Goal: Task Accomplishment & Management: Manage account settings

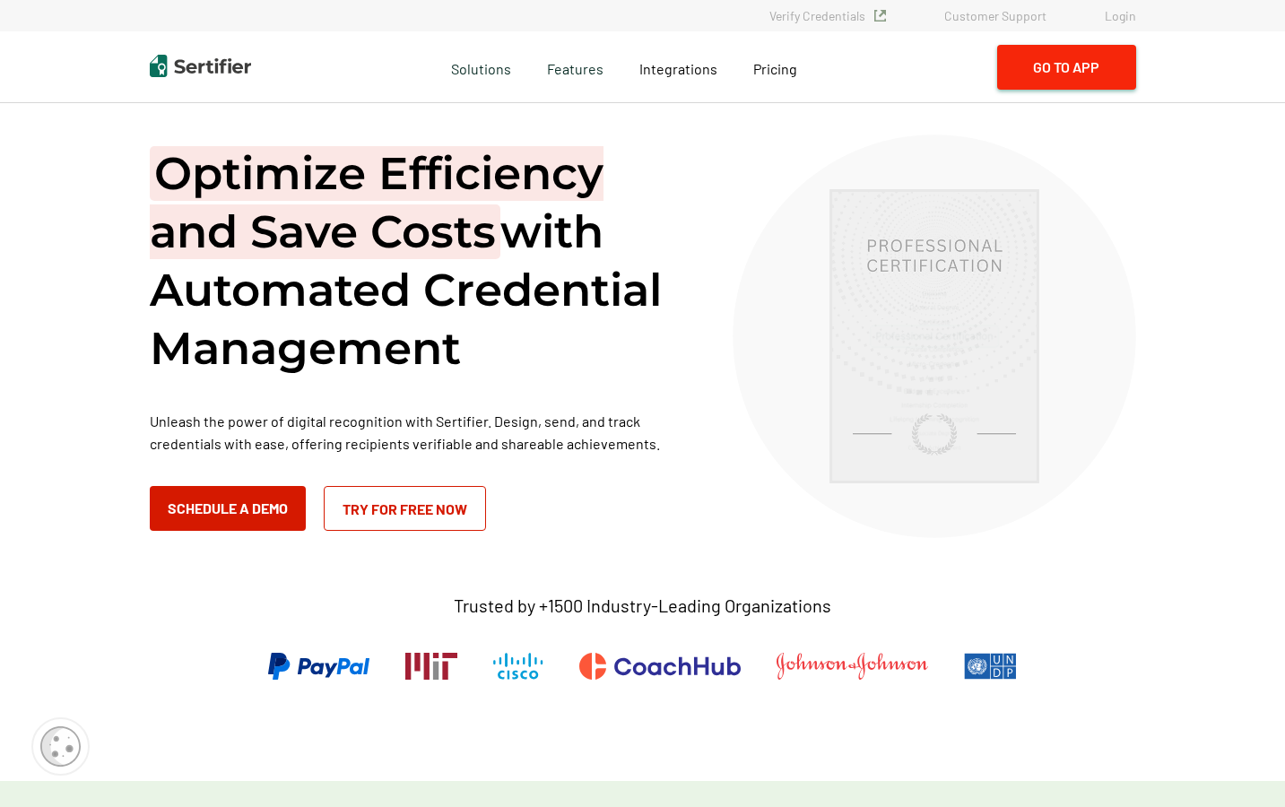
click at [1069, 66] on button "Go to App" at bounding box center [1066, 67] width 139 height 45
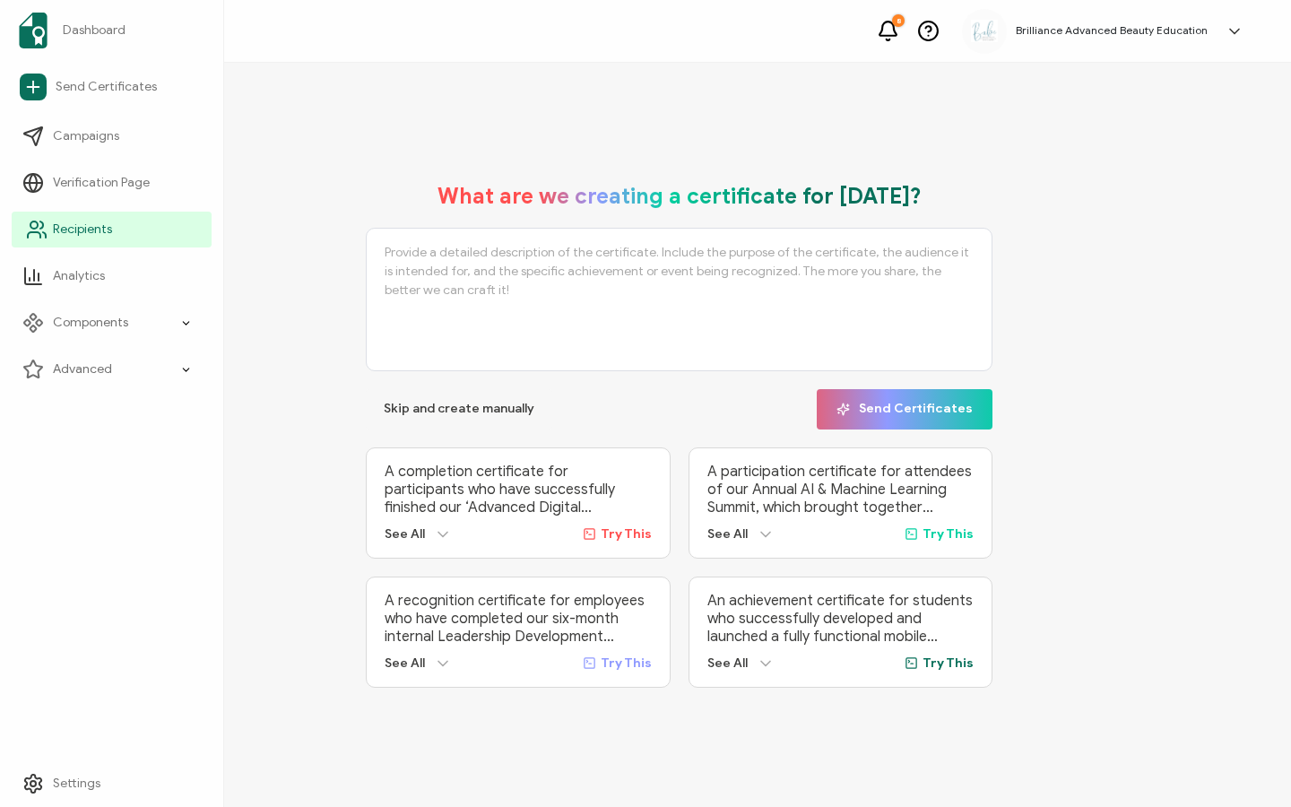
click at [87, 222] on span "Recipients" at bounding box center [82, 230] width 59 height 18
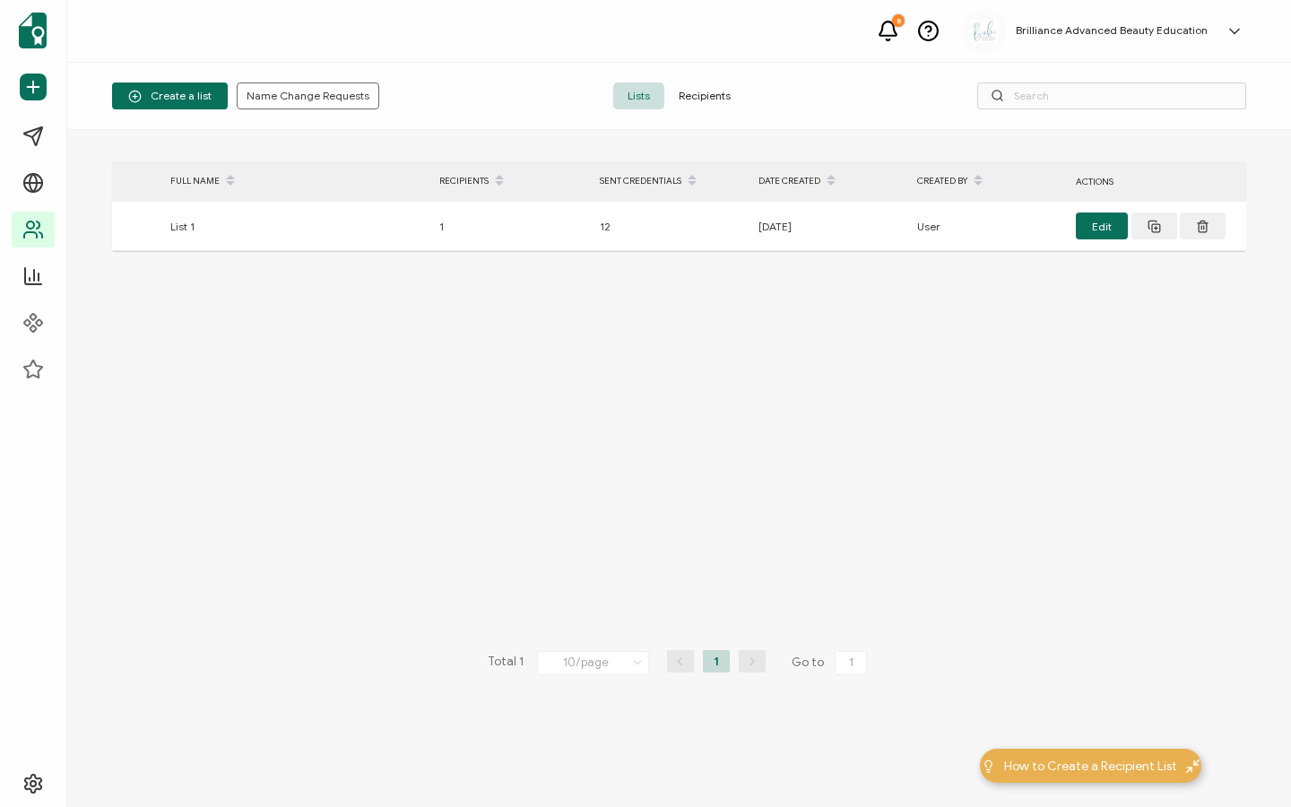
click at [694, 92] on span "Recipients" at bounding box center [705, 96] width 81 height 27
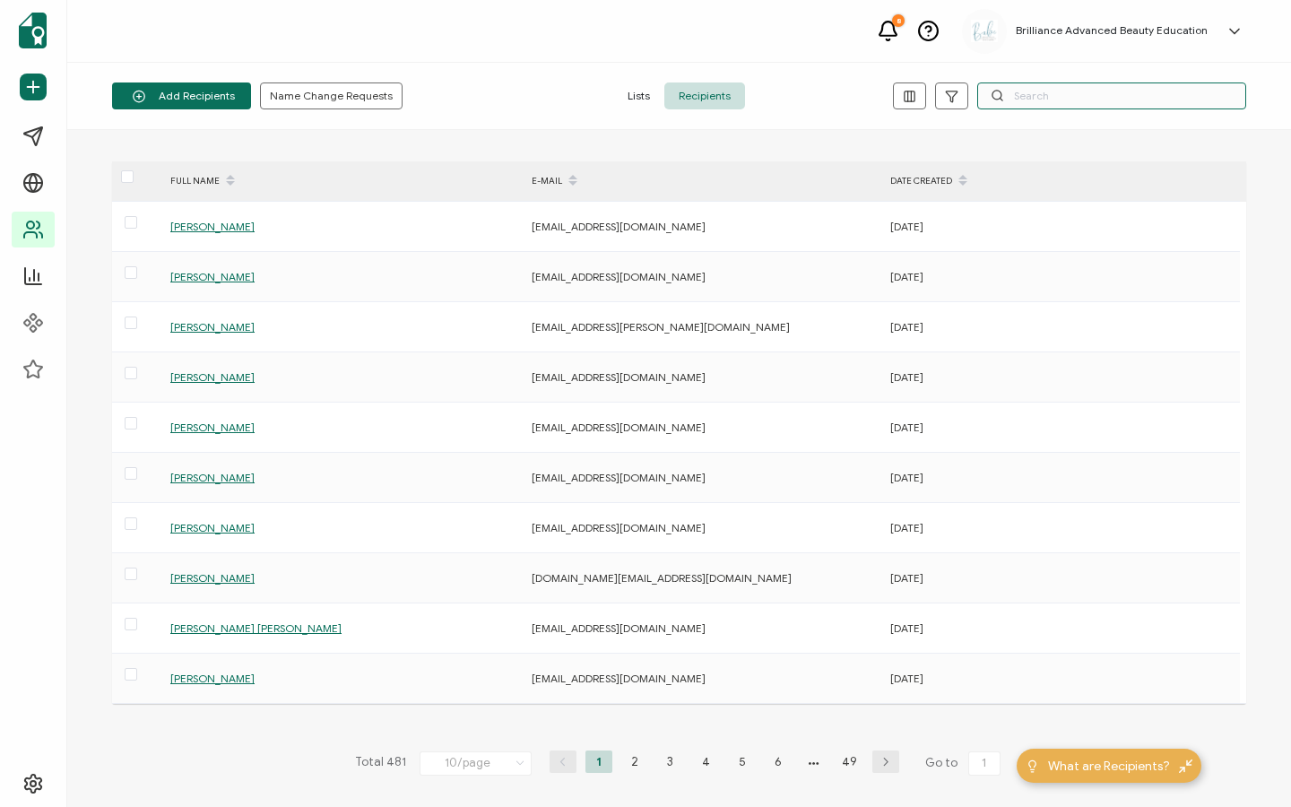
click at [1065, 89] on input "text" at bounding box center [1112, 96] width 269 height 27
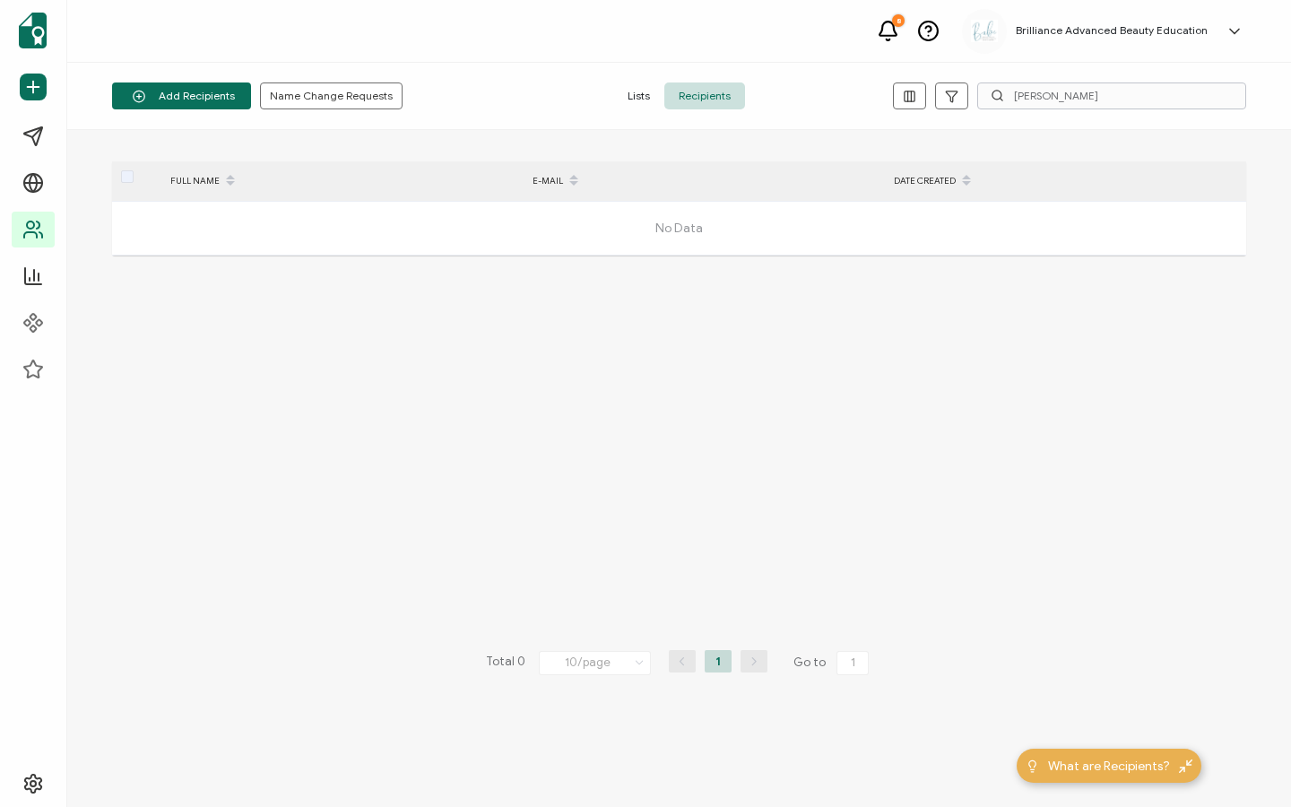
drag, startPoint x: 1119, startPoint y: 109, endPoint x: 1103, endPoint y: 105, distance: 16.5
click at [1104, 105] on div "Add Recipients Upload Spreadsheet Add a Single Recipient Name Change Requests L…" at bounding box center [679, 96] width 1224 height 67
drag, startPoint x: 1103, startPoint y: 104, endPoint x: 977, endPoint y: 84, distance: 128.0
click at [978, 84] on div "[PERSON_NAME]" at bounding box center [1112, 96] width 269 height 27
type input "[PERSON_NAME]"
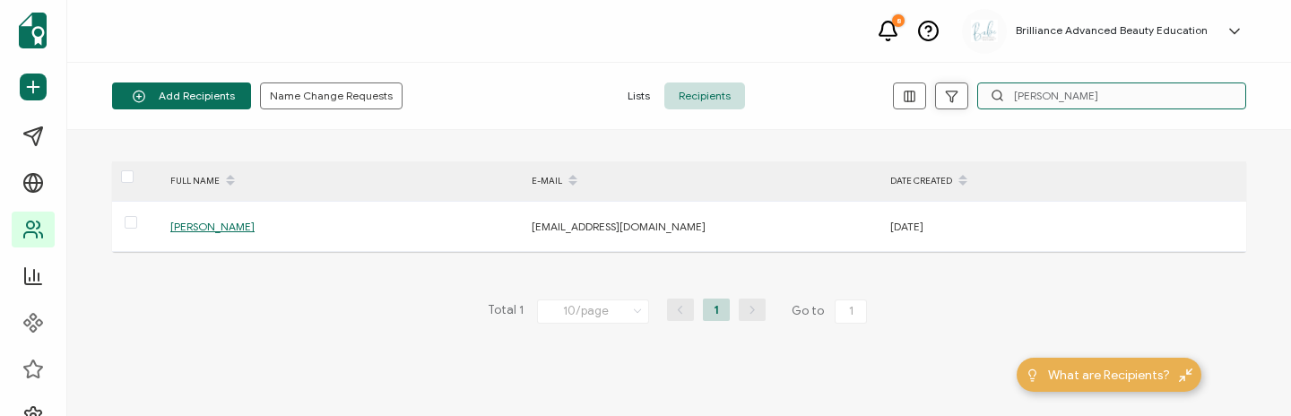
drag, startPoint x: 1089, startPoint y: 94, endPoint x: 960, endPoint y: 88, distance: 129.3
click at [960, 88] on div "[PERSON_NAME]" at bounding box center [1057, 96] width 378 height 27
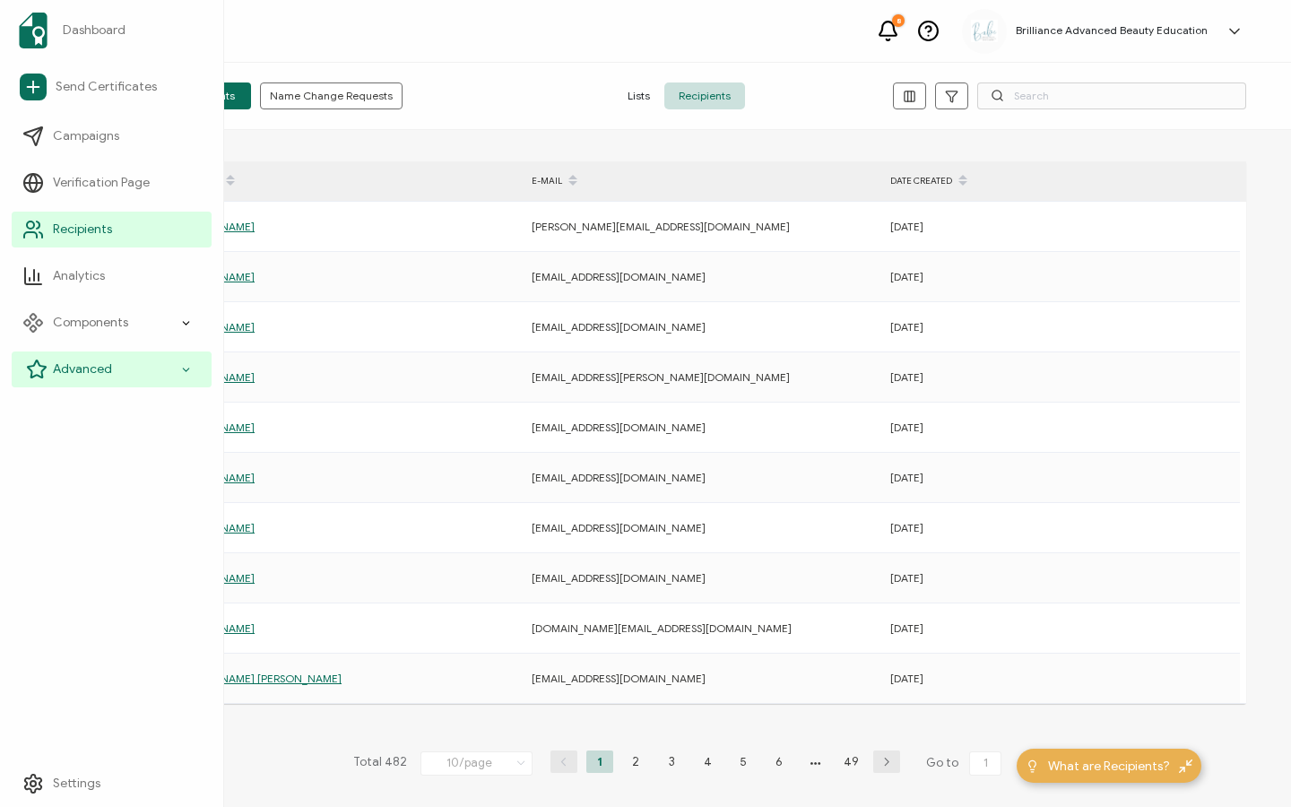
click at [67, 365] on span "Advanced" at bounding box center [82, 370] width 59 height 18
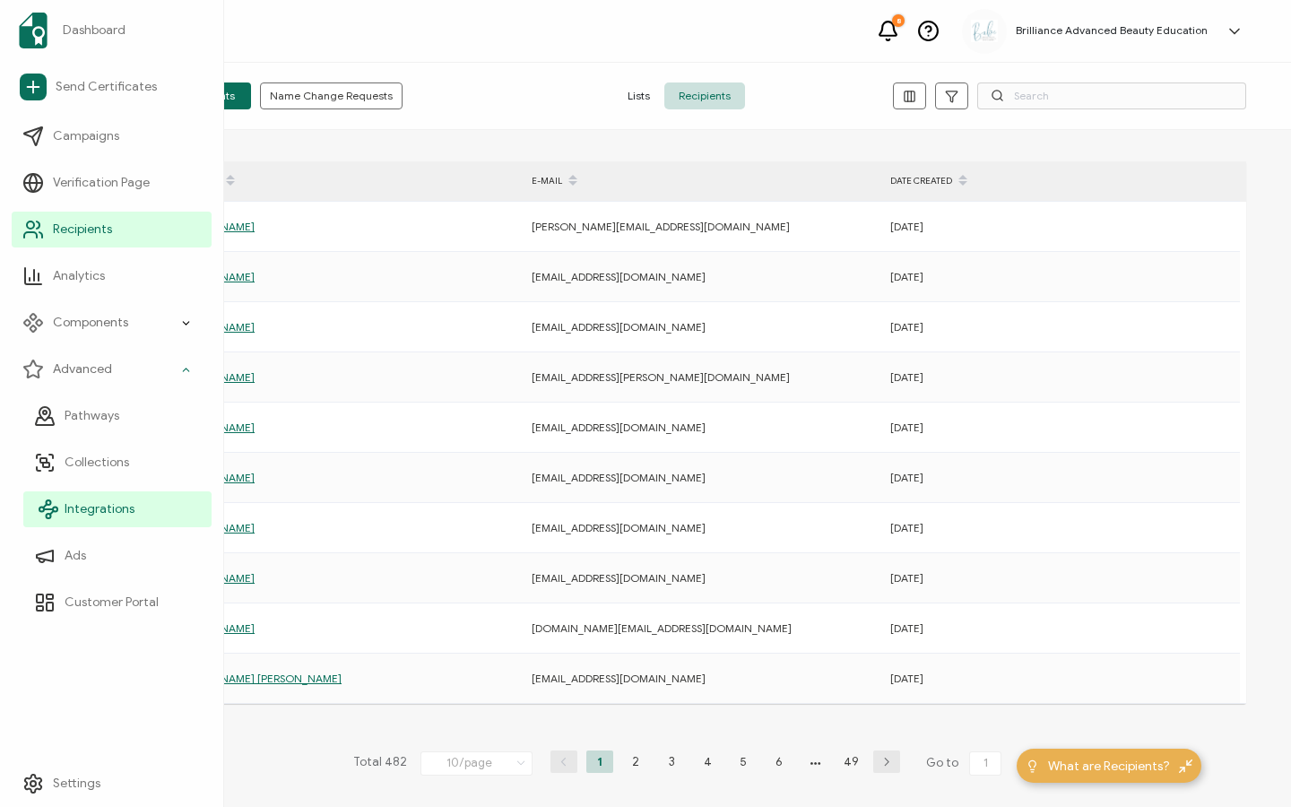
click at [117, 509] on span "Integrations" at bounding box center [100, 509] width 70 height 18
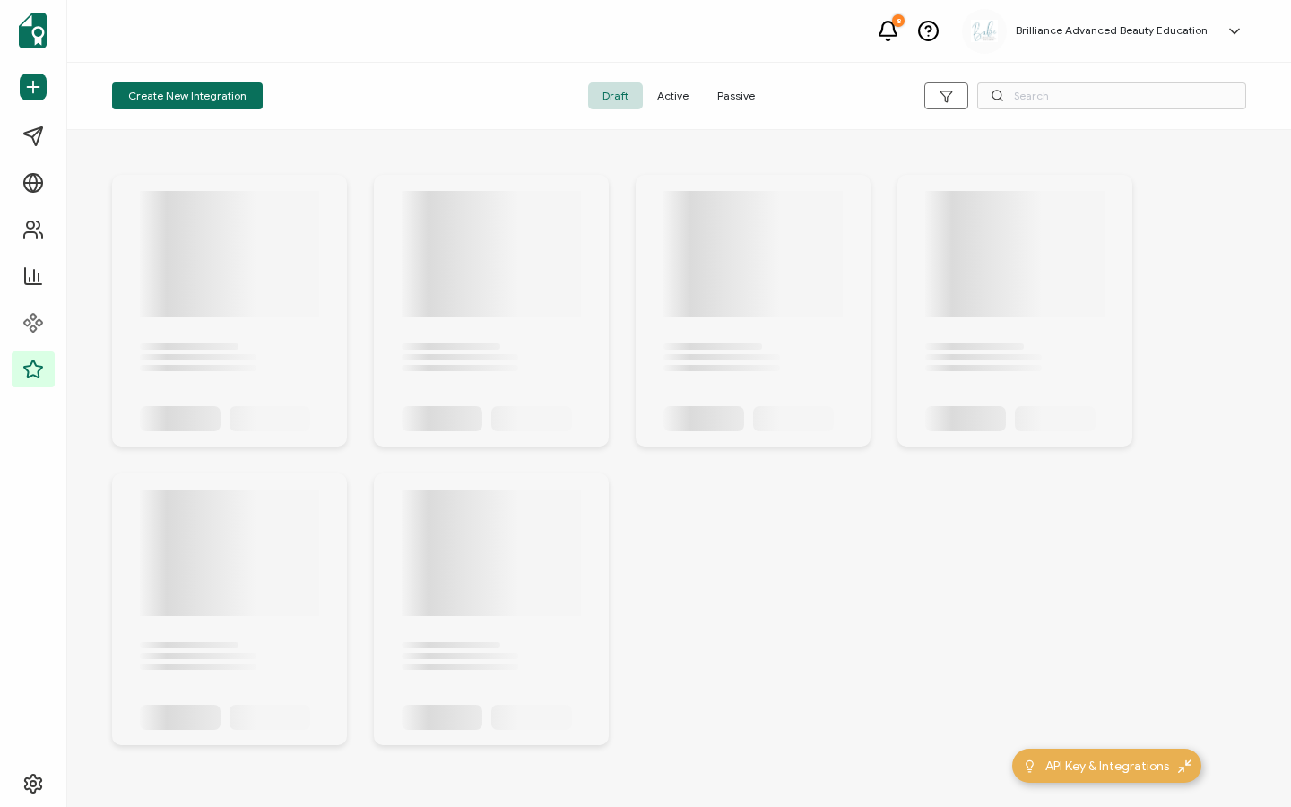
click at [673, 91] on span "Active" at bounding box center [673, 96] width 60 height 27
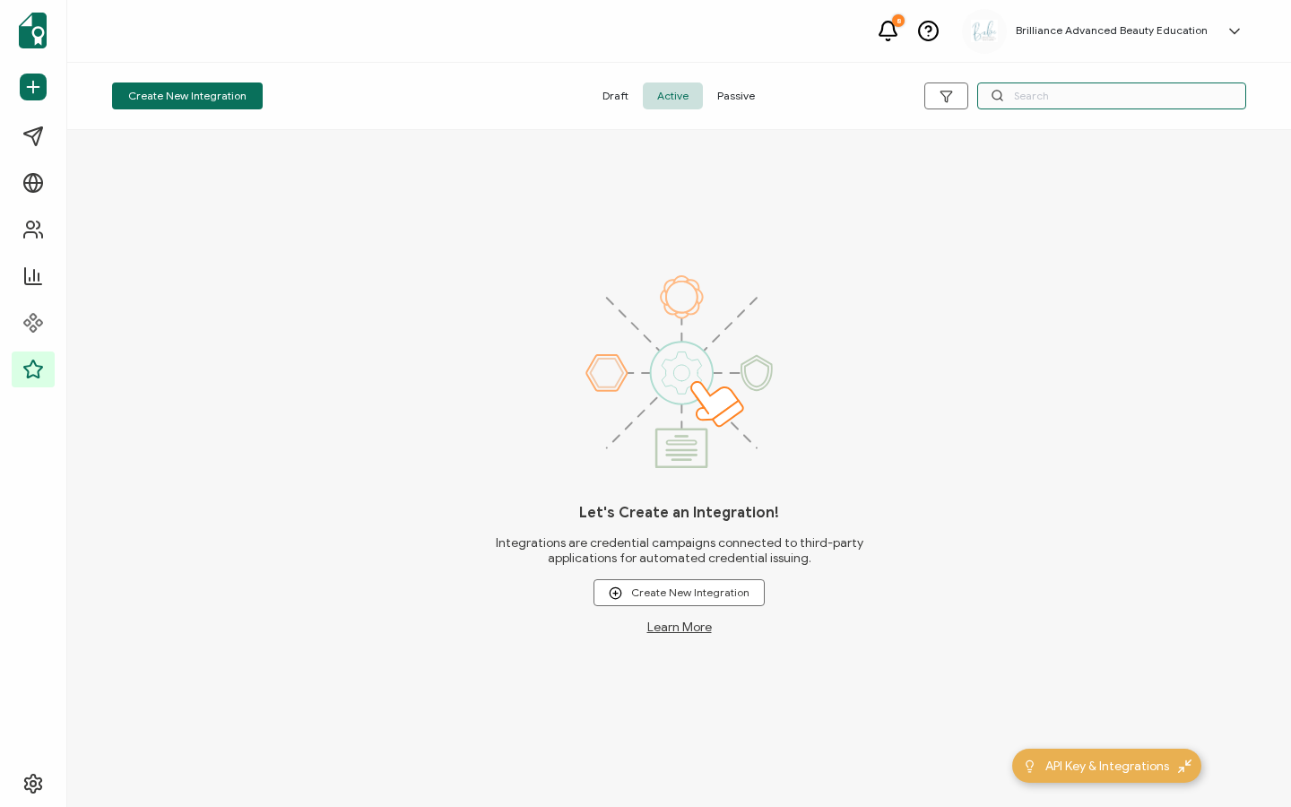
click at [1091, 95] on input "text" at bounding box center [1112, 96] width 269 height 27
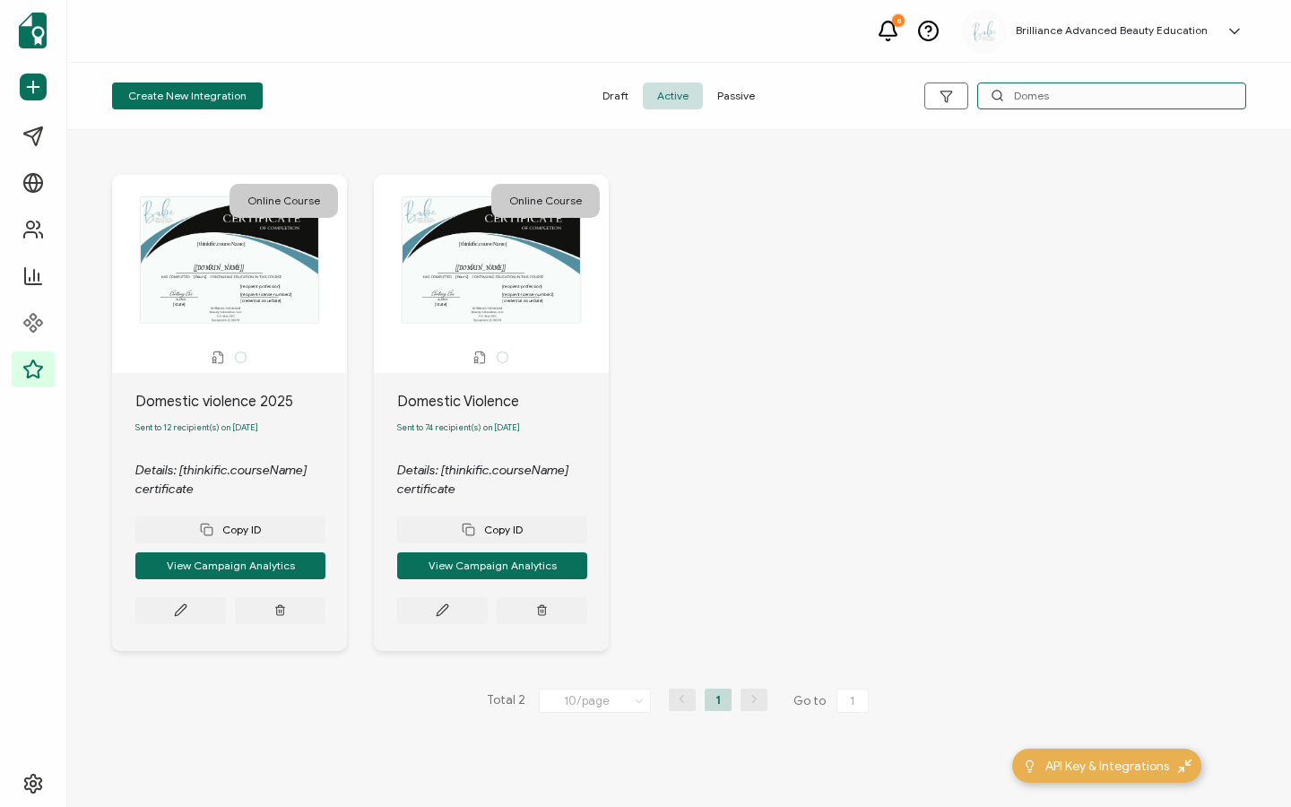
type input "Domes"
click at [742, 94] on span "Passive" at bounding box center [736, 96] width 66 height 27
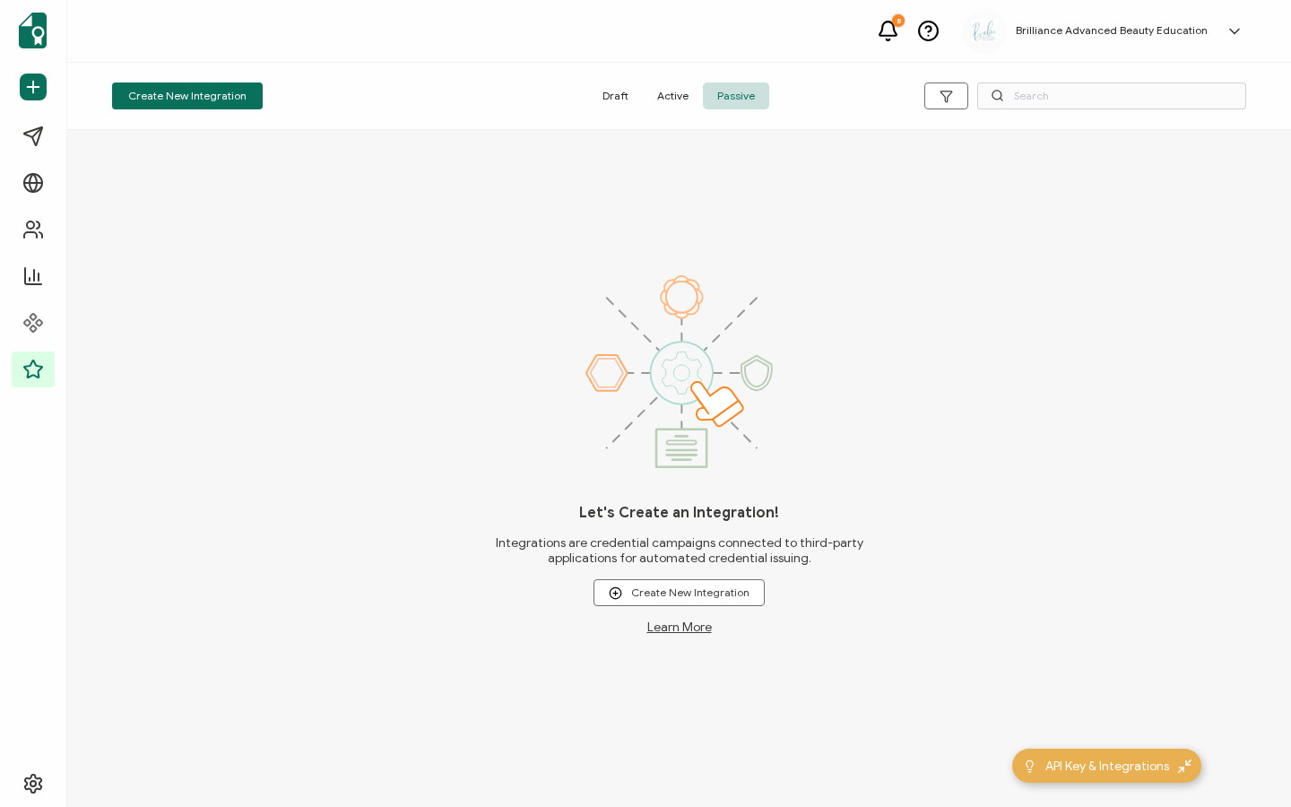
click at [670, 88] on span "Active" at bounding box center [673, 96] width 60 height 27
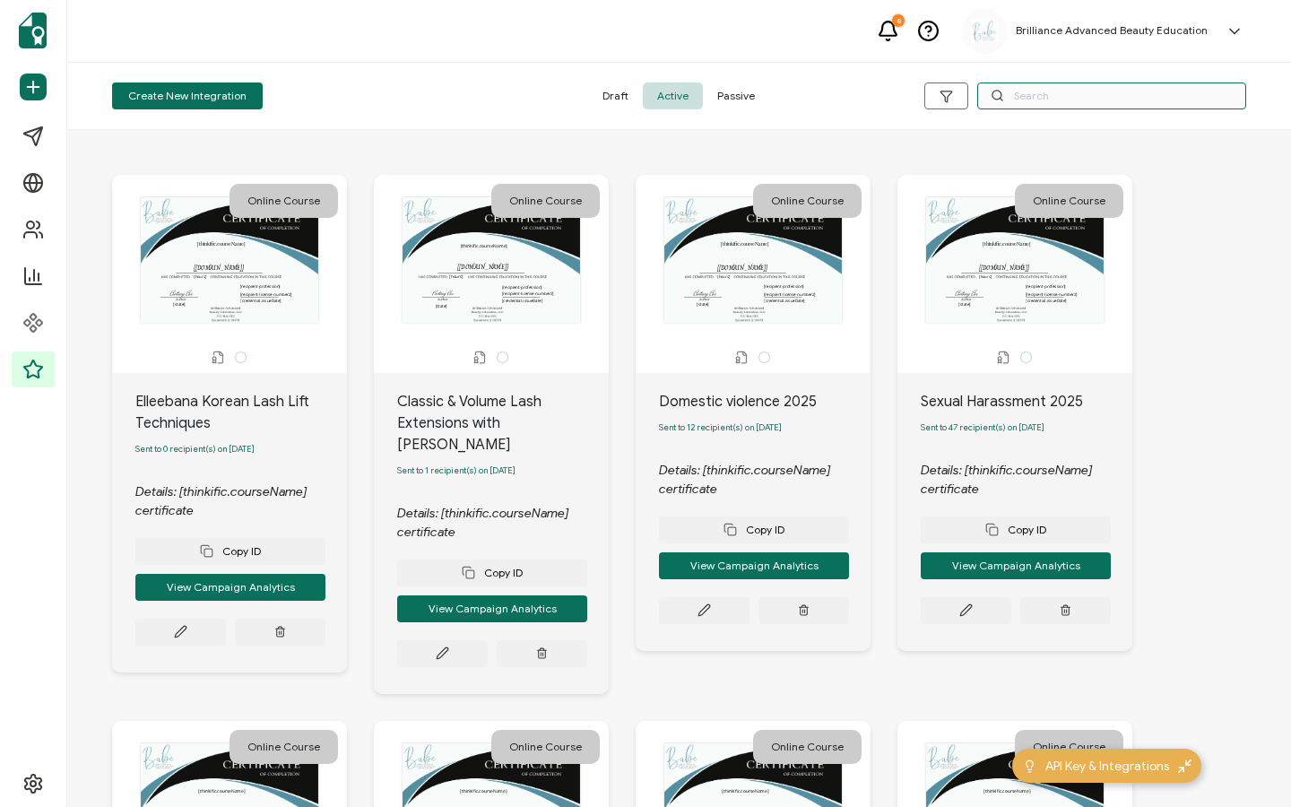
click at [1076, 104] on input "text" at bounding box center [1112, 96] width 269 height 27
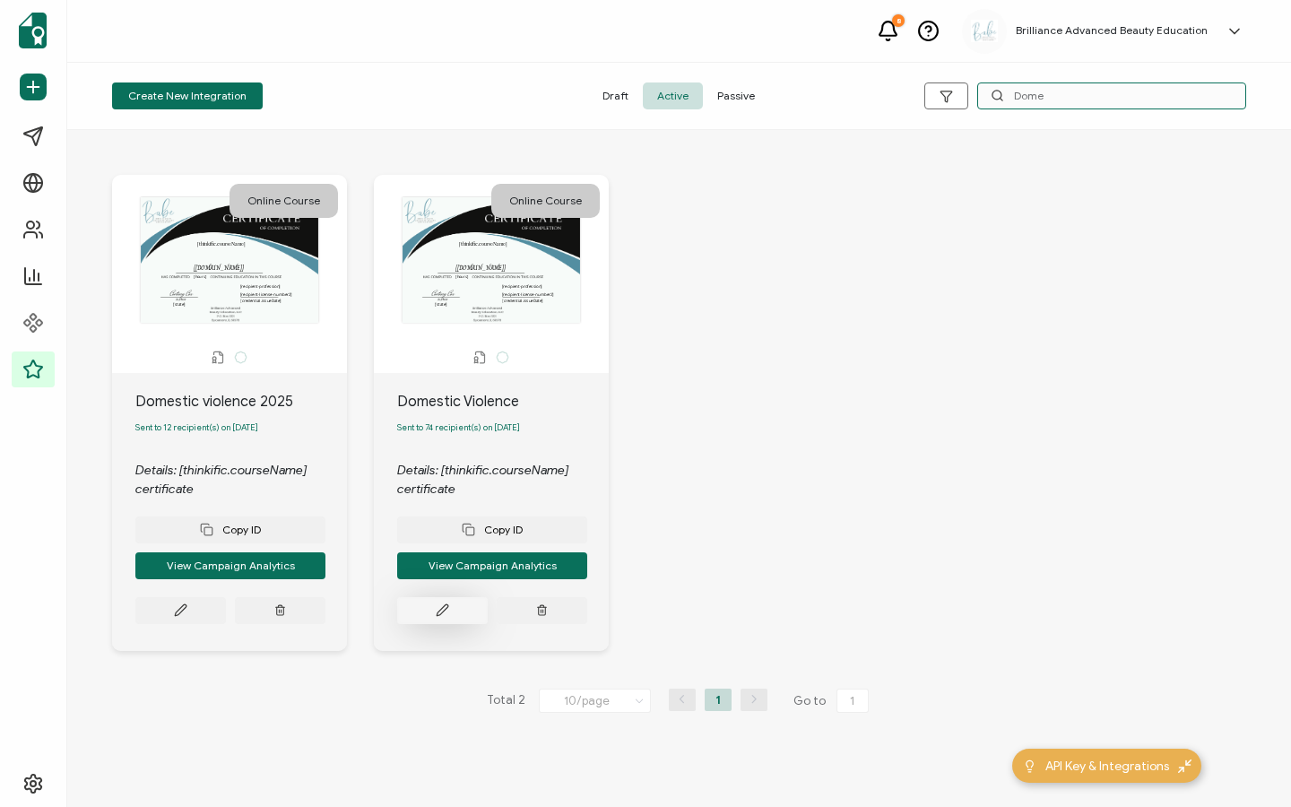
type input "Dome"
click at [448, 624] on button at bounding box center [442, 610] width 91 height 27
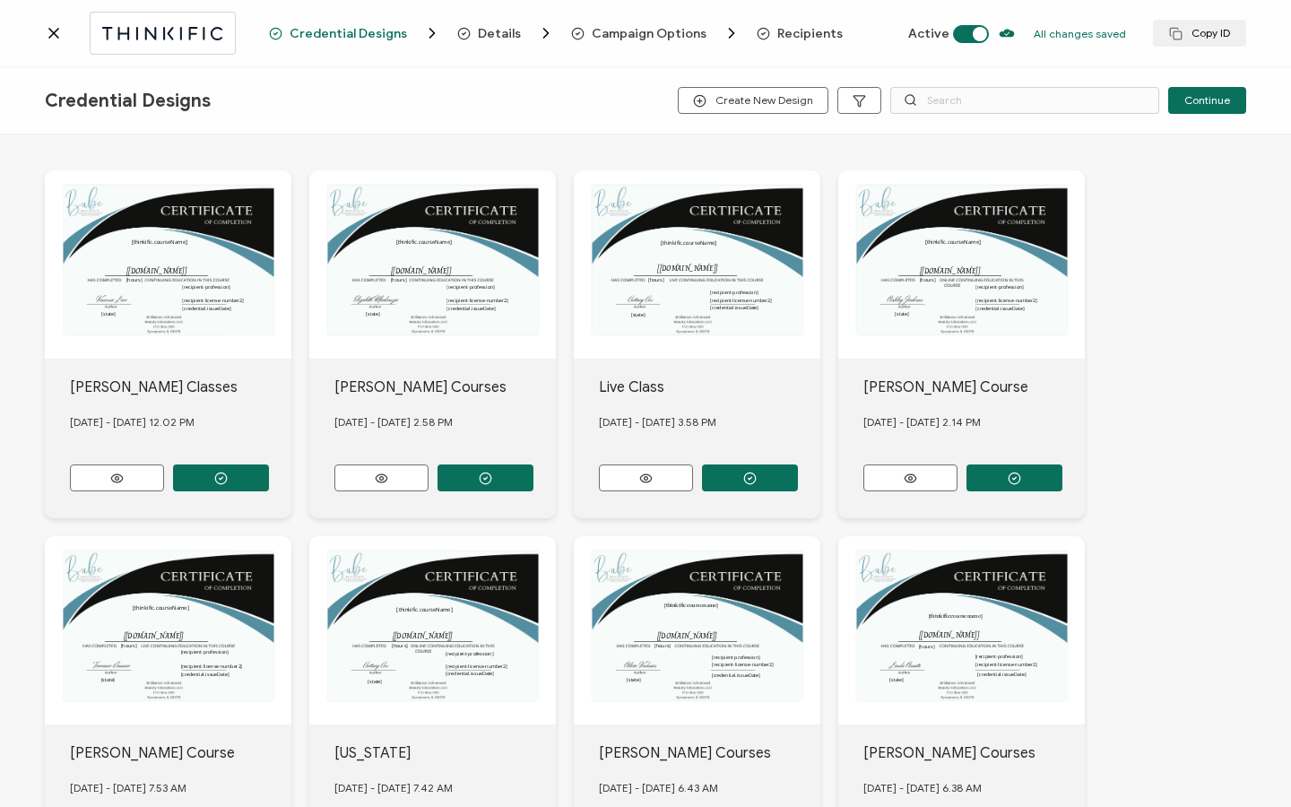
click at [800, 38] on span "Recipients" at bounding box center [810, 33] width 65 height 13
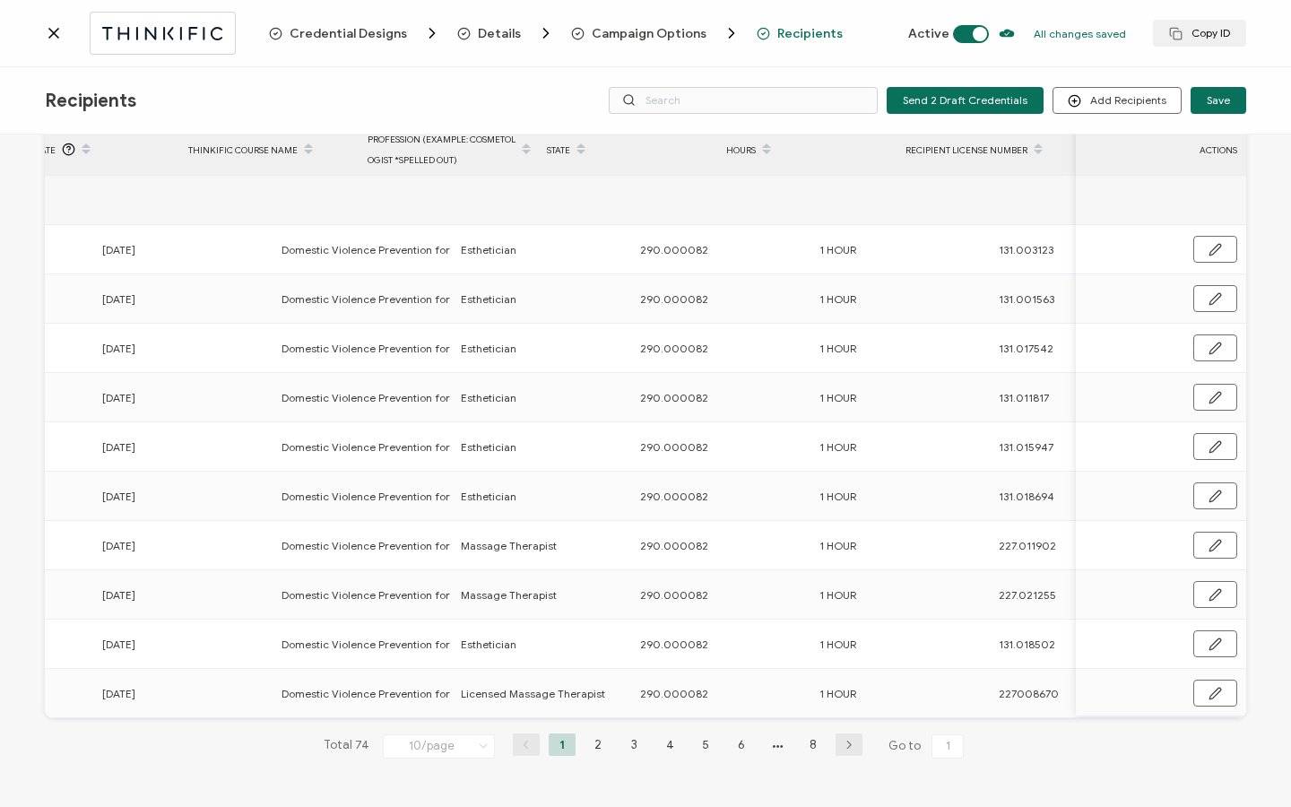
scroll to position [0, 863]
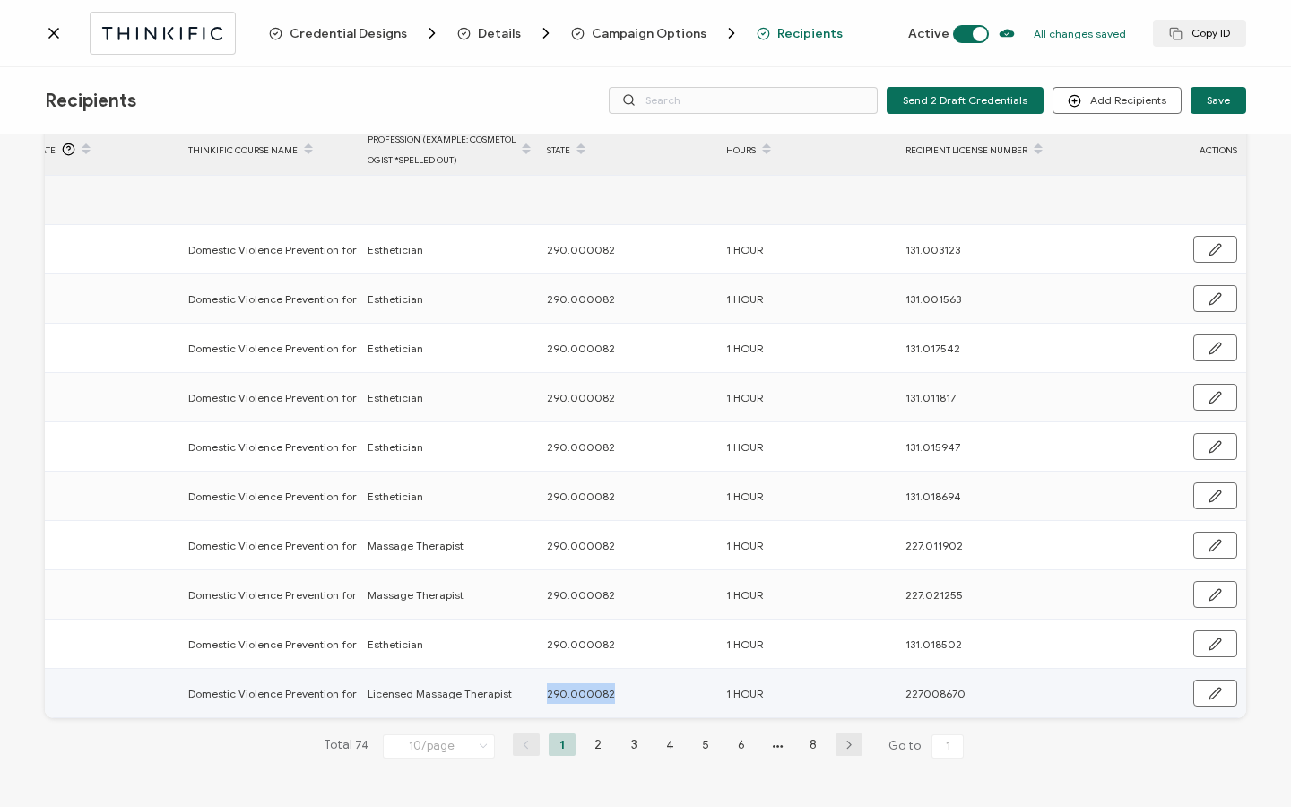
drag, startPoint x: 541, startPoint y: 689, endPoint x: 621, endPoint y: 688, distance: 80.7
click at [621, 688] on div "290.000082" at bounding box center [627, 693] width 178 height 21
copy span "290.000082"
click at [802, 742] on li "8" at bounding box center [813, 745] width 27 height 22
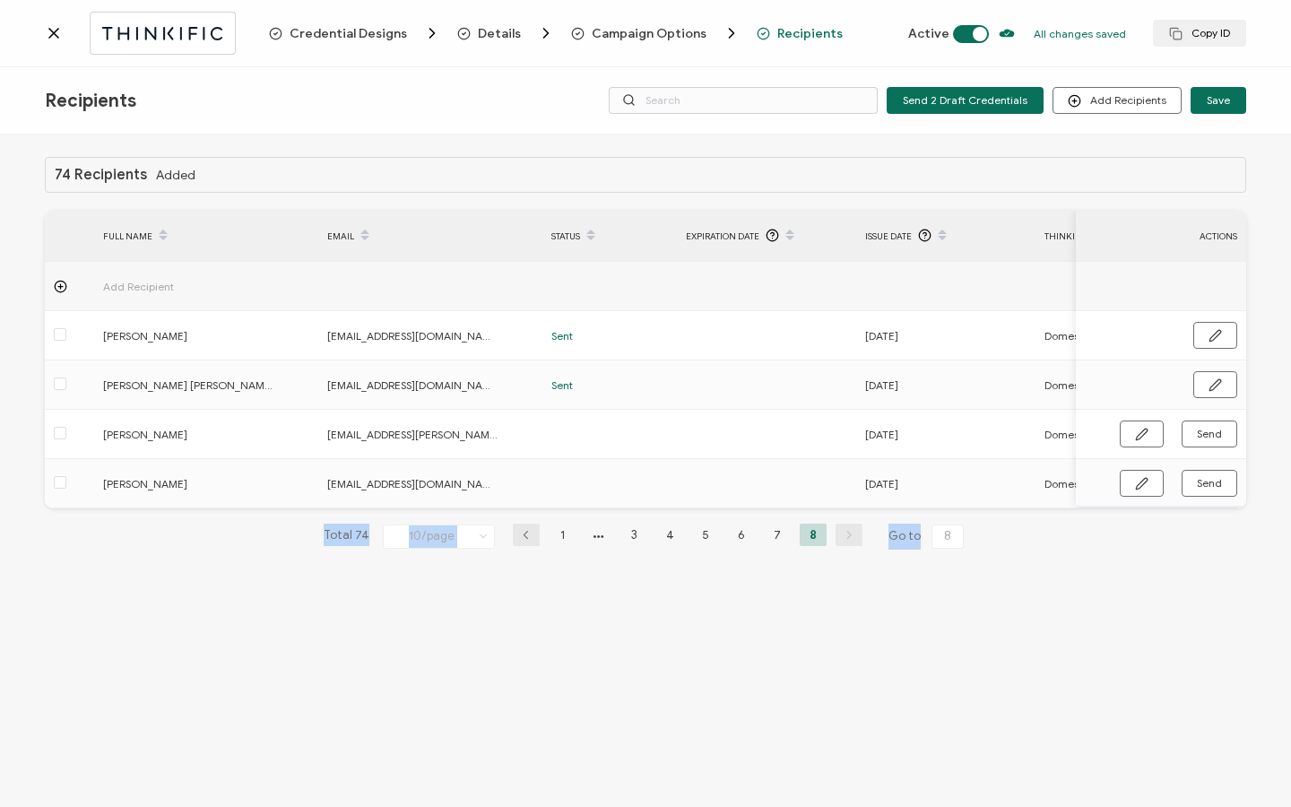
drag, startPoint x: 663, startPoint y: 515, endPoint x: 923, endPoint y: 535, distance: 260.9
click at [923, 535] on div "74 Recipients Added FULL NAME EMAIL Status Expiration Date Issue Date Thinkific…" at bounding box center [646, 367] width 1202 height 421
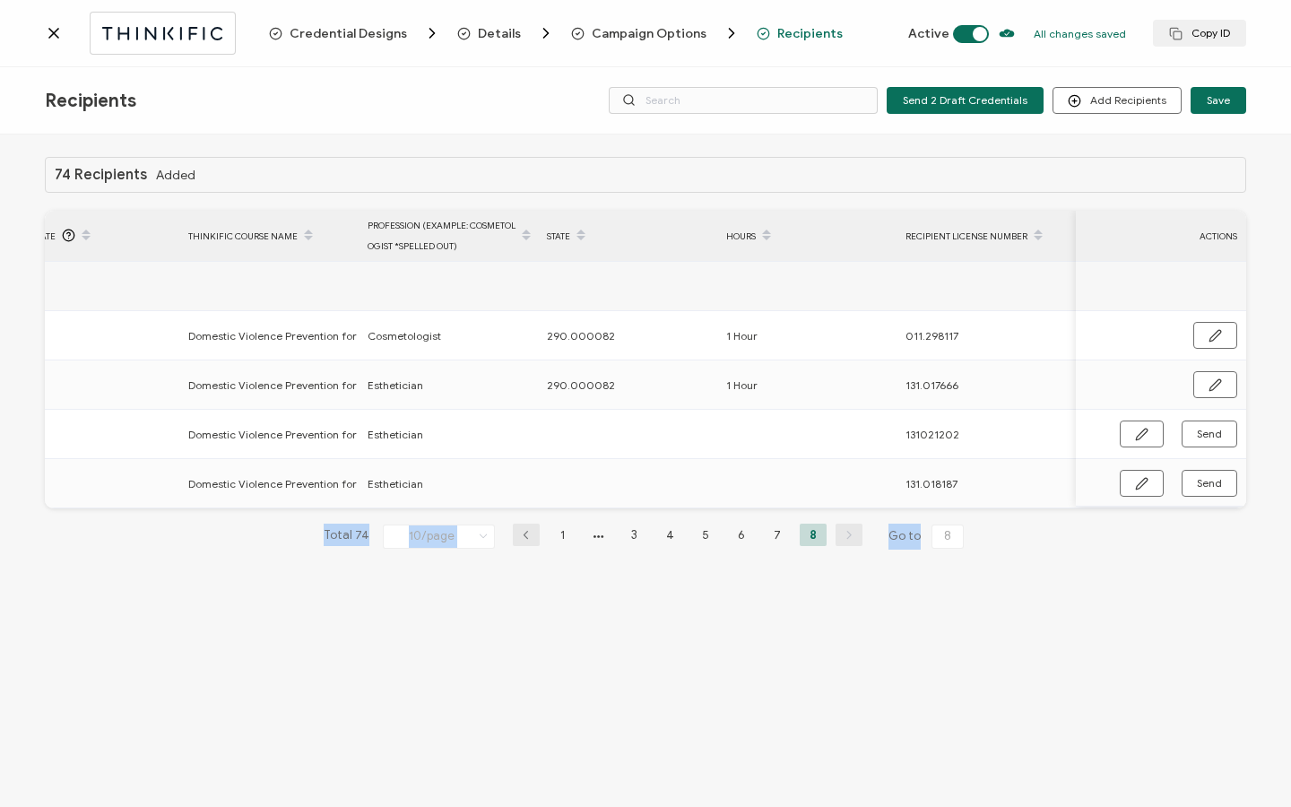
scroll to position [0, 856]
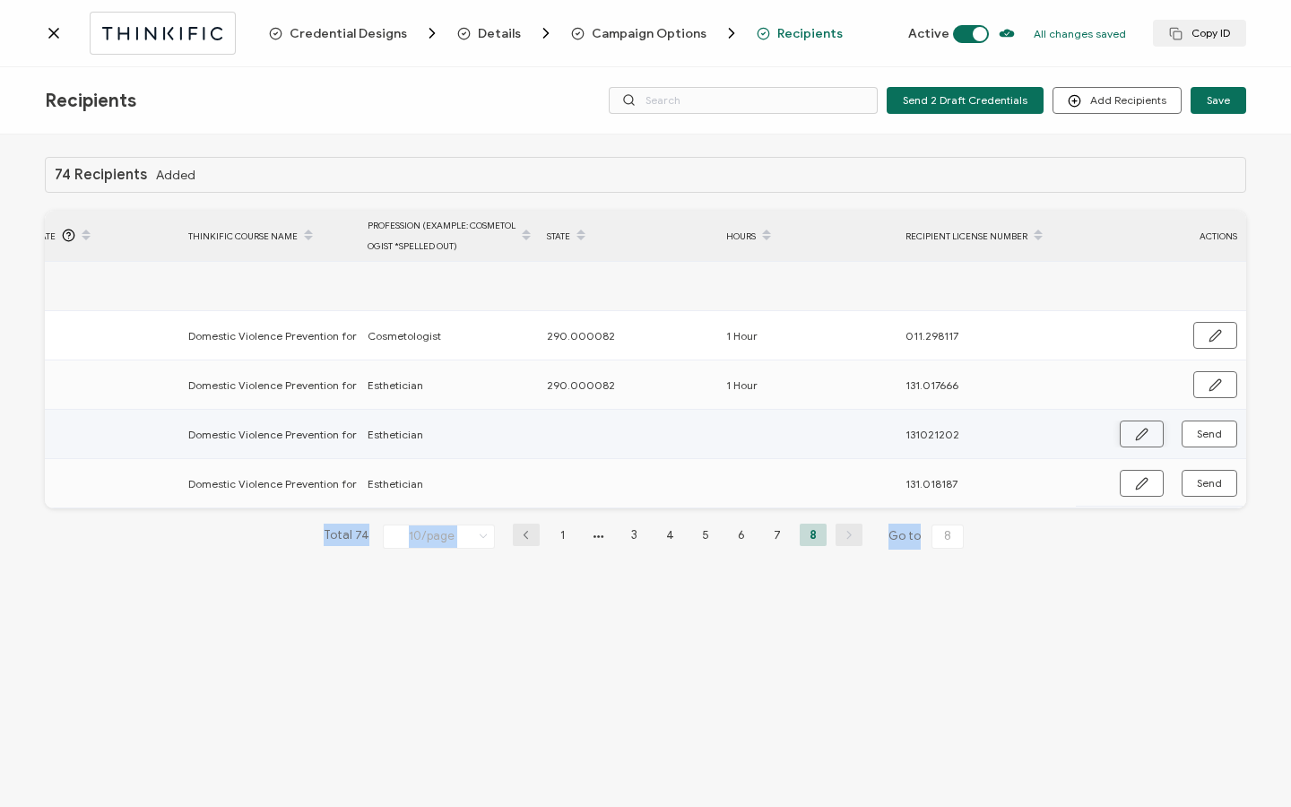
click at [1160, 444] on button "button" at bounding box center [1142, 434] width 44 height 27
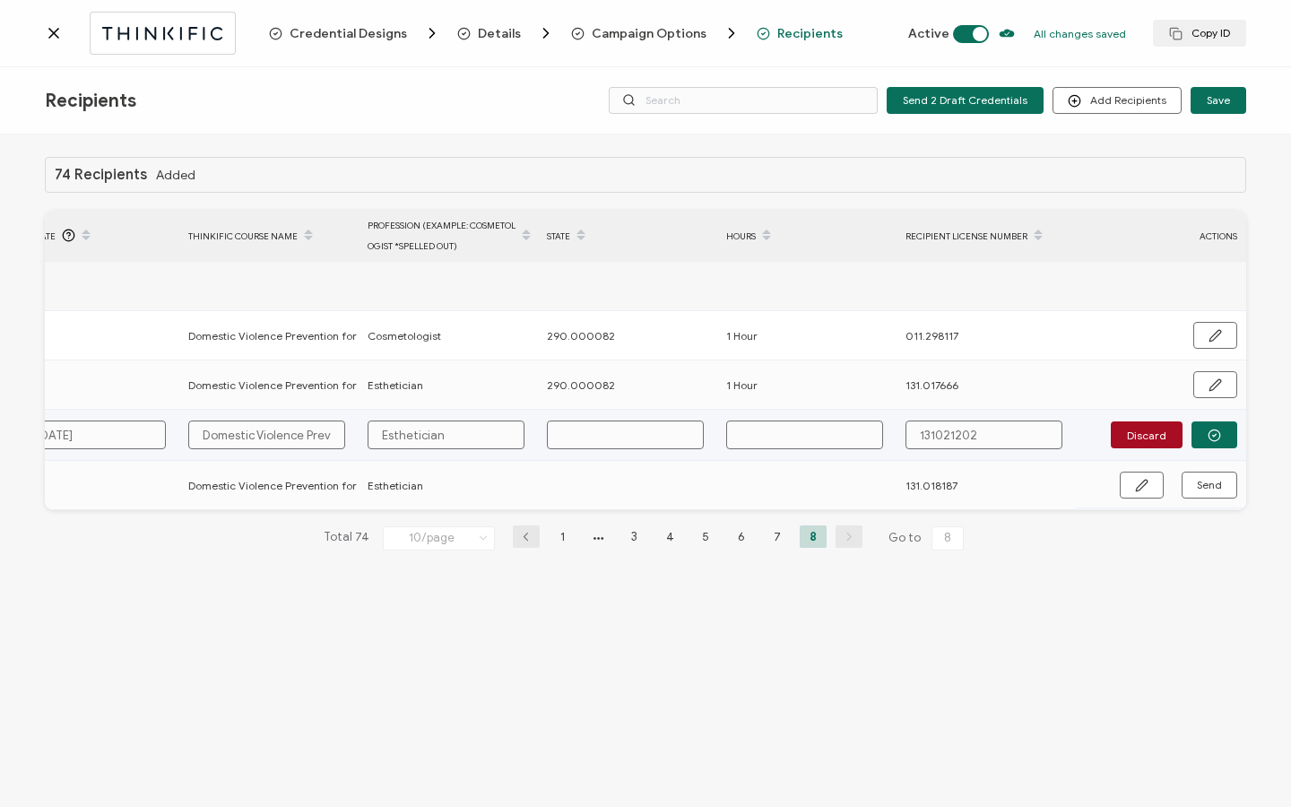
paste input "290.000082"
type input "290.000082"
click at [786, 448] on input "text" at bounding box center [804, 435] width 157 height 29
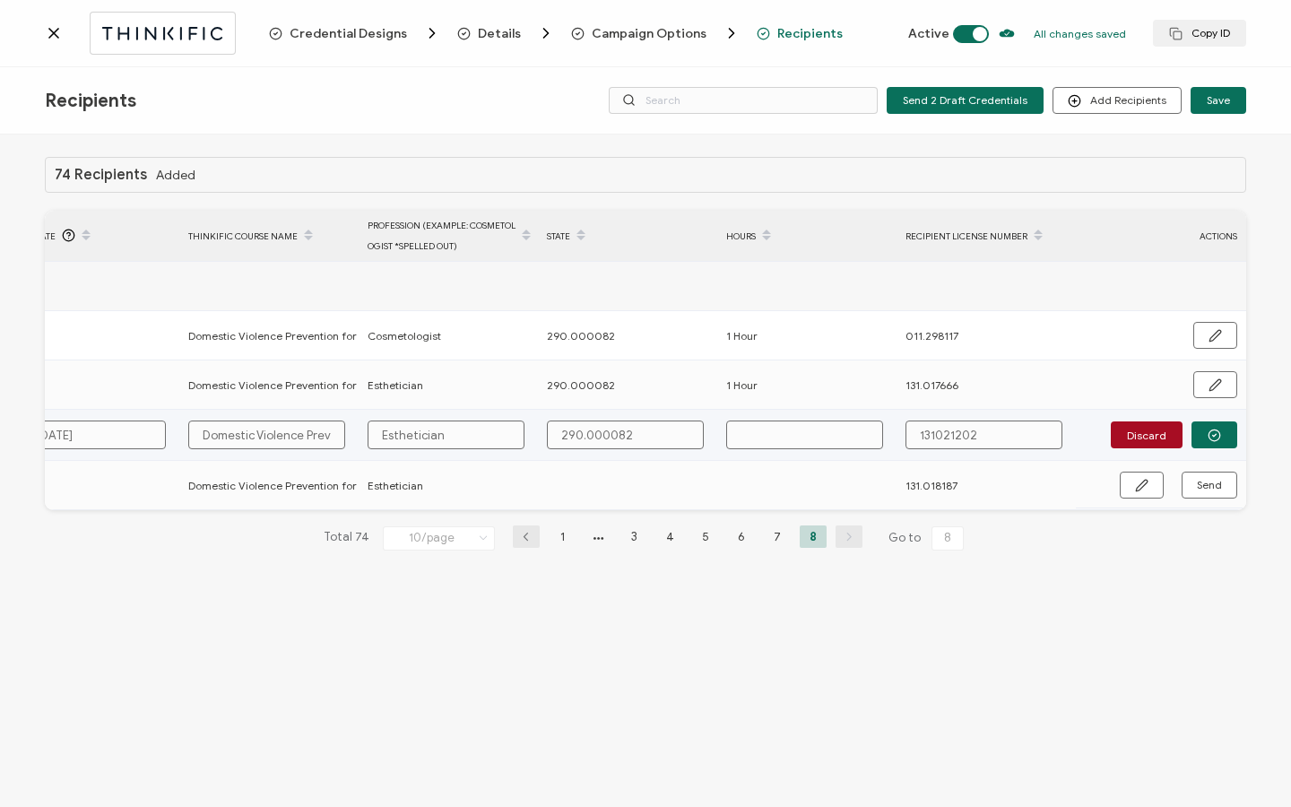
type input "1"
type input "1 H"
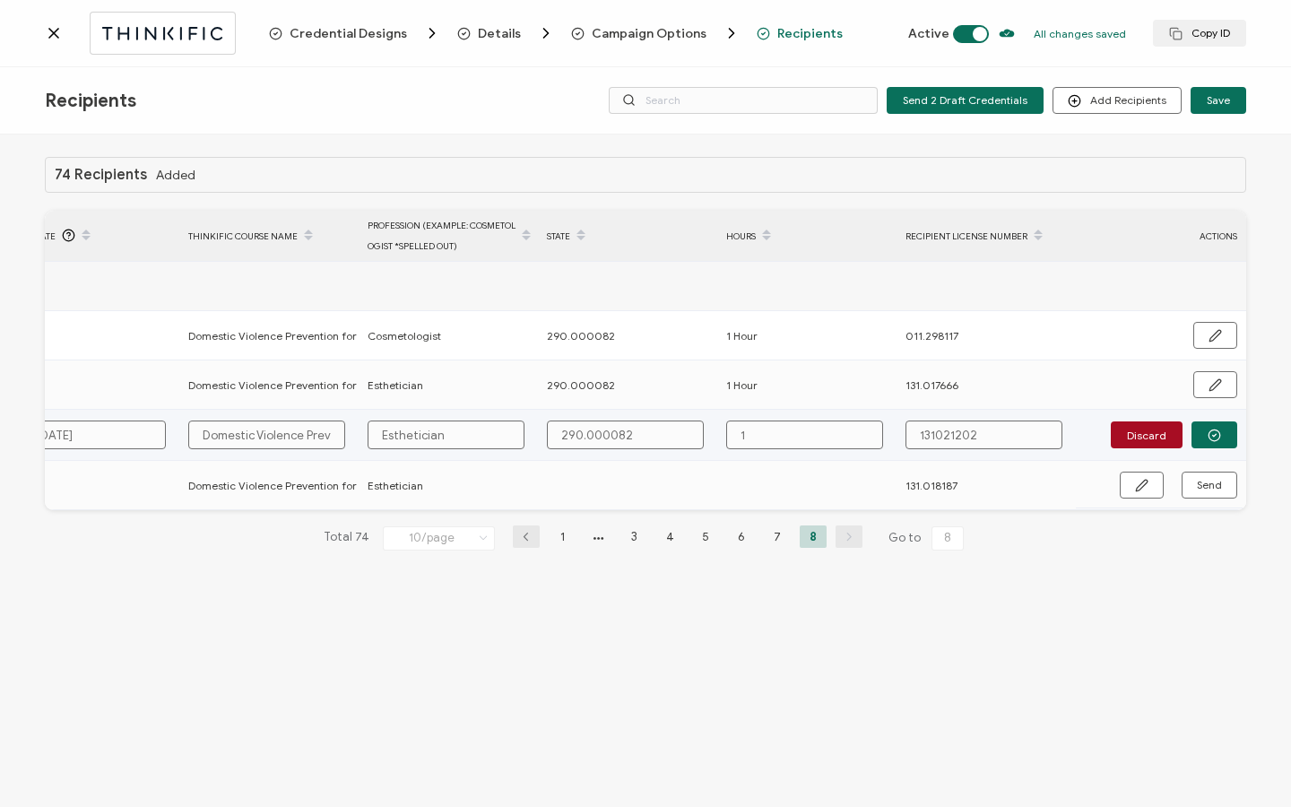
type input "1 H"
type input "1 Ho"
type input "1 Hou"
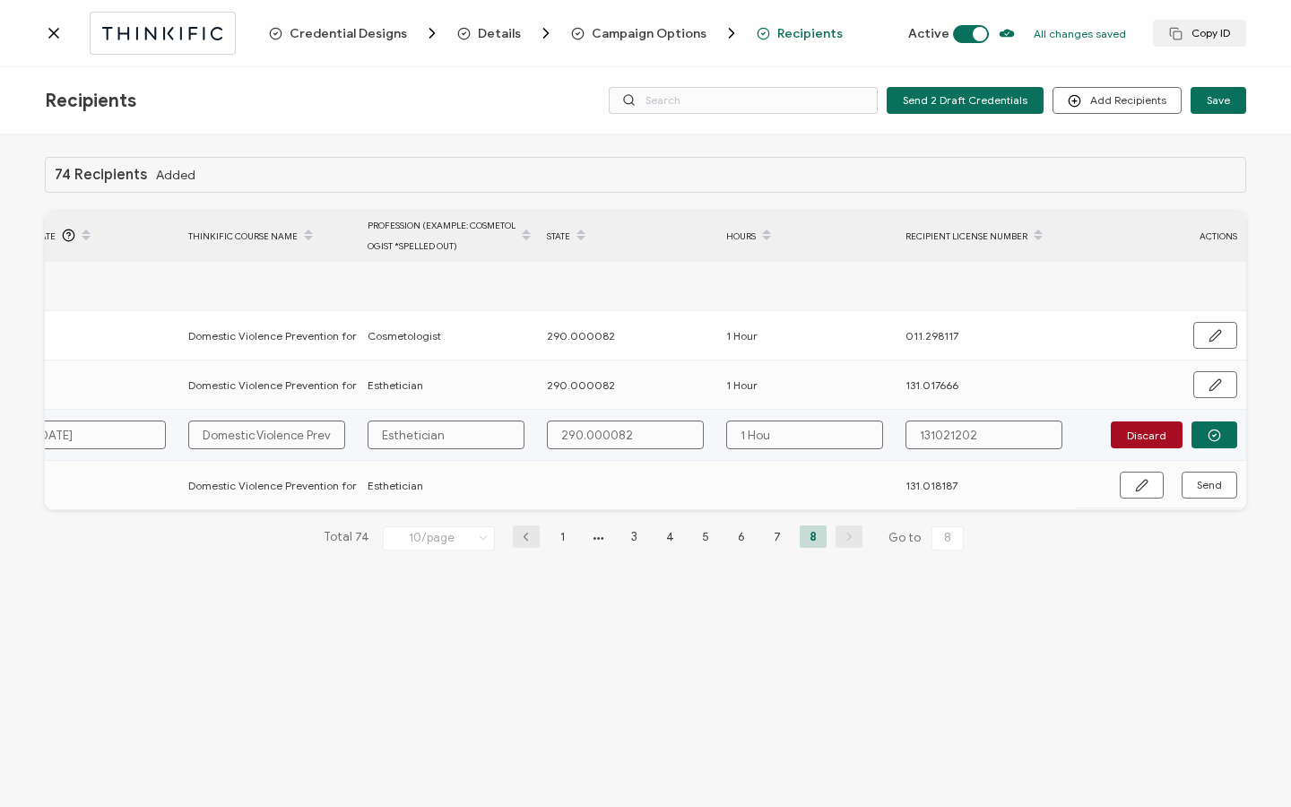
type input "1 Hour"
click at [1204, 422] on button "button" at bounding box center [1215, 434] width 46 height 27
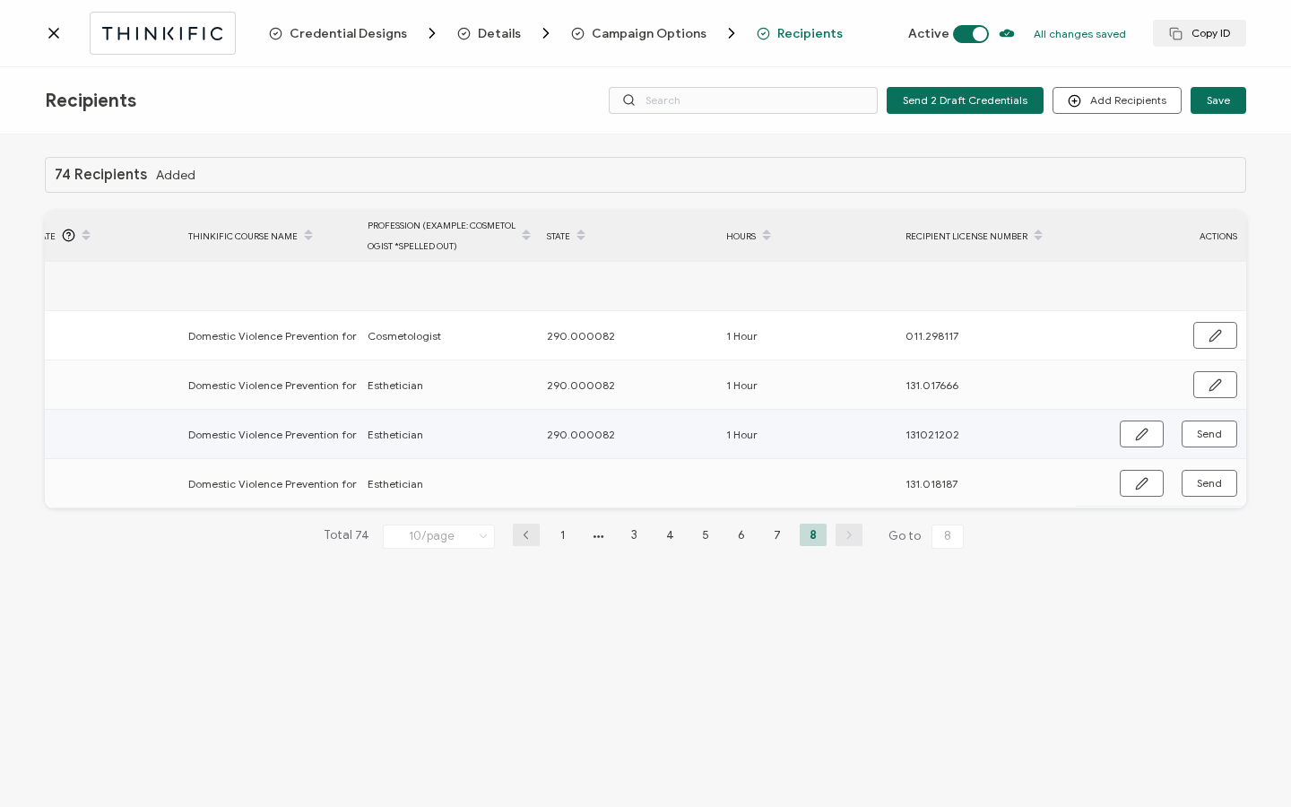
click at [934, 438] on span "131021202" at bounding box center [933, 434] width 54 height 21
click at [1146, 437] on icon "button" at bounding box center [1141, 434] width 13 height 13
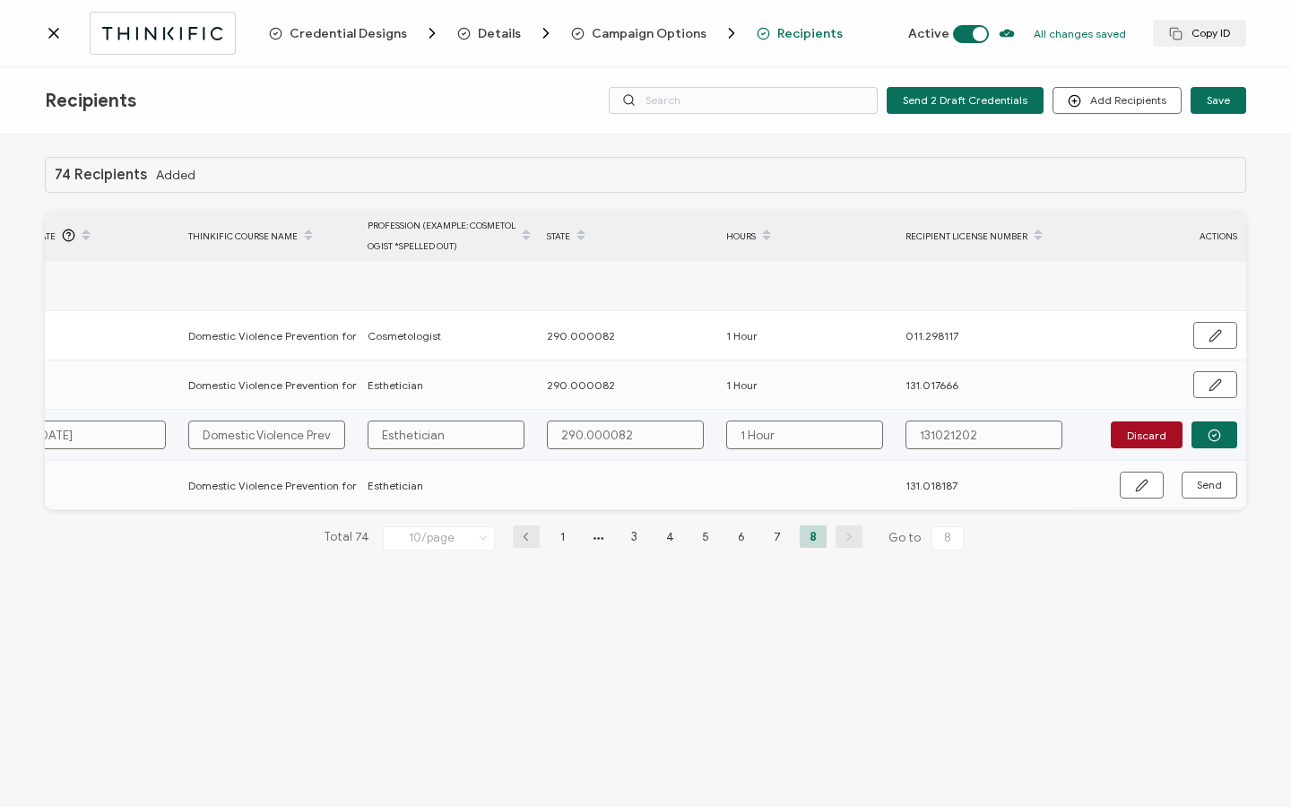
drag, startPoint x: 935, startPoint y: 431, endPoint x: 956, endPoint y: 458, distance: 33.9
click at [935, 431] on input "131021202" at bounding box center [984, 435] width 157 height 29
type input "131.021202"
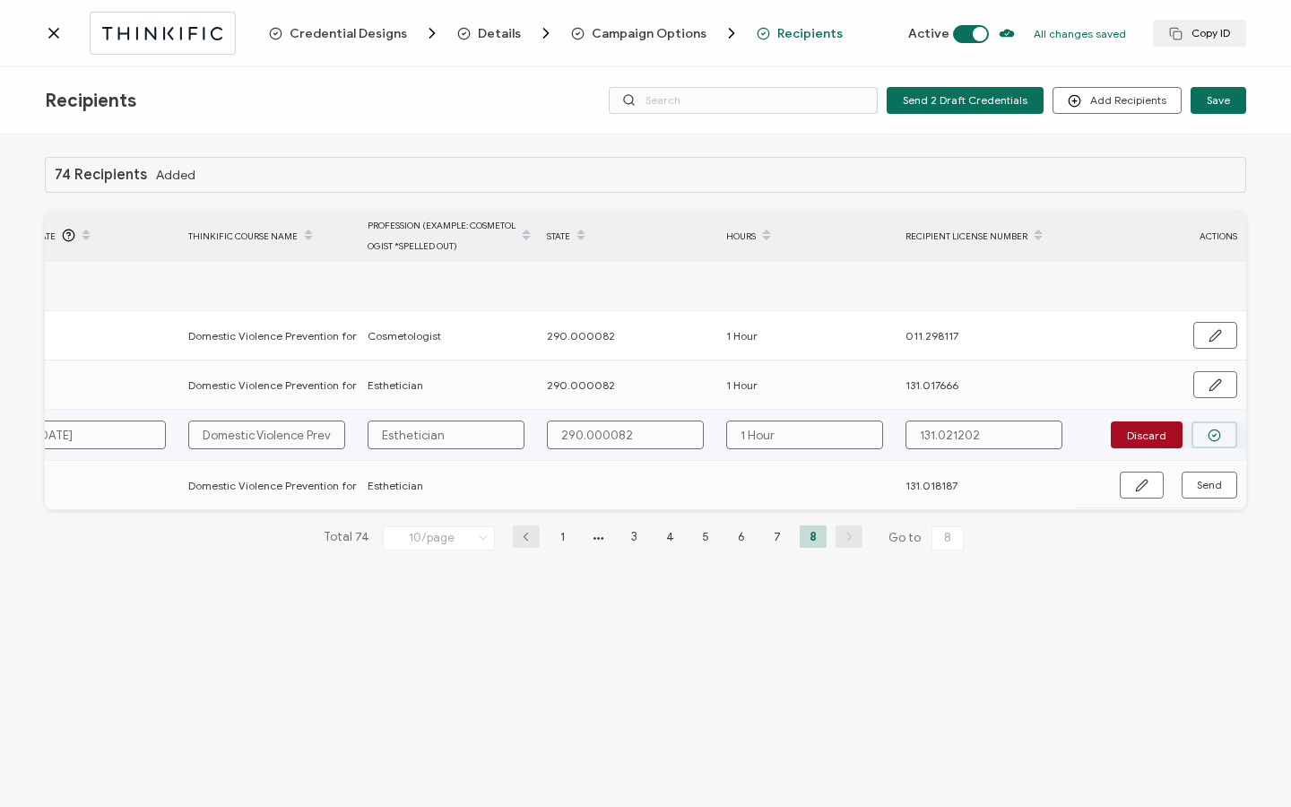
click at [1205, 431] on button "button" at bounding box center [1215, 434] width 46 height 27
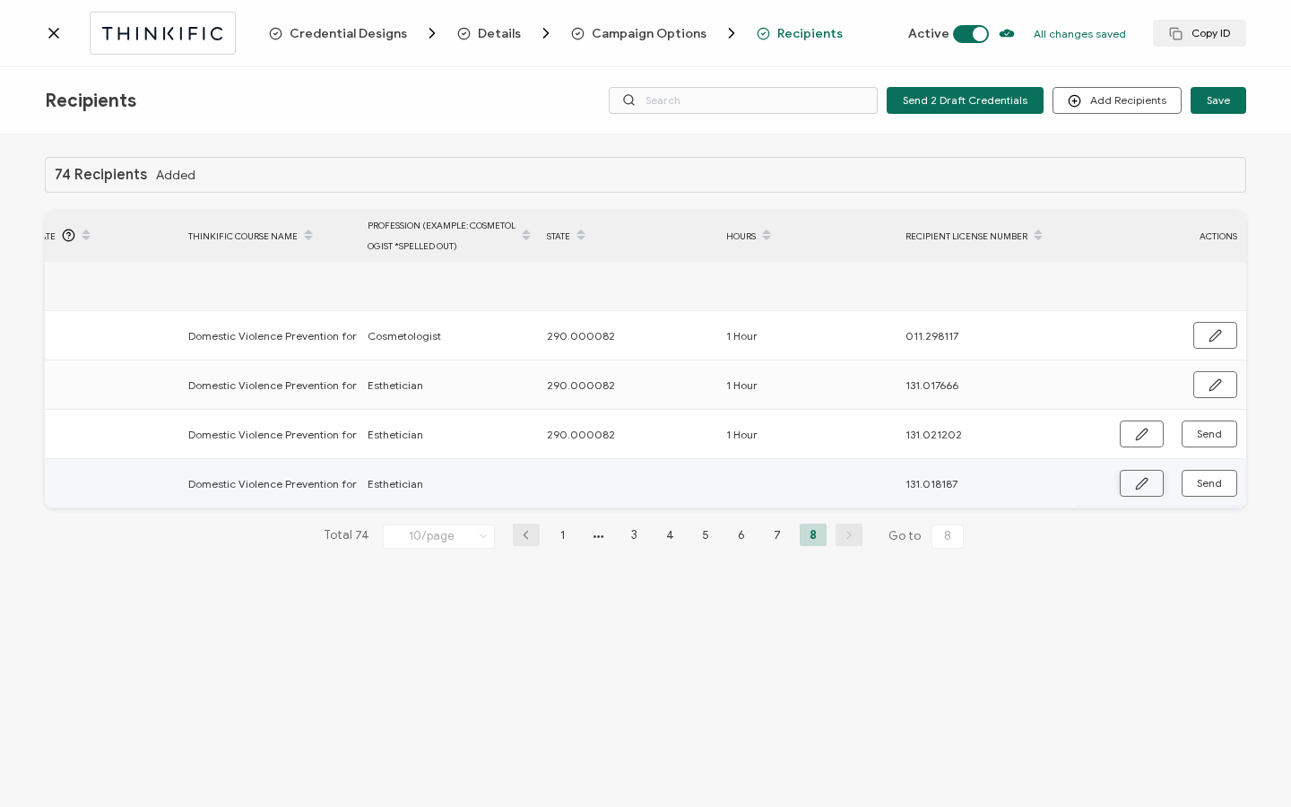
click at [1153, 486] on button "button" at bounding box center [1142, 483] width 44 height 27
click at [618, 491] on input "text" at bounding box center [625, 484] width 157 height 29
paste input "290.000082"
type input "290.000082"
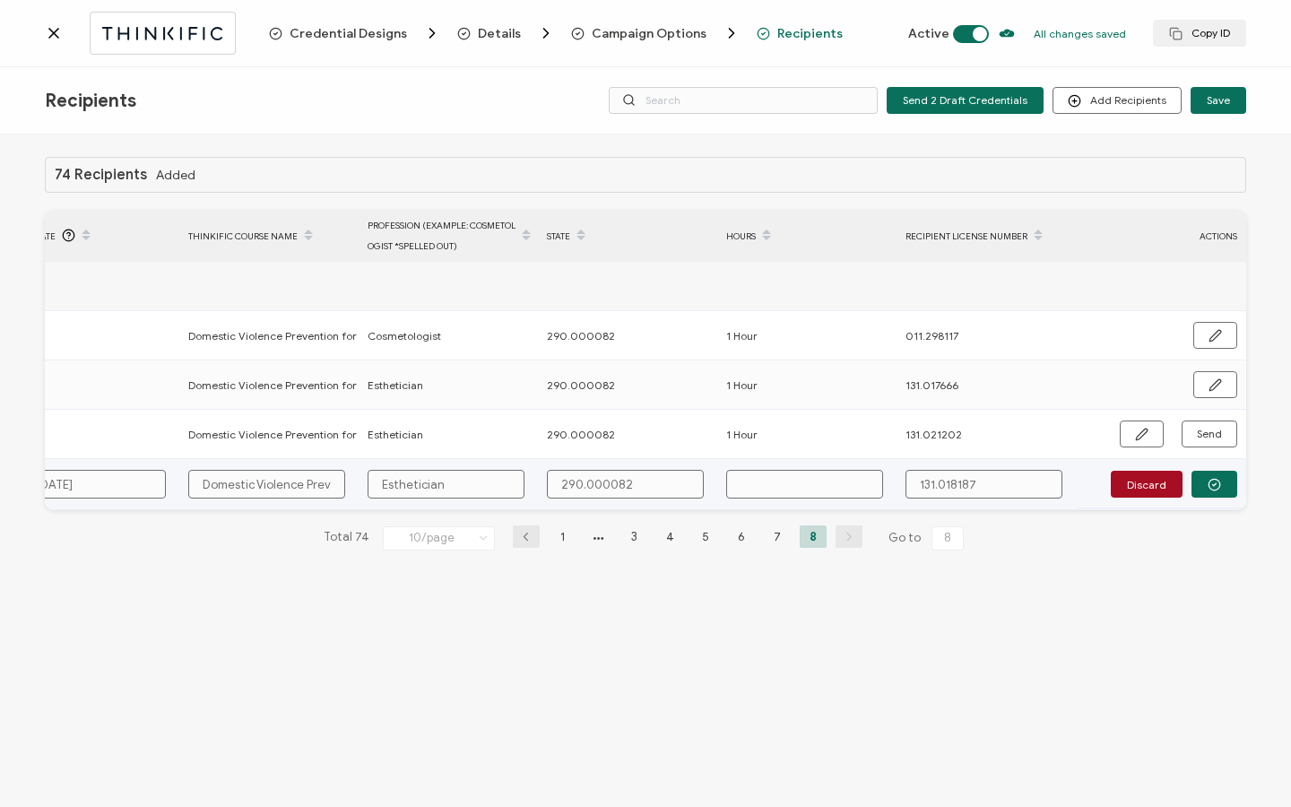
type input "290.000082"
click at [785, 477] on input "text" at bounding box center [804, 484] width 157 height 29
type input "1"
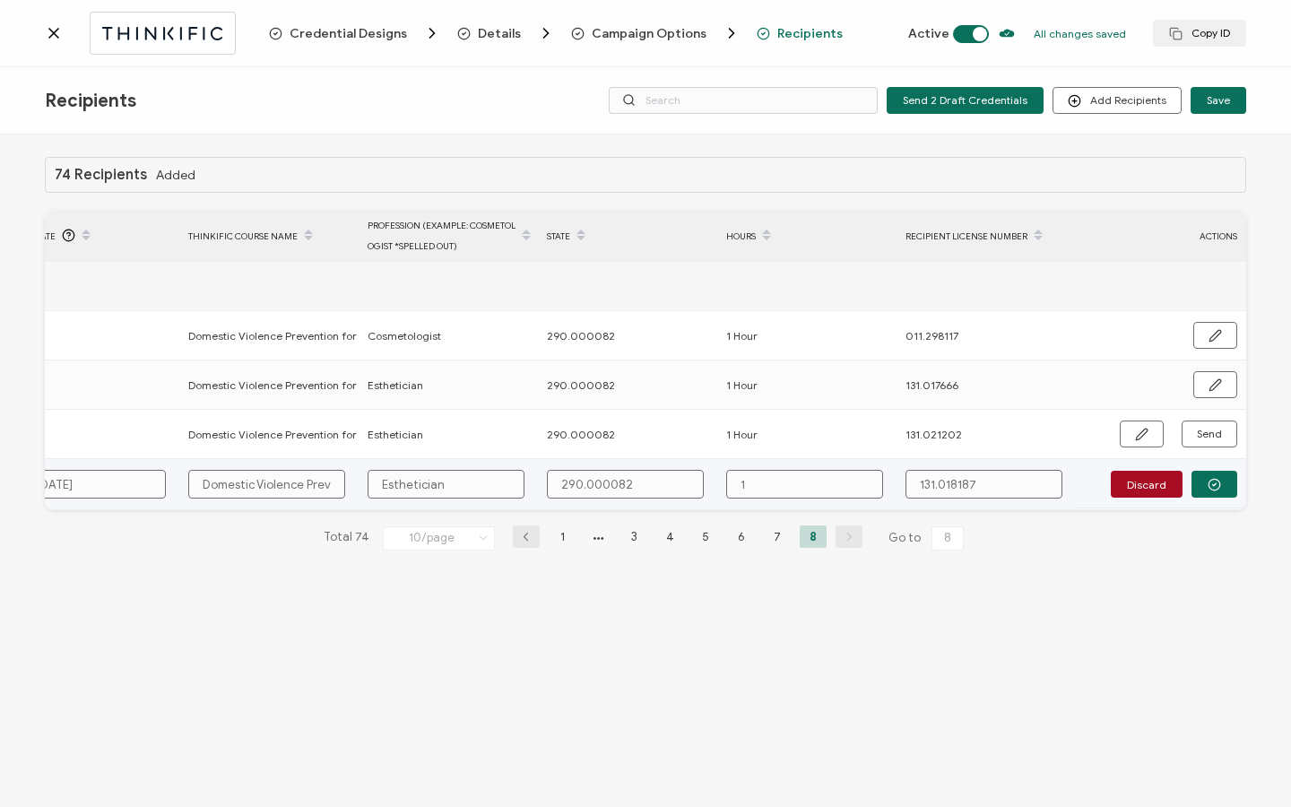
type input "1"
type input "1 H"
type input "1 Ho"
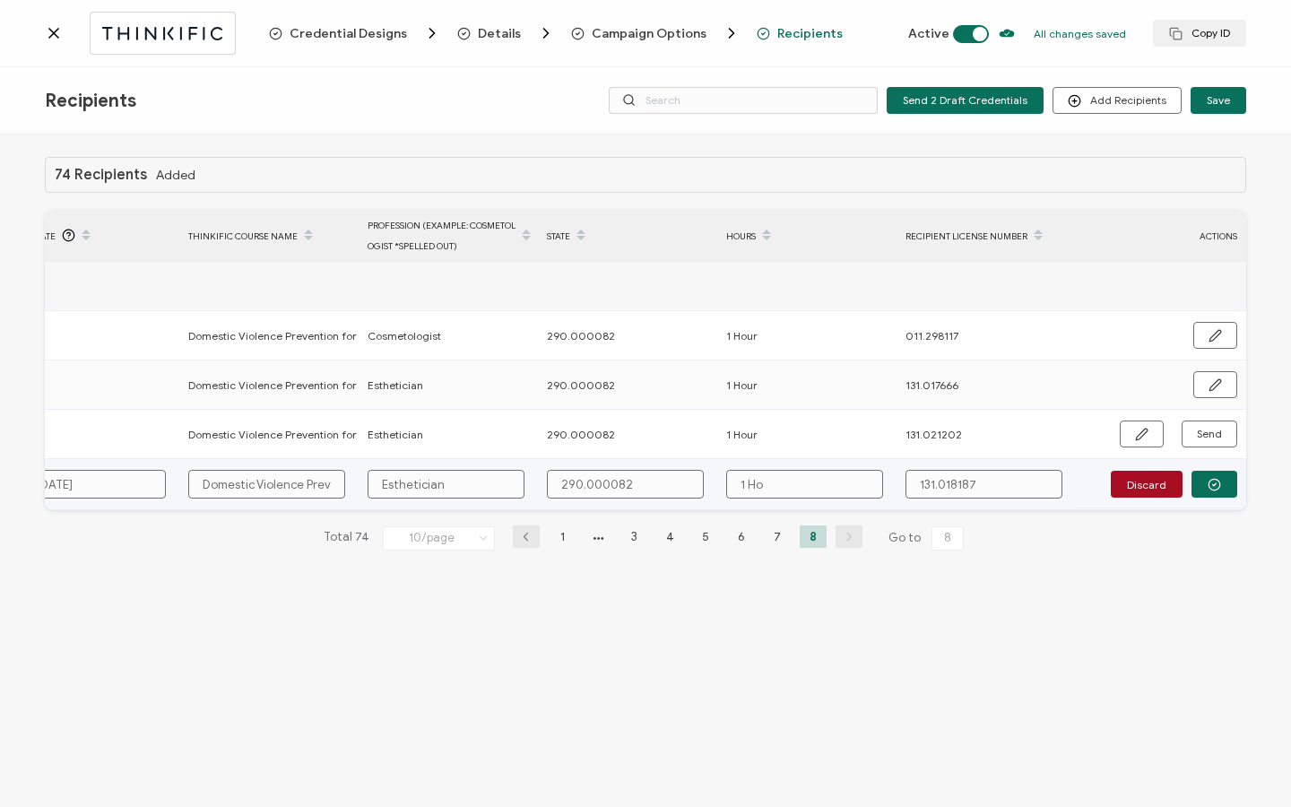
type input "1 Hou"
type input "1 Hour"
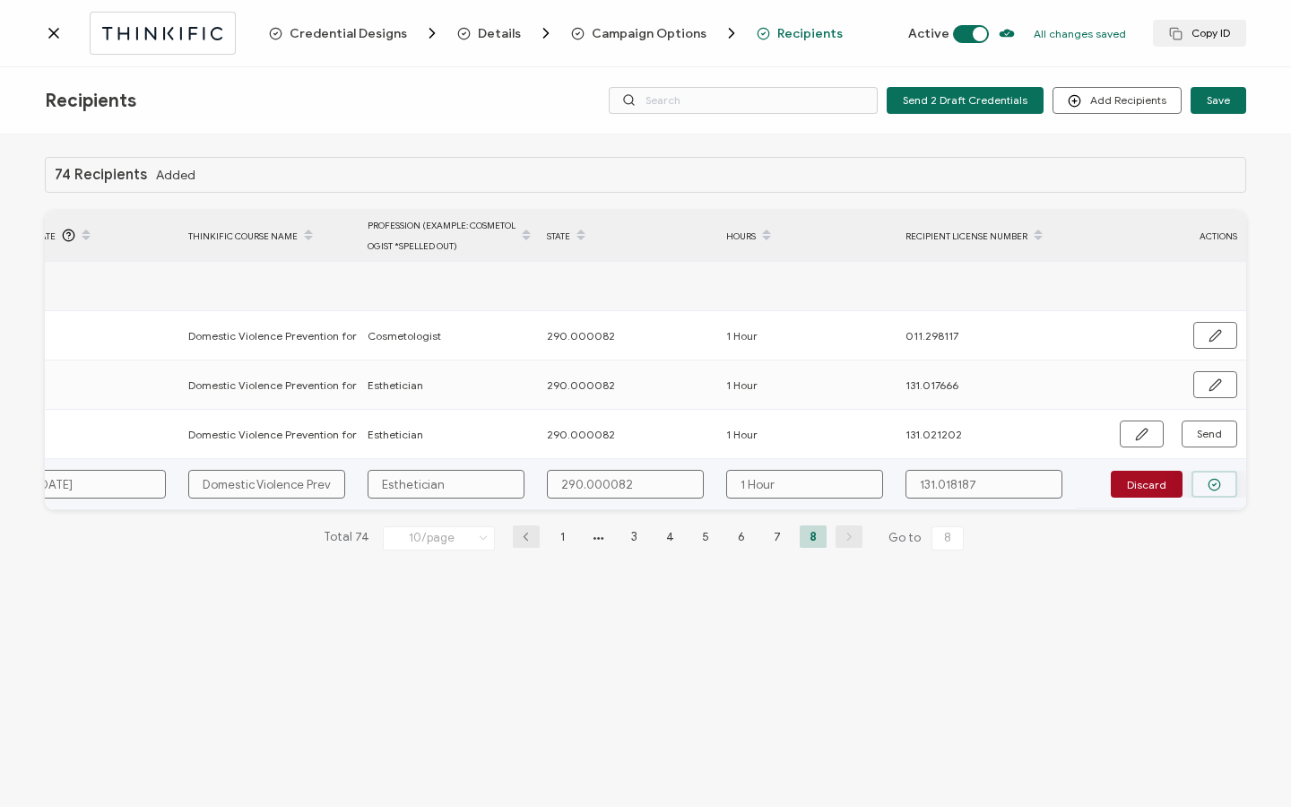
click at [1215, 474] on button "button" at bounding box center [1215, 484] width 46 height 27
click at [1214, 483] on span "Send" at bounding box center [1209, 483] width 25 height 11
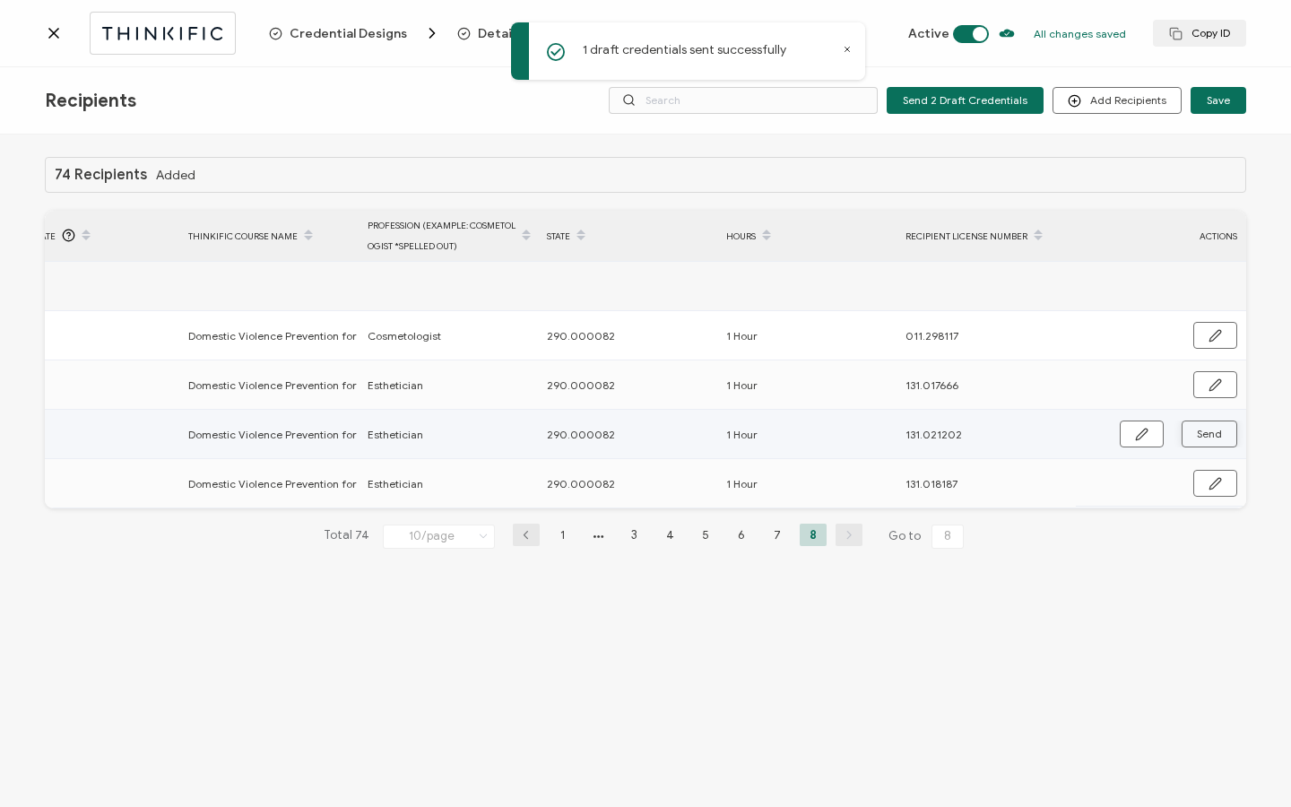
click at [1226, 436] on button "Send" at bounding box center [1210, 434] width 56 height 27
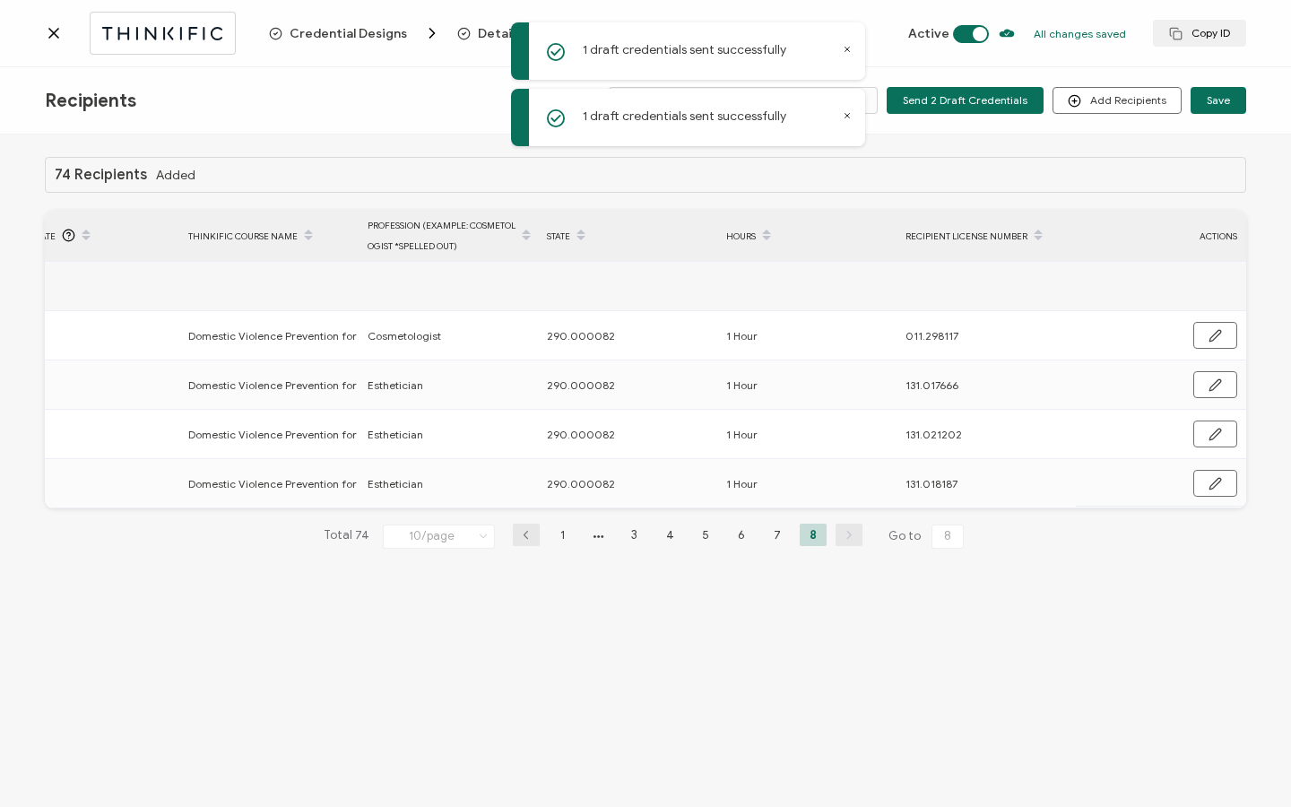
click at [51, 37] on icon at bounding box center [54, 33] width 18 height 18
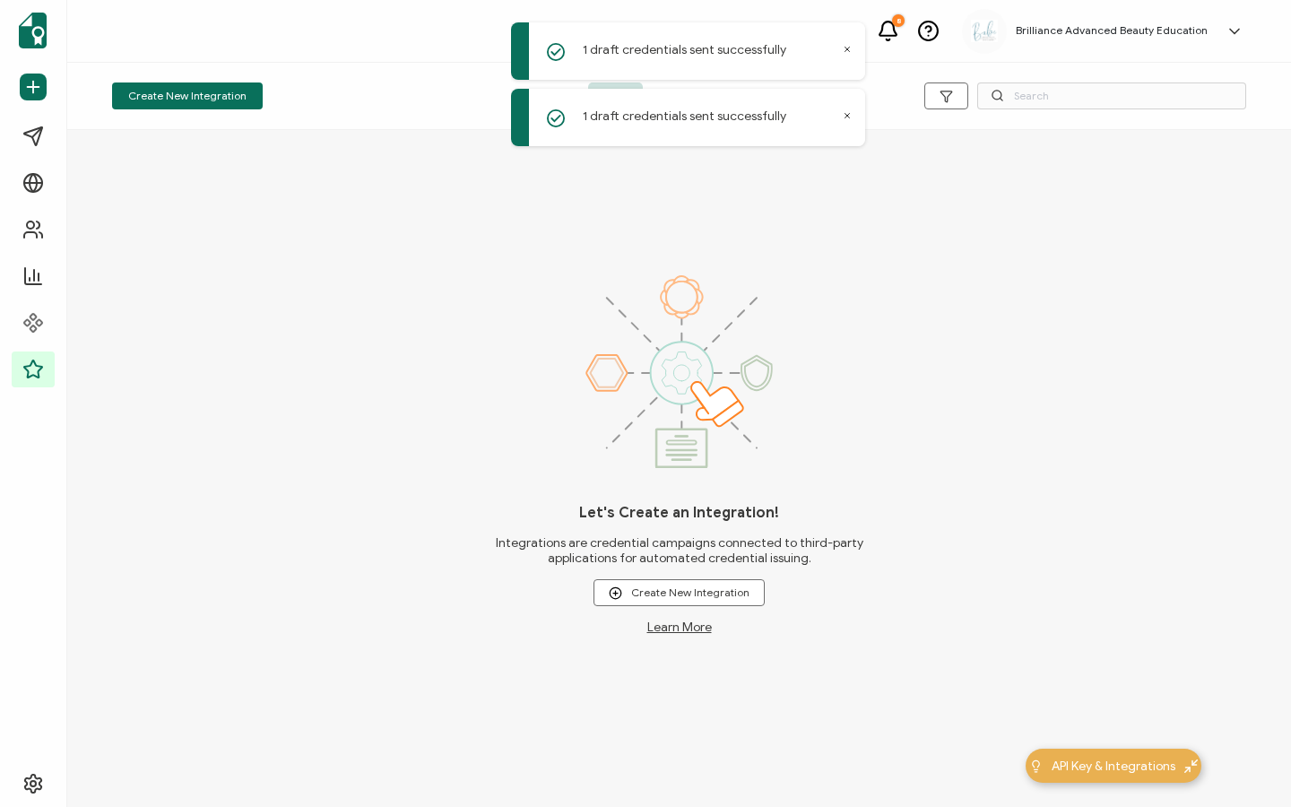
click at [475, 108] on div "Create New Integration" at bounding box center [301, 96] width 378 height 27
click at [845, 109] on div "1 draft credentials sent successfully" at bounding box center [688, 117] width 354 height 57
click at [845, 120] on div "1 draft credentials sent successfully" at bounding box center [688, 117] width 354 height 57
click at [847, 110] on div "1 draft credentials sent successfully" at bounding box center [688, 117] width 354 height 57
click at [846, 114] on icon at bounding box center [848, 116] width 4 height 4
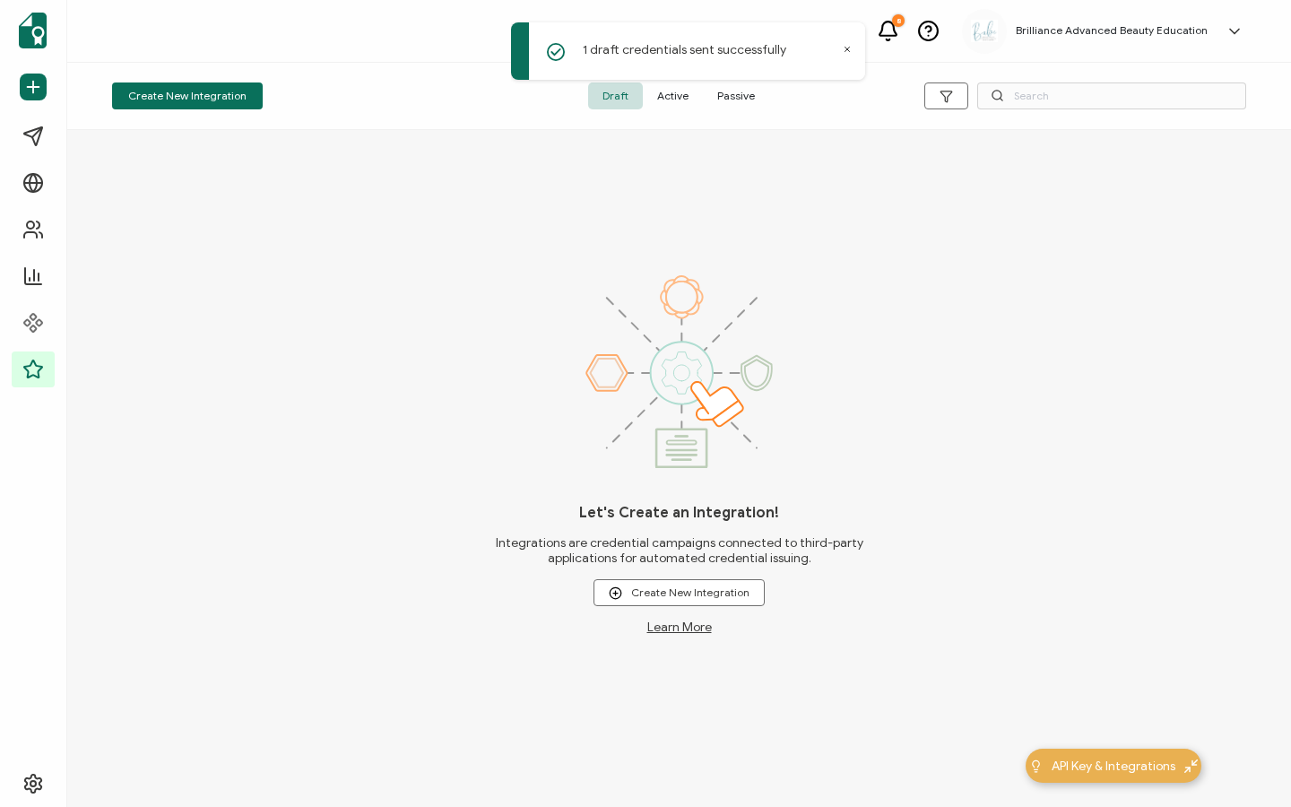
click at [840, 48] on div "1 draft credentials sent successfully" at bounding box center [688, 50] width 354 height 57
click at [668, 102] on span "Active" at bounding box center [673, 96] width 60 height 27
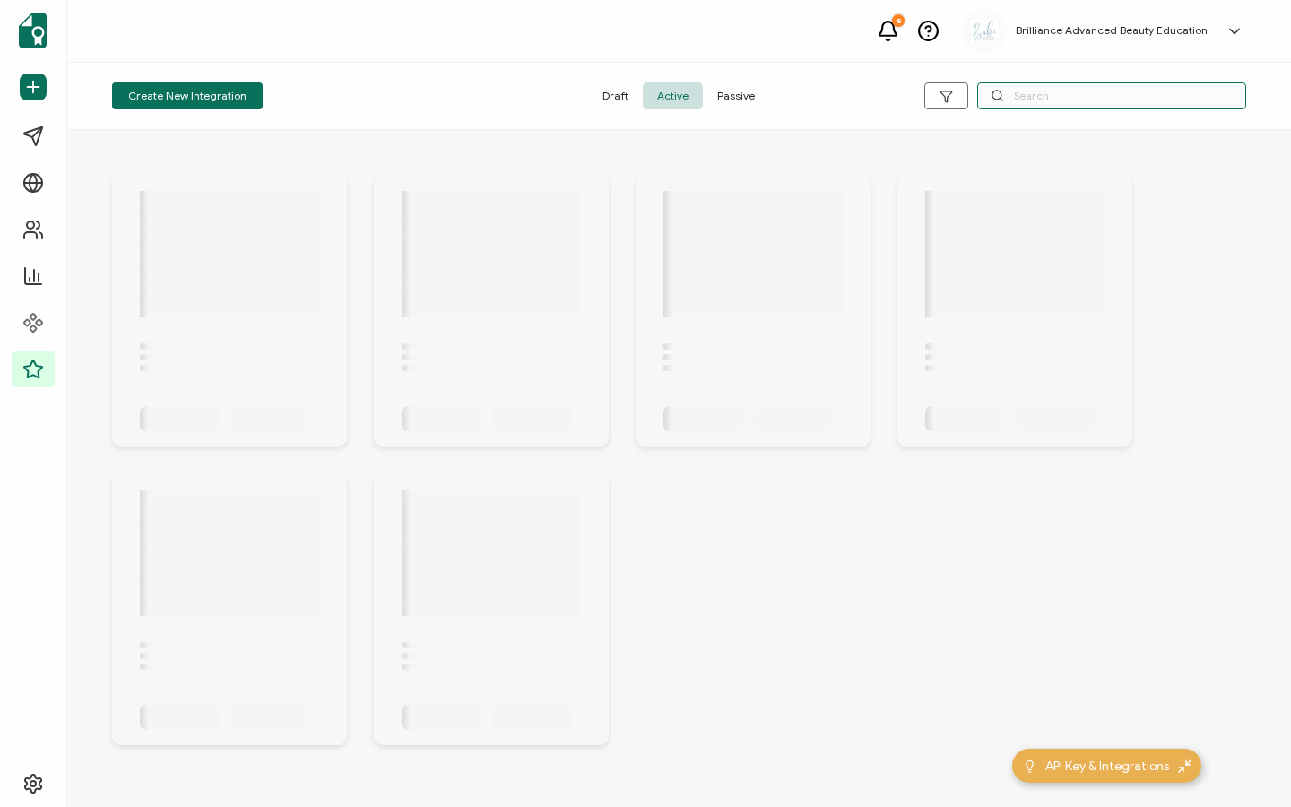
click at [1102, 102] on input "text" at bounding box center [1112, 96] width 269 height 27
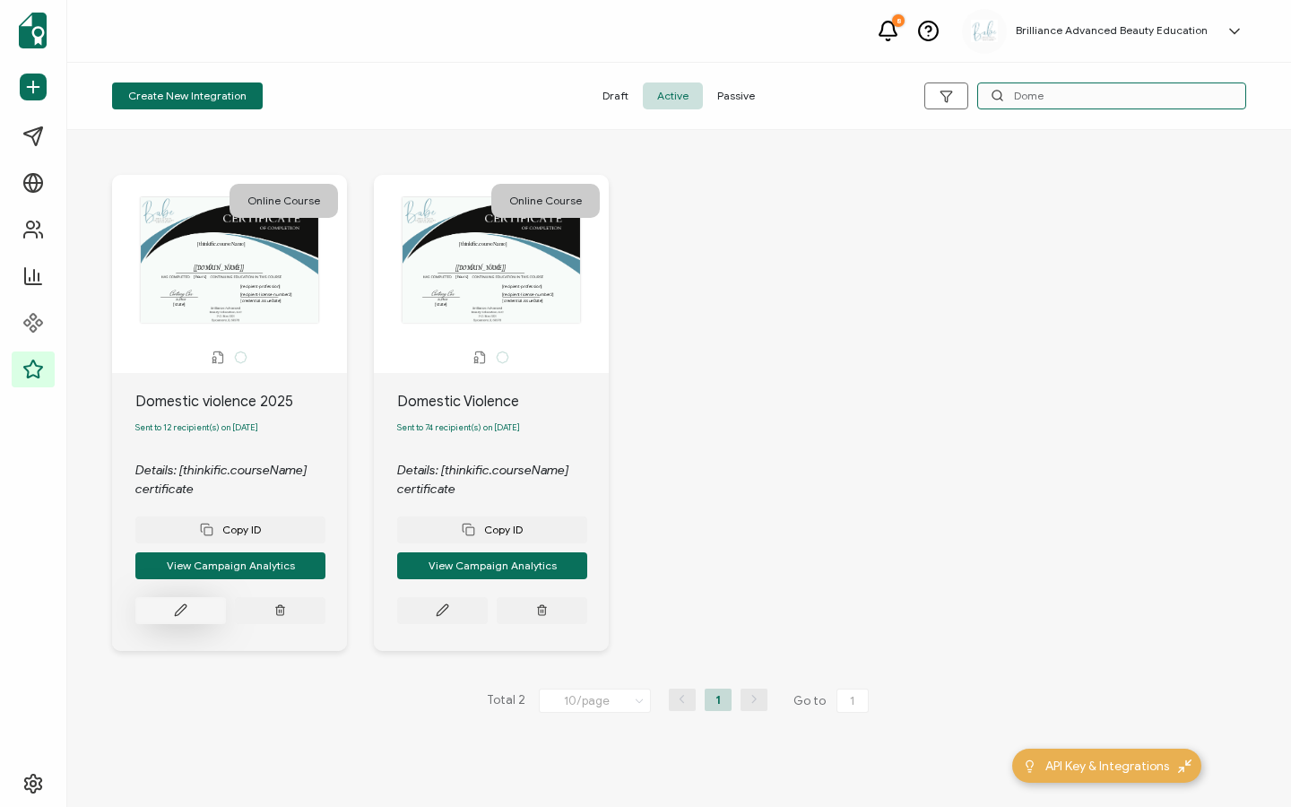
type input "Dome"
click at [187, 610] on button at bounding box center [180, 610] width 91 height 27
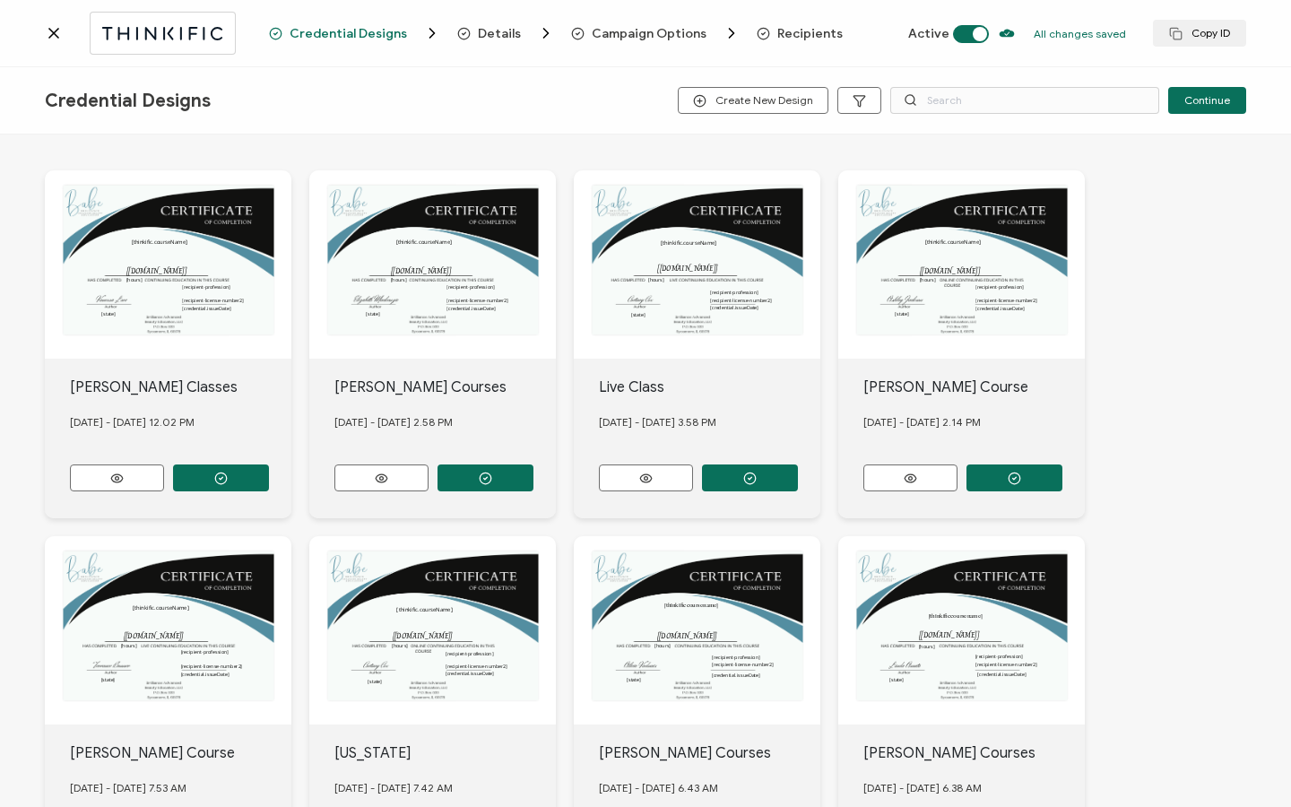
click at [787, 36] on span "Recipients" at bounding box center [810, 33] width 65 height 13
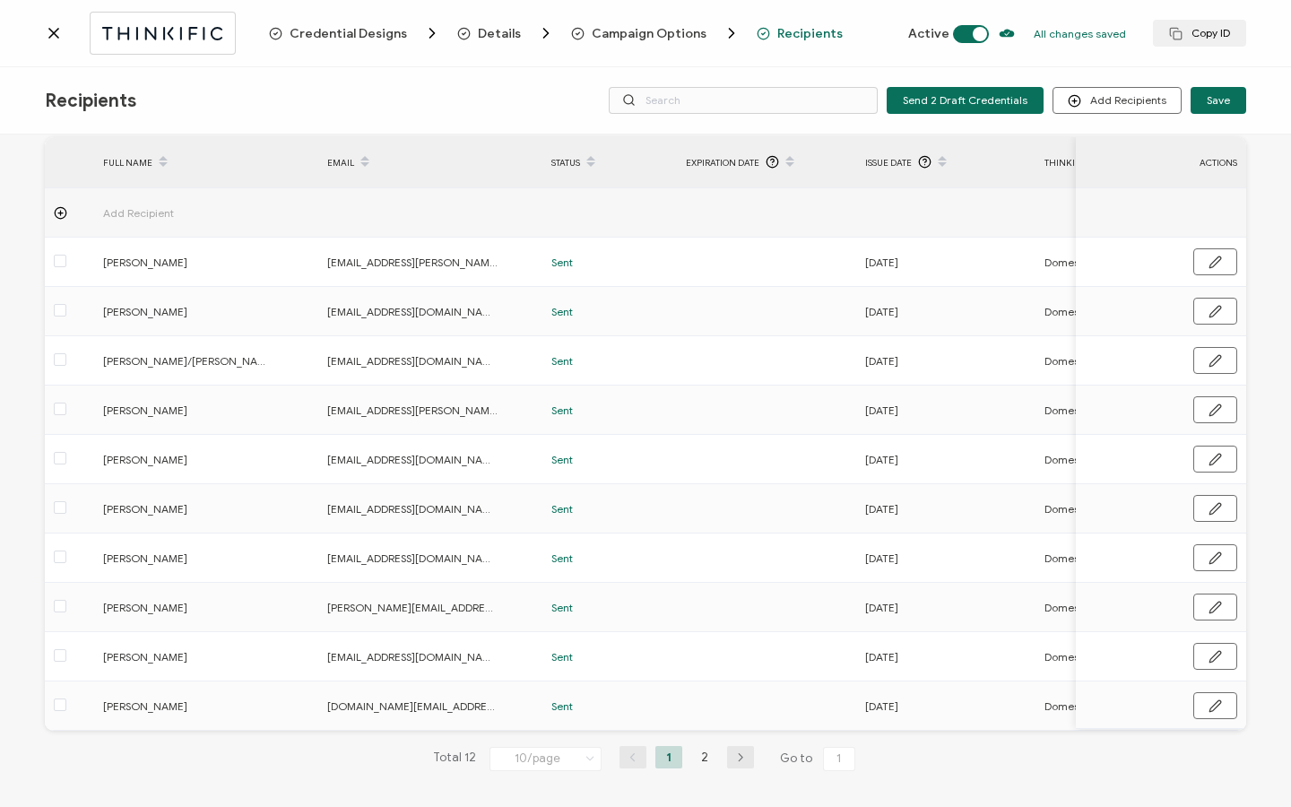
scroll to position [91, 0]
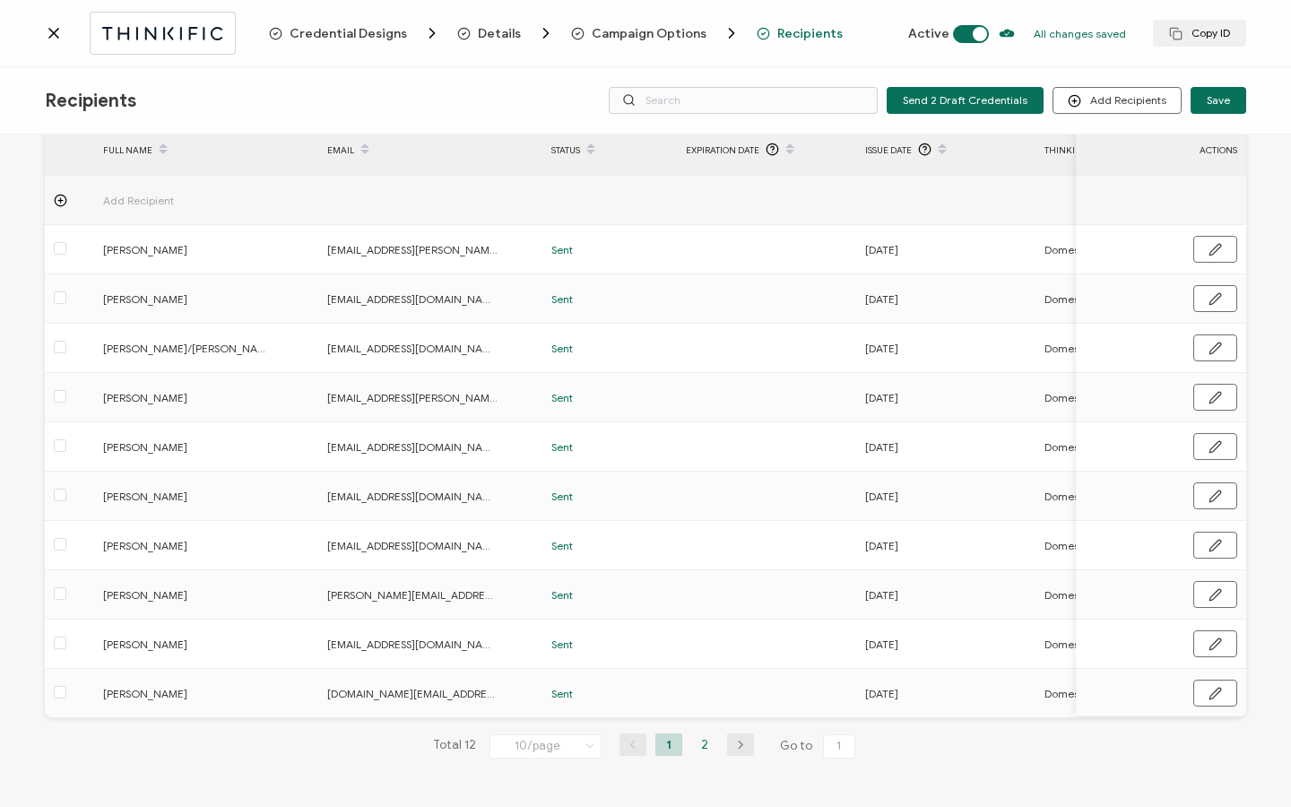
click at [702, 746] on li "2" at bounding box center [704, 745] width 27 height 22
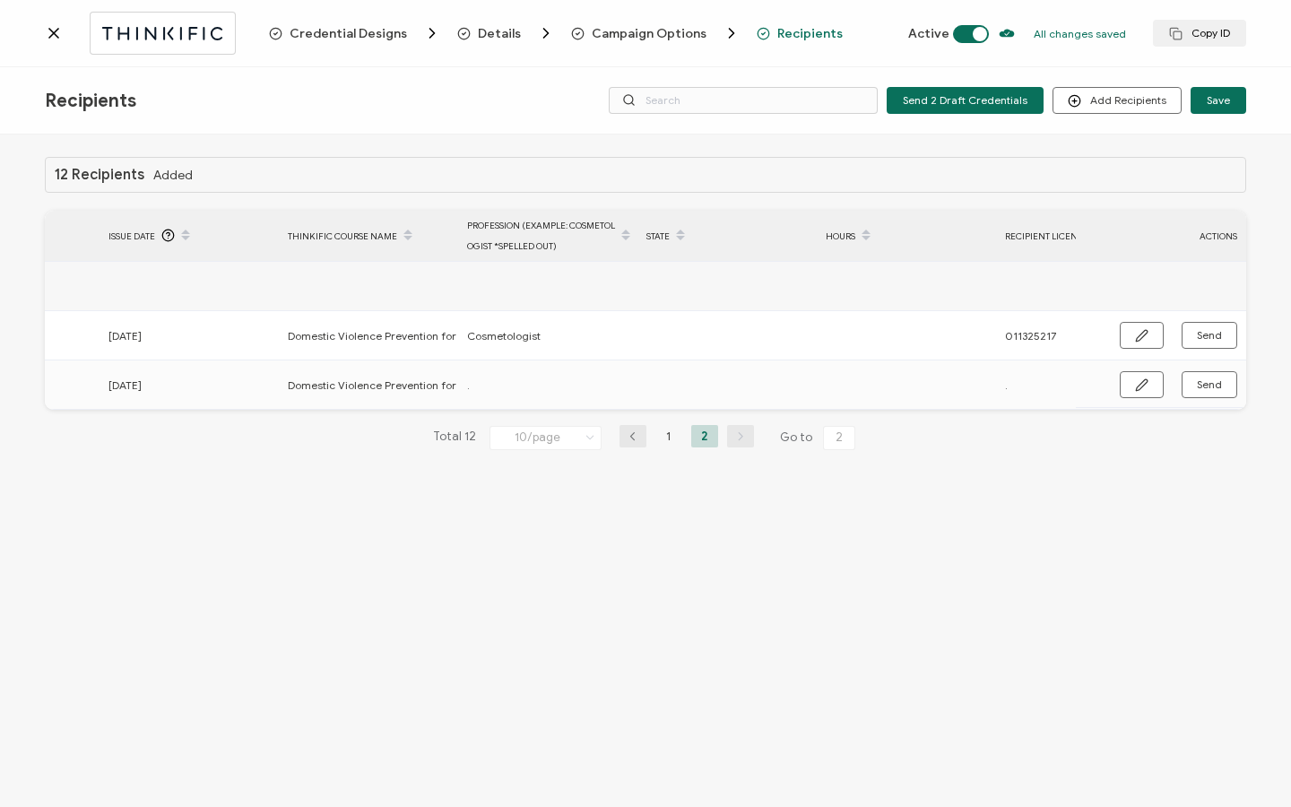
scroll to position [0, 0]
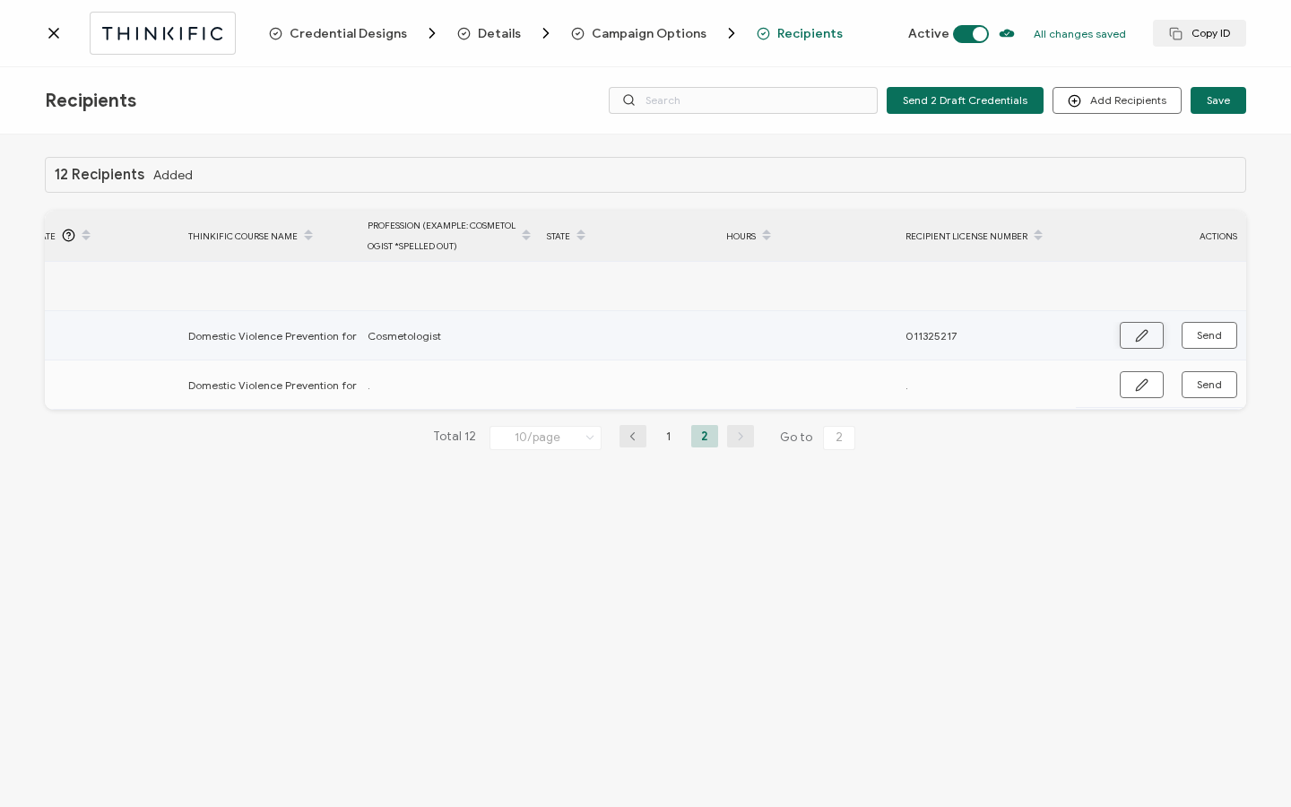
click at [1139, 330] on icon "button" at bounding box center [1141, 335] width 13 height 13
click at [602, 341] on input "text" at bounding box center [625, 336] width 157 height 29
paste input "290.000082"
type input "290.000082"
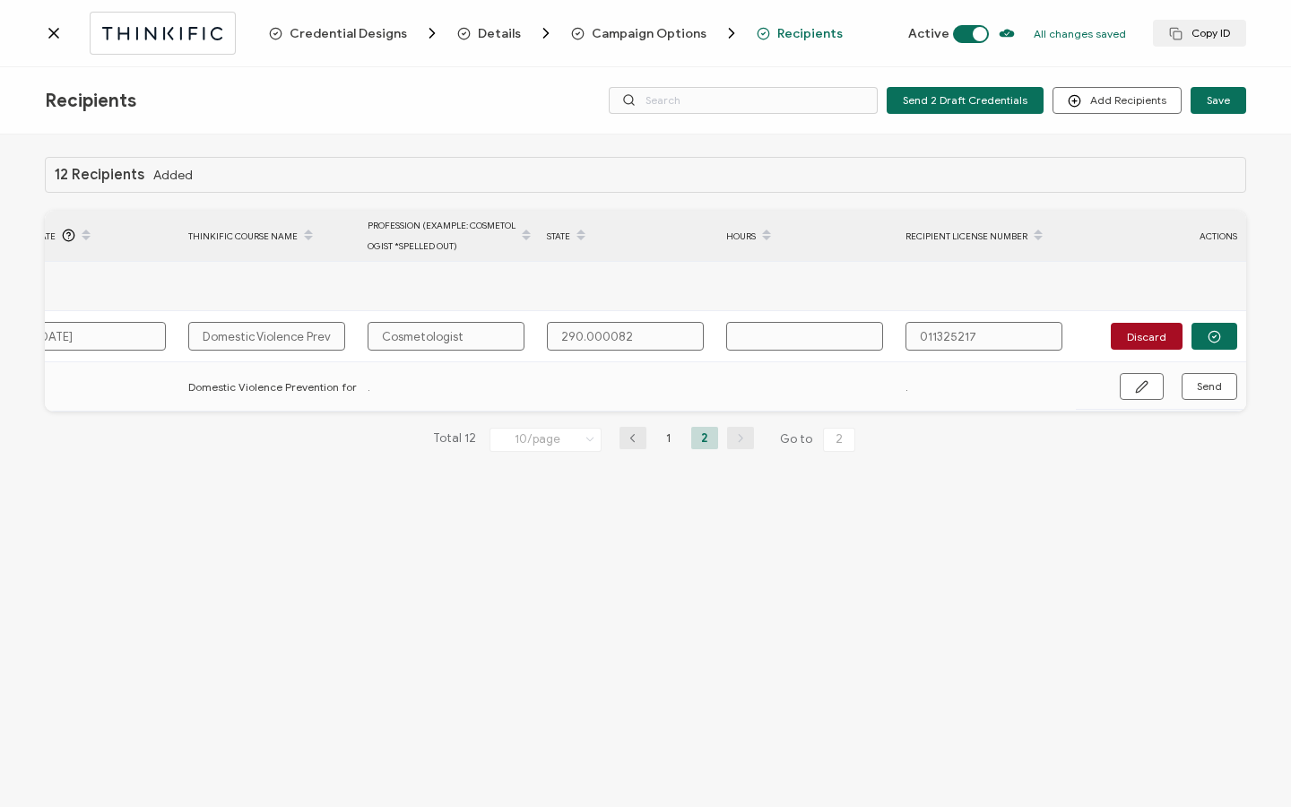
type input "290.000082"
click at [820, 339] on input "text" at bounding box center [804, 336] width 157 height 29
type input "1"
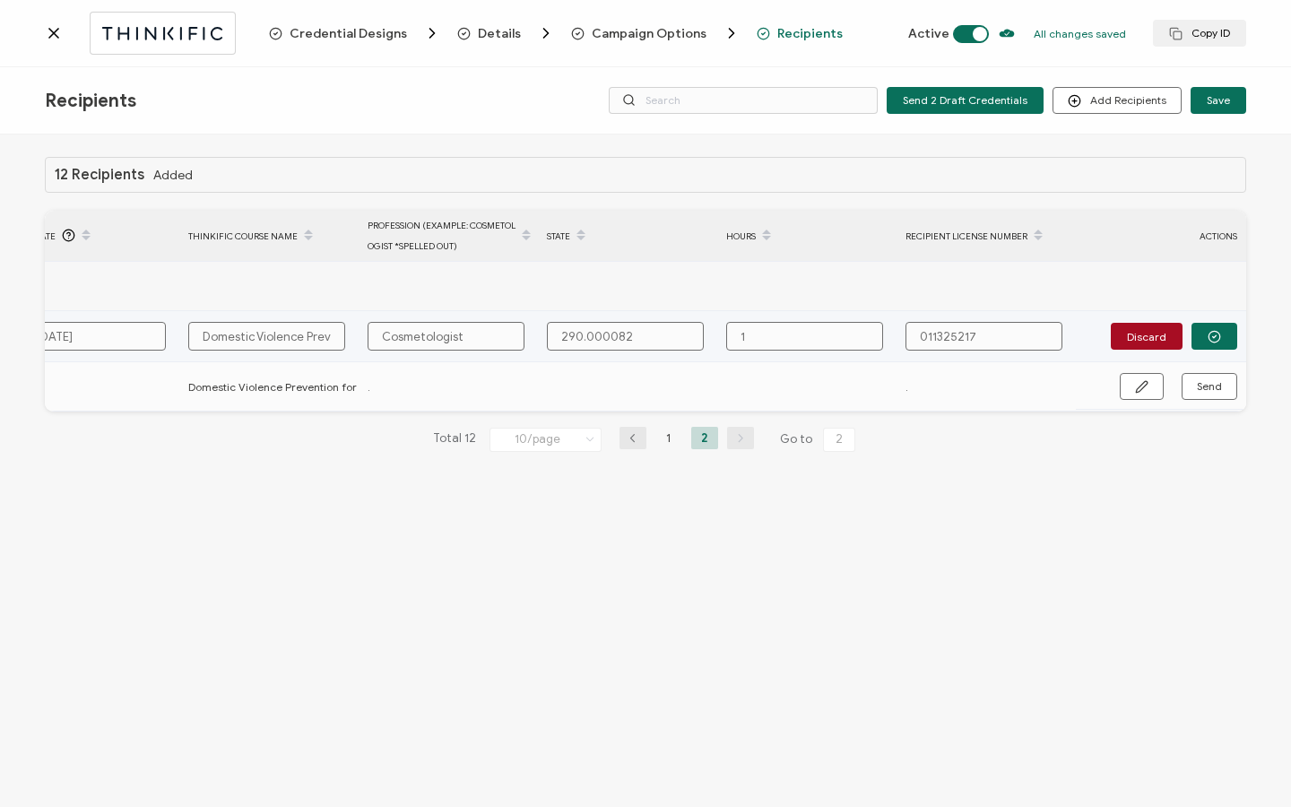
type input "1"
type input "1 H"
type input "1 Ho"
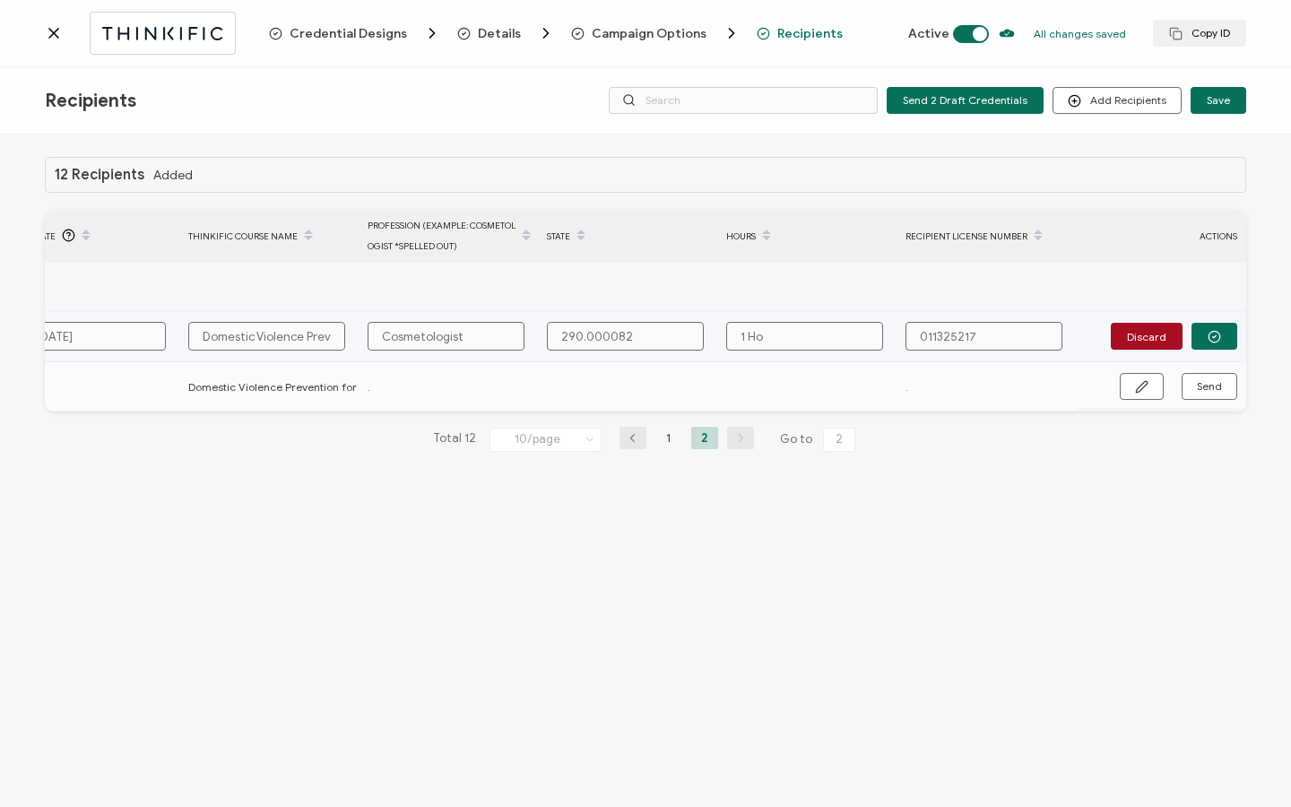
type input "1 Hou"
type input "1 Hour"
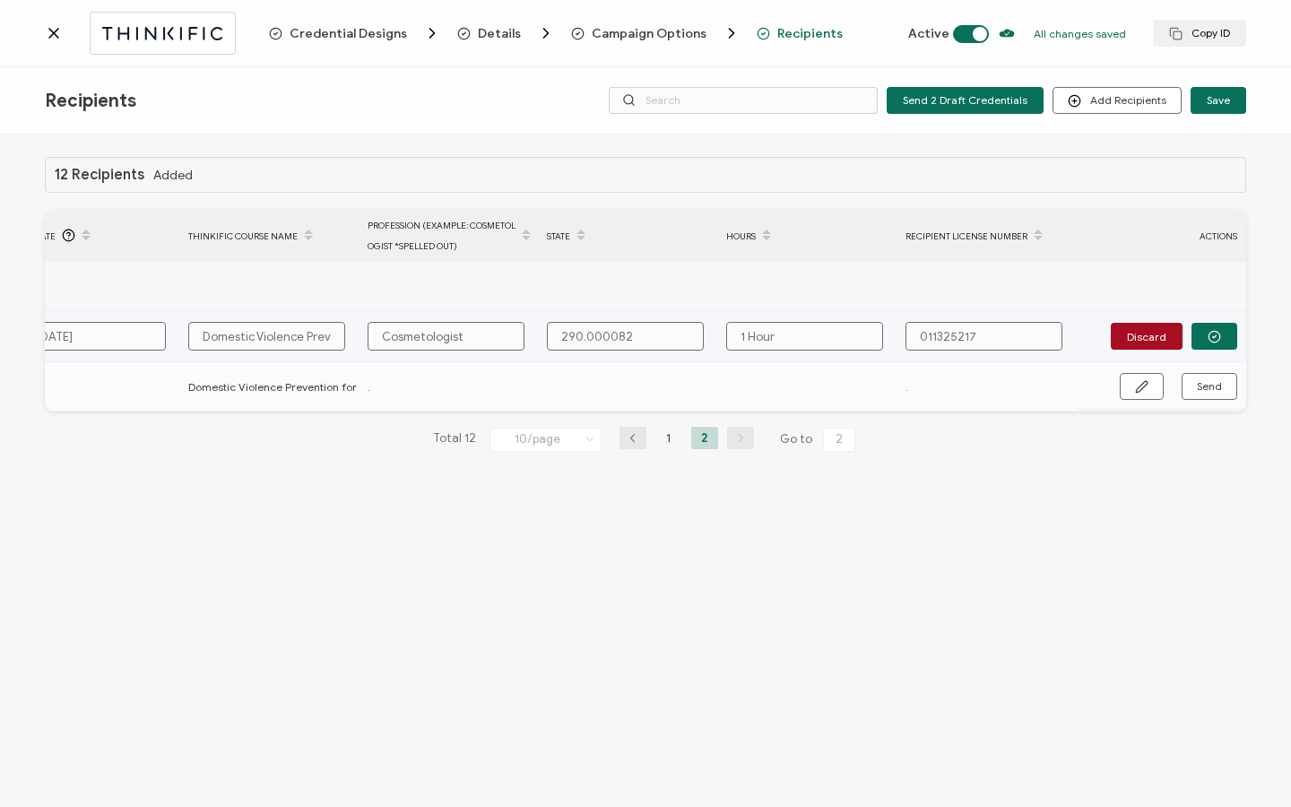
drag, startPoint x: 937, startPoint y: 336, endPoint x: 942, endPoint y: 346, distance: 10.8
click at [937, 336] on input "011325217" at bounding box center [984, 336] width 157 height 29
type input "011.325217"
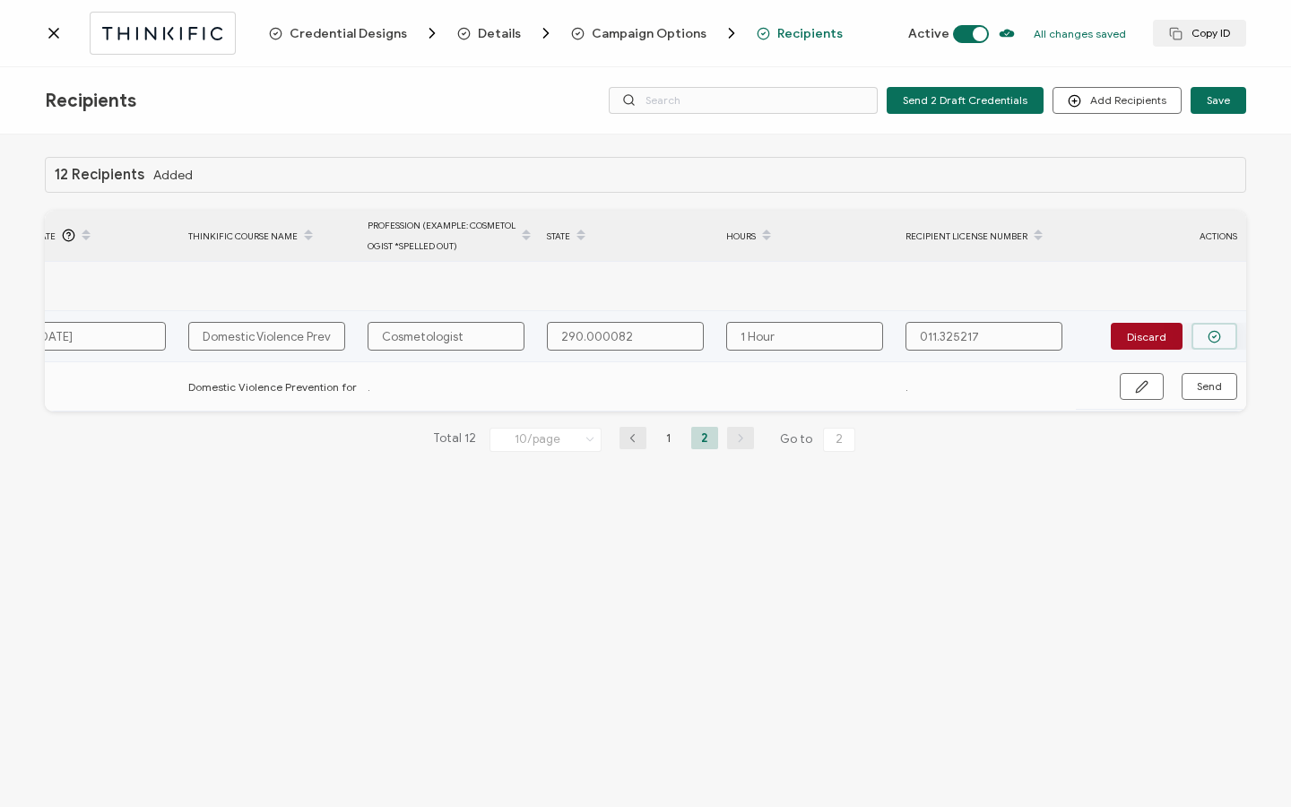
click at [1221, 330] on button "button" at bounding box center [1215, 336] width 46 height 27
click at [1218, 335] on span "Send" at bounding box center [1209, 335] width 25 height 11
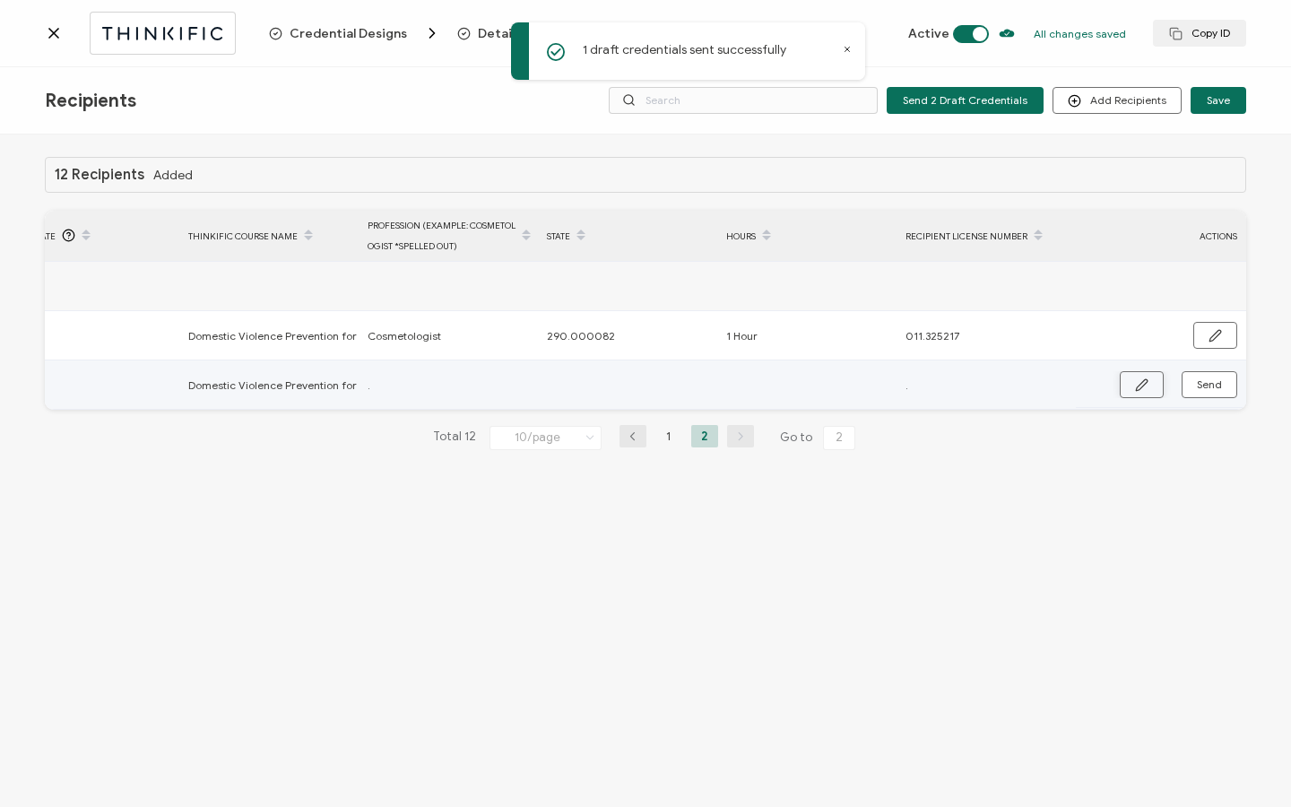
click at [1134, 386] on button "button" at bounding box center [1142, 384] width 44 height 27
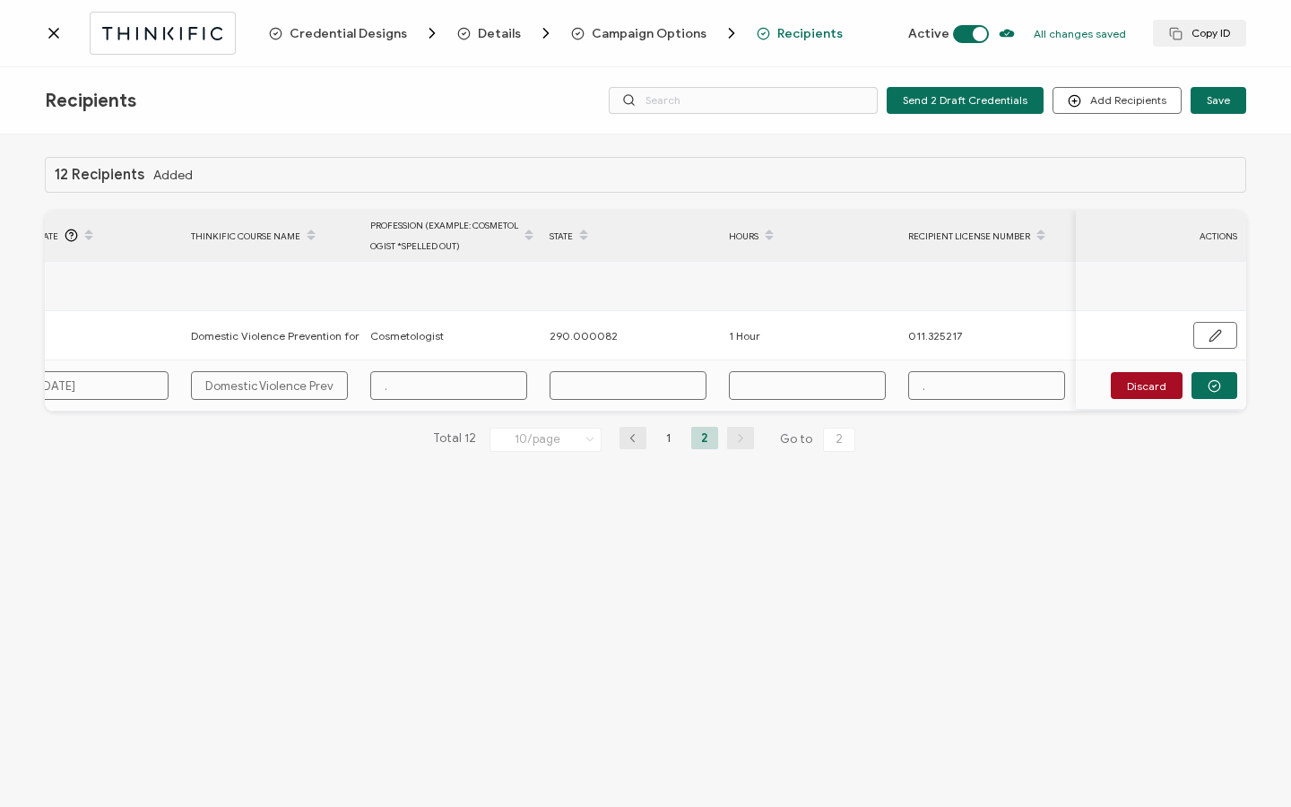
scroll to position [0, 856]
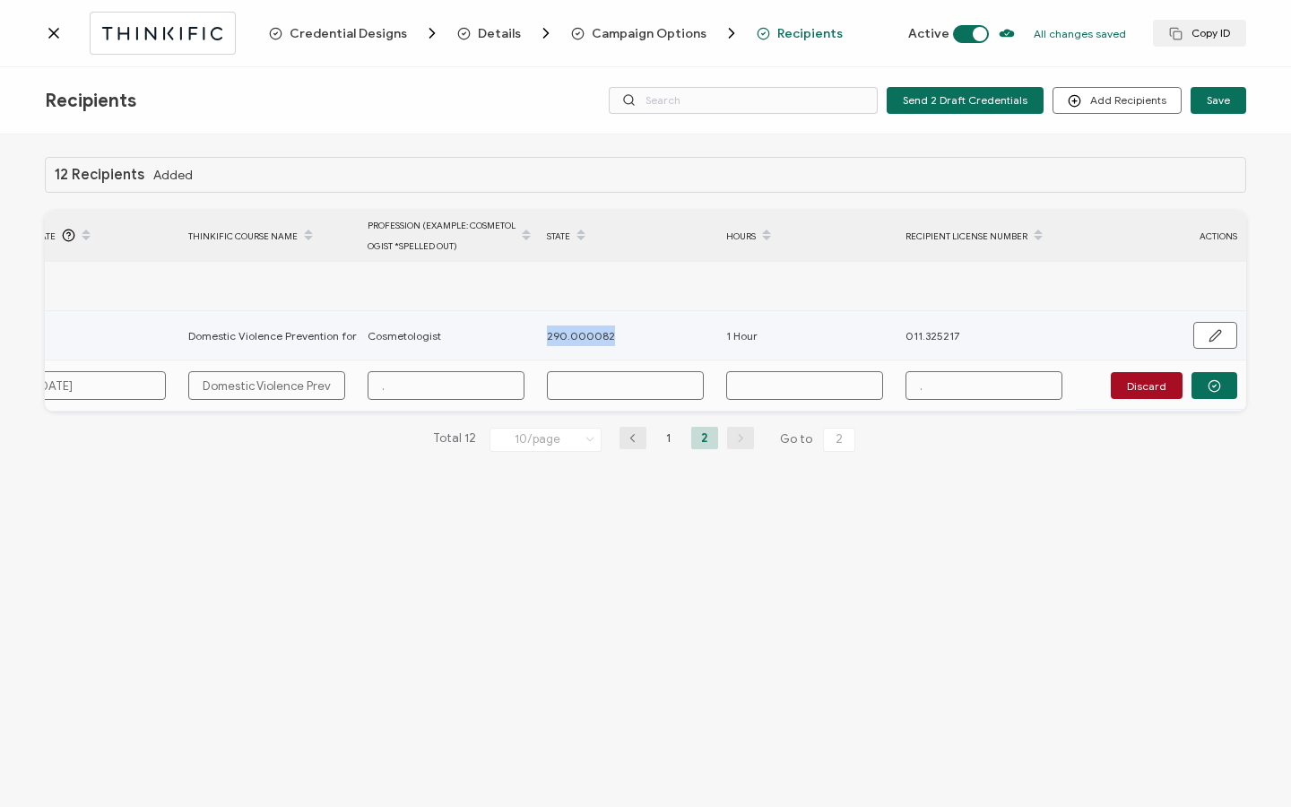
drag, startPoint x: 625, startPoint y: 340, endPoint x: 569, endPoint y: 335, distance: 55.9
click at [525, 335] on tr "[PERSON_NAME] [EMAIL_ADDRESS][DOMAIN_NAME] Sent [DATE] Domestic Violence Preven…" at bounding box center [217, 335] width 2058 height 49
copy tr "290.000082"
click at [584, 394] on input "text" at bounding box center [625, 385] width 157 height 29
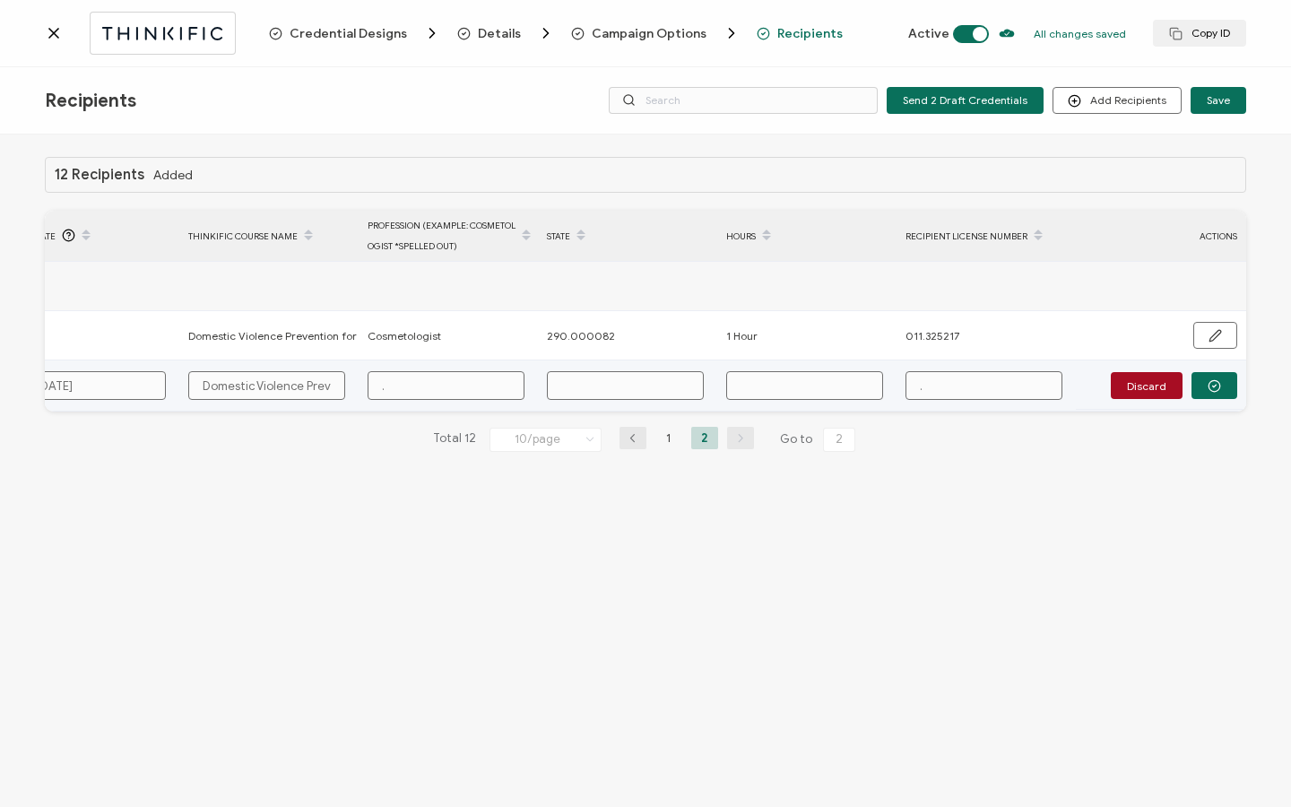
paste input "290.000082"
type input "290.000082"
click at [826, 393] on input "text" at bounding box center [804, 385] width 157 height 29
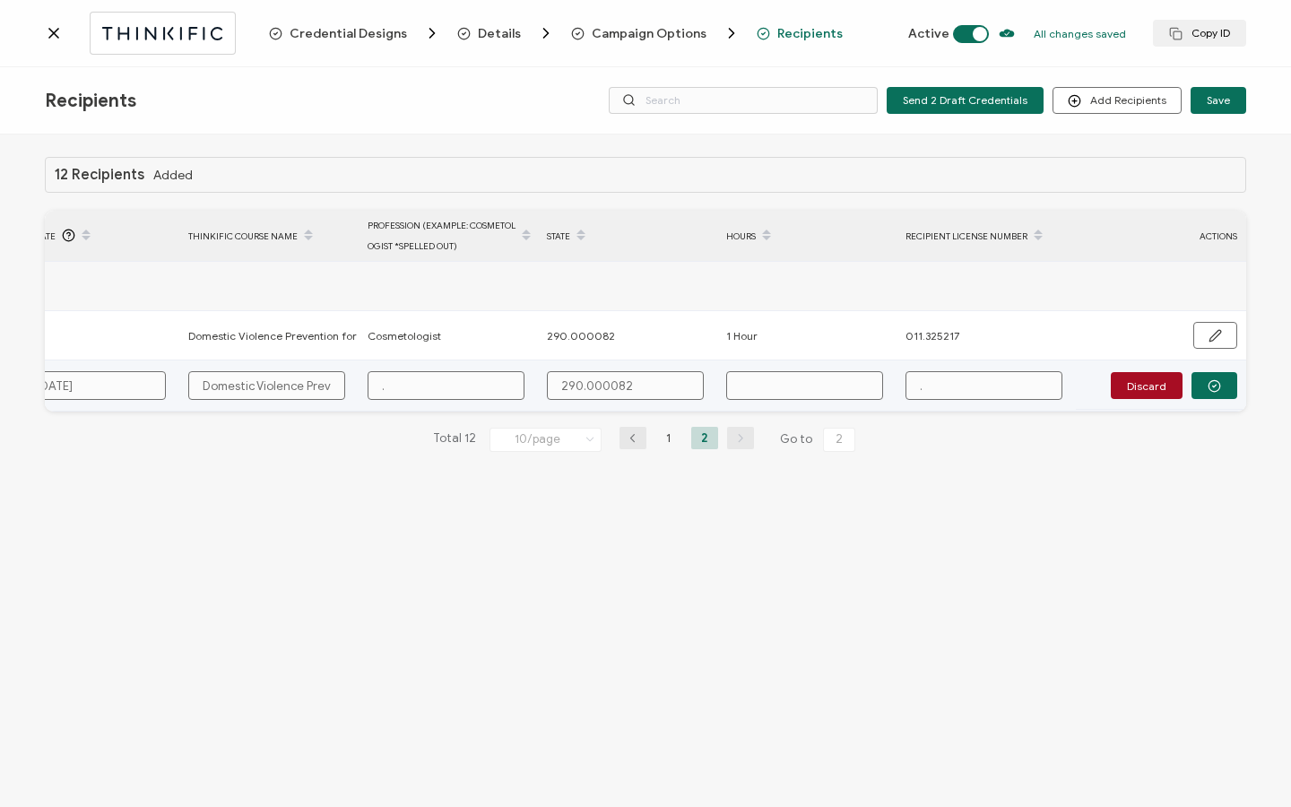
type input "1"
type input "1 H"
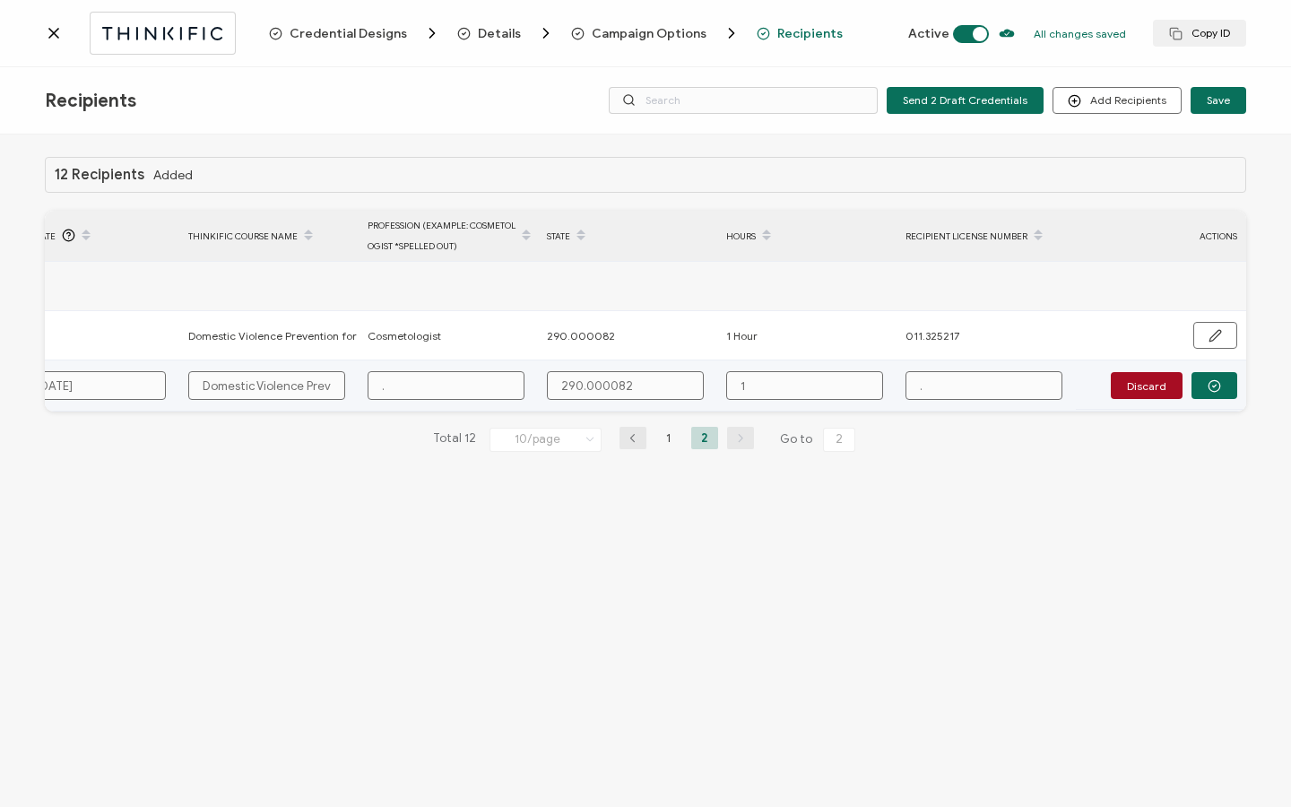
type input "1 H"
type input "1 Ho"
type input "1 Hou"
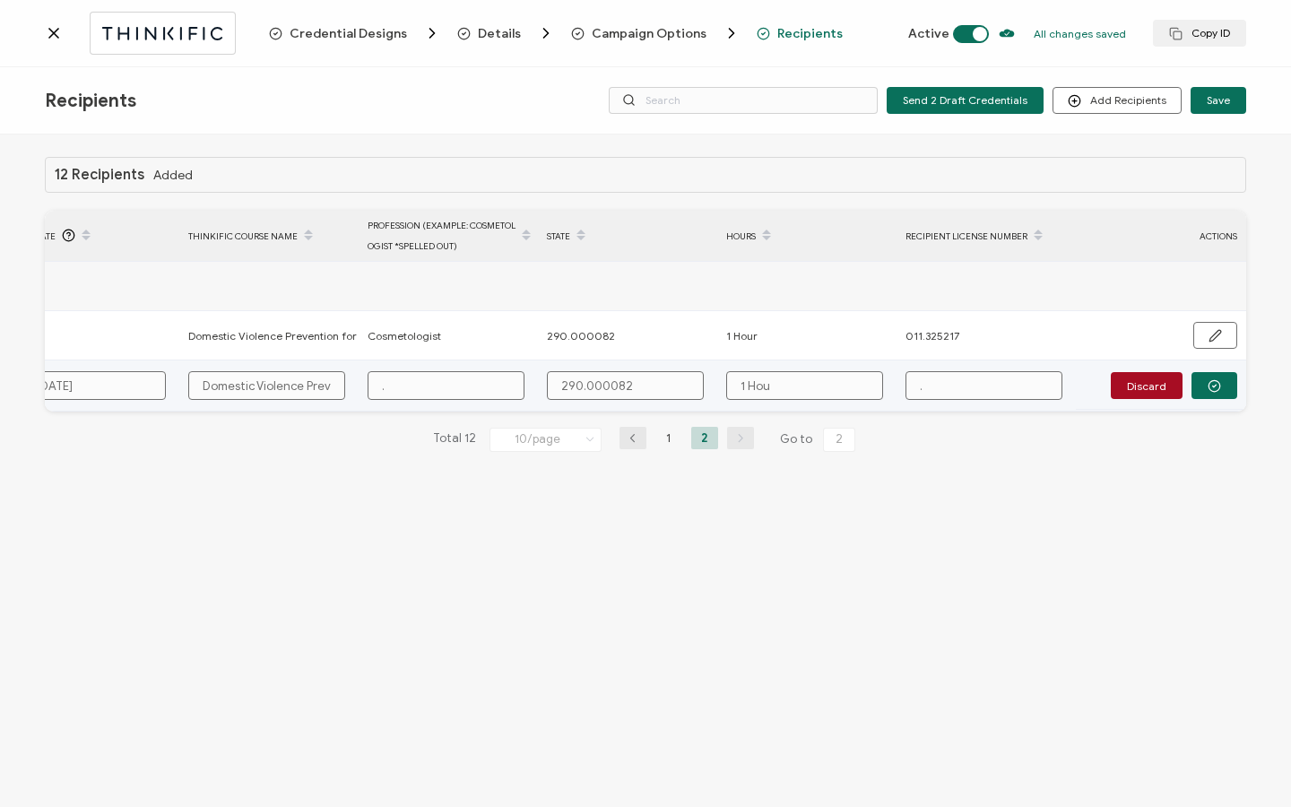
type input "1 Hour"
click at [1220, 393] on button "button" at bounding box center [1215, 385] width 46 height 27
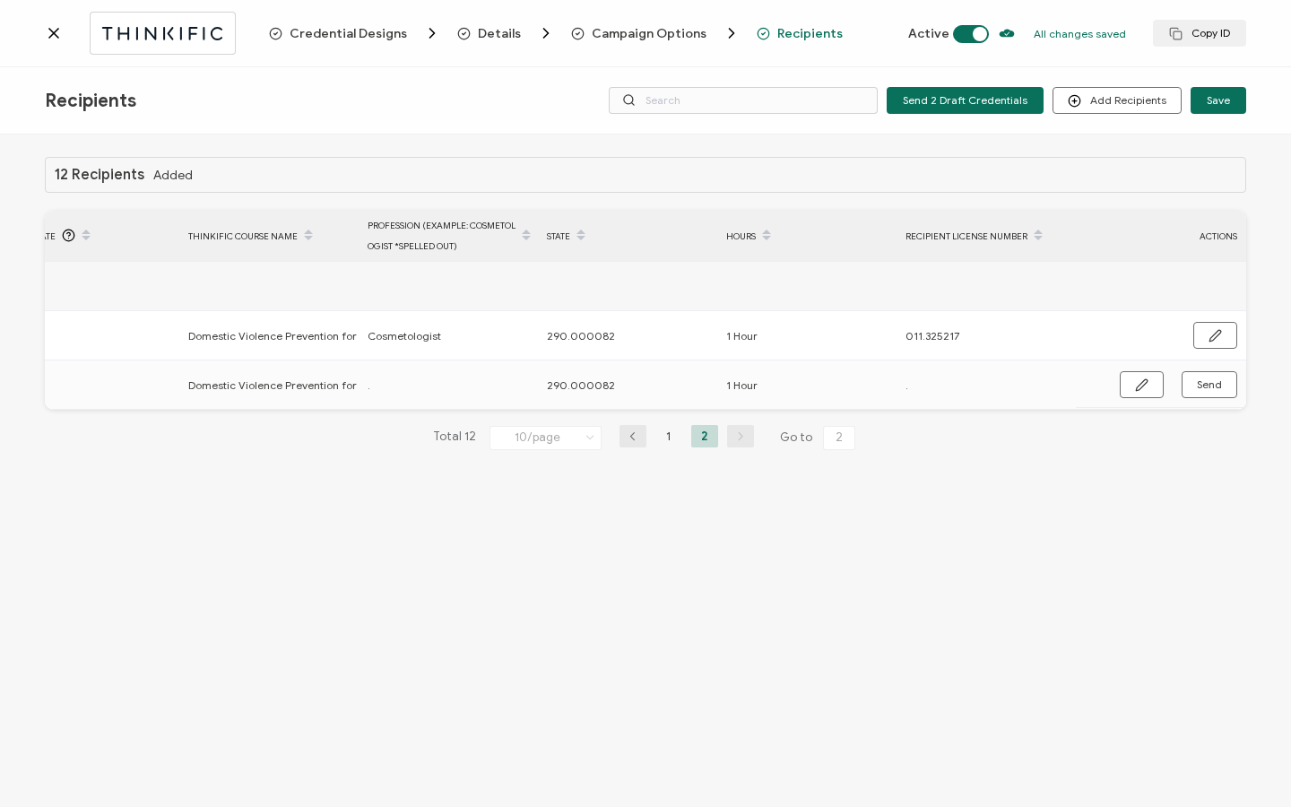
click at [53, 32] on icon at bounding box center [53, 33] width 9 height 9
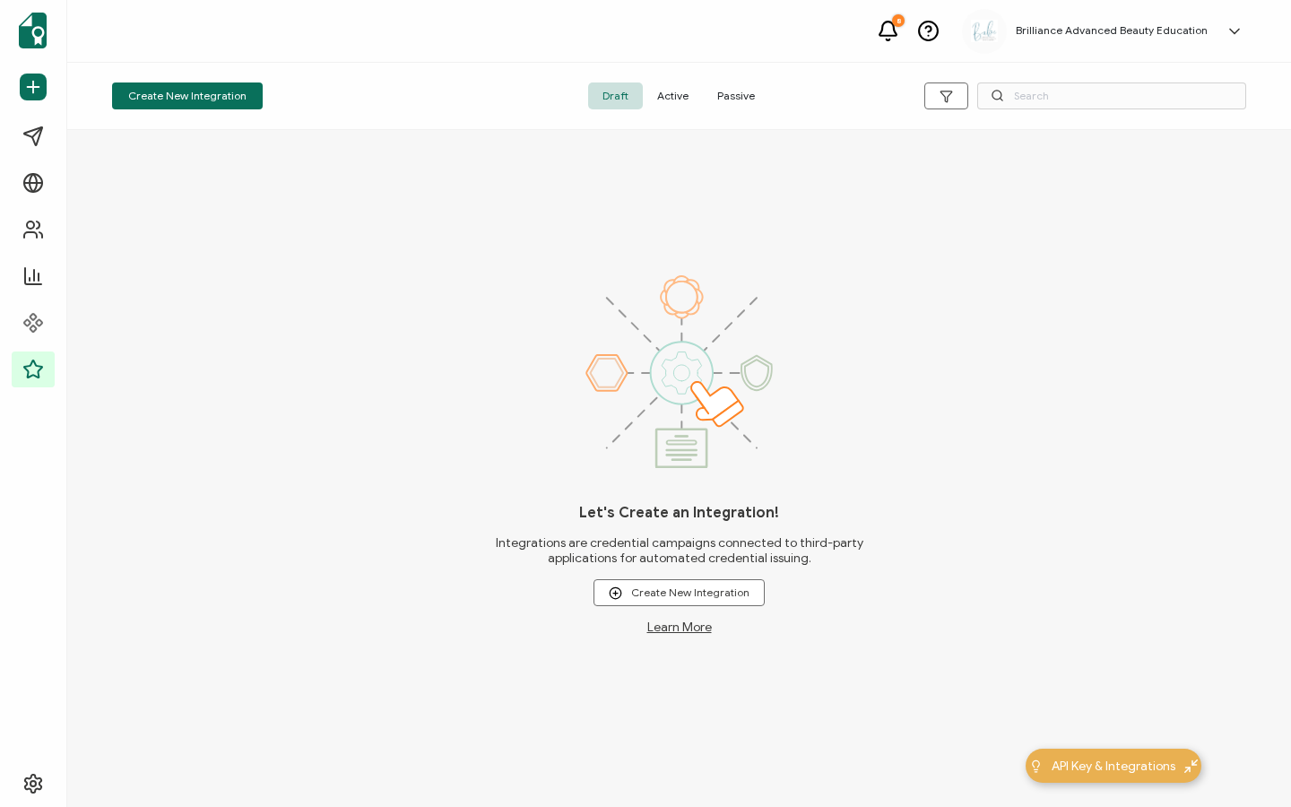
click at [646, 94] on span "Active" at bounding box center [673, 96] width 60 height 27
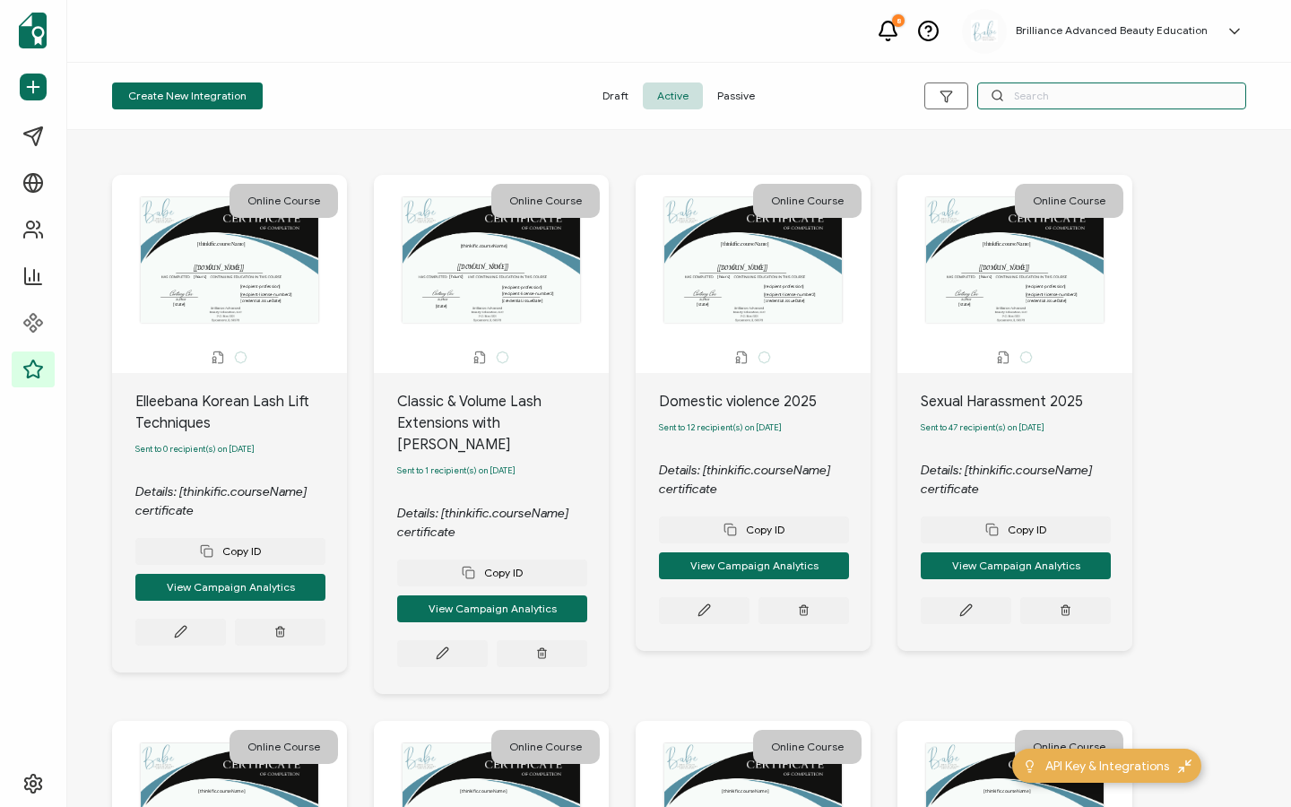
click at [1037, 100] on input "text" at bounding box center [1112, 96] width 269 height 27
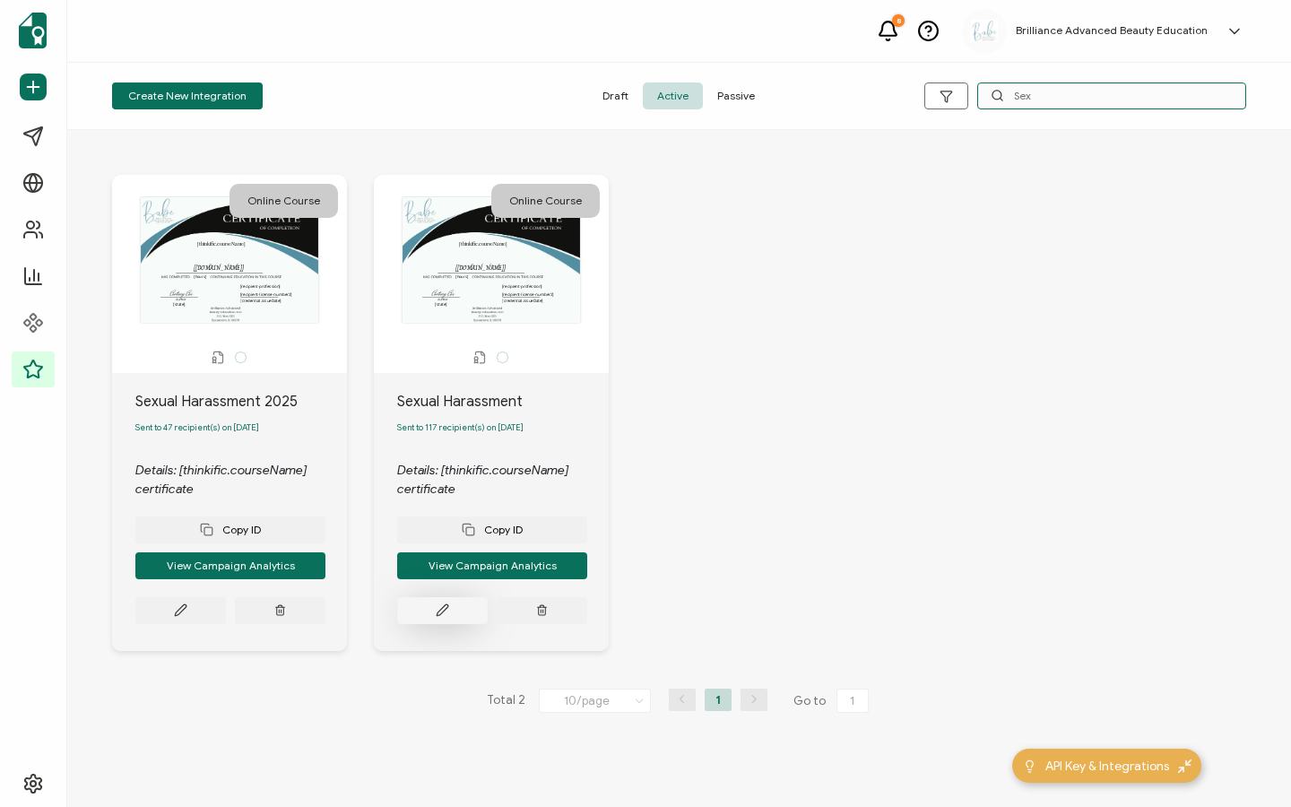
type input "Sex"
click at [425, 613] on button at bounding box center [442, 610] width 91 height 27
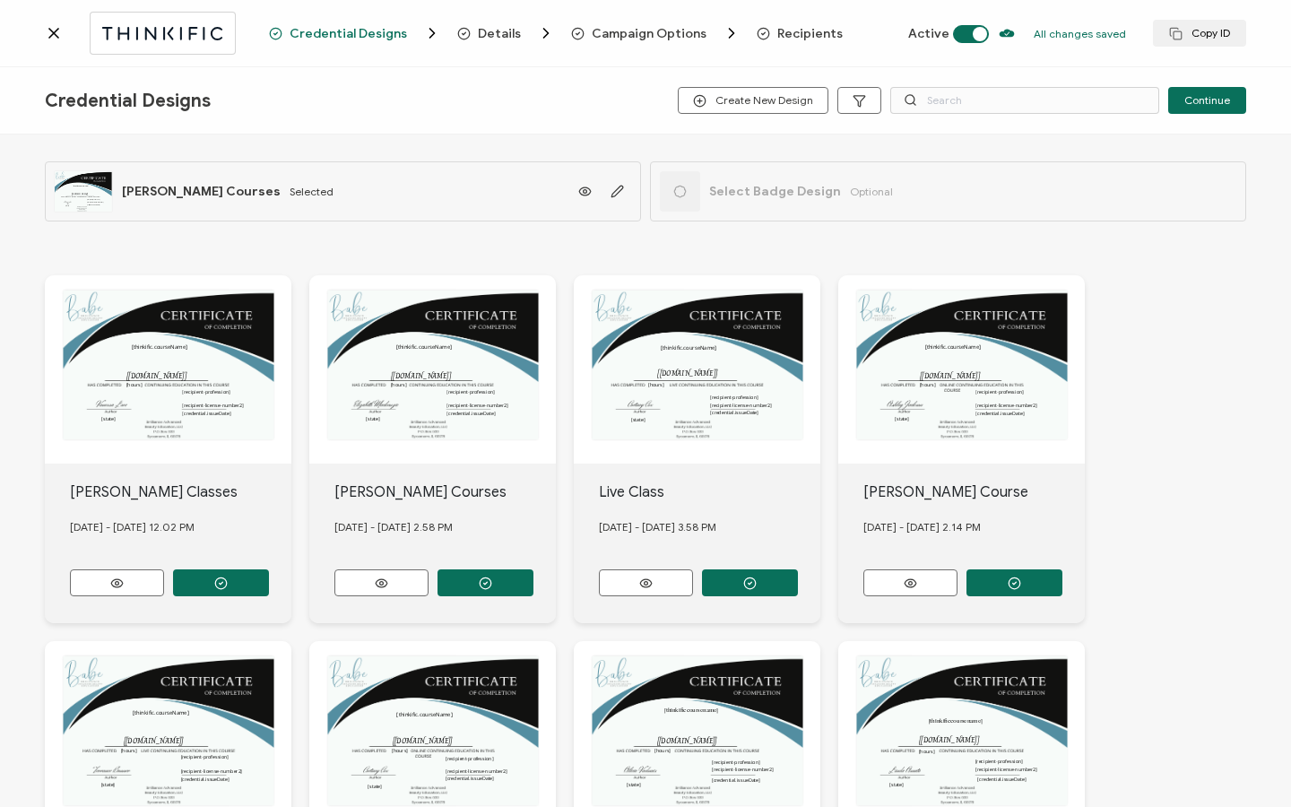
click at [792, 39] on span "Recipients" at bounding box center [810, 33] width 65 height 13
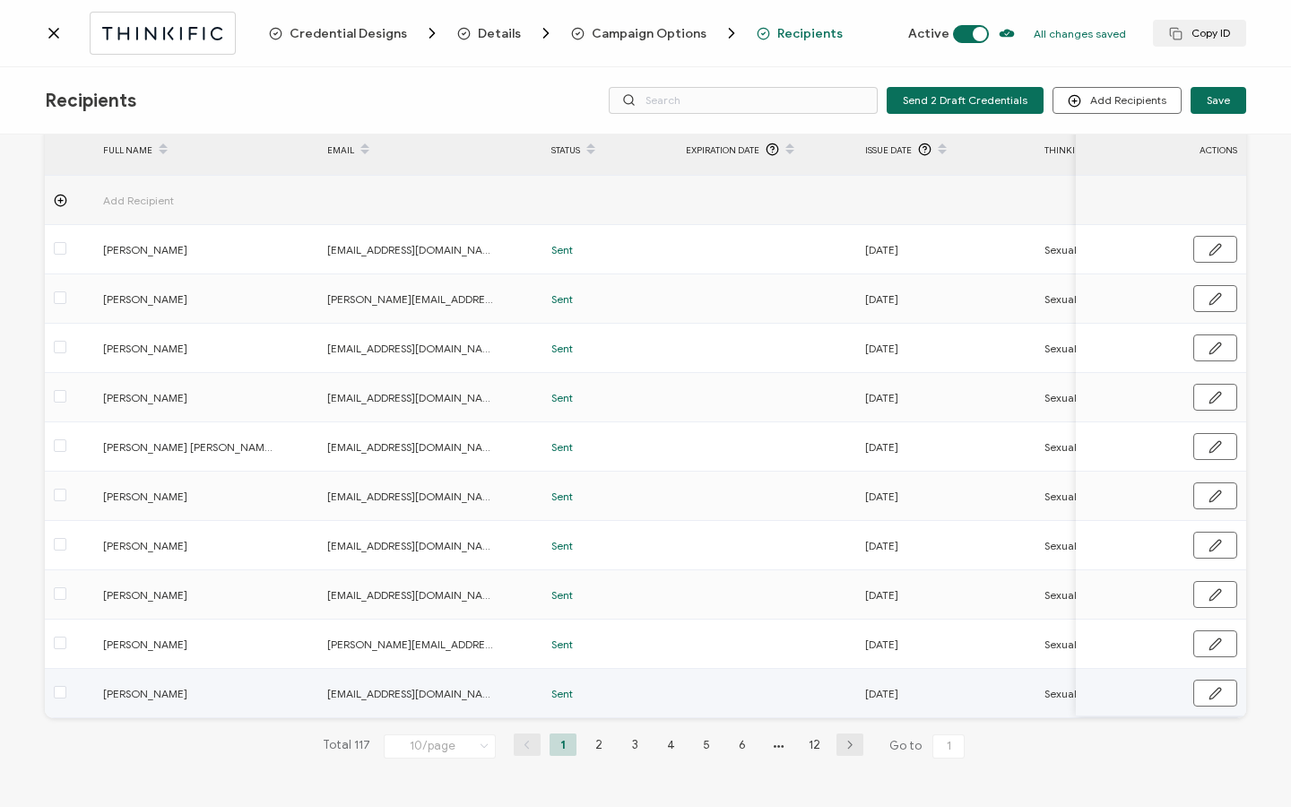
scroll to position [91, 0]
drag, startPoint x: 645, startPoint y: 712, endPoint x: 750, endPoint y: 720, distance: 105.2
click at [778, 725] on div "117 Recipients Added FULL NAME EMAIL Status Expiration Date Issue Date Thinkifi…" at bounding box center [646, 429] width 1202 height 717
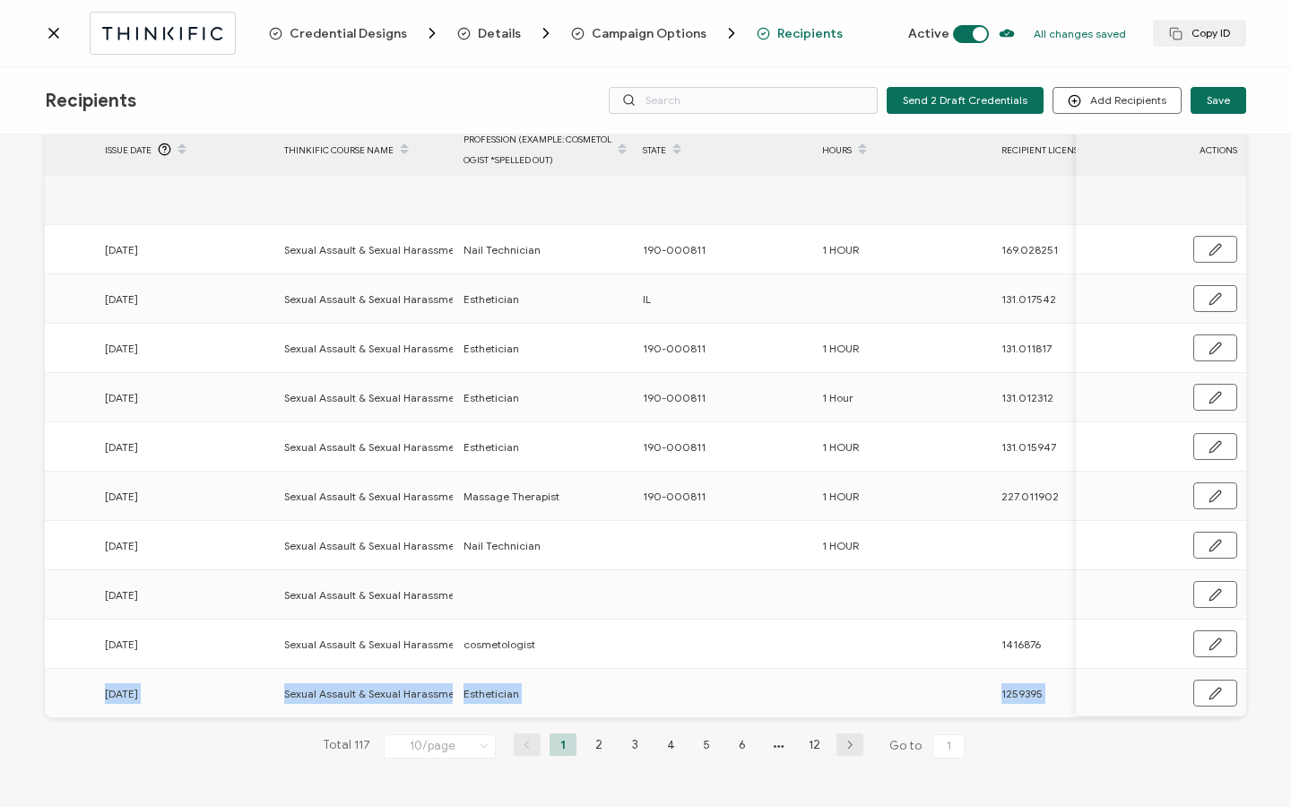
scroll to position [0, 775]
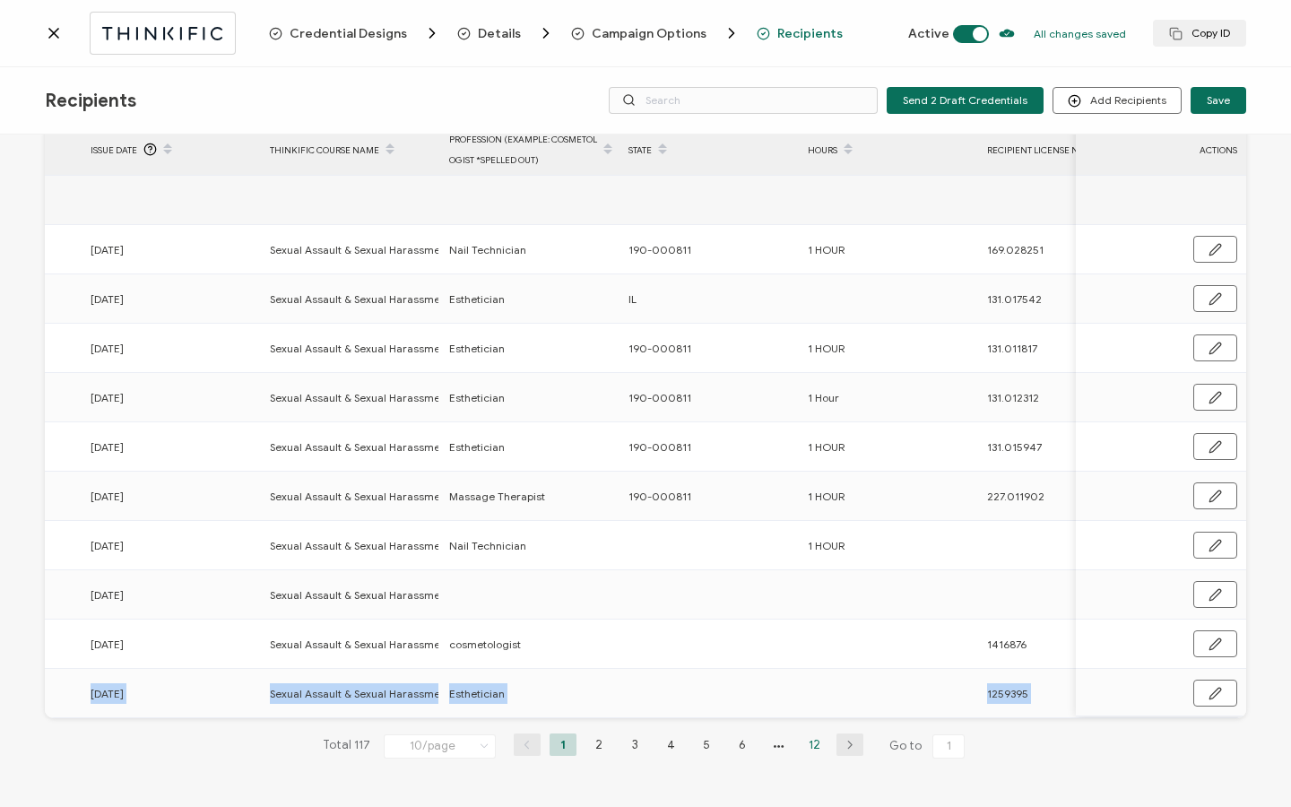
click at [814, 748] on li "12" at bounding box center [814, 745] width 27 height 22
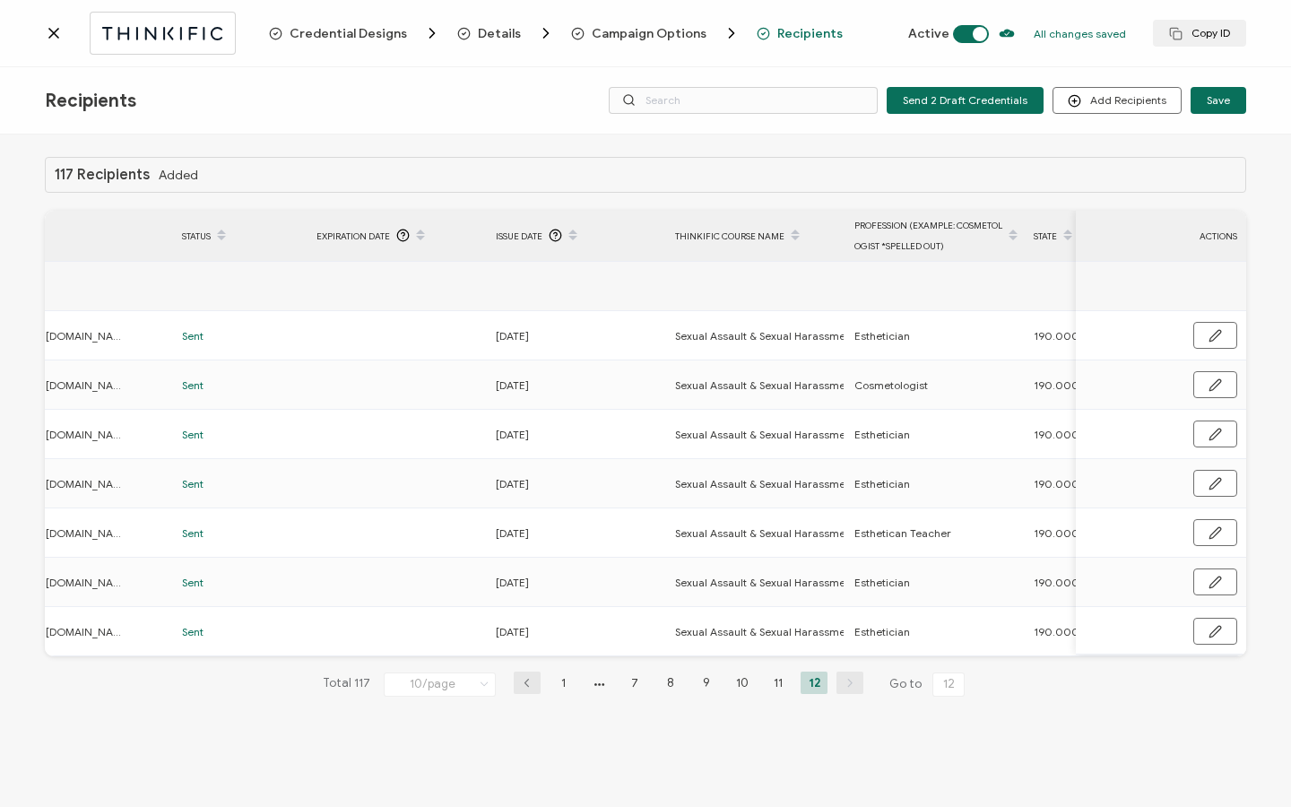
scroll to position [0, 628]
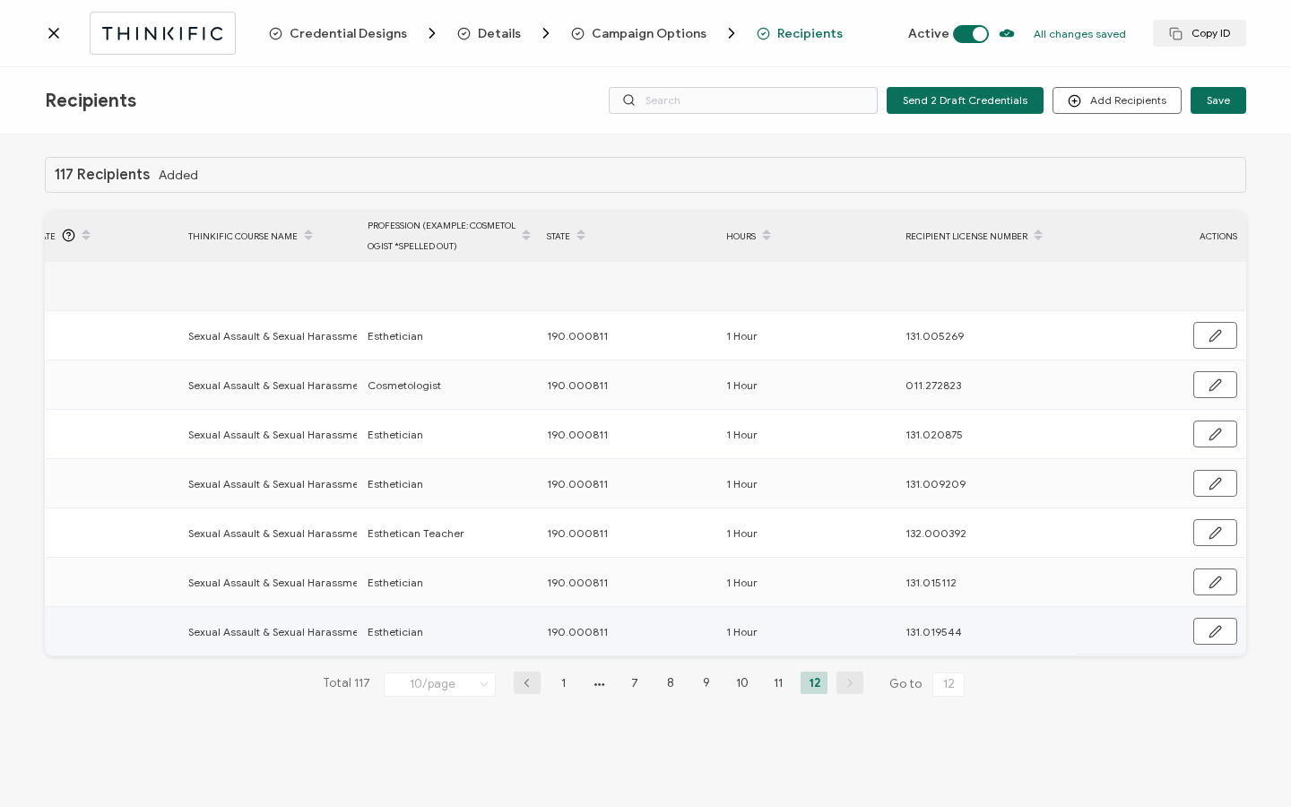
drag, startPoint x: 534, startPoint y: 639, endPoint x: 617, endPoint y: 639, distance: 83.4
click at [617, 639] on tr "[PERSON_NAME] [EMAIL_ADDRESS][DOMAIN_NAME] Sent [DATE] Sexual Assault & Sexual …" at bounding box center [217, 631] width 2058 height 49
copy tr "190.000811"
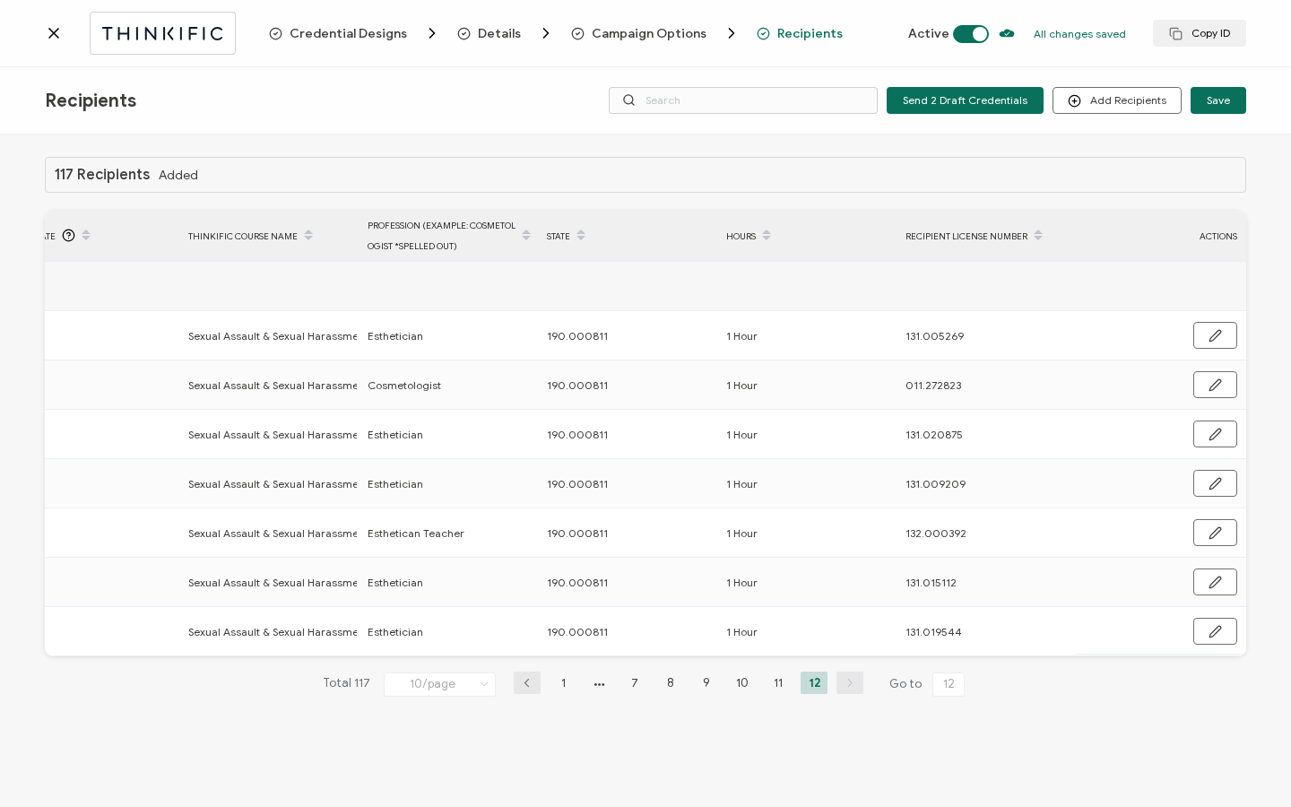
click at [65, 37] on div at bounding box center [157, 33] width 224 height 42
click at [48, 36] on icon at bounding box center [54, 33] width 18 height 18
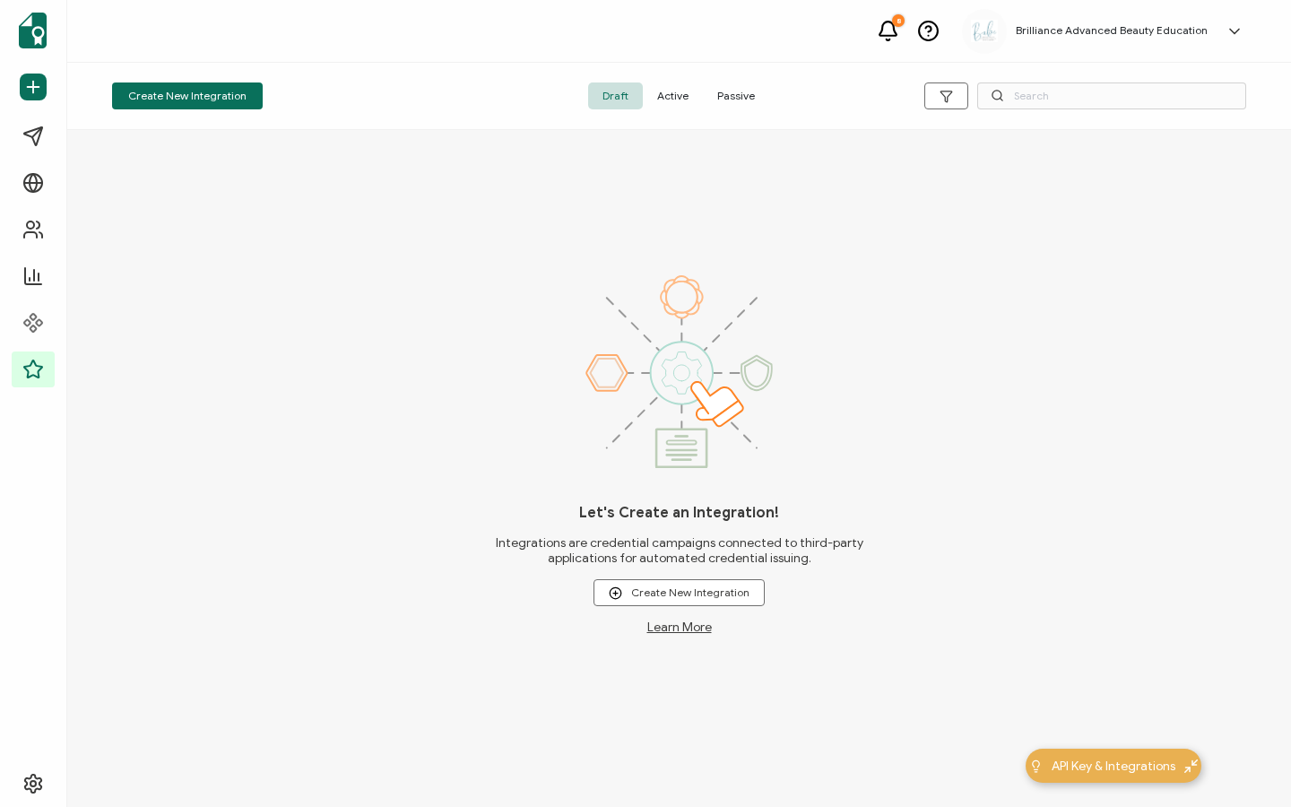
drag, startPoint x: 659, startPoint y: 106, endPoint x: 713, endPoint y: 100, distance: 54.1
click at [659, 105] on span "Active" at bounding box center [673, 96] width 60 height 27
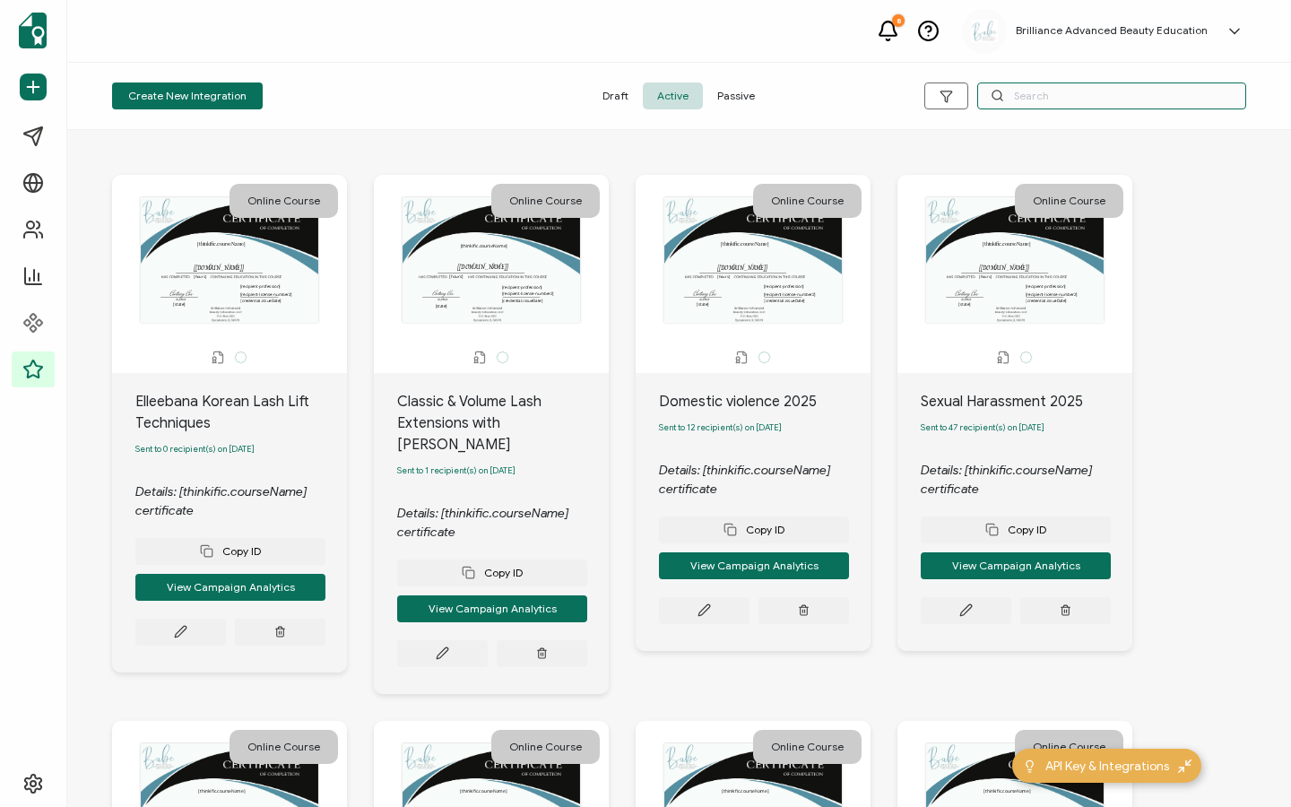
click at [1010, 99] on input "text" at bounding box center [1112, 96] width 269 height 27
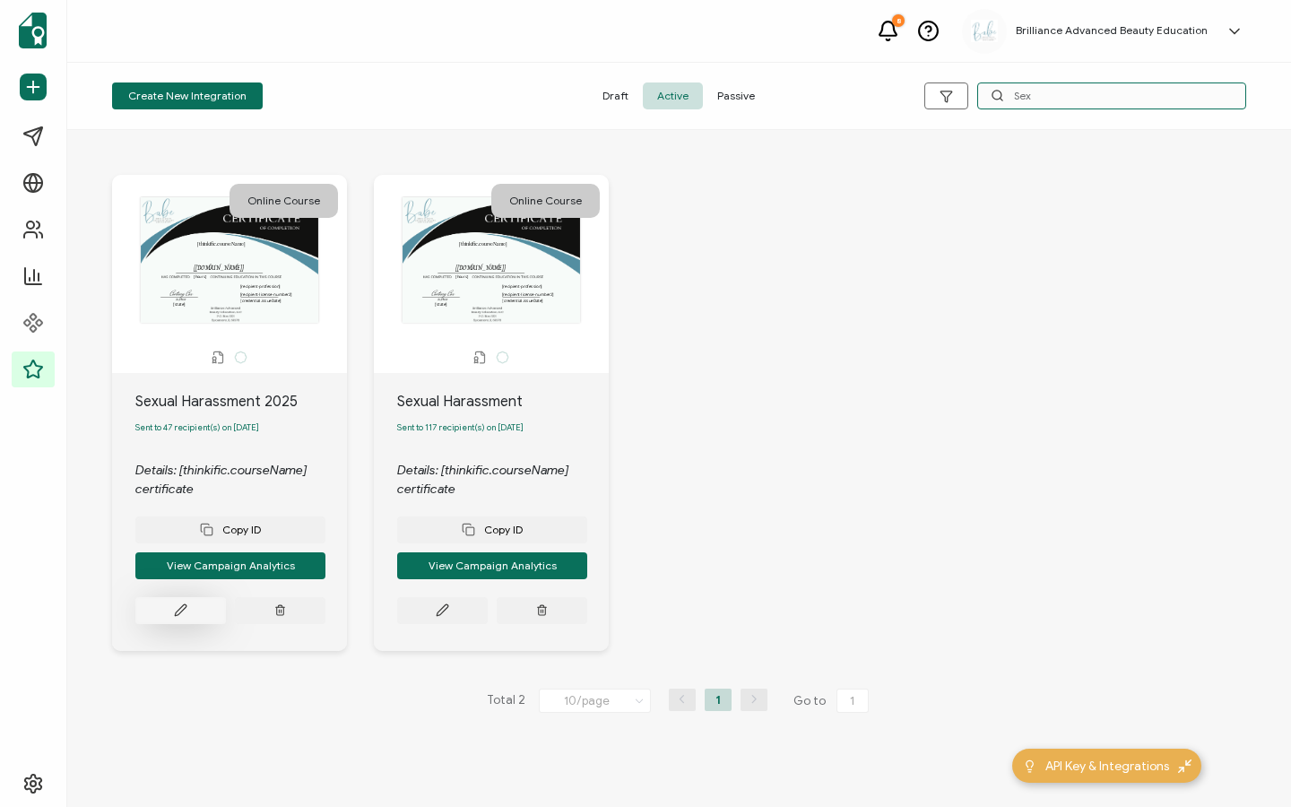
type input "Sex"
click at [169, 612] on button at bounding box center [180, 610] width 91 height 27
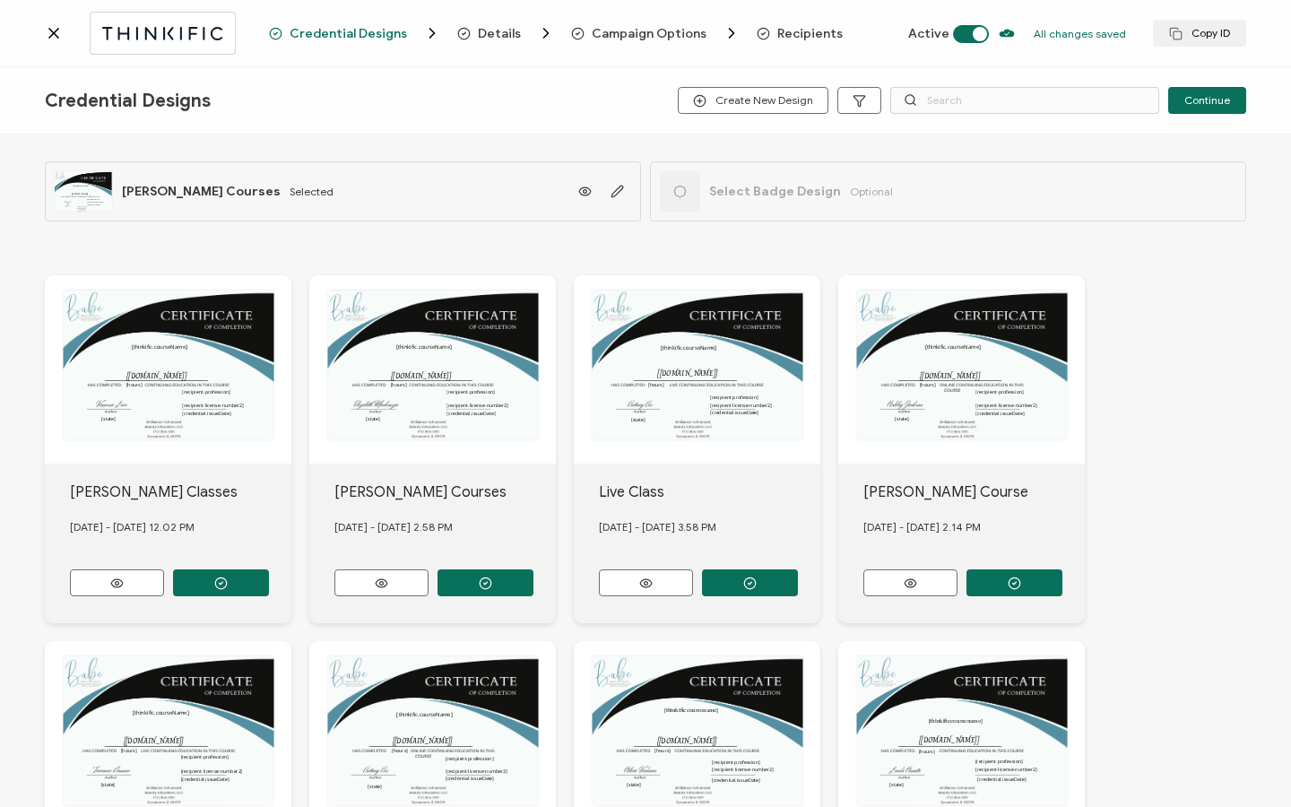
click at [795, 38] on span "Recipients" at bounding box center [810, 33] width 65 height 13
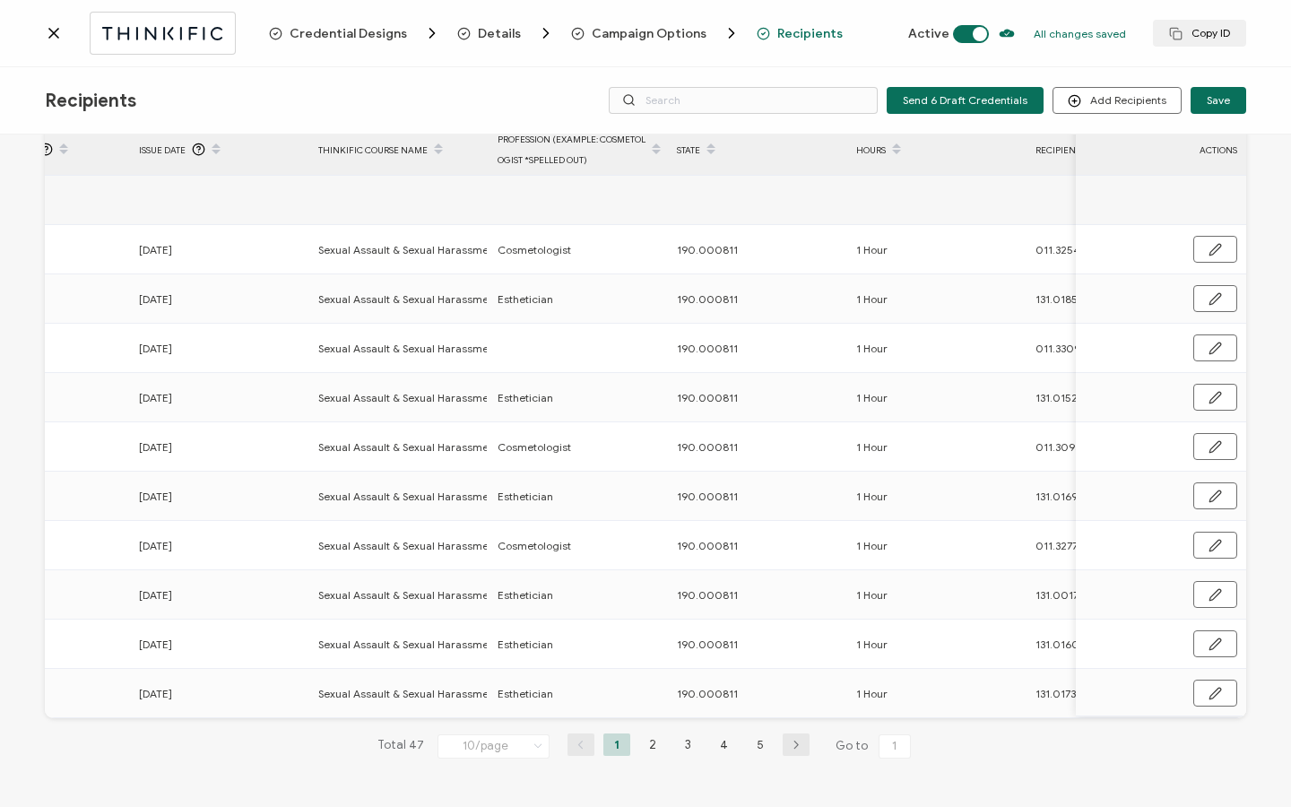
scroll to position [0, 863]
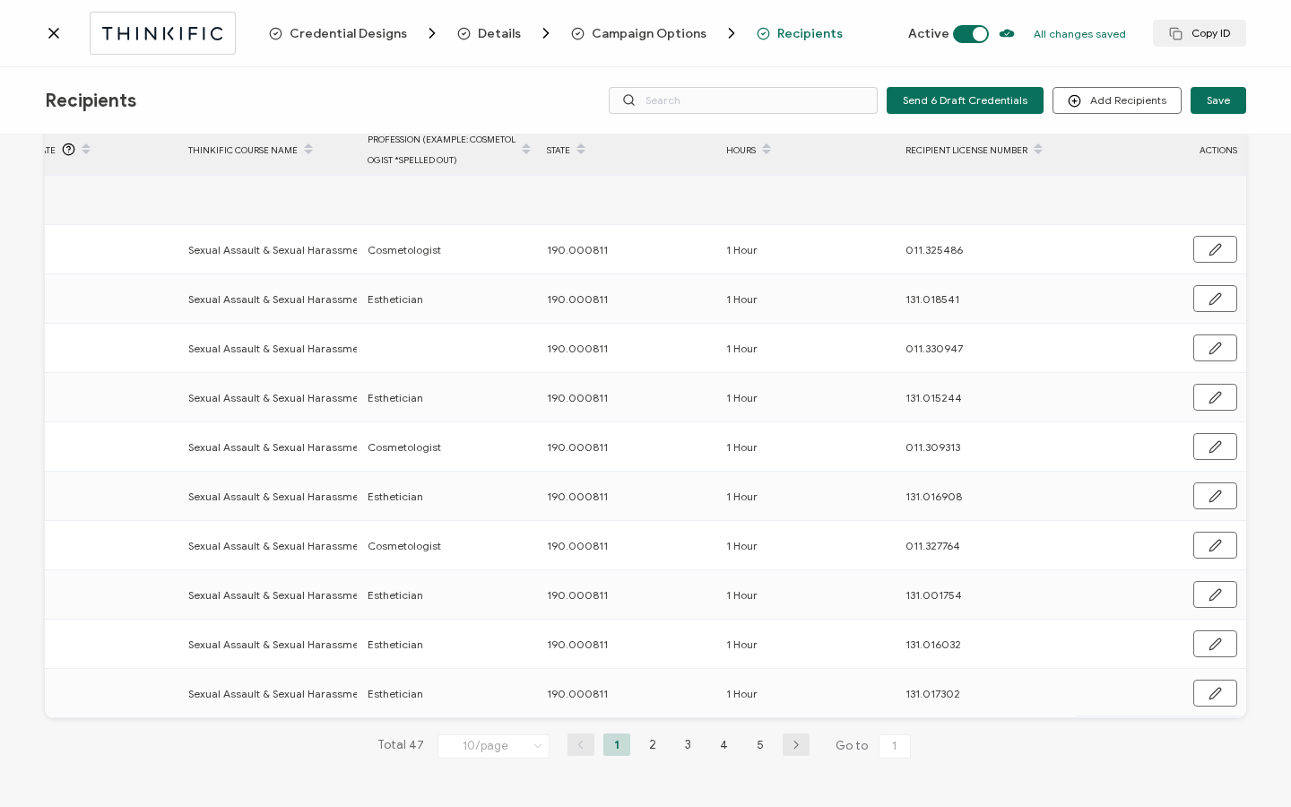
click at [759, 745] on li "5" at bounding box center [760, 745] width 27 height 22
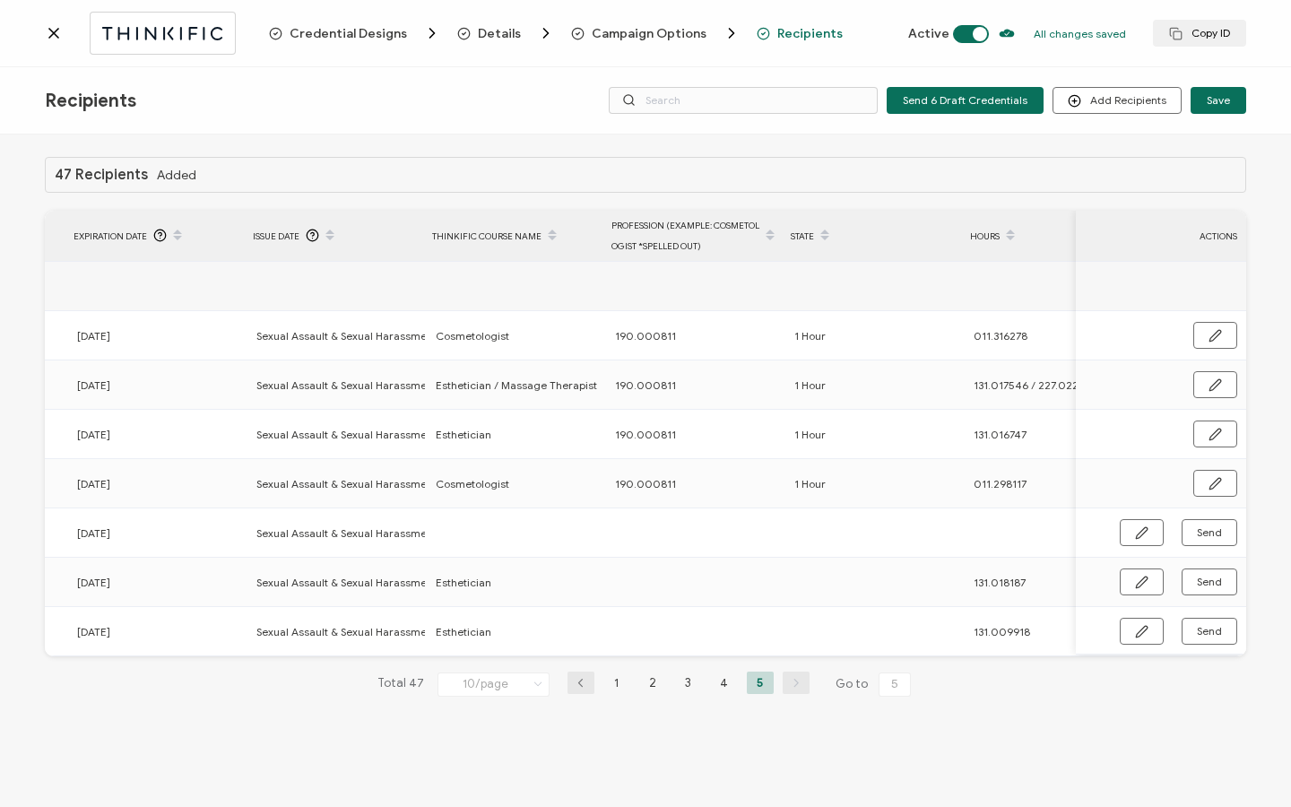
scroll to position [0, 856]
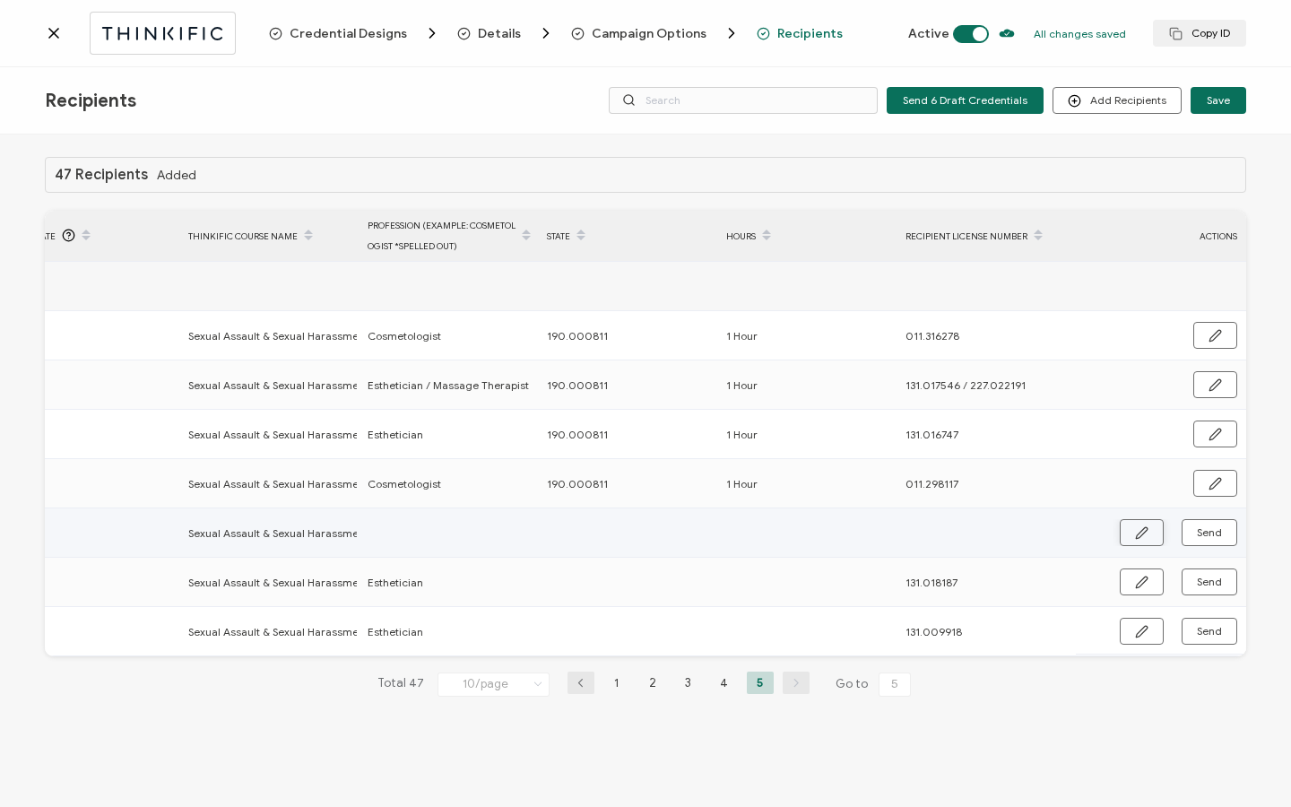
click at [1150, 544] on button "button" at bounding box center [1142, 532] width 44 height 27
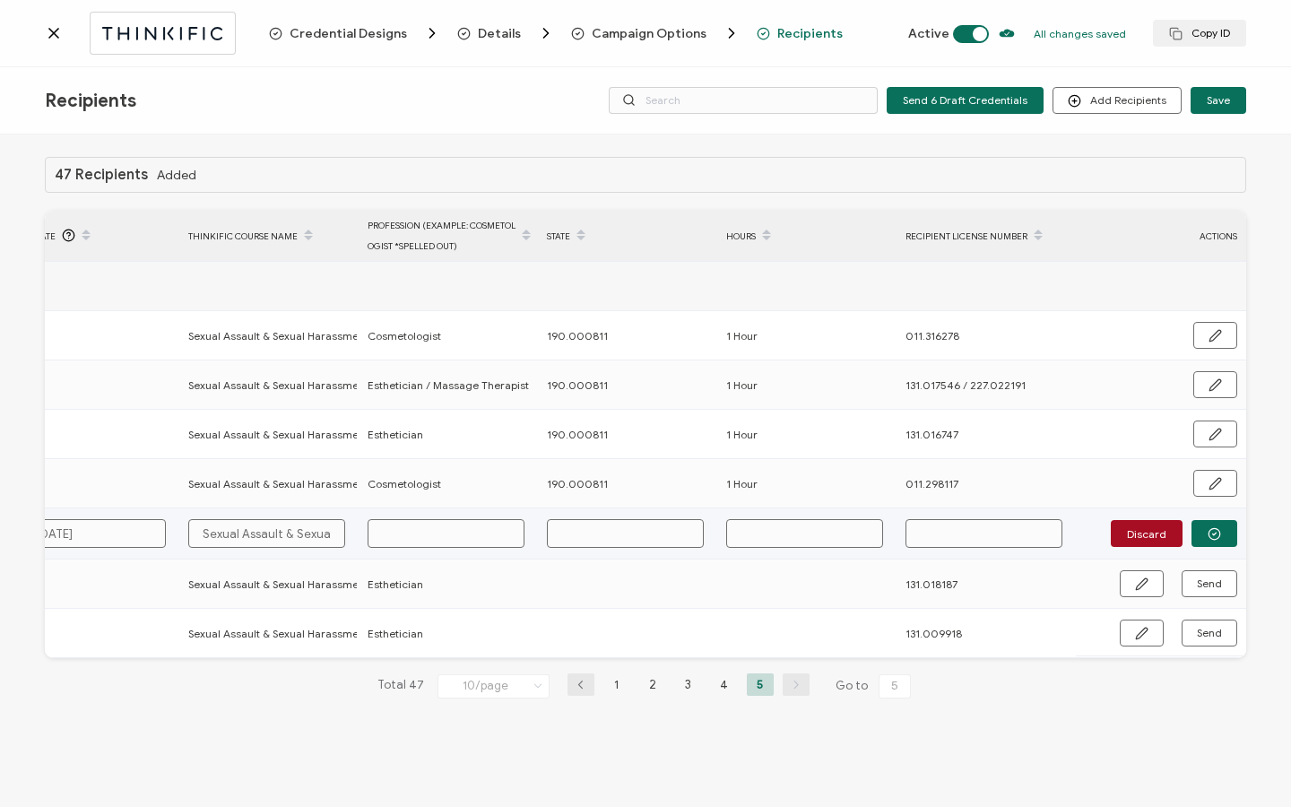
click at [576, 537] on input "text" at bounding box center [625, 533] width 157 height 29
paste input "190.000811"
type input "190.000811"
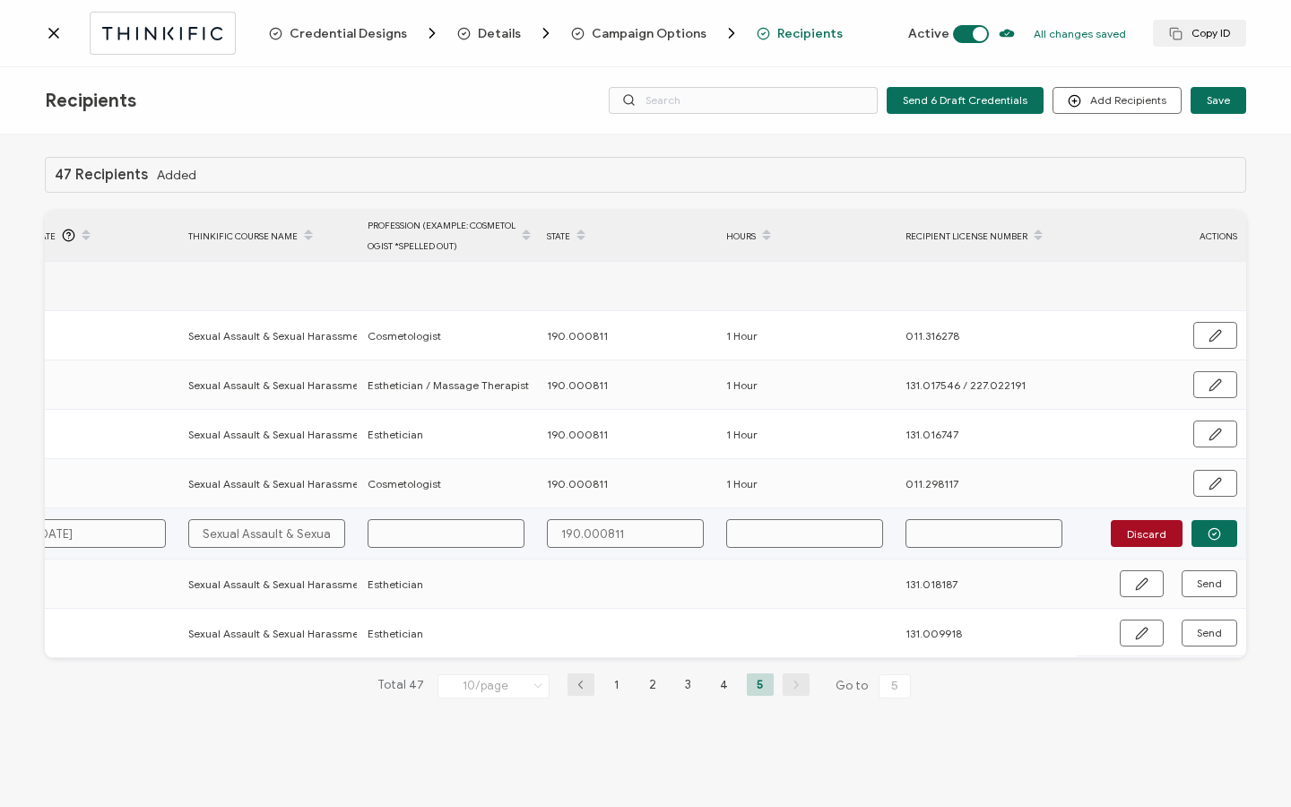
click at [804, 524] on input "text" at bounding box center [804, 533] width 157 height 29
type input "1"
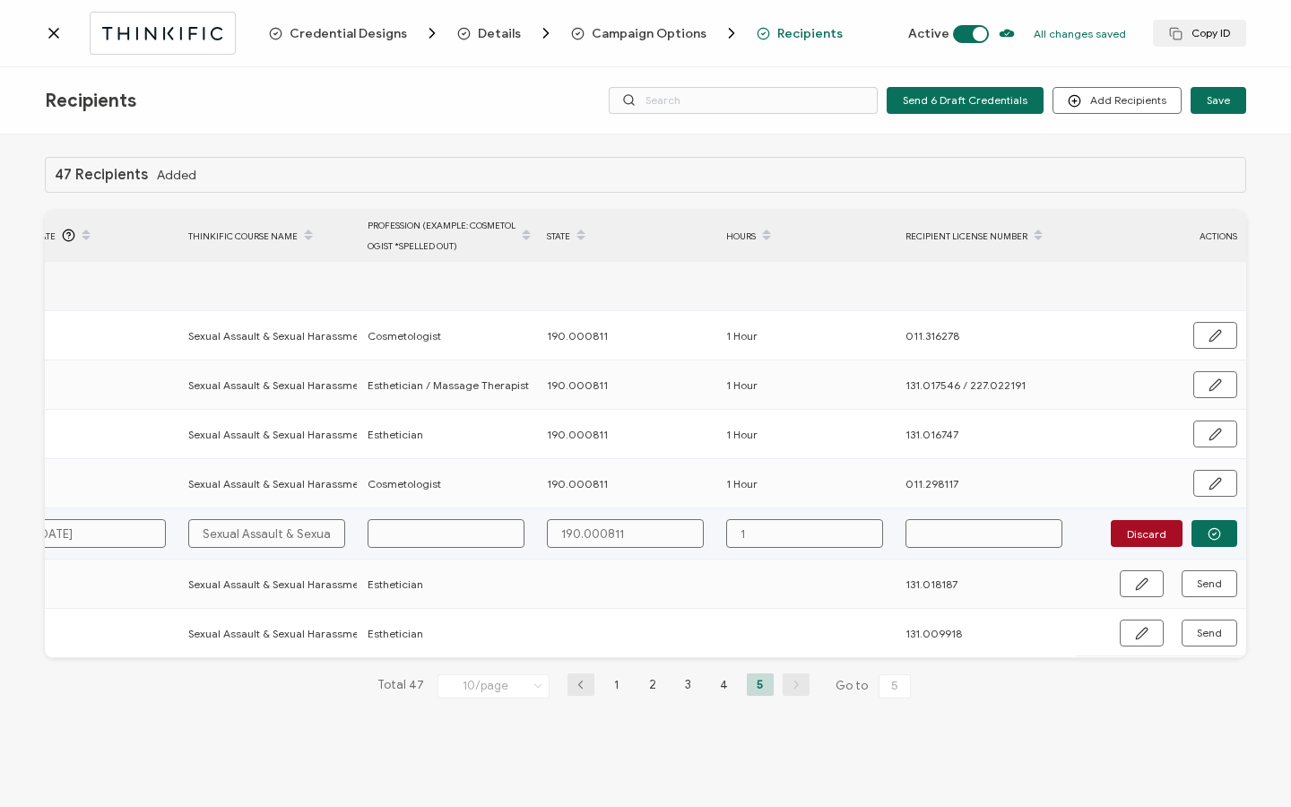
type input "1 H"
type input "1 Ho"
type input "1 Hou"
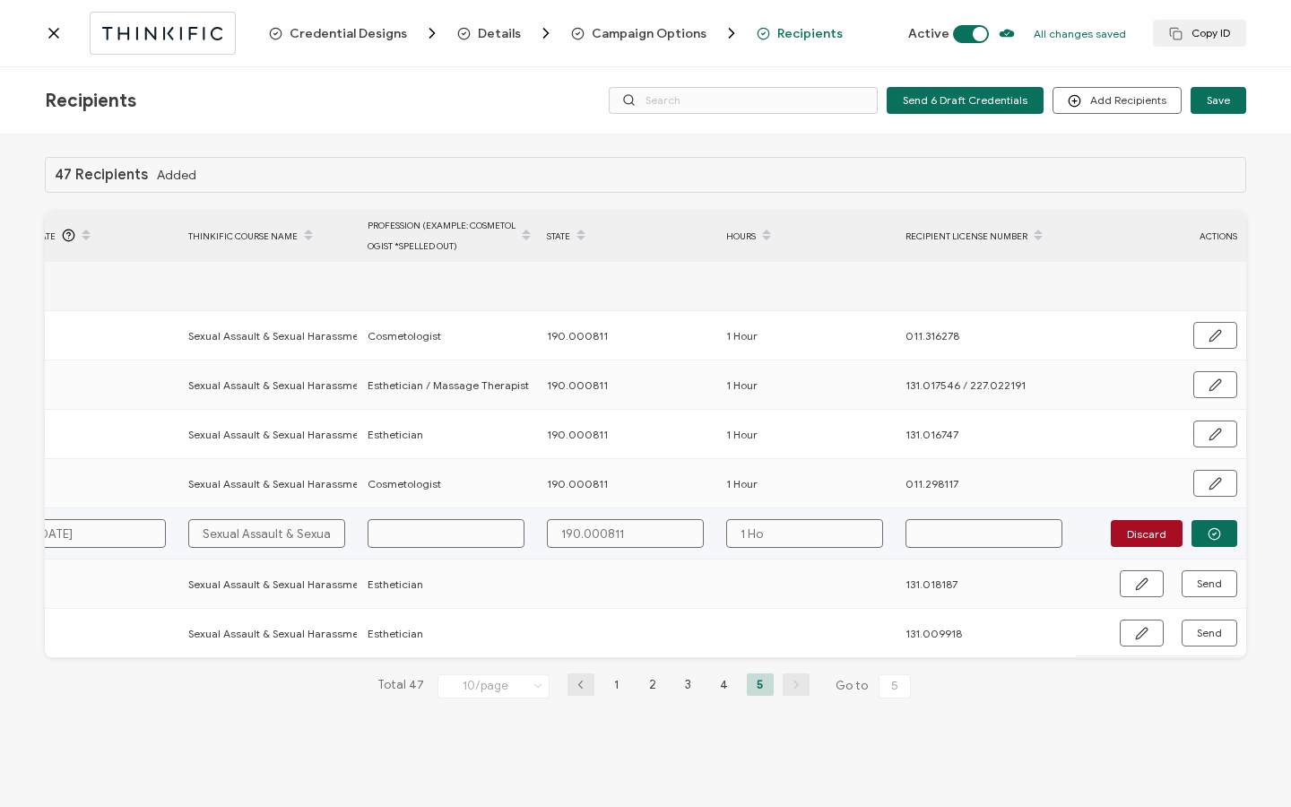
type input "1 Hou"
type input "1 Hour"
click at [1223, 542] on button "button" at bounding box center [1215, 533] width 46 height 27
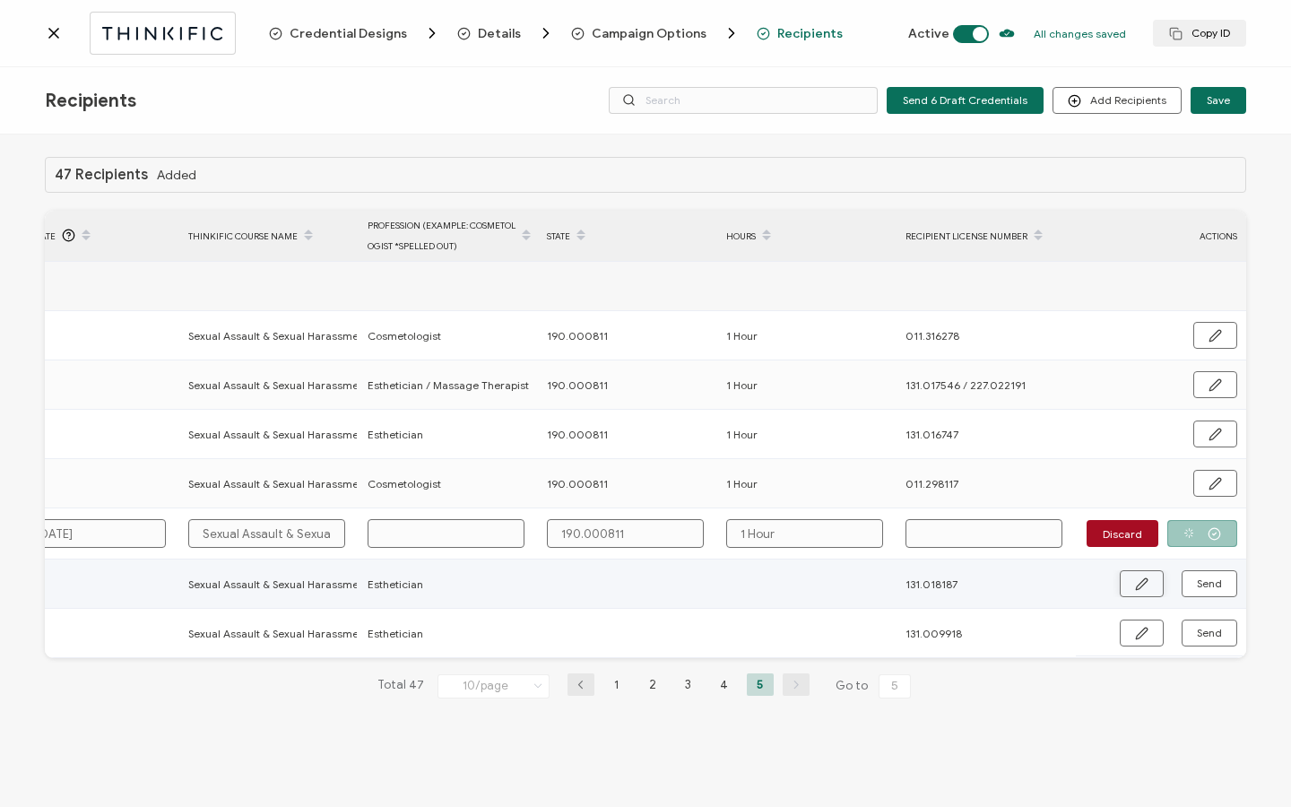
click at [1144, 581] on icon "button" at bounding box center [1141, 584] width 13 height 13
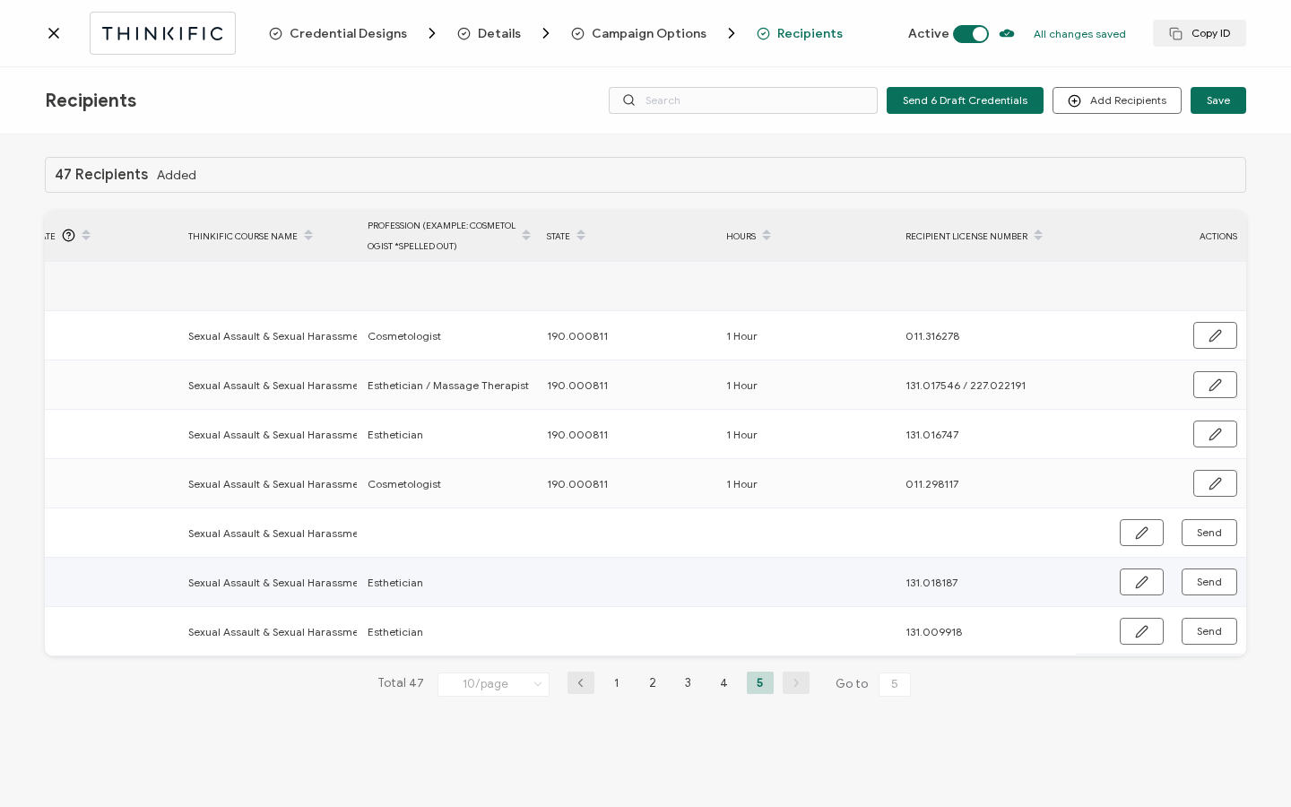
click at [652, 579] on td at bounding box center [627, 582] width 179 height 49
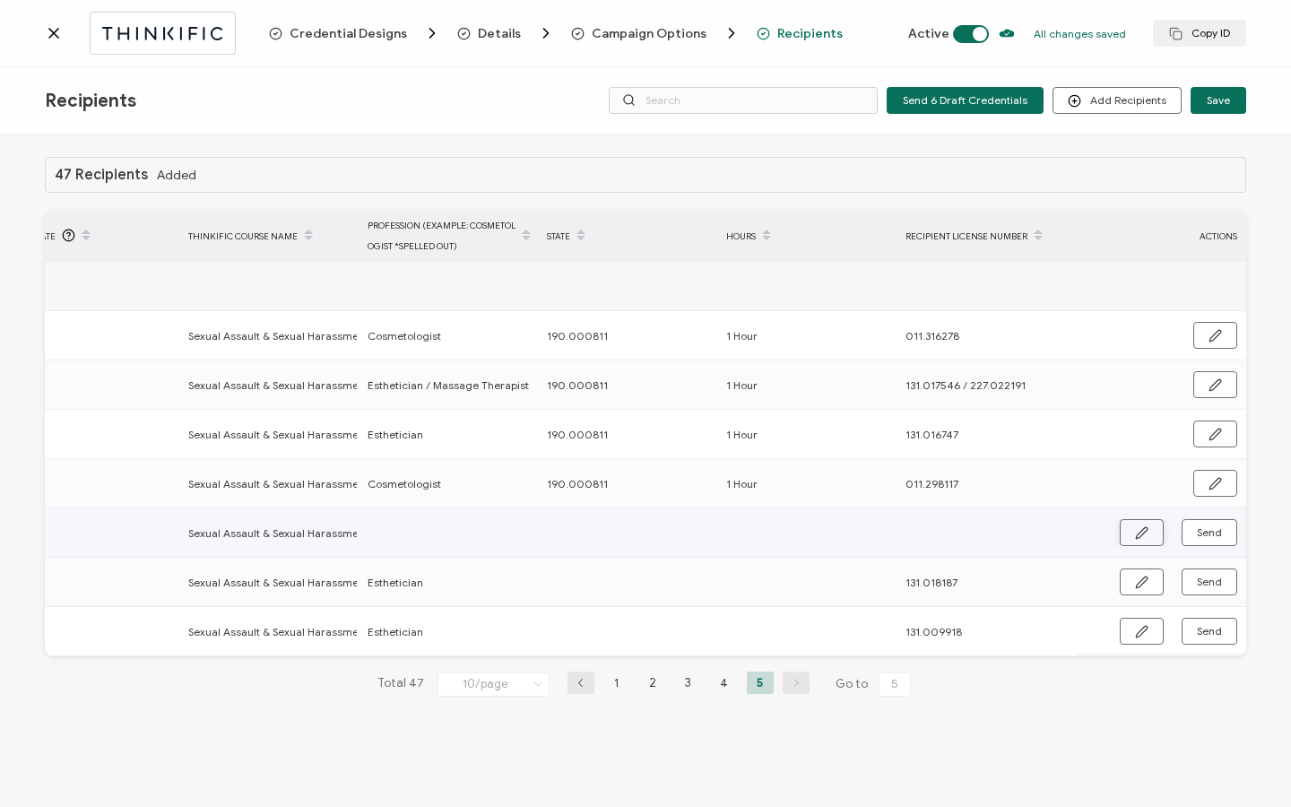
click at [1148, 540] on button "button" at bounding box center [1142, 532] width 44 height 27
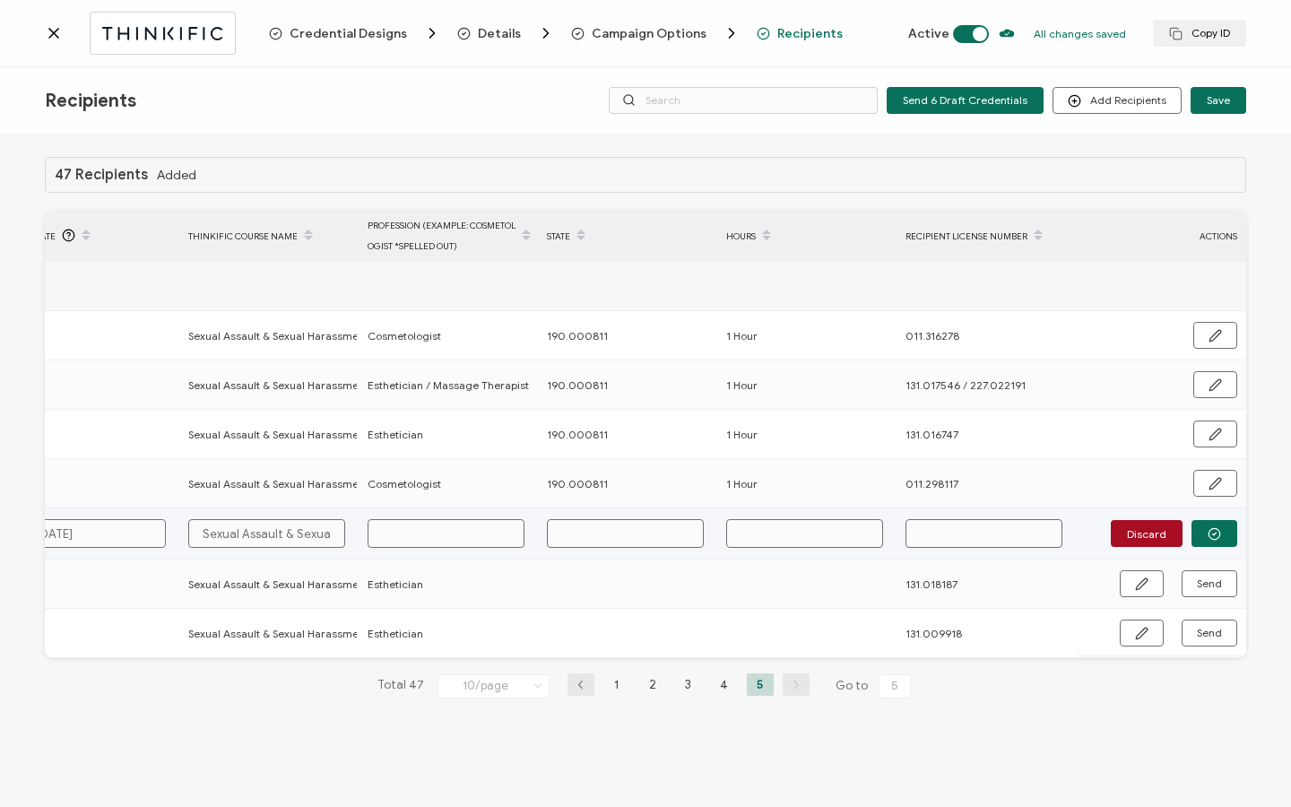
click at [600, 541] on input "text" at bounding box center [625, 533] width 157 height 29
paste input "190.000811"
type input "190.000811"
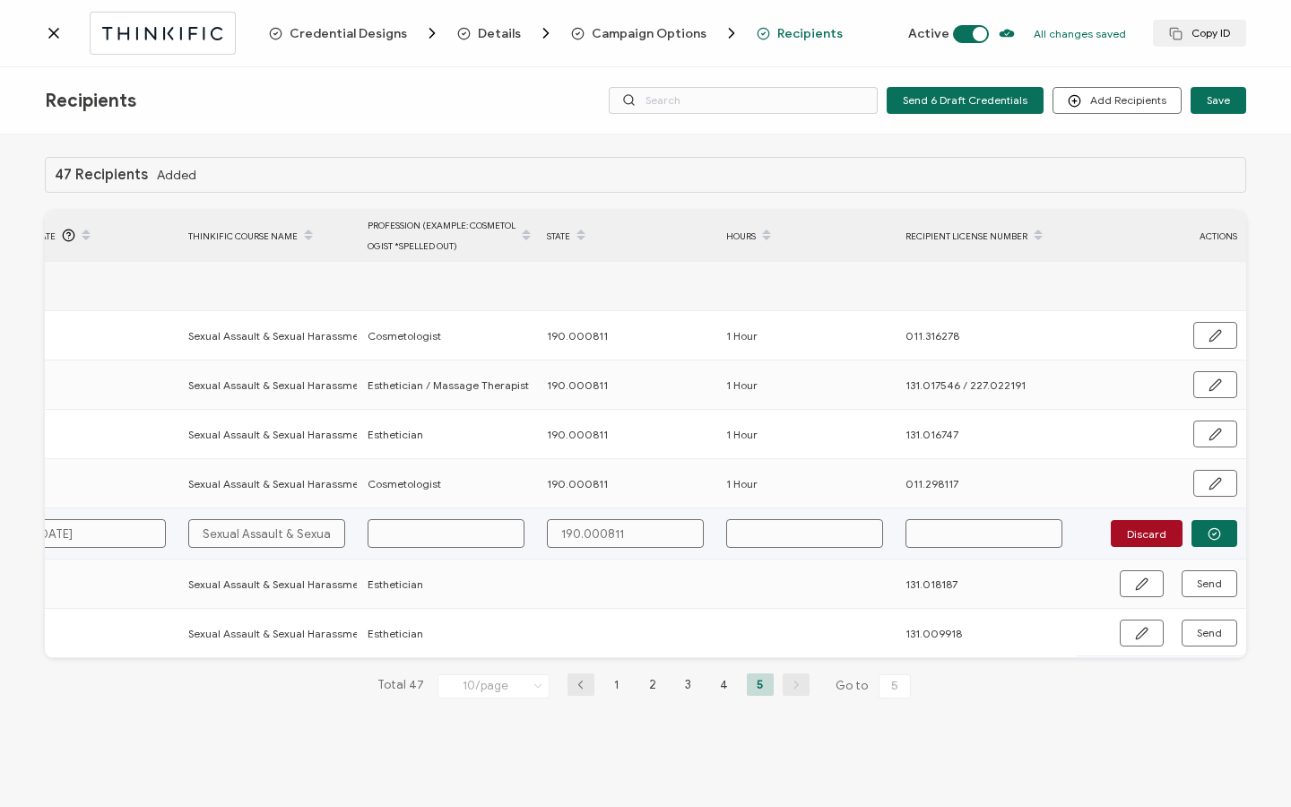
click at [777, 531] on input "text" at bounding box center [804, 533] width 157 height 29
type input "1"
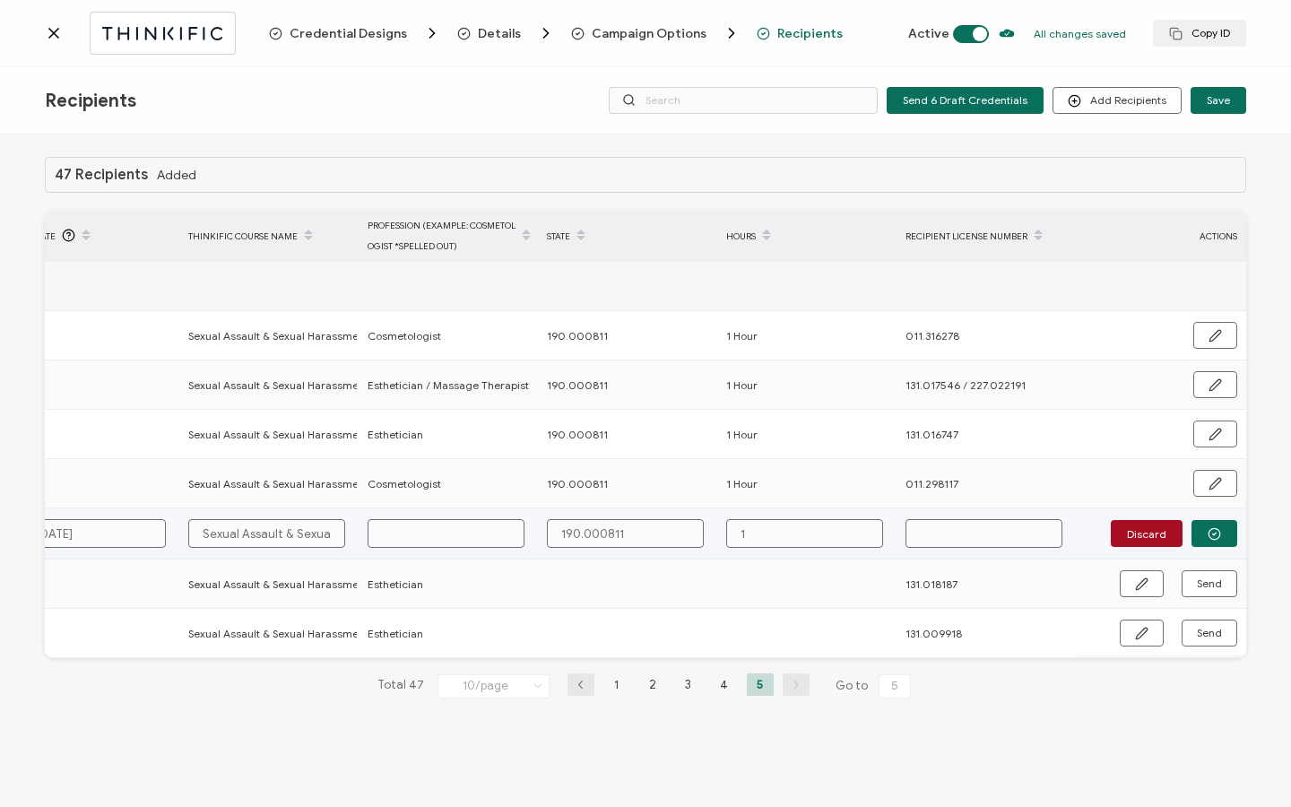
type input "1 H"
type input "1 Ho"
type input "1 Hou"
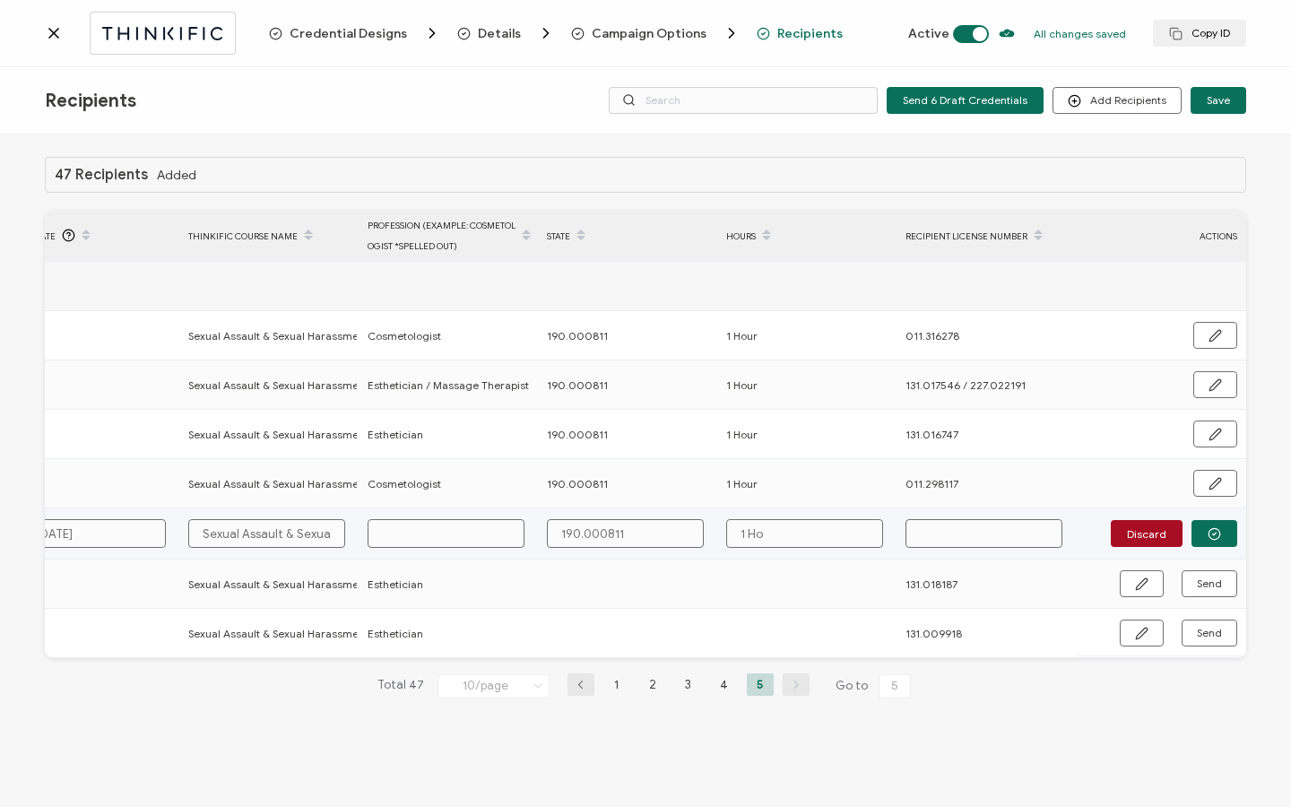
type input "1 Hou"
type input "1 Hour"
click at [1215, 526] on button "button" at bounding box center [1215, 533] width 46 height 27
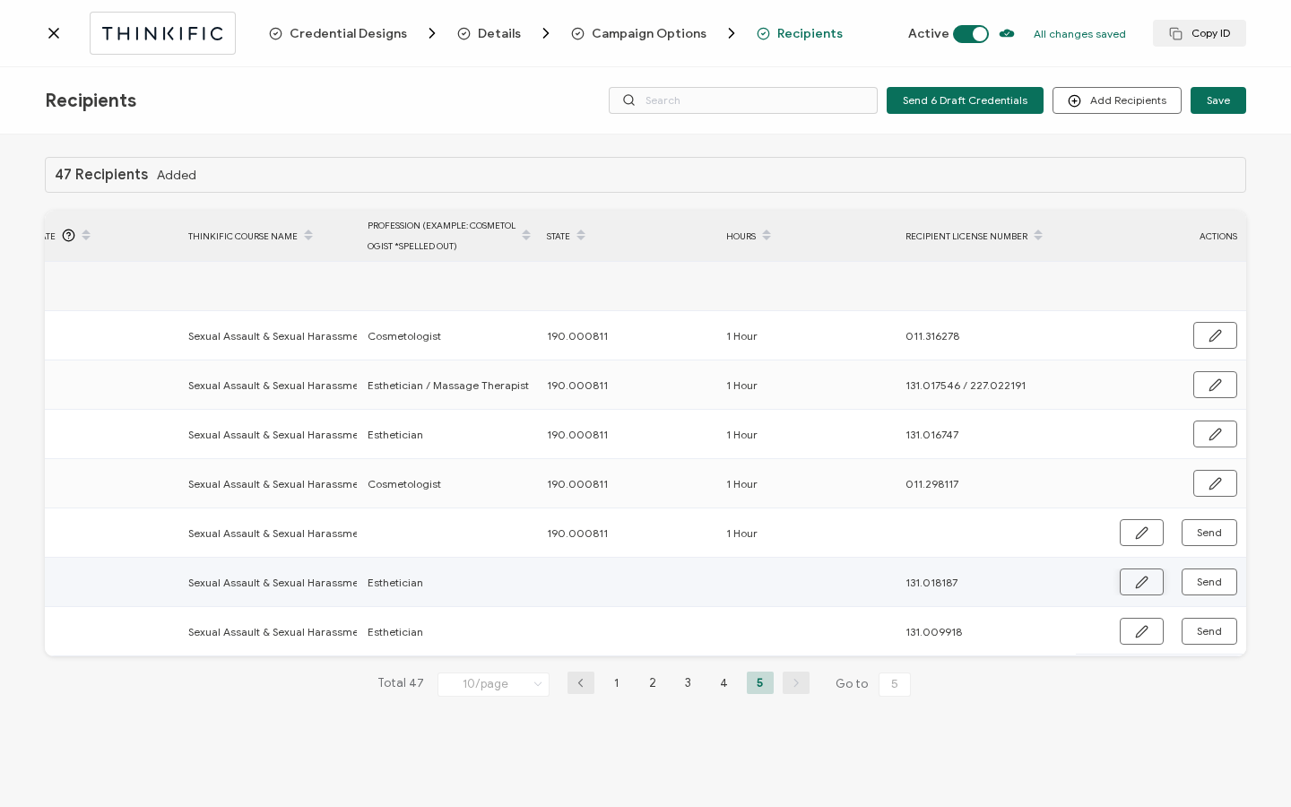
click at [1151, 584] on button "button" at bounding box center [1142, 582] width 44 height 27
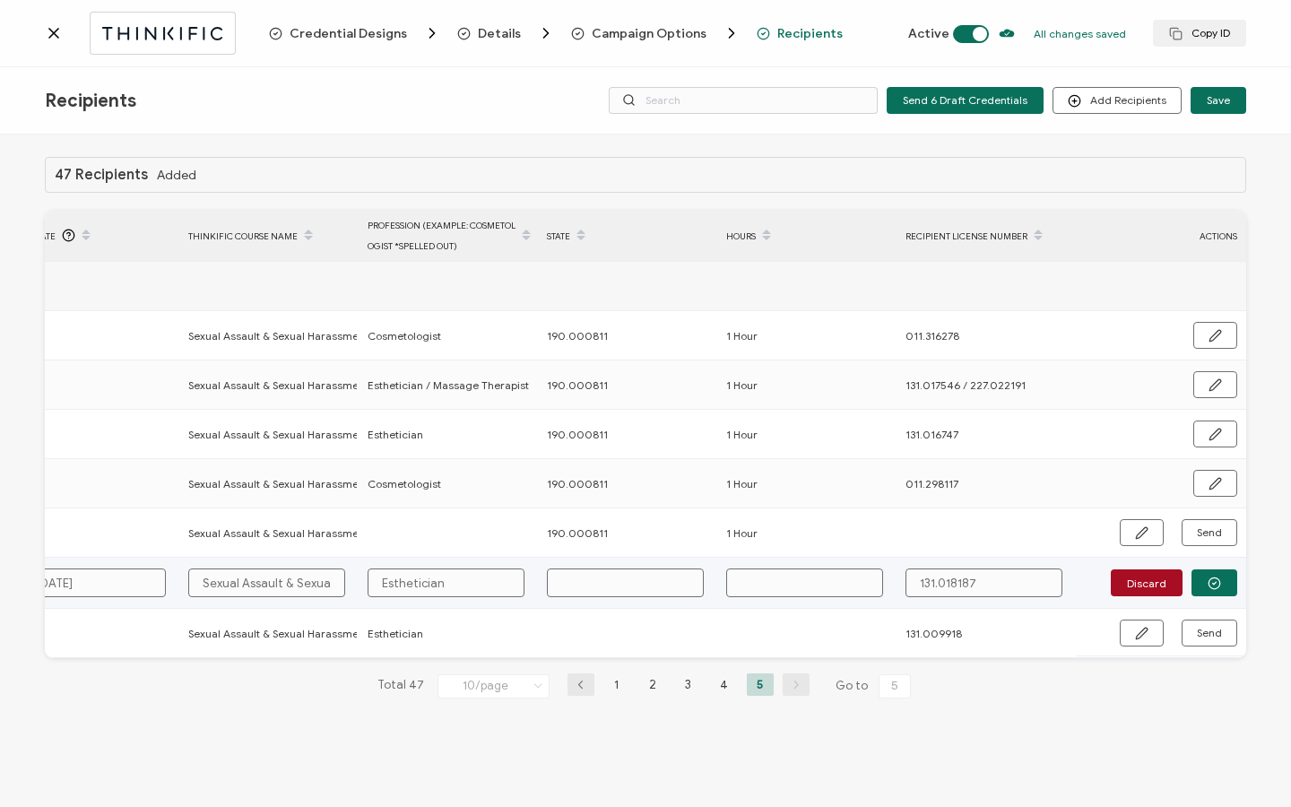
click at [612, 586] on input "text" at bounding box center [625, 583] width 157 height 29
paste input "190.000811"
type input "190.000811"
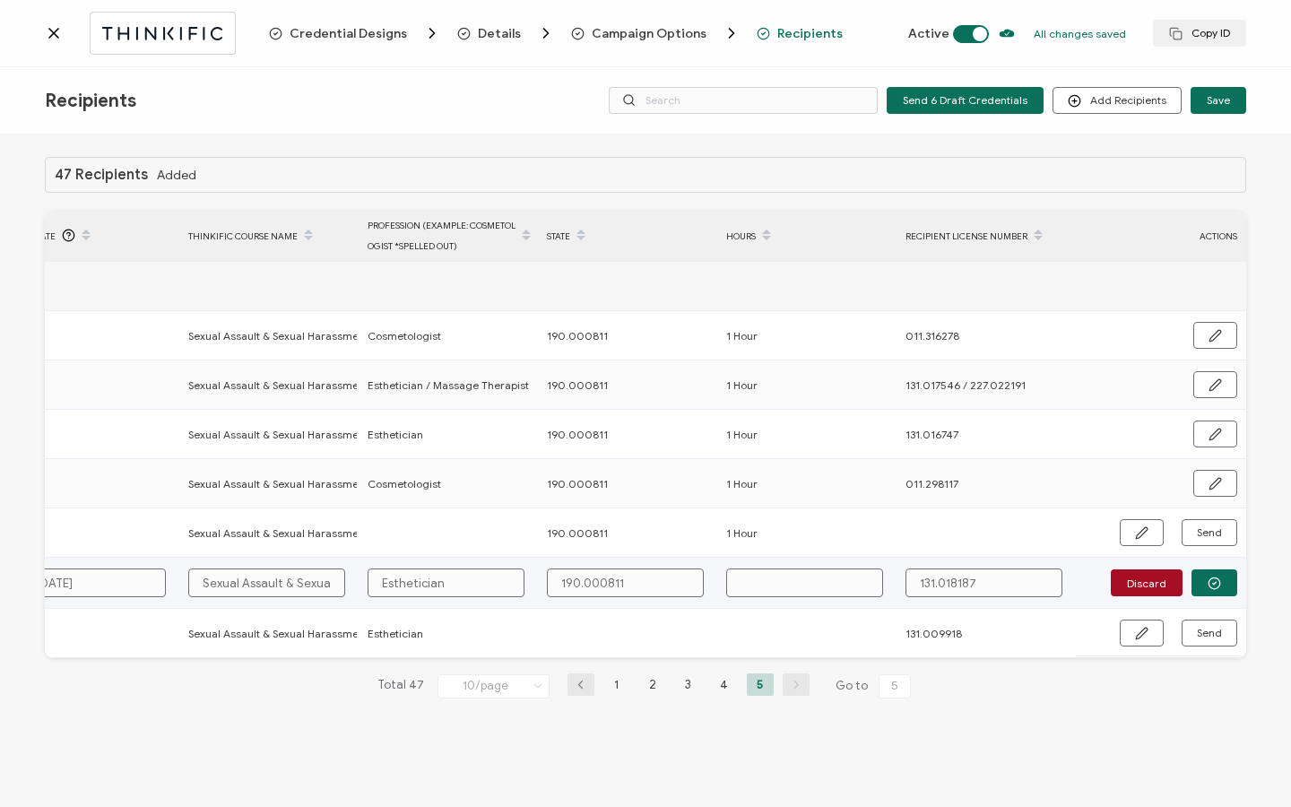
click at [838, 590] on input "text" at bounding box center [804, 583] width 157 height 29
type input "1"
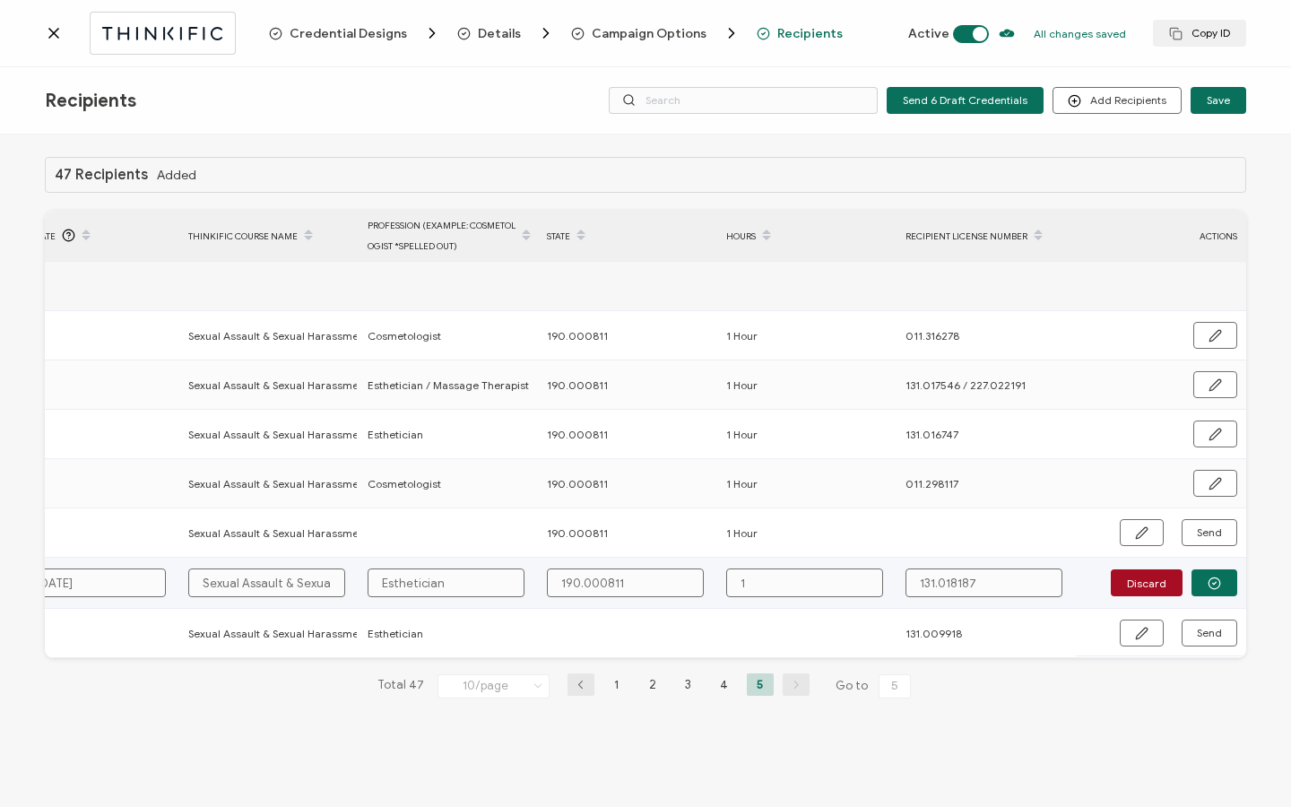
type input "1 H"
type input "1 Ho"
type input "1 Hou"
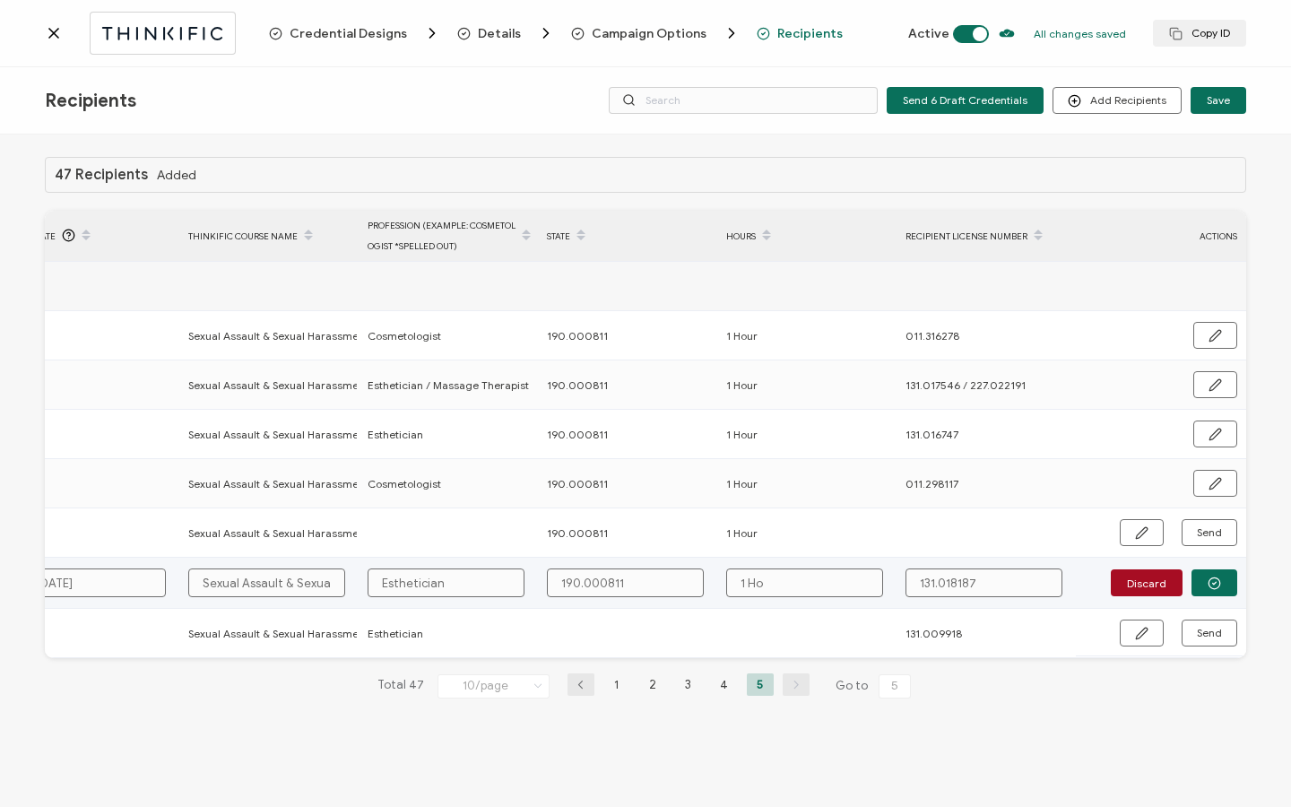
type input "1 Hou"
type input "1 Hour"
click at [1221, 586] on button "button" at bounding box center [1215, 582] width 46 height 27
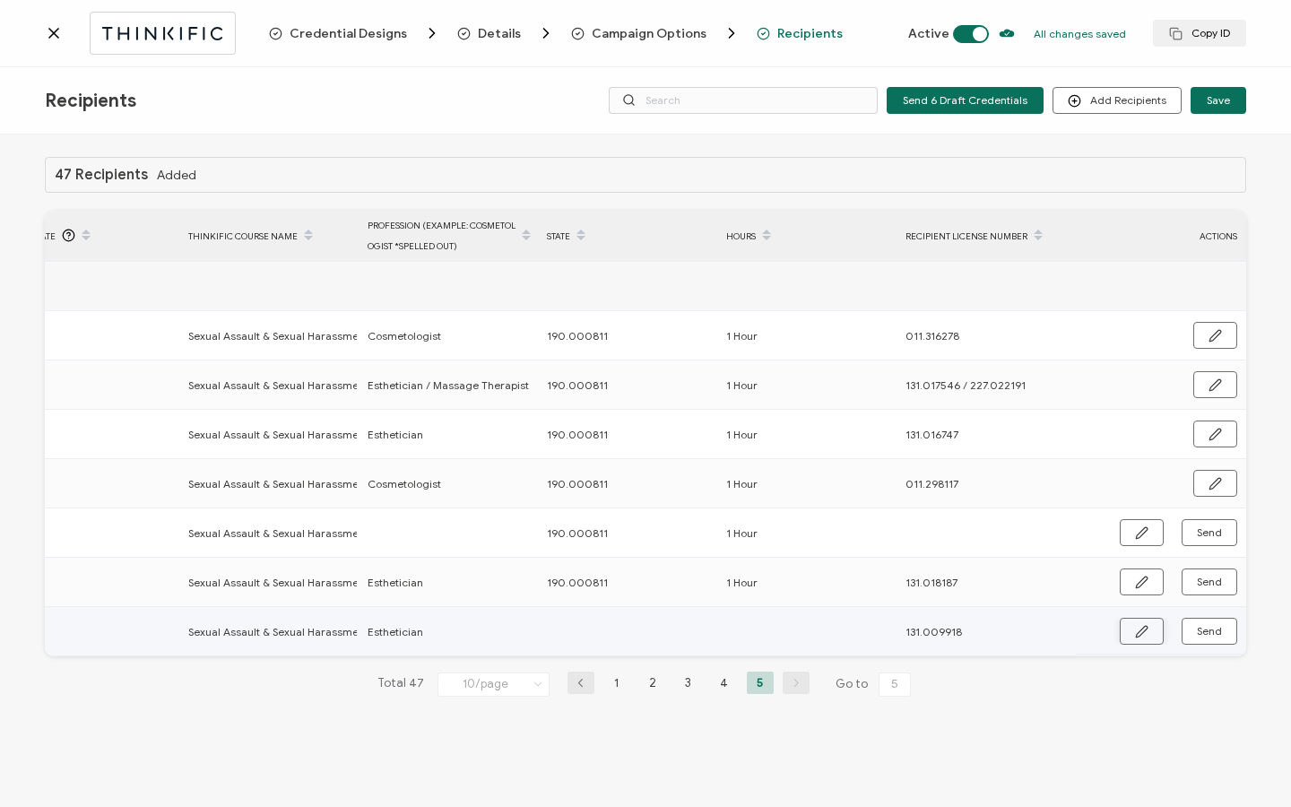
click at [1135, 626] on icon "button" at bounding box center [1141, 631] width 13 height 13
click at [619, 636] on input "text" at bounding box center [625, 632] width 157 height 29
paste input "190.000811"
type input "190.000811"
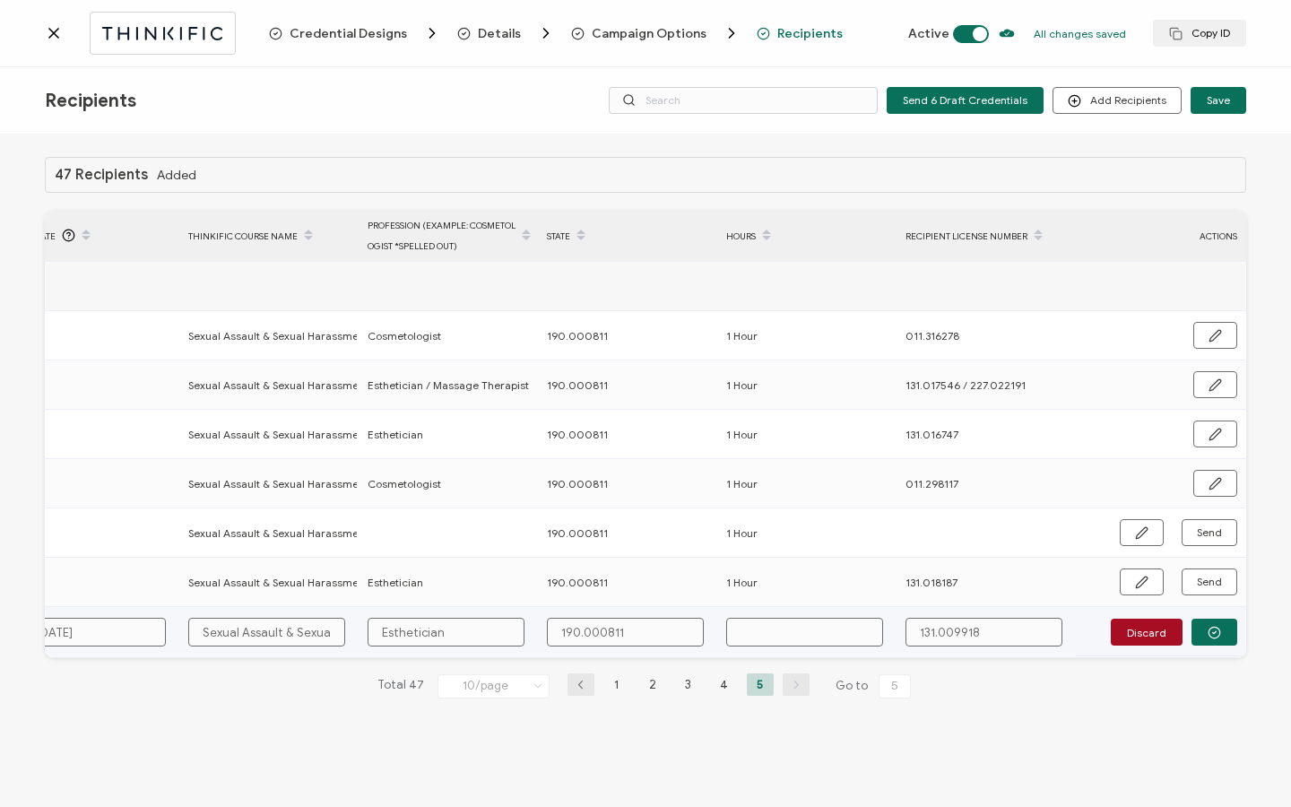
type input "190.000811"
click at [786, 628] on input "text" at bounding box center [804, 632] width 157 height 29
type input "1"
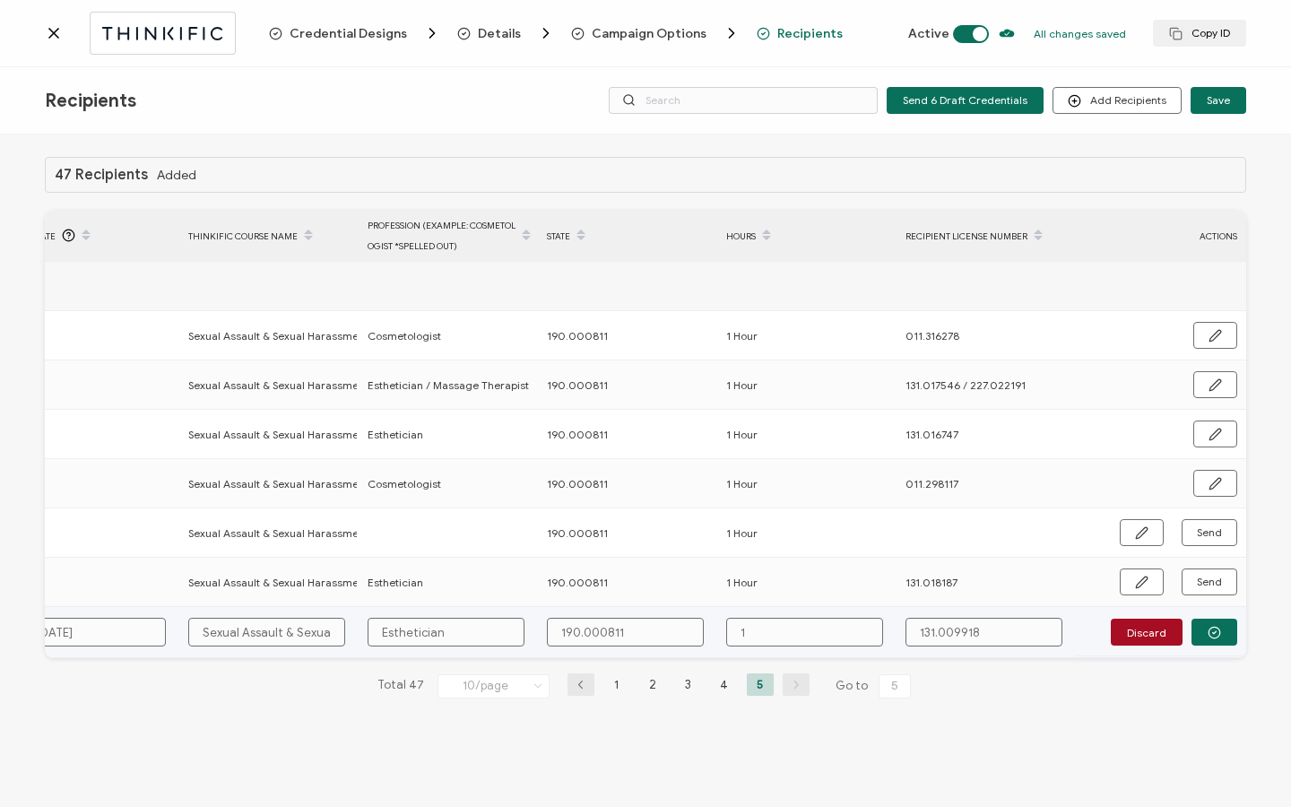
type input "1"
type input "1 H"
type input "1 Ho"
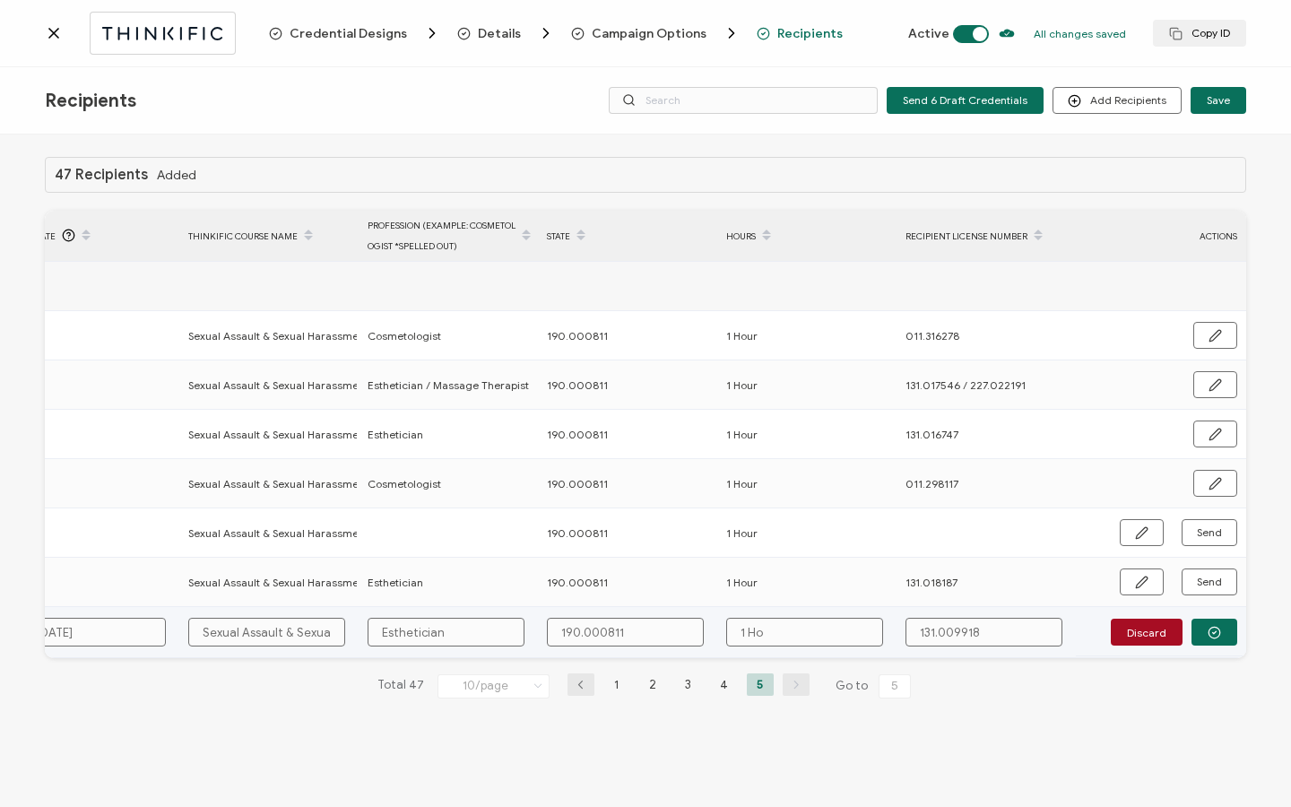
type input "1 Hou"
type input "1 Hour"
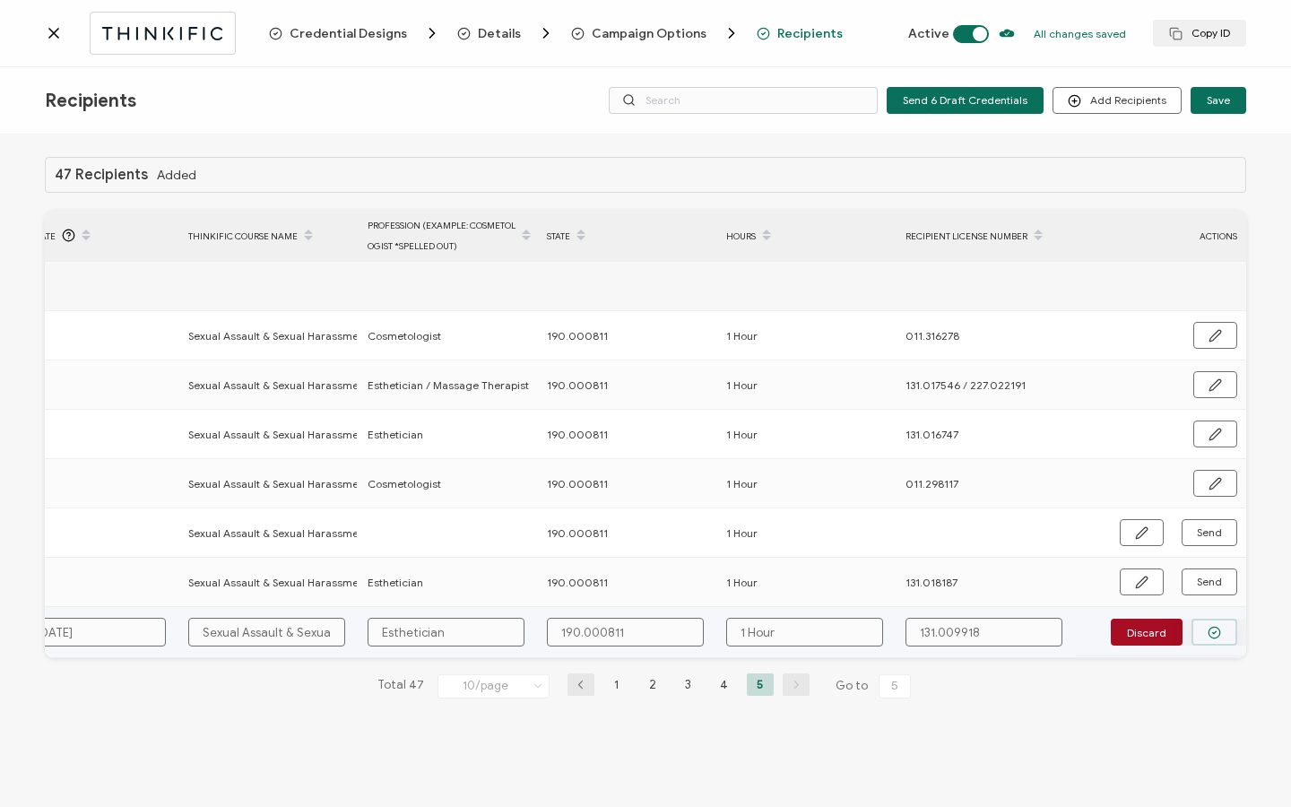
click at [1228, 630] on button "button" at bounding box center [1215, 632] width 46 height 27
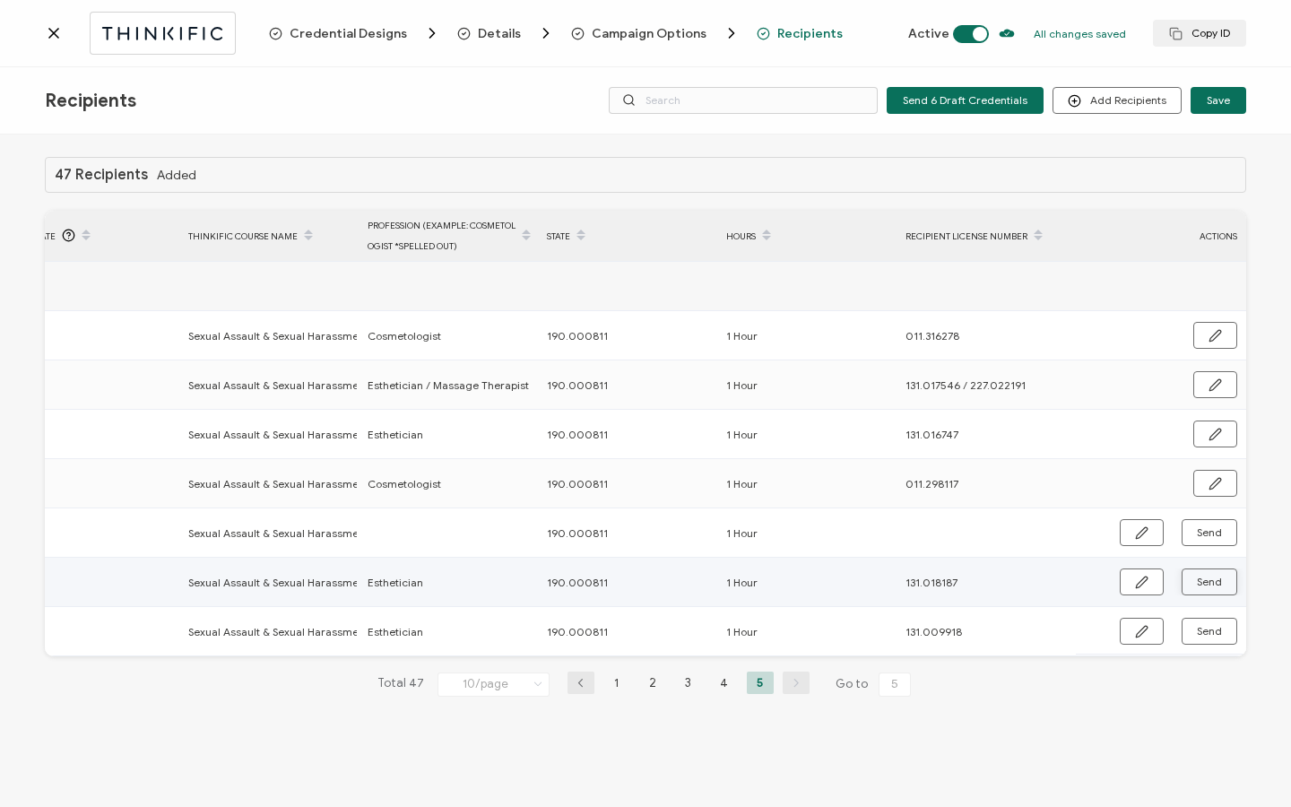
click at [1208, 580] on span "Send" at bounding box center [1209, 582] width 25 height 11
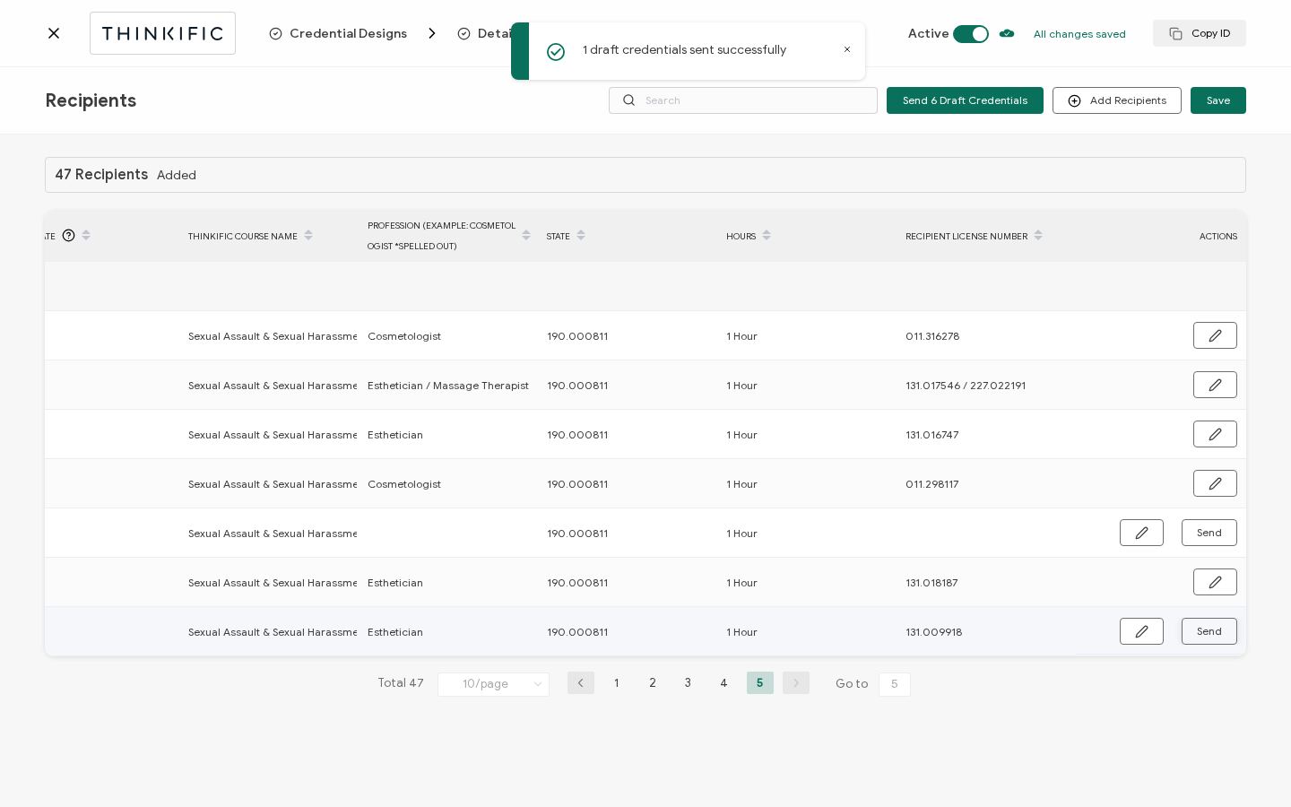
click at [1223, 634] on button "Send" at bounding box center [1210, 631] width 56 height 27
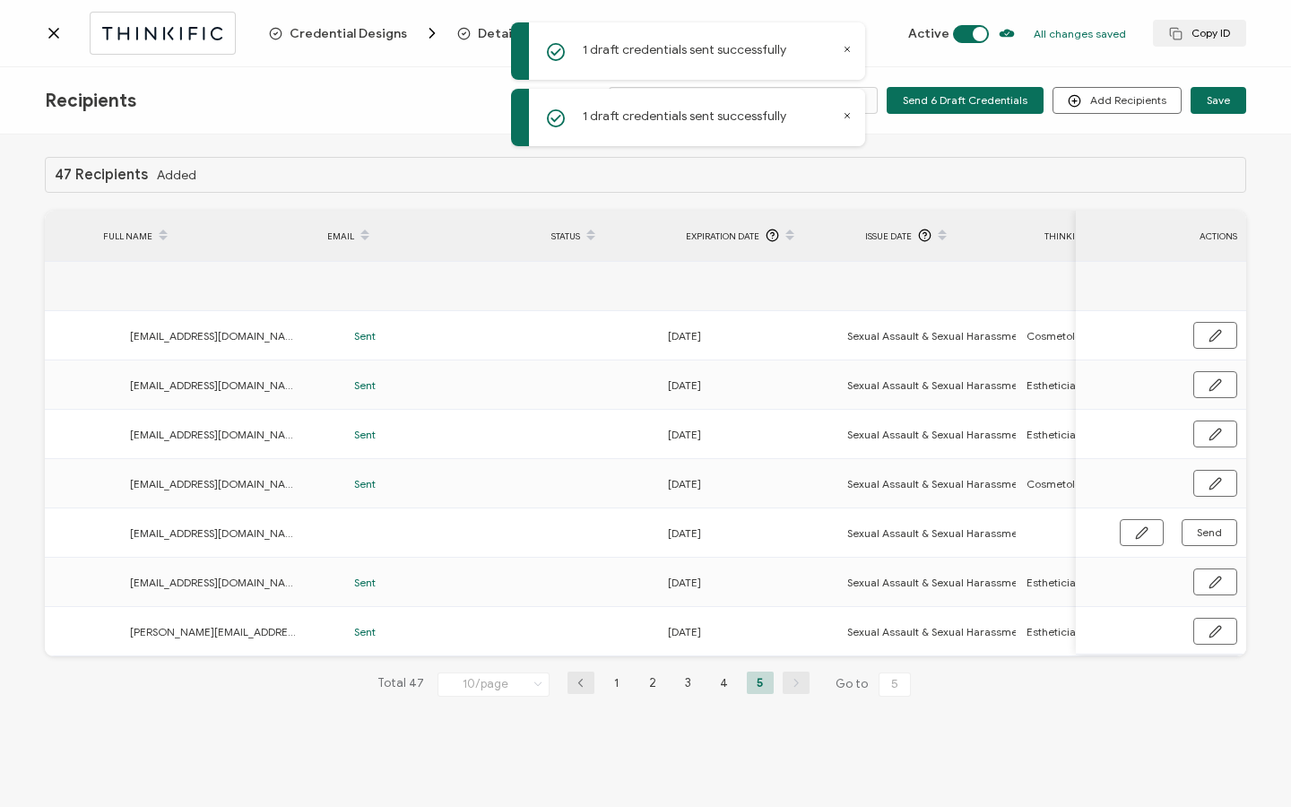
scroll to position [0, 0]
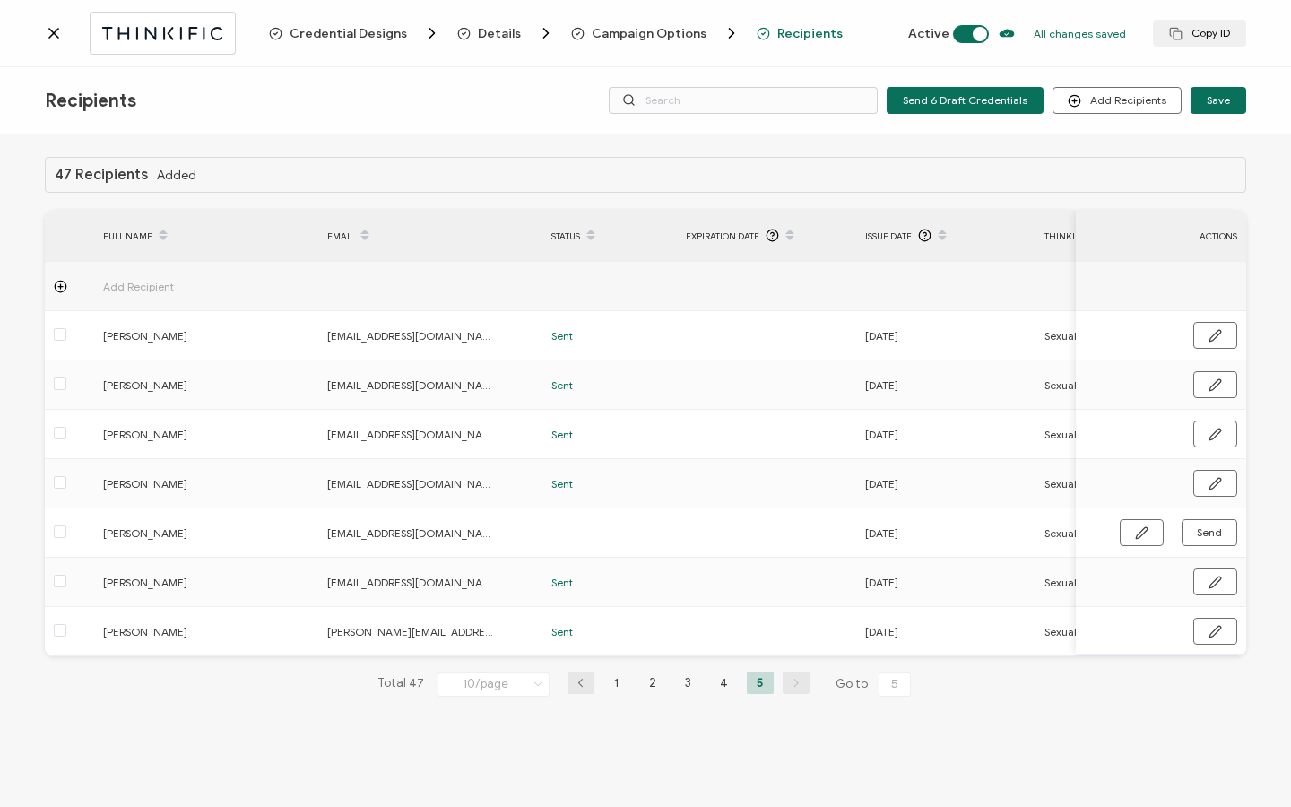
click at [50, 35] on icon at bounding box center [53, 33] width 9 height 9
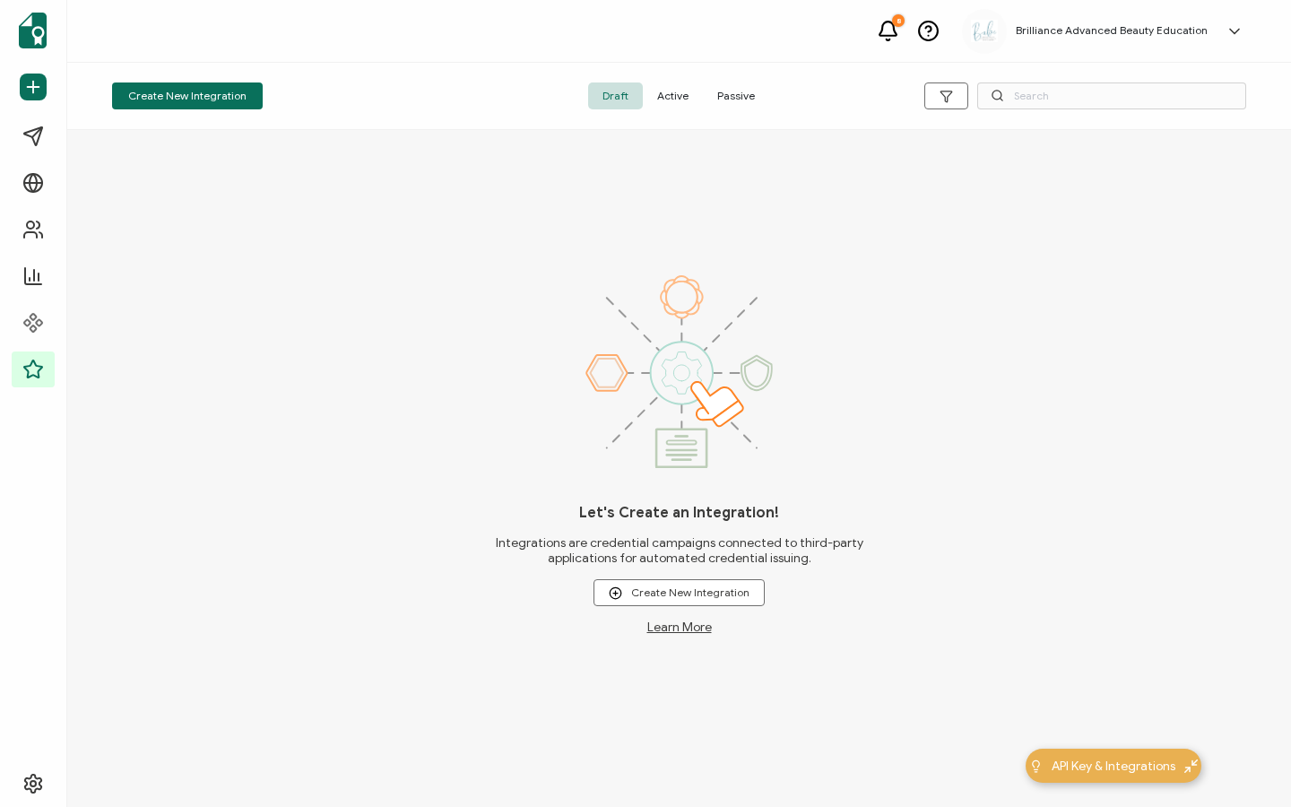
click at [659, 97] on span "Active" at bounding box center [673, 96] width 60 height 27
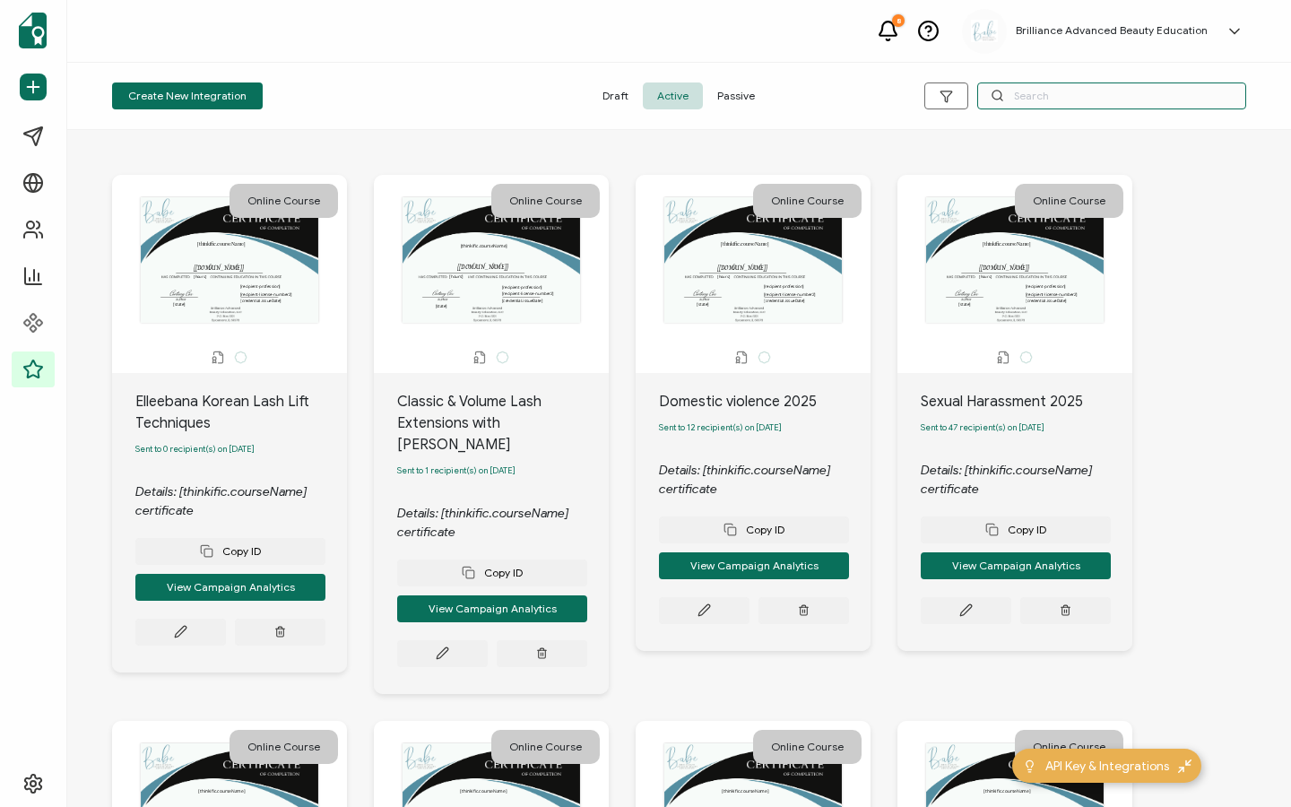
click at [1108, 100] on input "text" at bounding box center [1112, 96] width 269 height 27
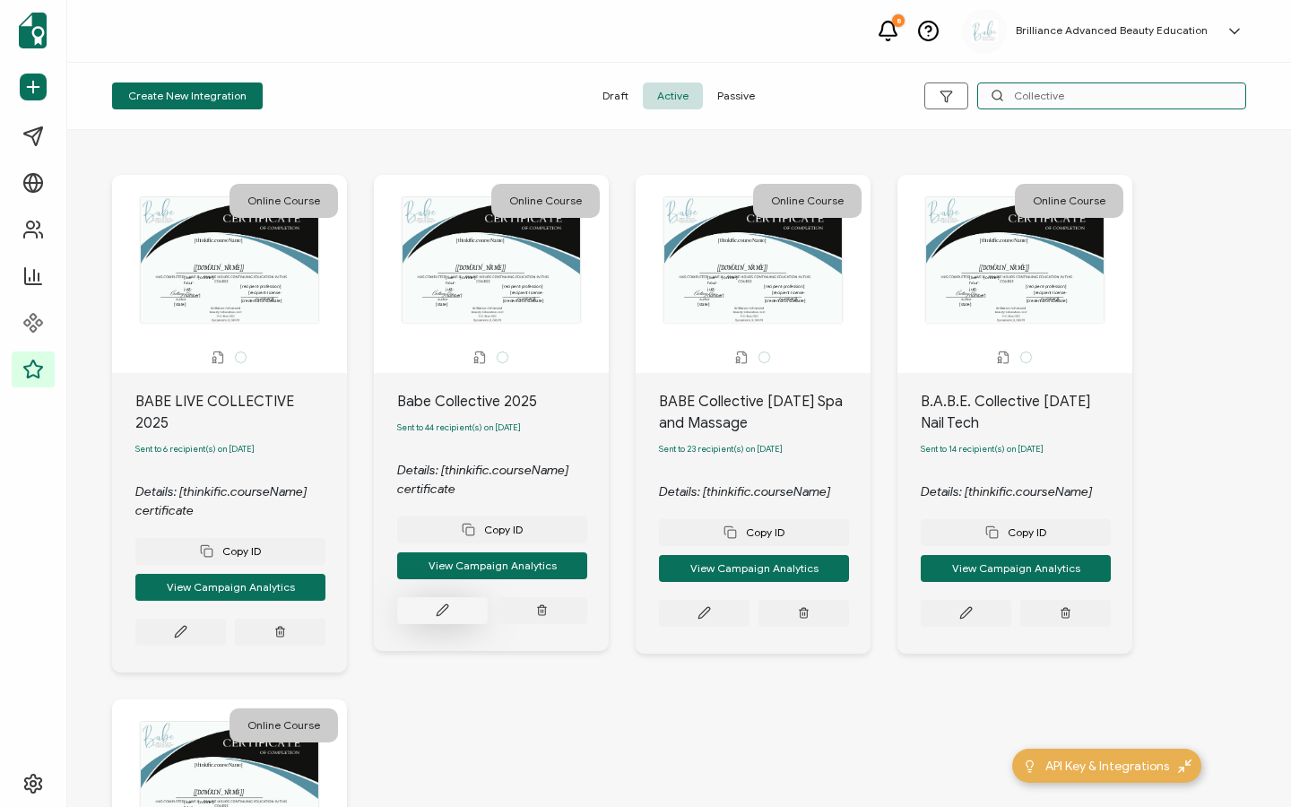
type input "Collective"
click at [425, 619] on button at bounding box center [442, 610] width 91 height 27
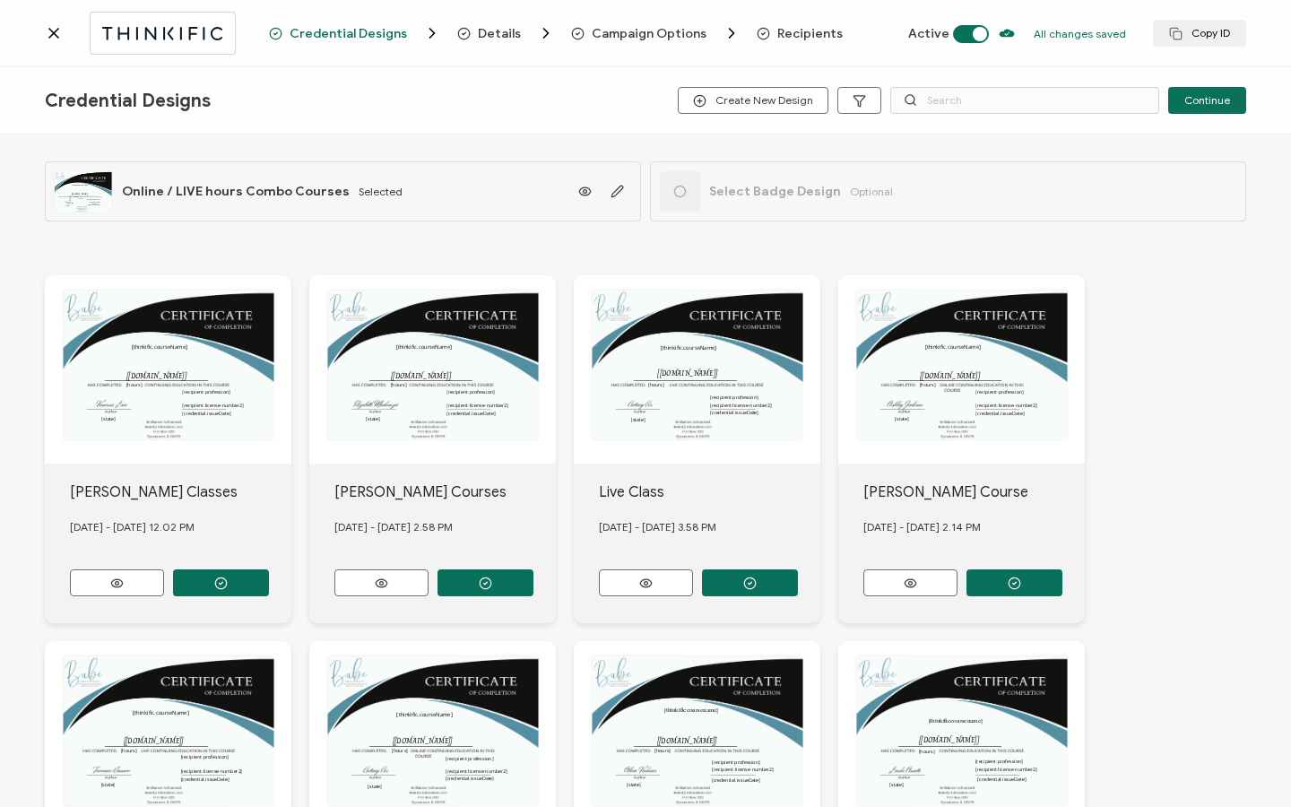
click at [812, 39] on span "Recipients" at bounding box center [810, 33] width 65 height 13
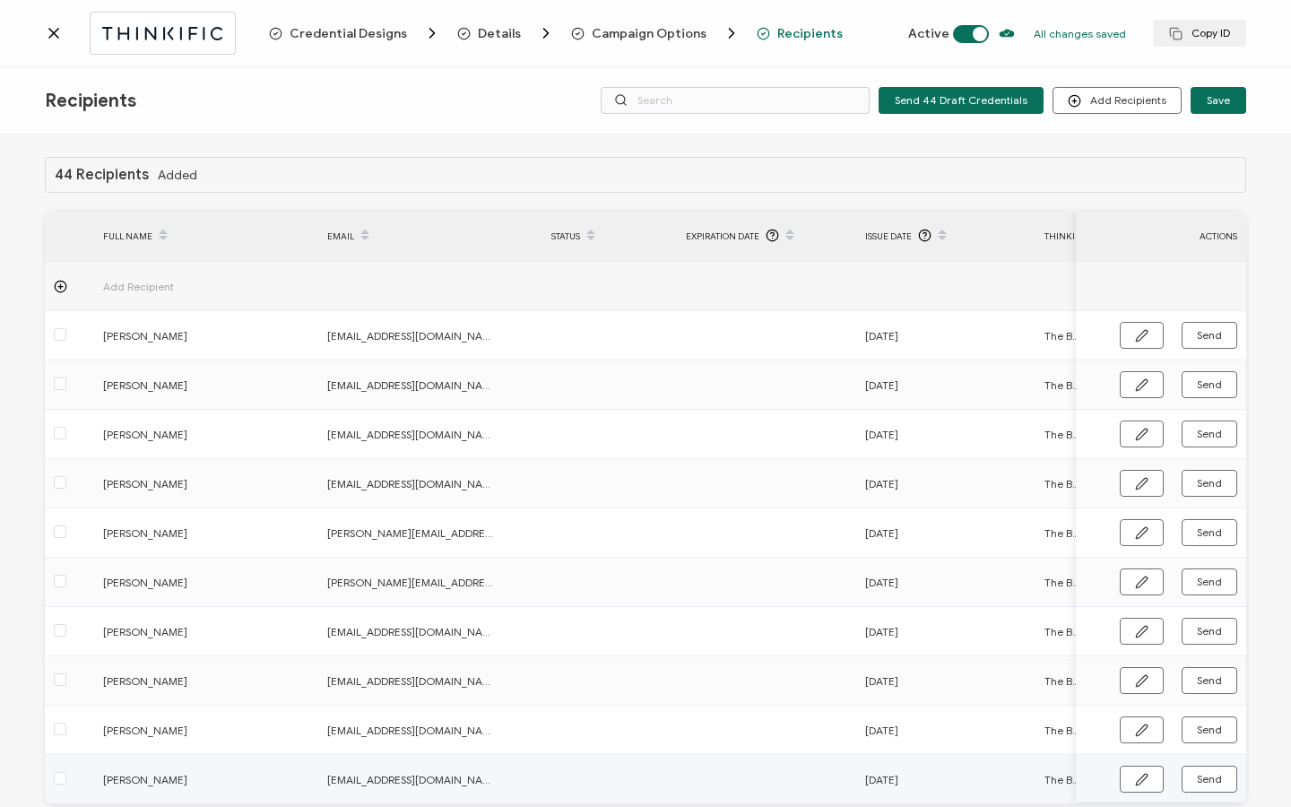
scroll to position [91, 0]
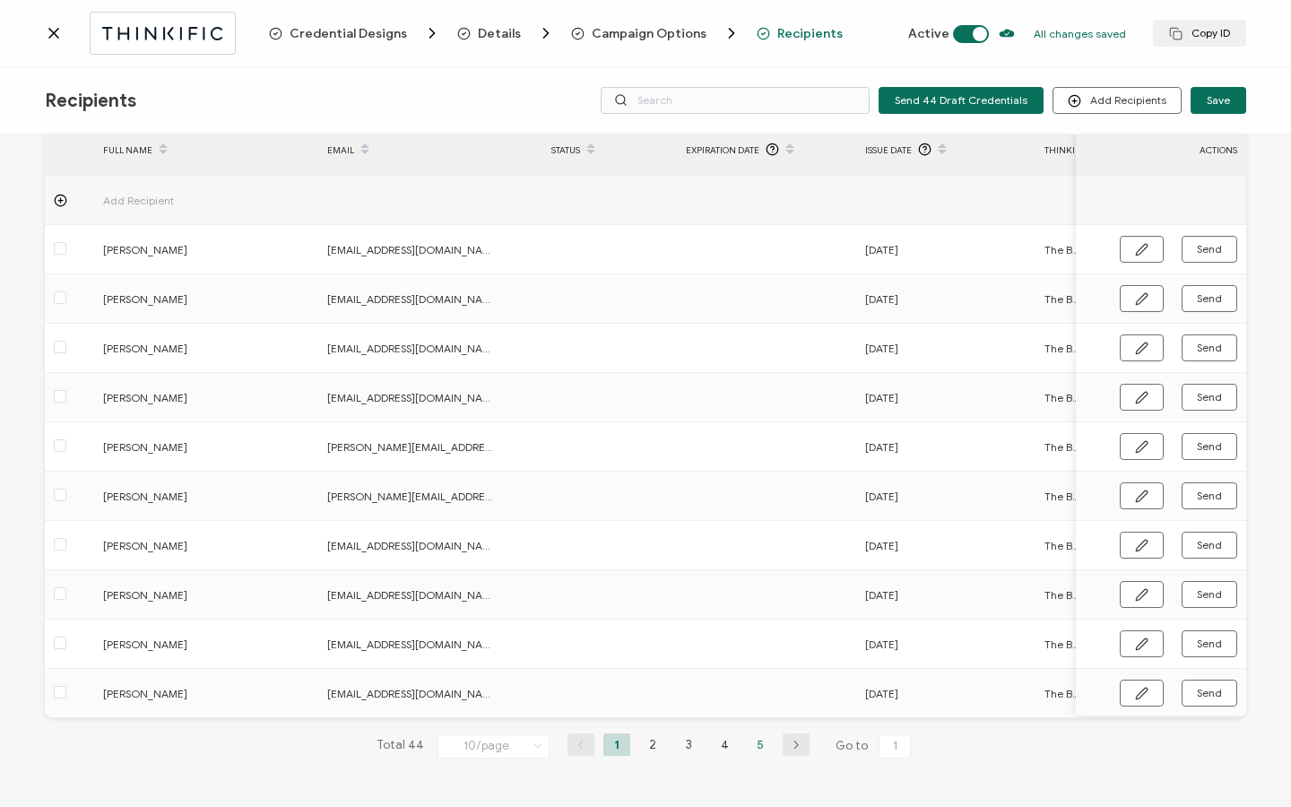
click at [754, 747] on li "5" at bounding box center [760, 745] width 27 height 22
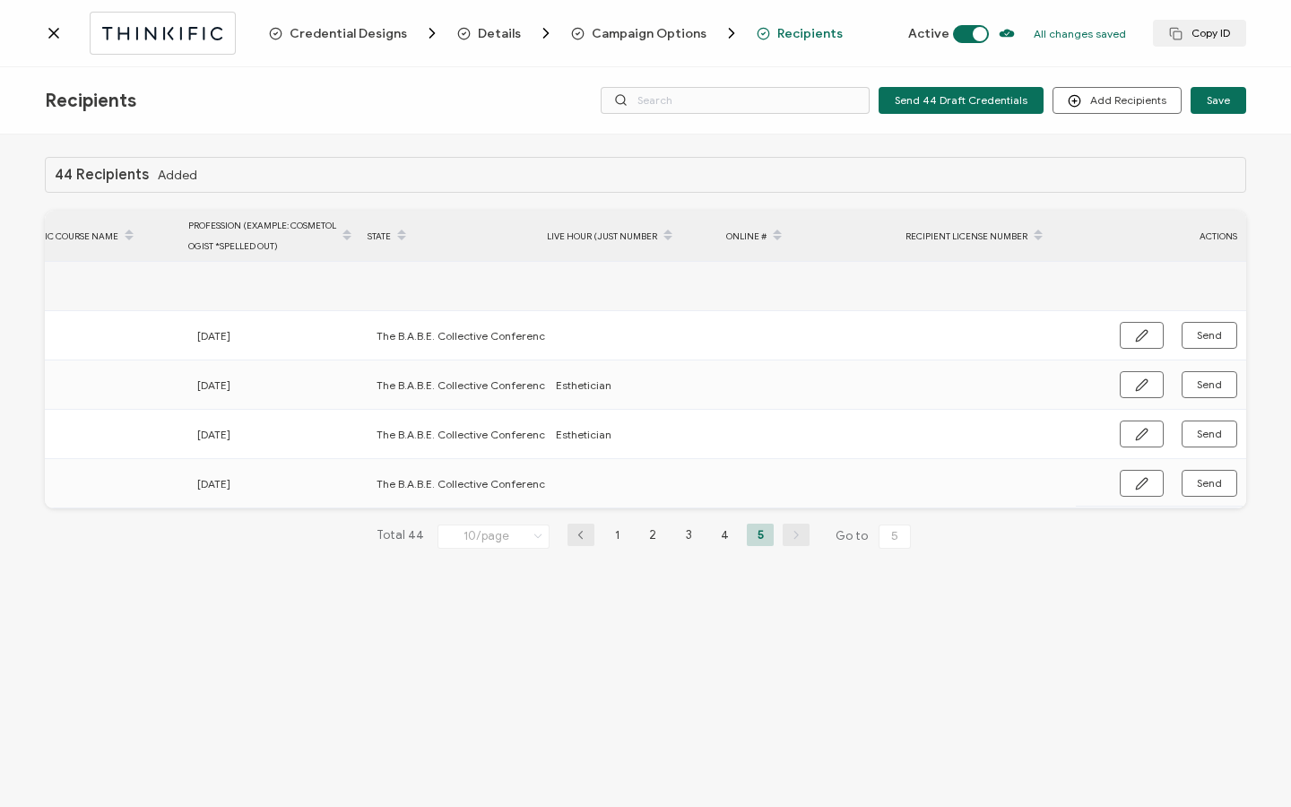
scroll to position [0, 1036]
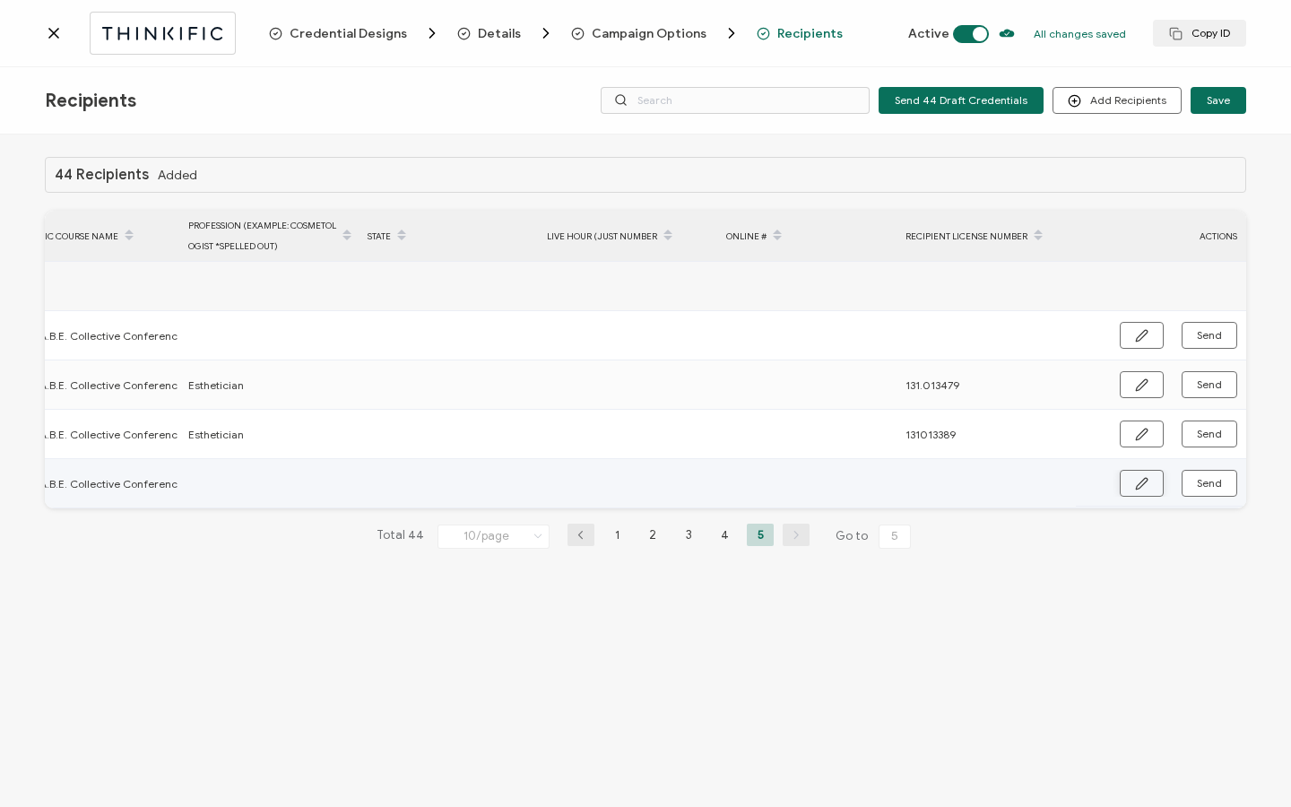
click at [1131, 487] on button "button" at bounding box center [1142, 483] width 44 height 27
paste input "IMPORTANT NEEDED for Your Certificate"
type input "IMPORTANT NEEDED for Your Certificate"
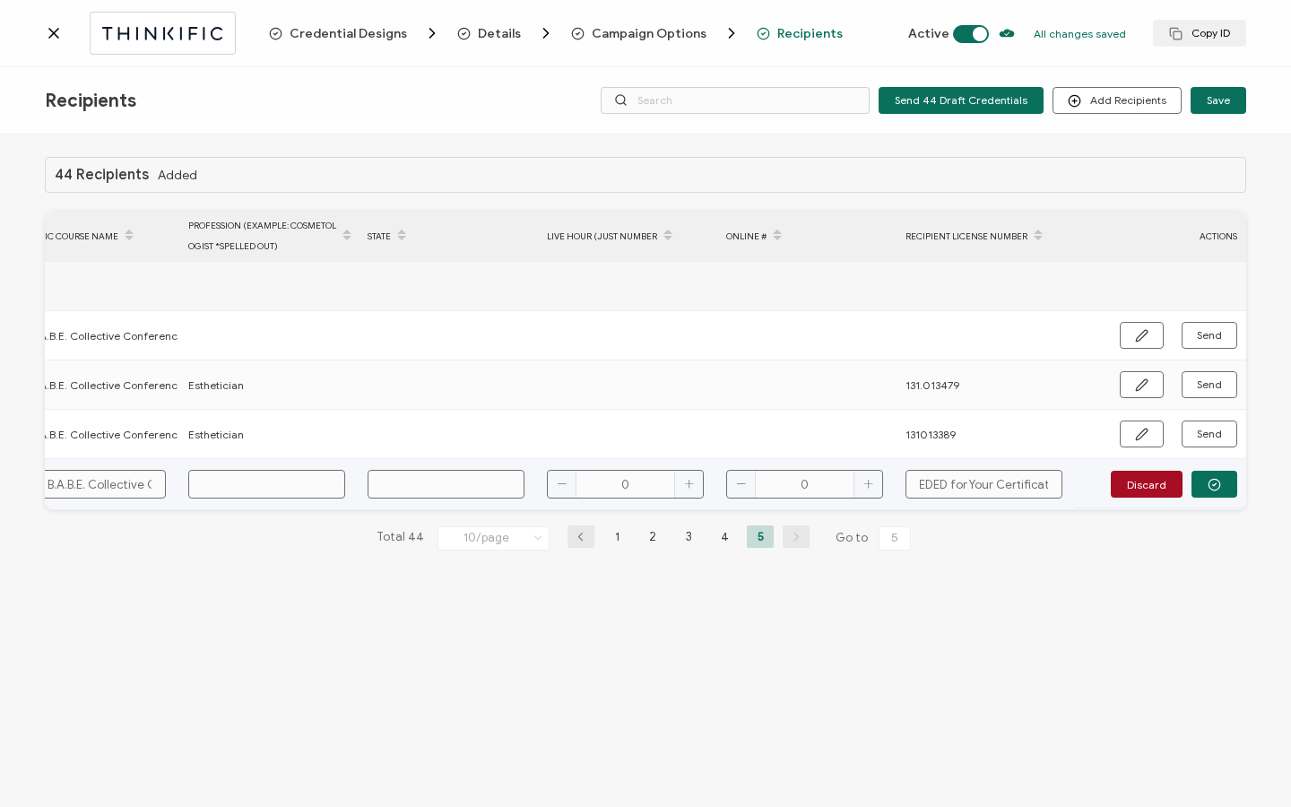
type input "IMPORTANT NEEDED for Your Certificate"
click at [647, 491] on input "0" at bounding box center [625, 484] width 157 height 29
type input "7"
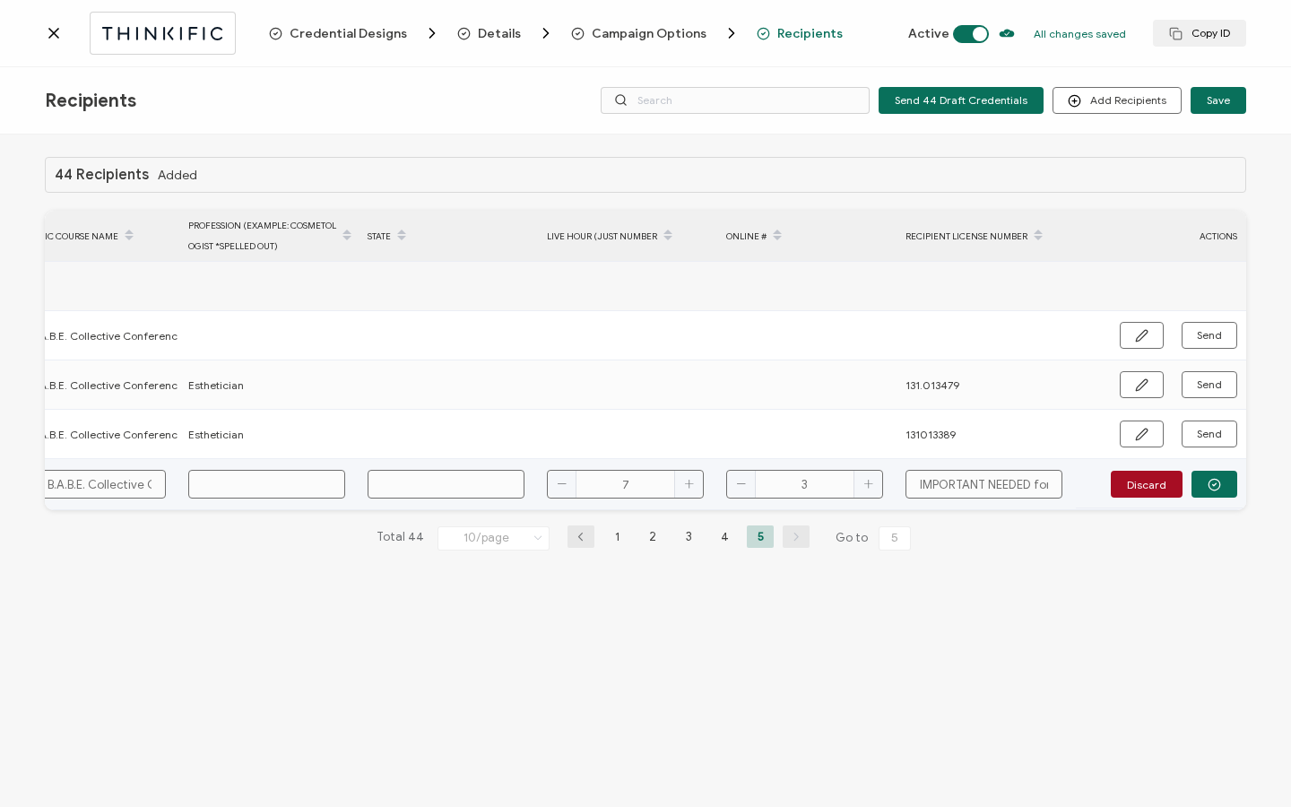
type input "3"
click at [444, 481] on input "text" at bounding box center [446, 484] width 157 height 29
type input "1"
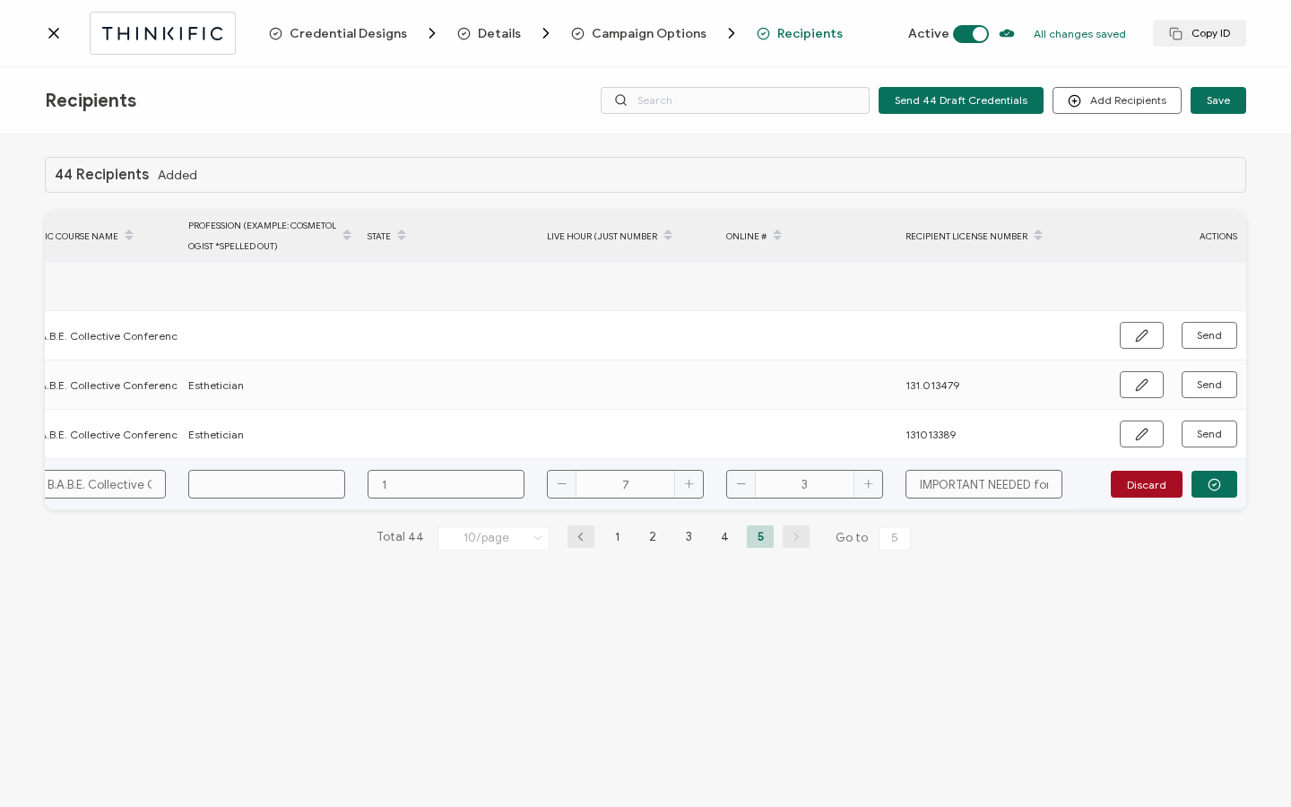
type input "19"
type input "190"
type input "190."
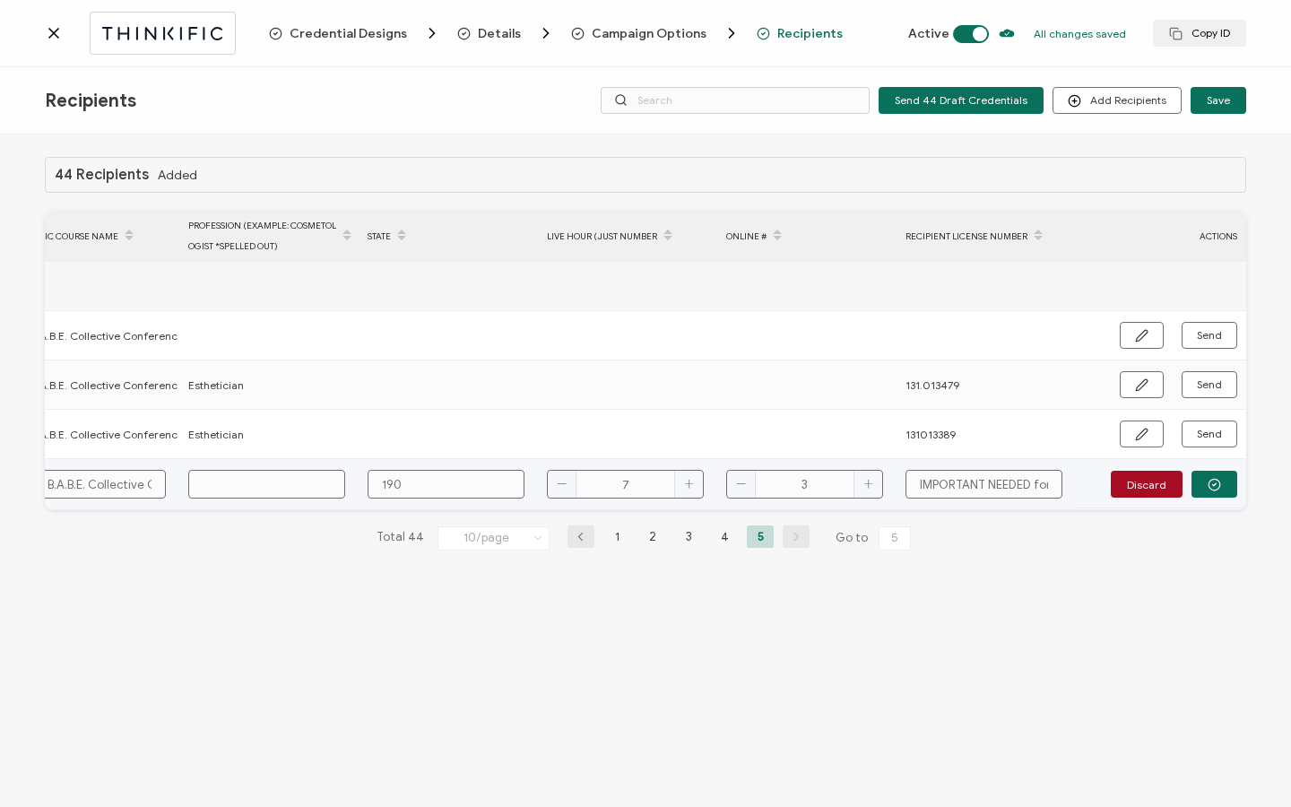
type input "190."
type input "190.0"
type input "190.00"
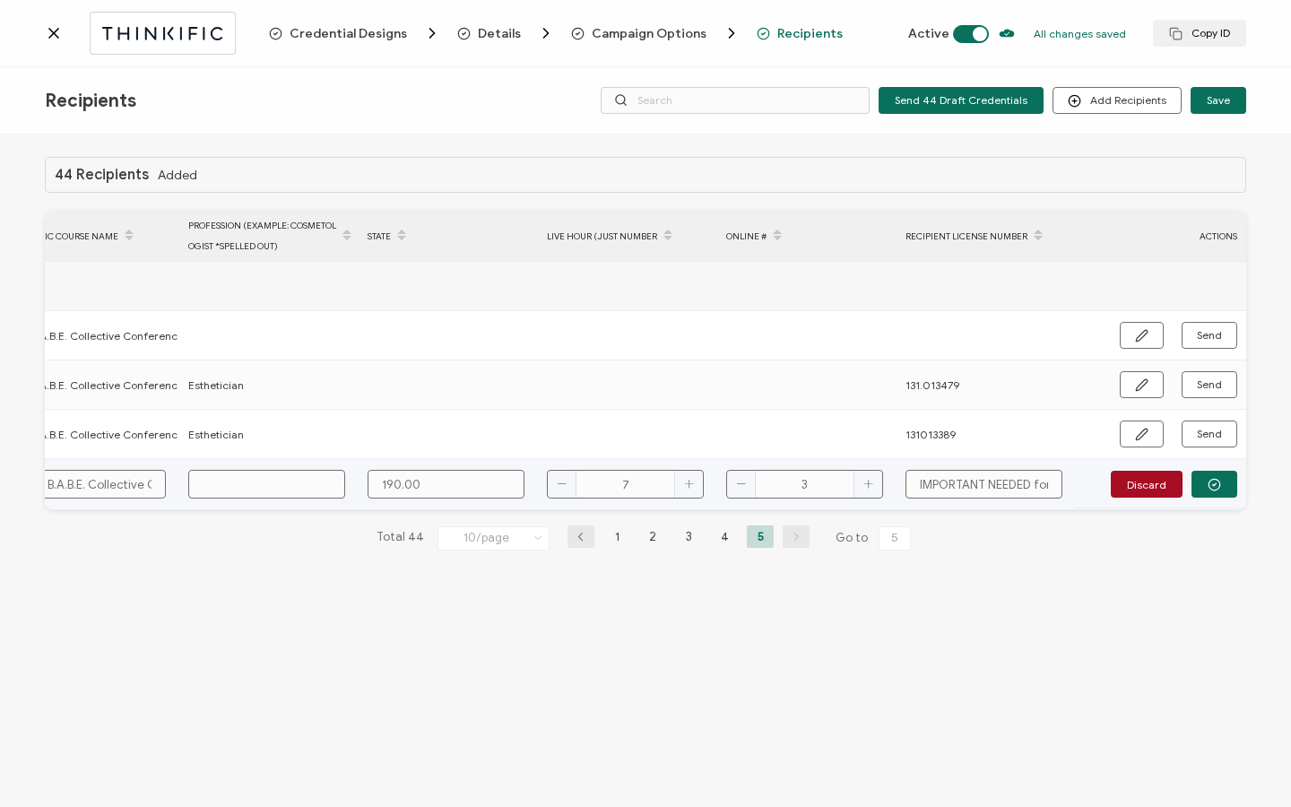
type input "190.000"
type input "190.0008"
type input "190.00081"
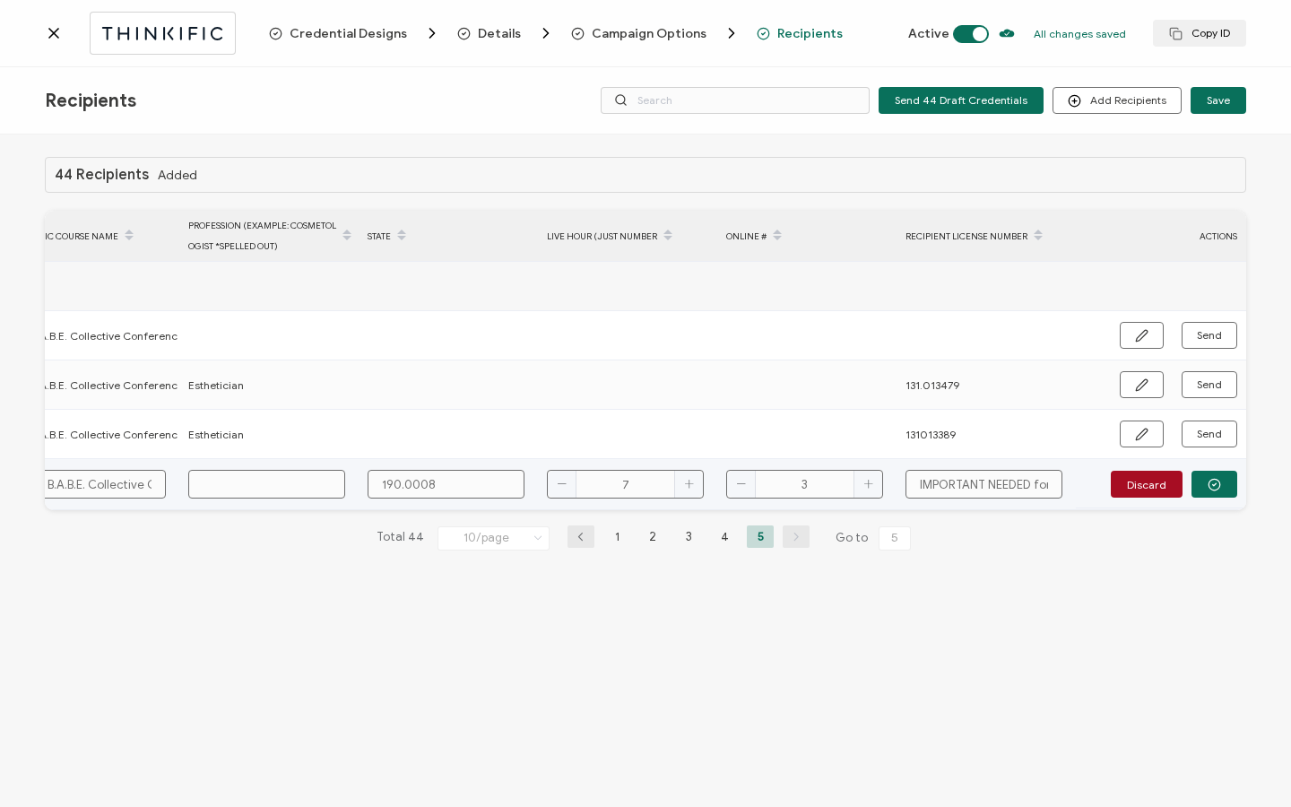
type input "190.00081"
type input "190.000811"
click at [261, 475] on input "text" at bounding box center [266, 484] width 157 height 29
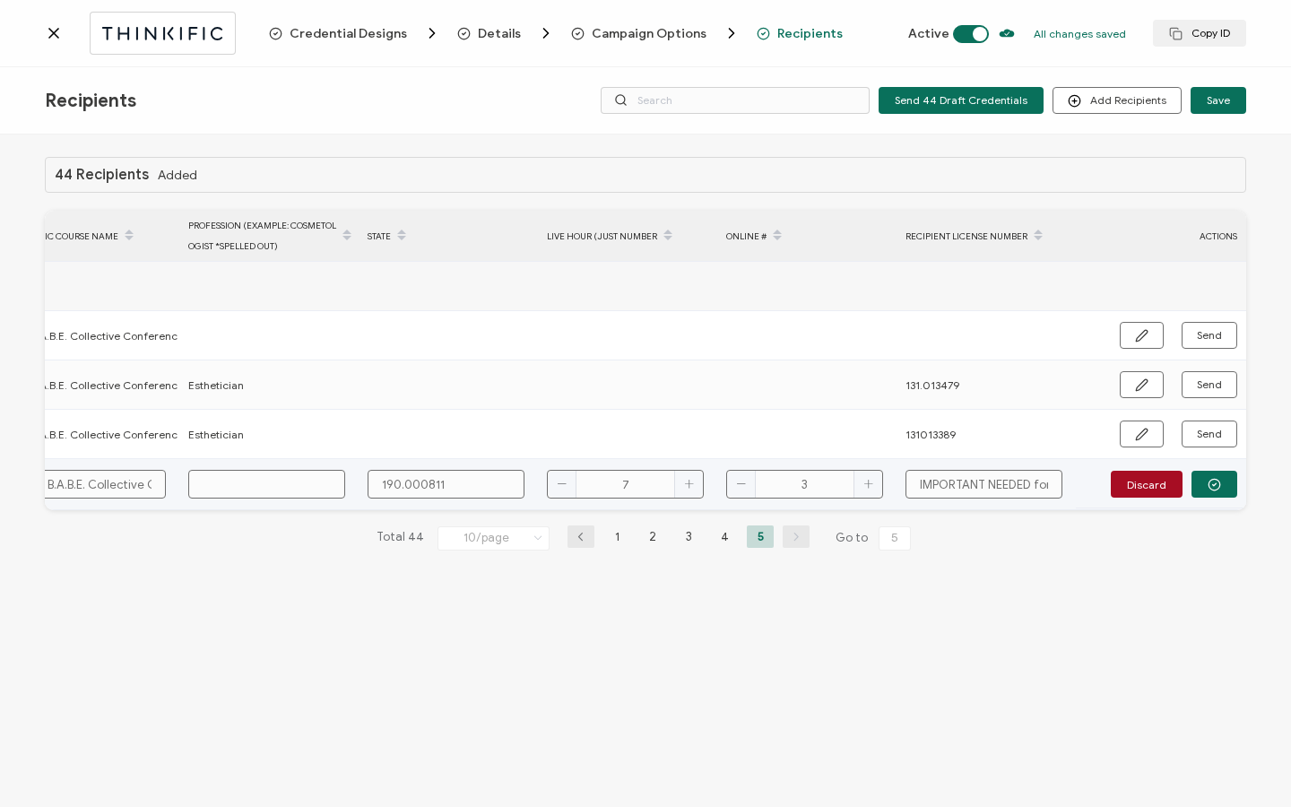
type input "E"
type input "Es"
type input "Est"
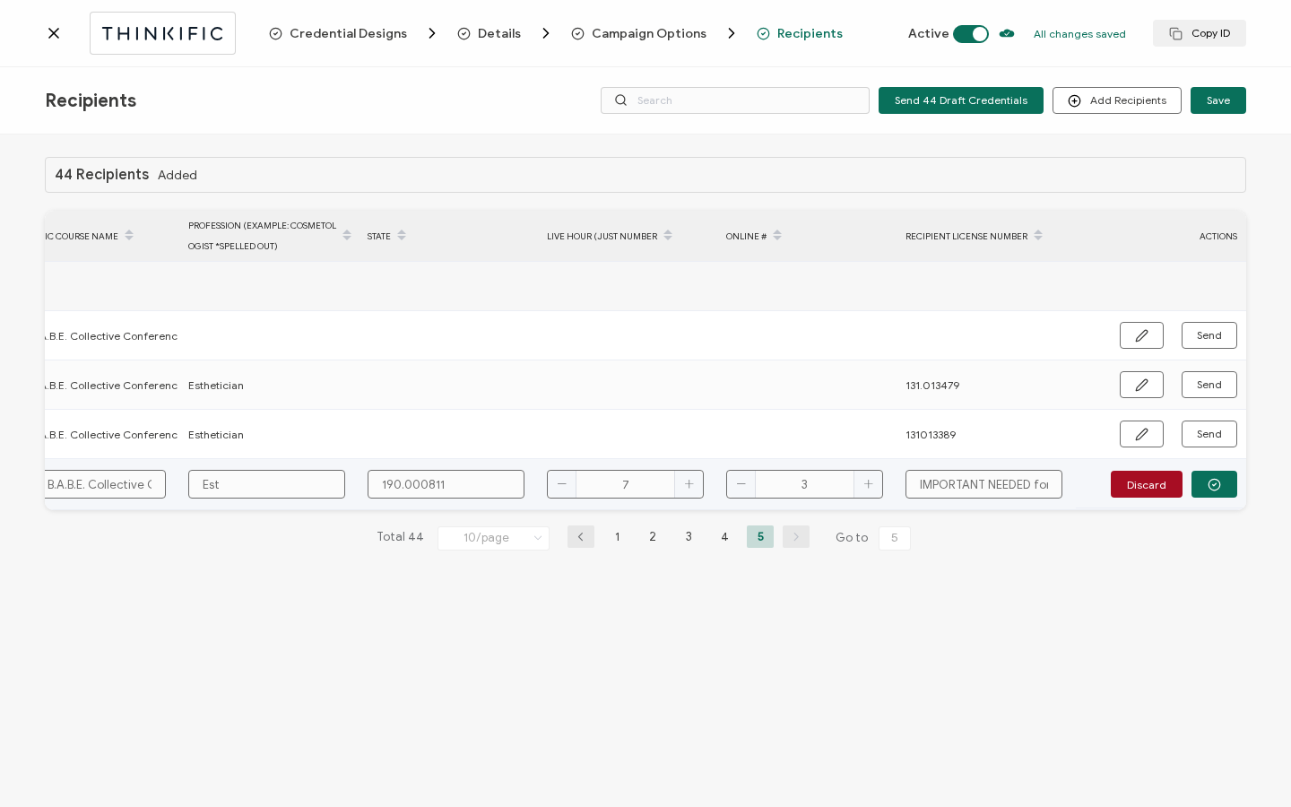
type input "Est"
type input "Esth"
type input "Esthe"
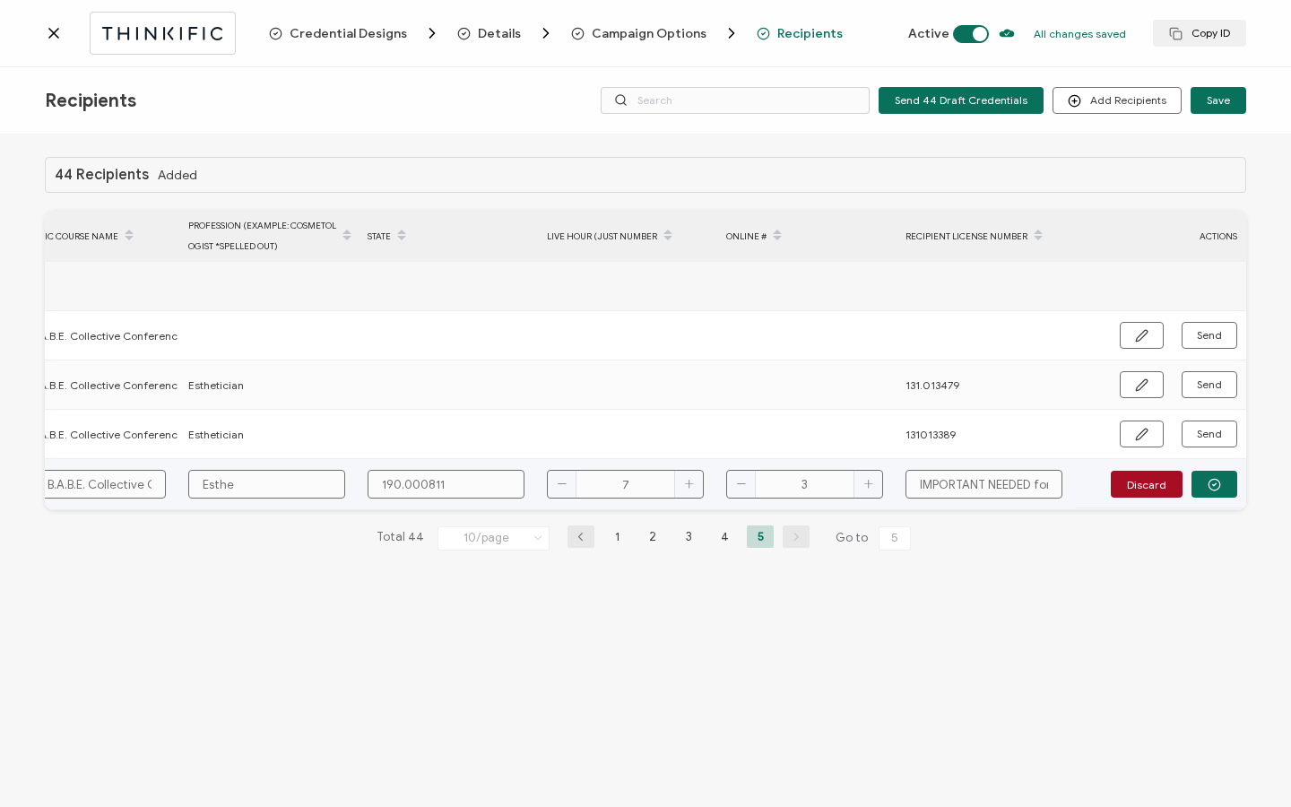
type input "Esthet"
type input "Estheti"
type input "Esthetic"
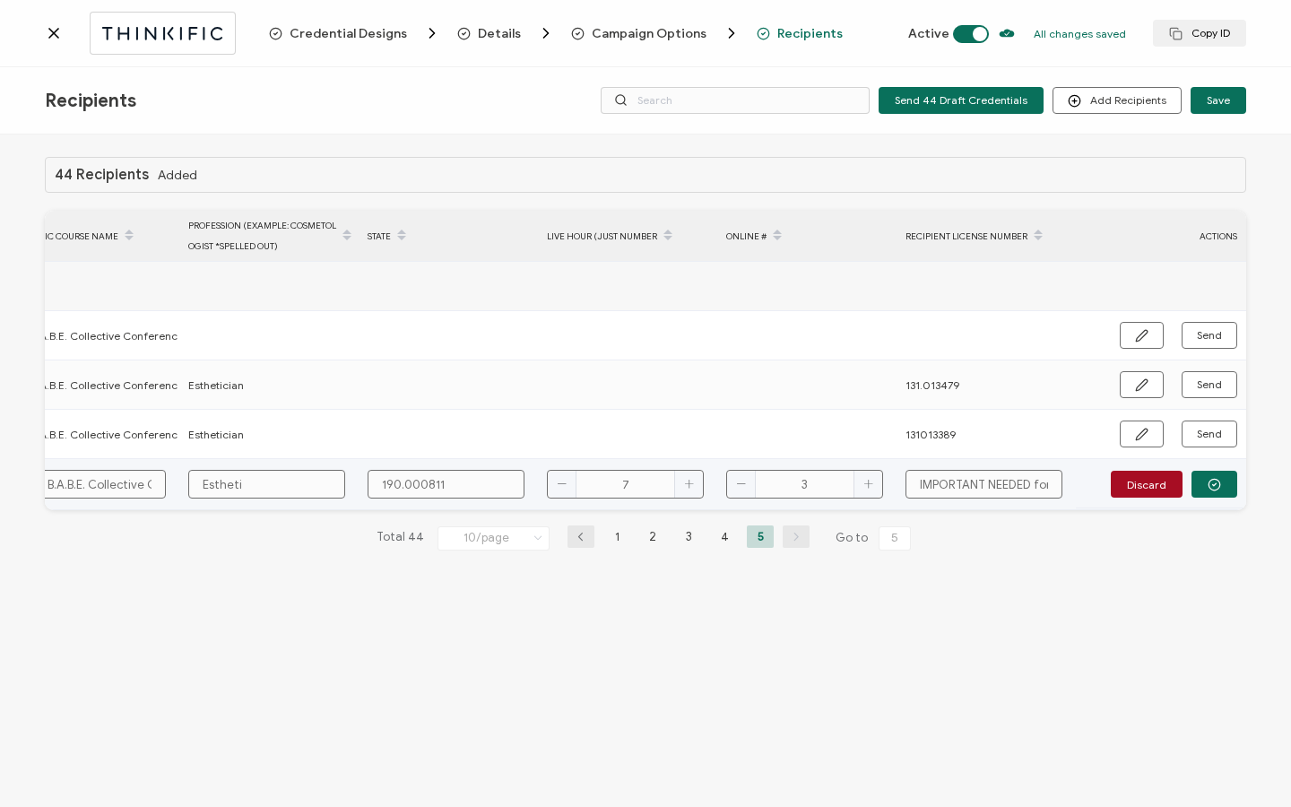
type input "Esthetic"
type input "Esthetici"
type input "Estheticia"
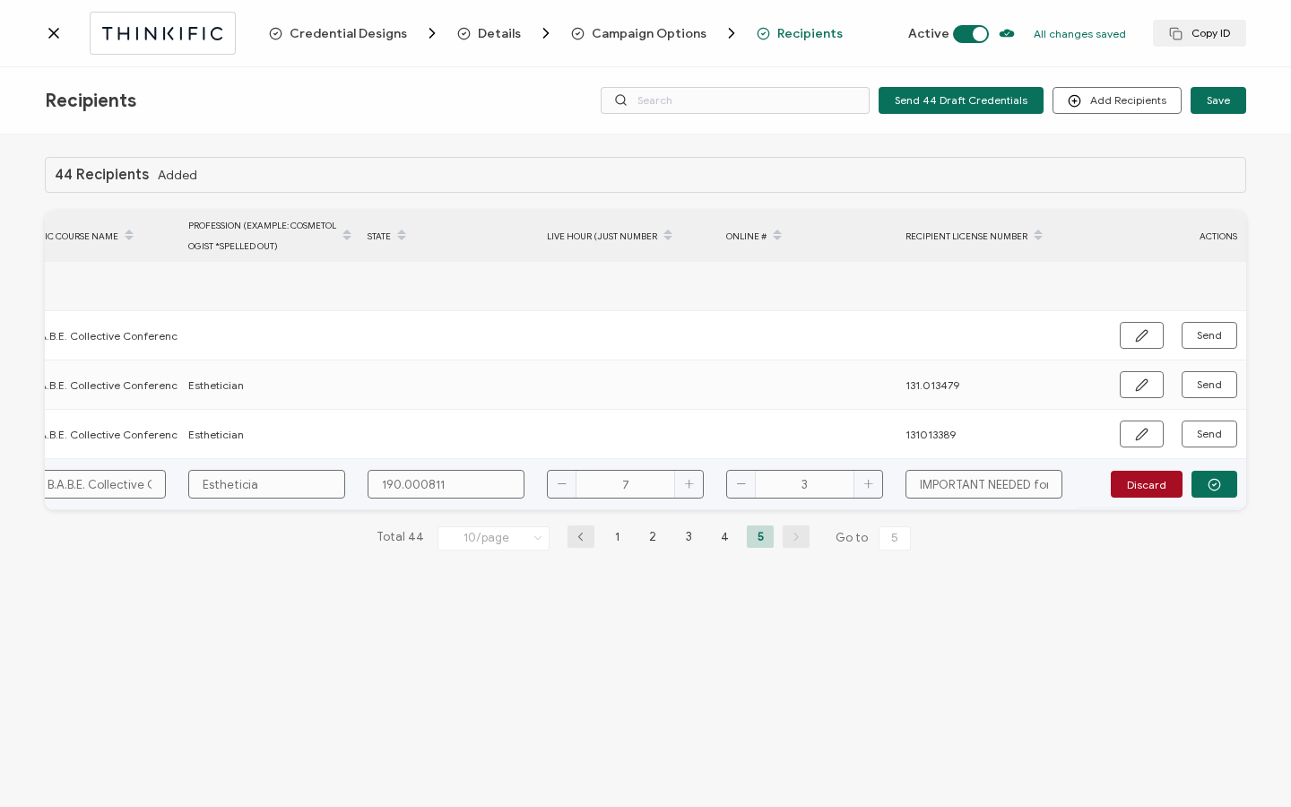
type input "Esthetician"
drag, startPoint x: 453, startPoint y: 485, endPoint x: 369, endPoint y: 485, distance: 84.3
click at [369, 485] on input "190.000811" at bounding box center [446, 484] width 157 height 29
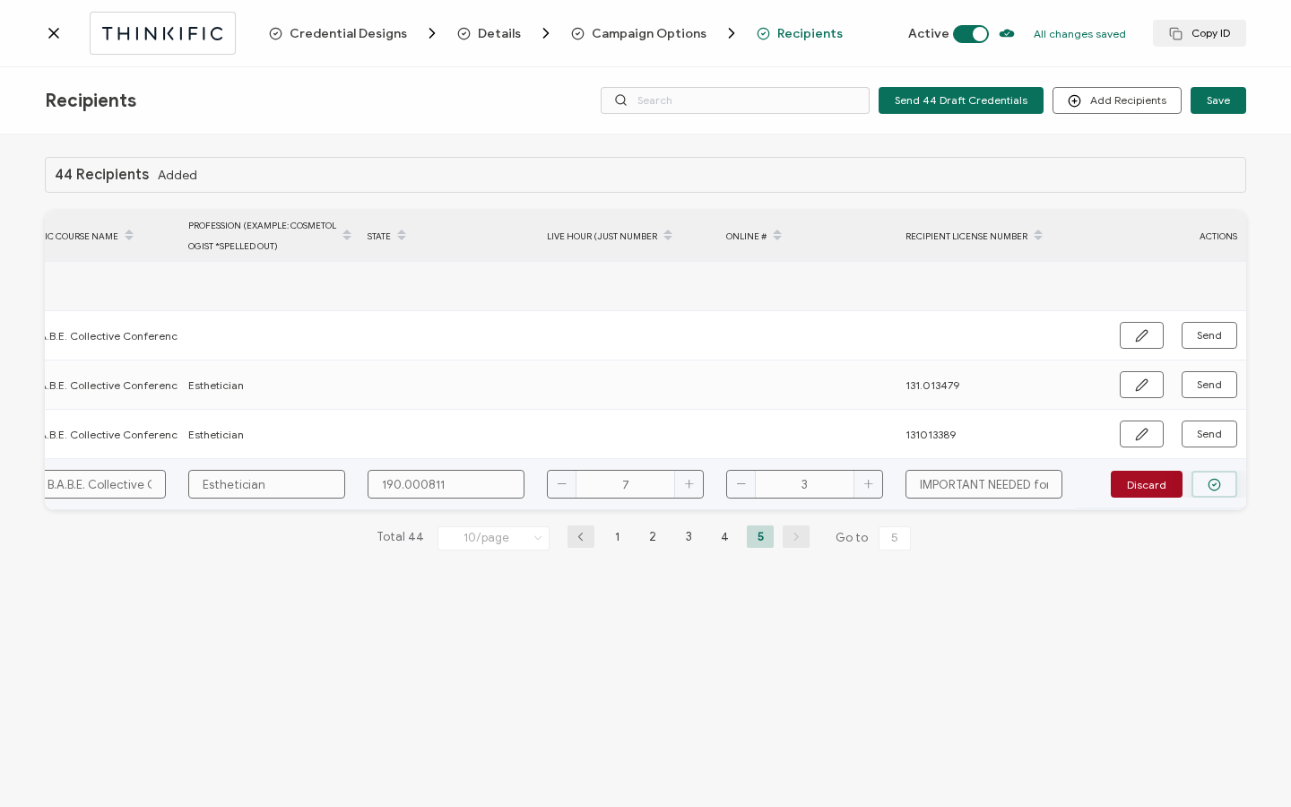
click at [1217, 491] on button "button" at bounding box center [1215, 484] width 46 height 27
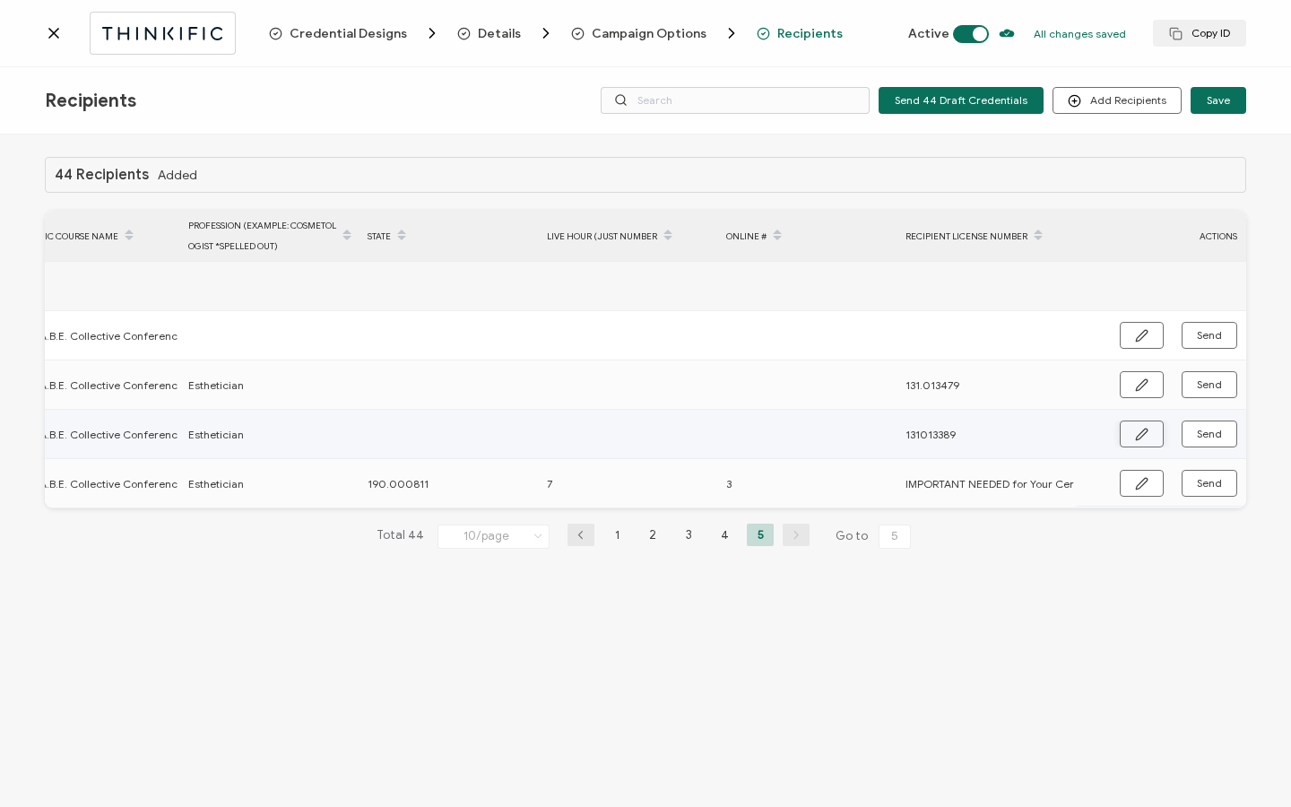
click at [1146, 436] on icon "button" at bounding box center [1141, 434] width 13 height 13
click at [401, 437] on input "text" at bounding box center [446, 435] width 157 height 29
paste input "190.000811"
type input "190.000811"
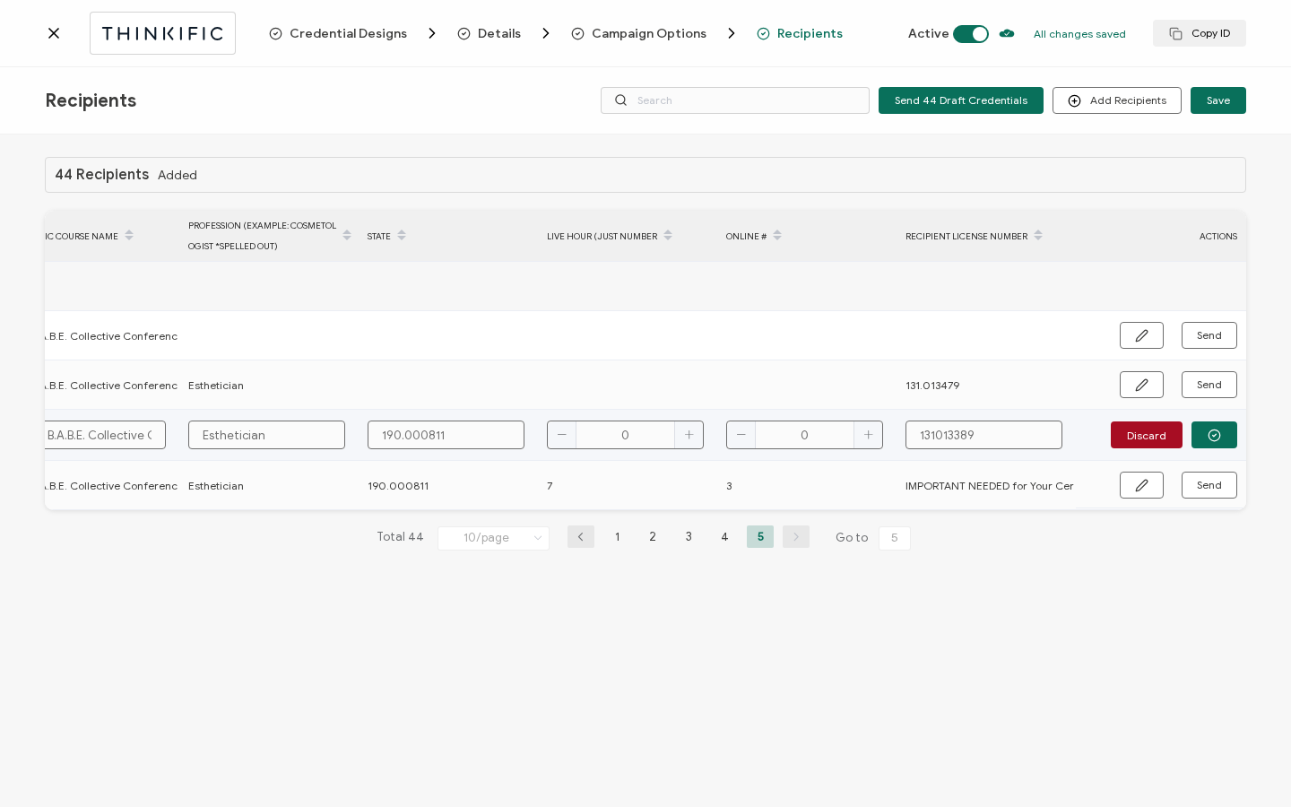
type input "190.000811"
click at [645, 444] on input "0" at bounding box center [625, 435] width 157 height 29
type input "7"
drag, startPoint x: 936, startPoint y: 433, endPoint x: 968, endPoint y: 448, distance: 34.5
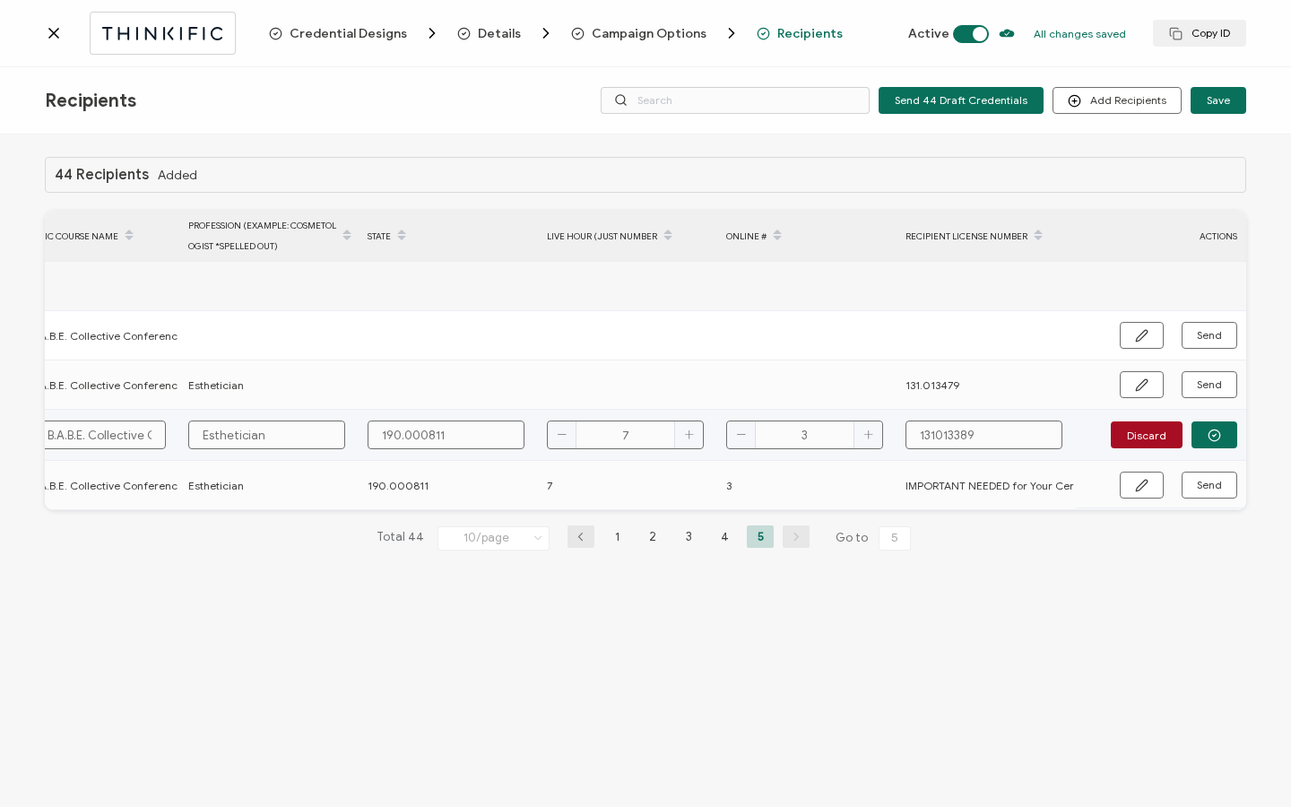
click at [936, 434] on input "131013389" at bounding box center [984, 435] width 157 height 29
click at [1221, 439] on icon "button" at bounding box center [1214, 435] width 13 height 13
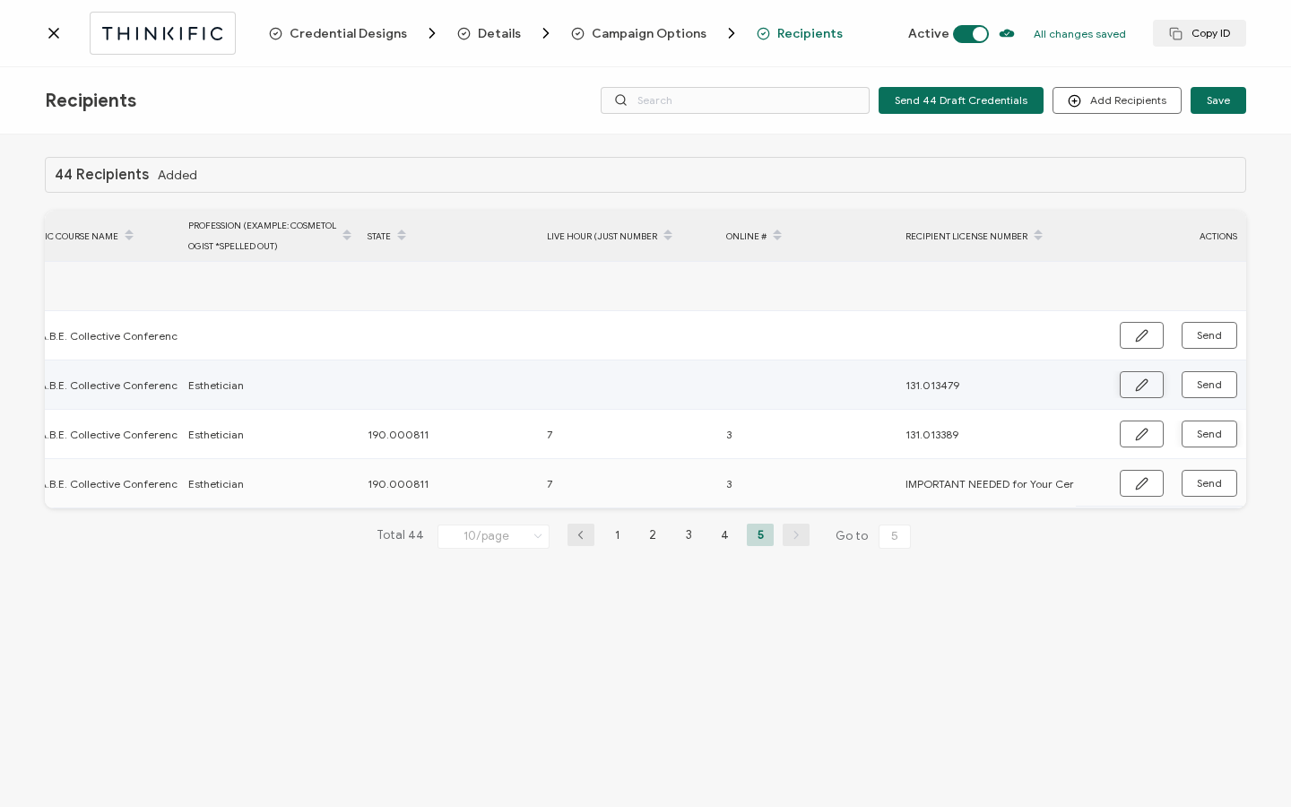
click at [1138, 391] on icon "button" at bounding box center [1141, 384] width 13 height 13
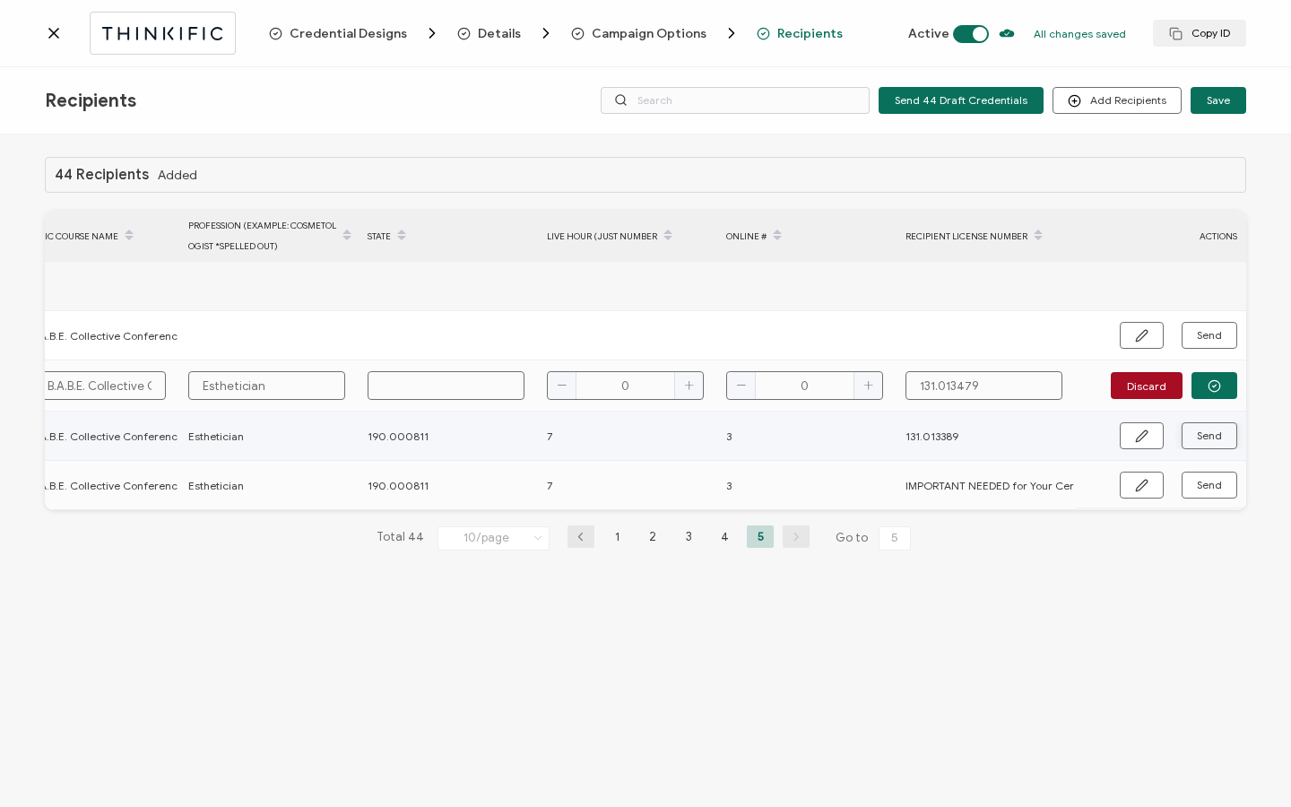
click at [434, 388] on input "text" at bounding box center [446, 385] width 157 height 29
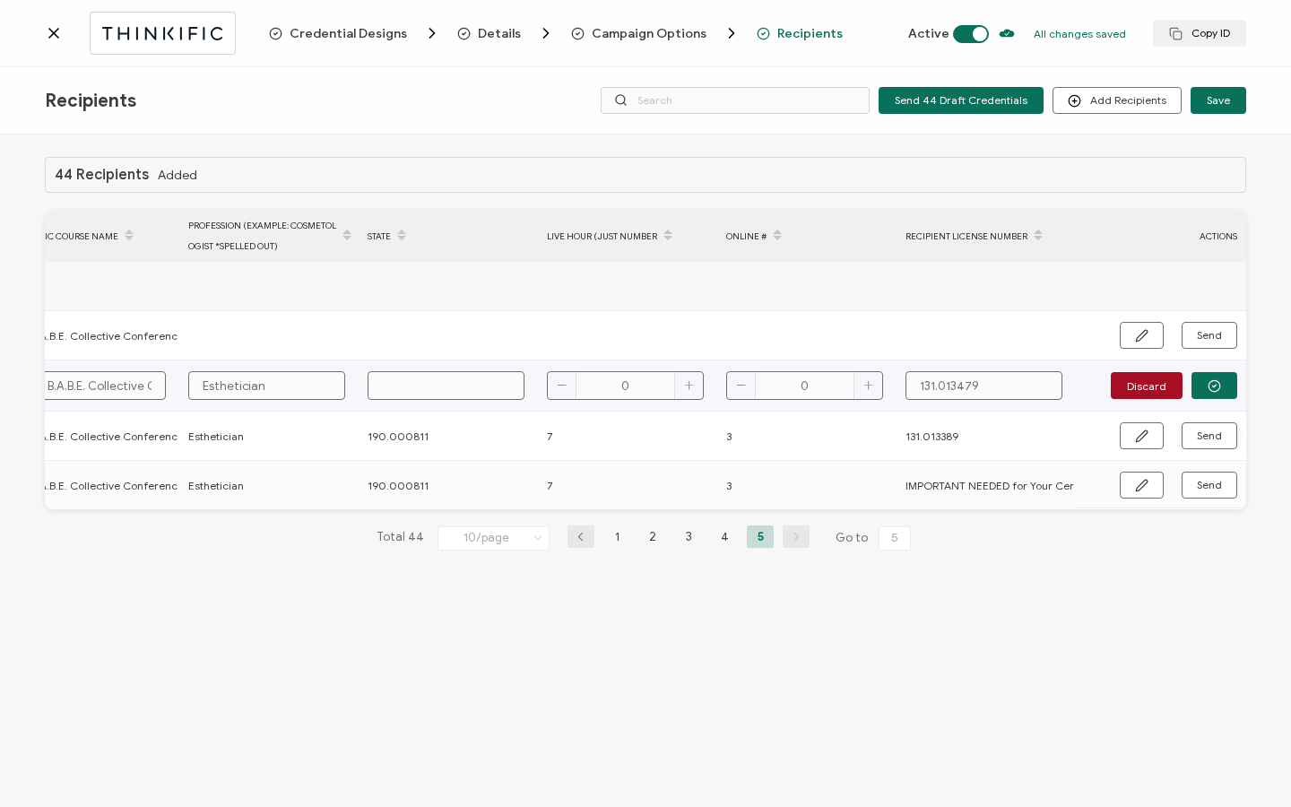
paste input "190.000811"
click at [632, 395] on input "0" at bounding box center [625, 385] width 157 height 29
click at [1211, 384] on icon "button" at bounding box center [1214, 385] width 13 height 13
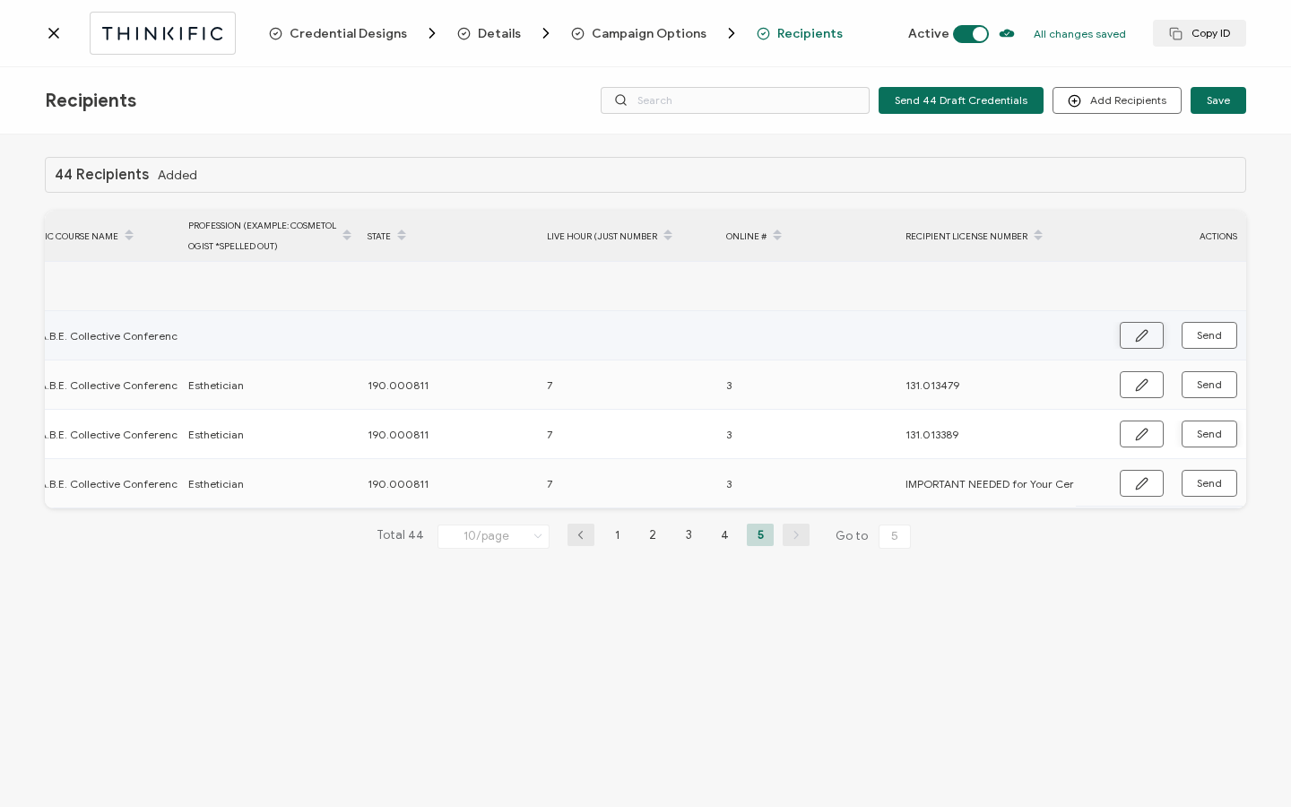
click at [1143, 335] on icon "button" at bounding box center [1141, 335] width 13 height 13
click at [448, 345] on input "text" at bounding box center [446, 336] width 157 height 29
paste input "190.000811"
click at [650, 339] on input "0" at bounding box center [625, 336] width 157 height 29
click at [314, 343] on input "text" at bounding box center [266, 336] width 157 height 29
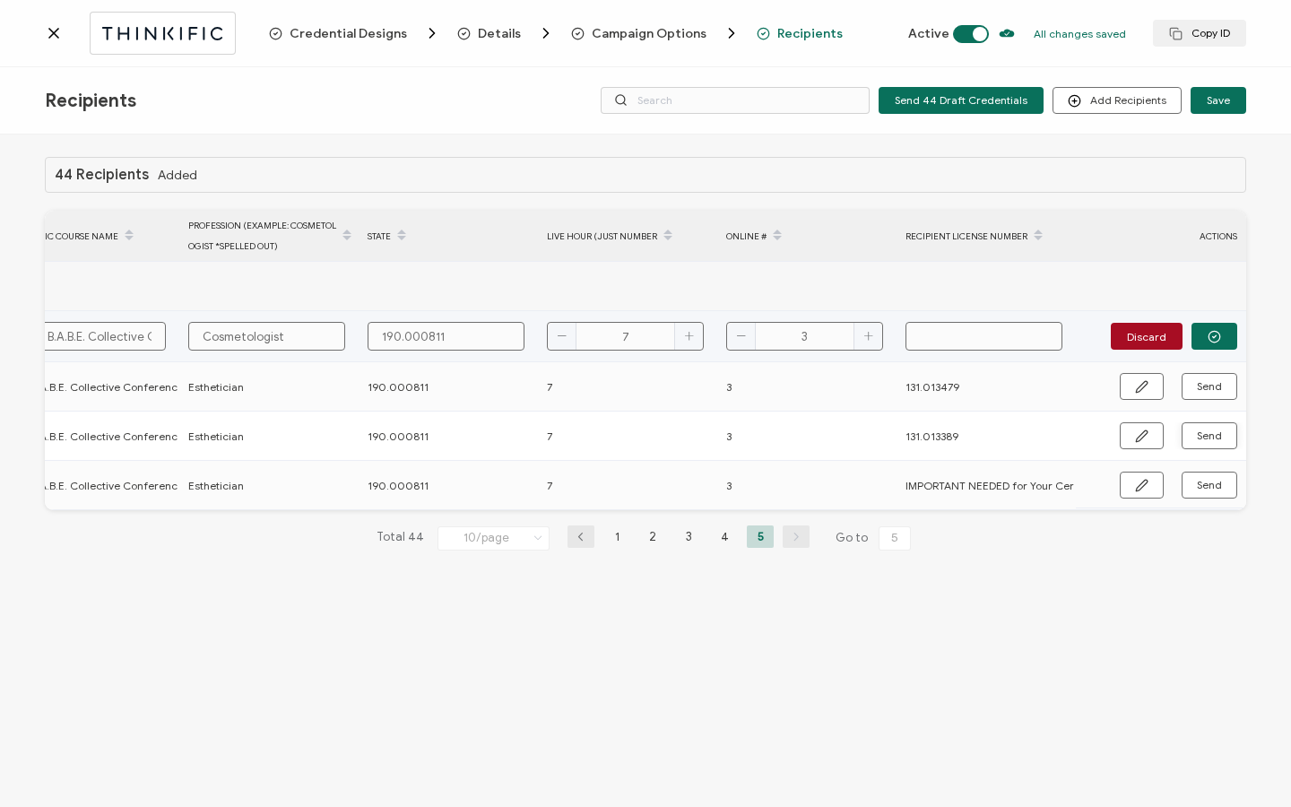
paste input "011.298117"
click at [1199, 331] on button "button" at bounding box center [1215, 336] width 46 height 27
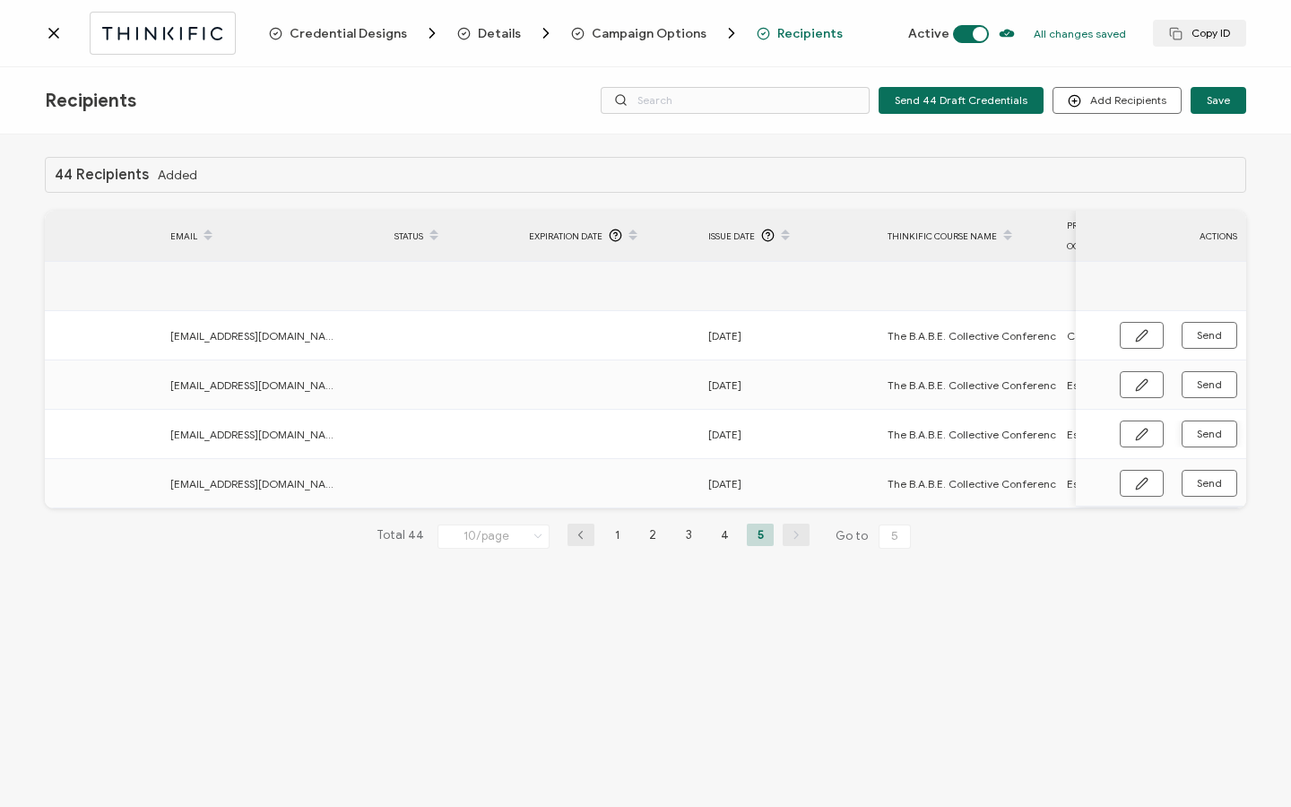
scroll to position [0, 87]
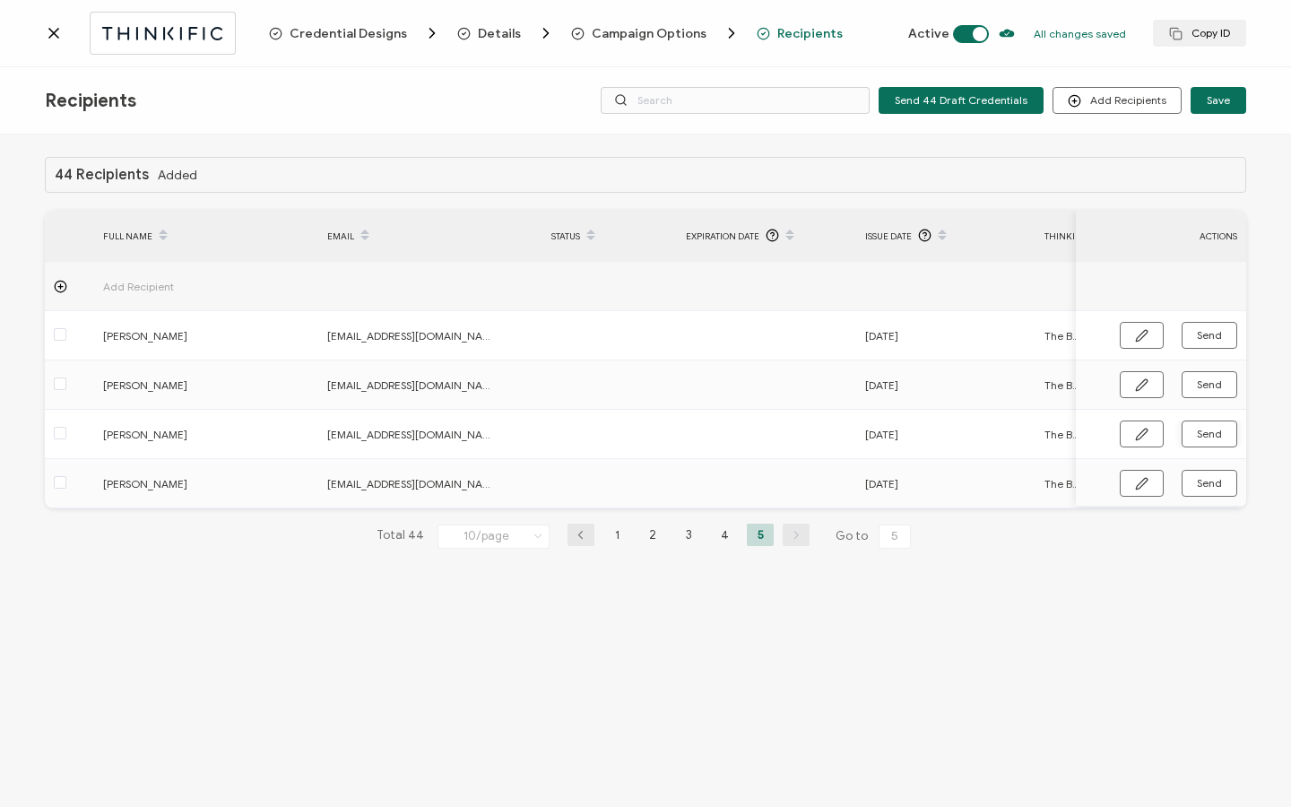
click at [54, 33] on icon at bounding box center [54, 33] width 18 height 18
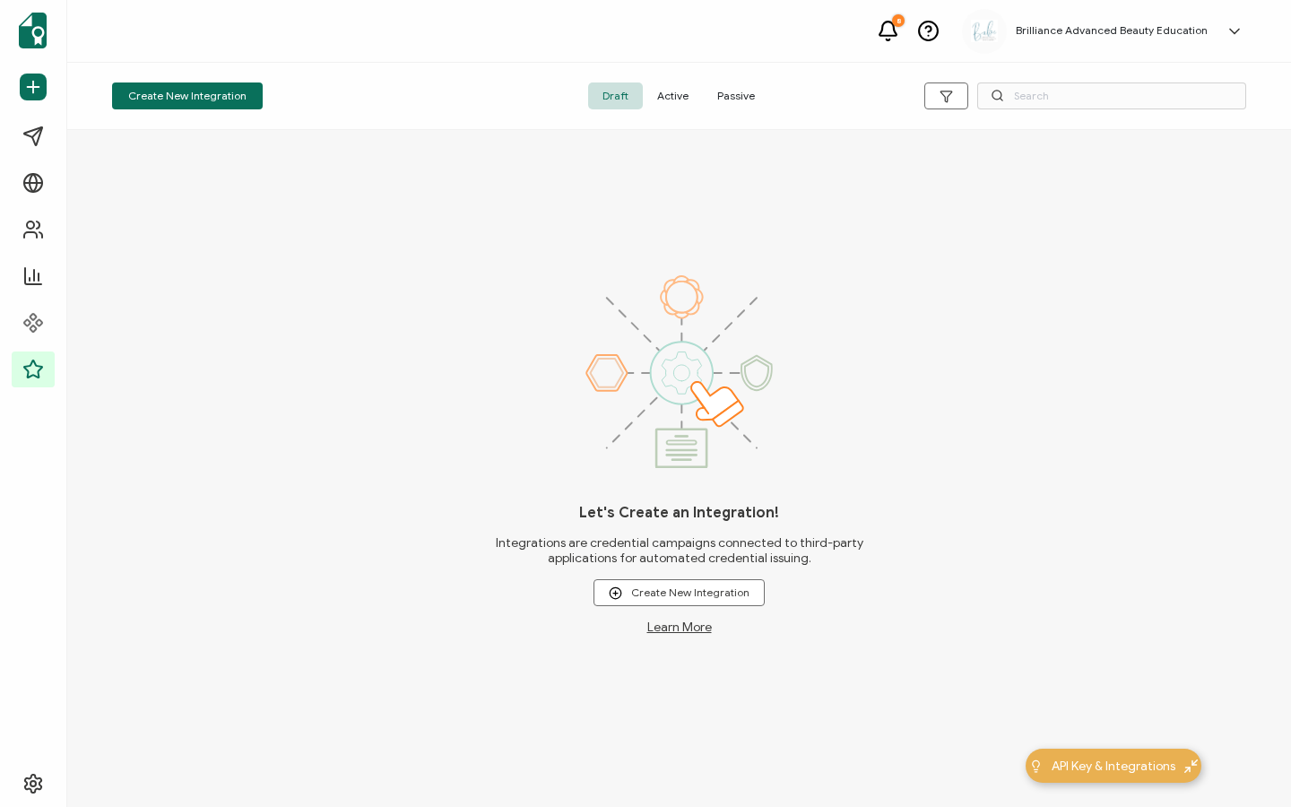
drag, startPoint x: 678, startPoint y: 96, endPoint x: 703, endPoint y: 103, distance: 26.1
click at [678, 96] on span "Active" at bounding box center [673, 96] width 60 height 27
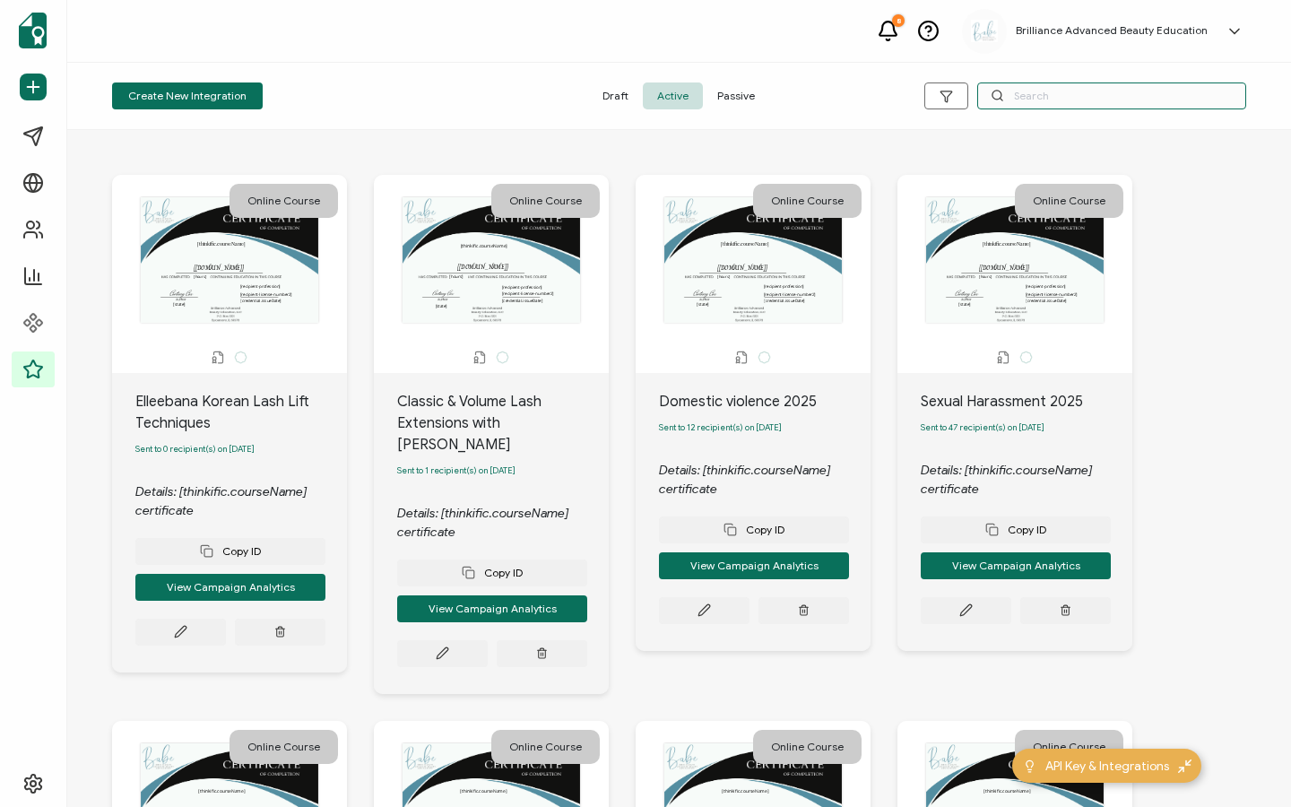
click at [1058, 102] on input "text" at bounding box center [1112, 96] width 269 height 27
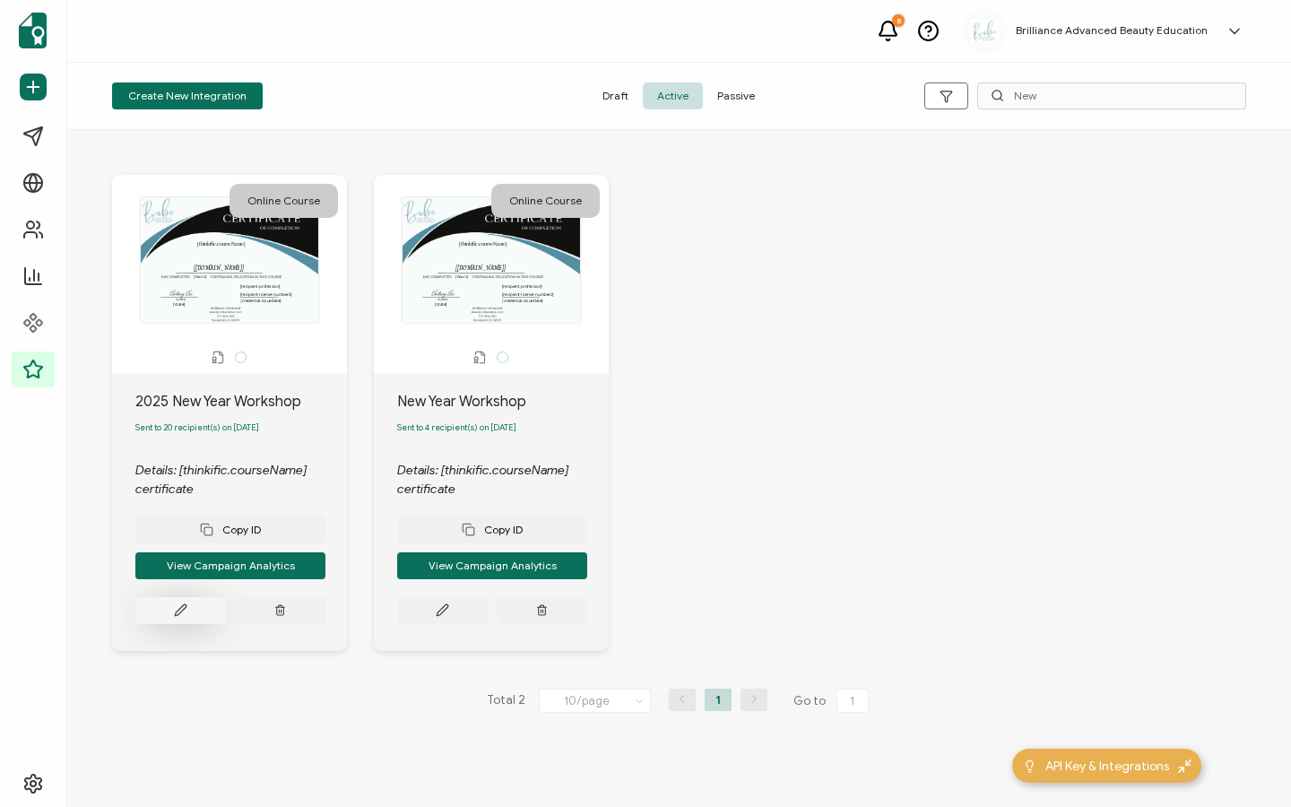
click at [180, 610] on icon at bounding box center [180, 610] width 13 height 13
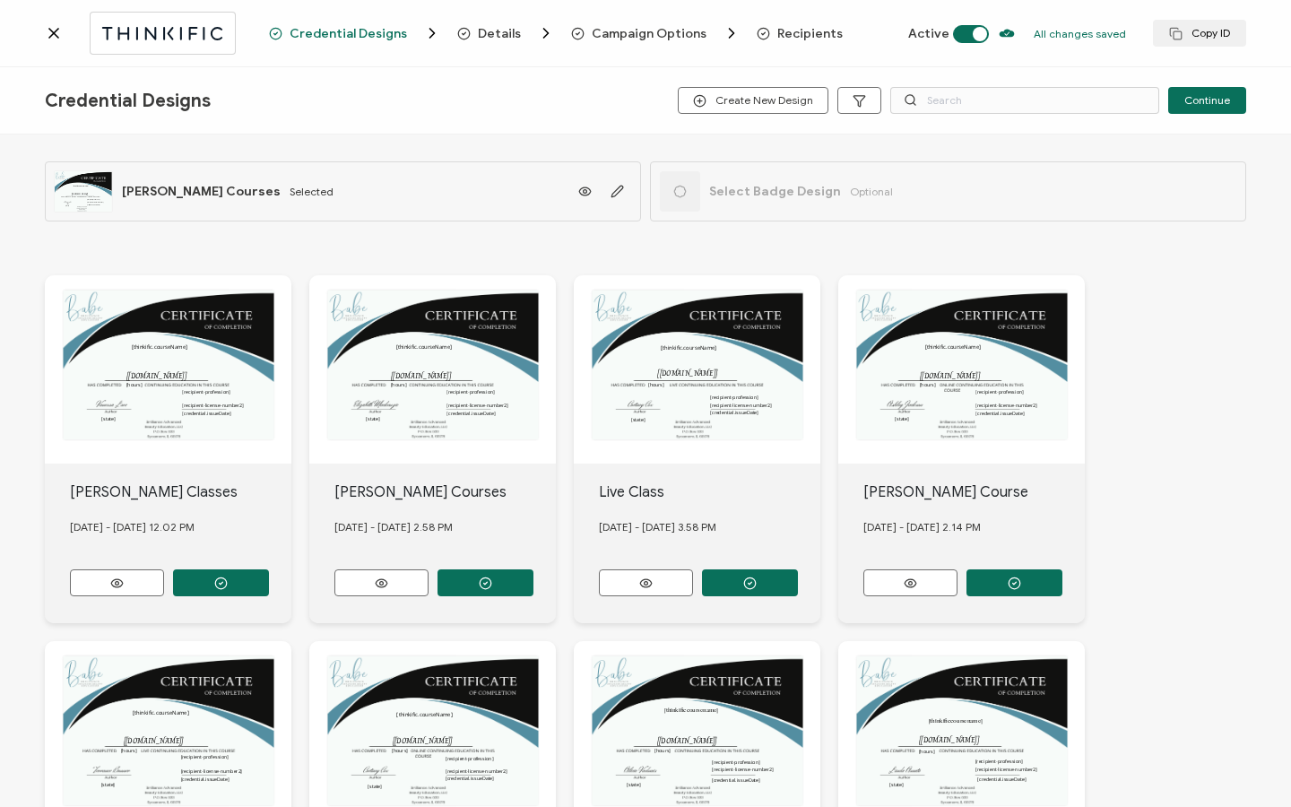
click at [760, 24] on span "Recipients" at bounding box center [800, 33] width 86 height 18
click at [804, 30] on span "Recipients" at bounding box center [810, 33] width 65 height 13
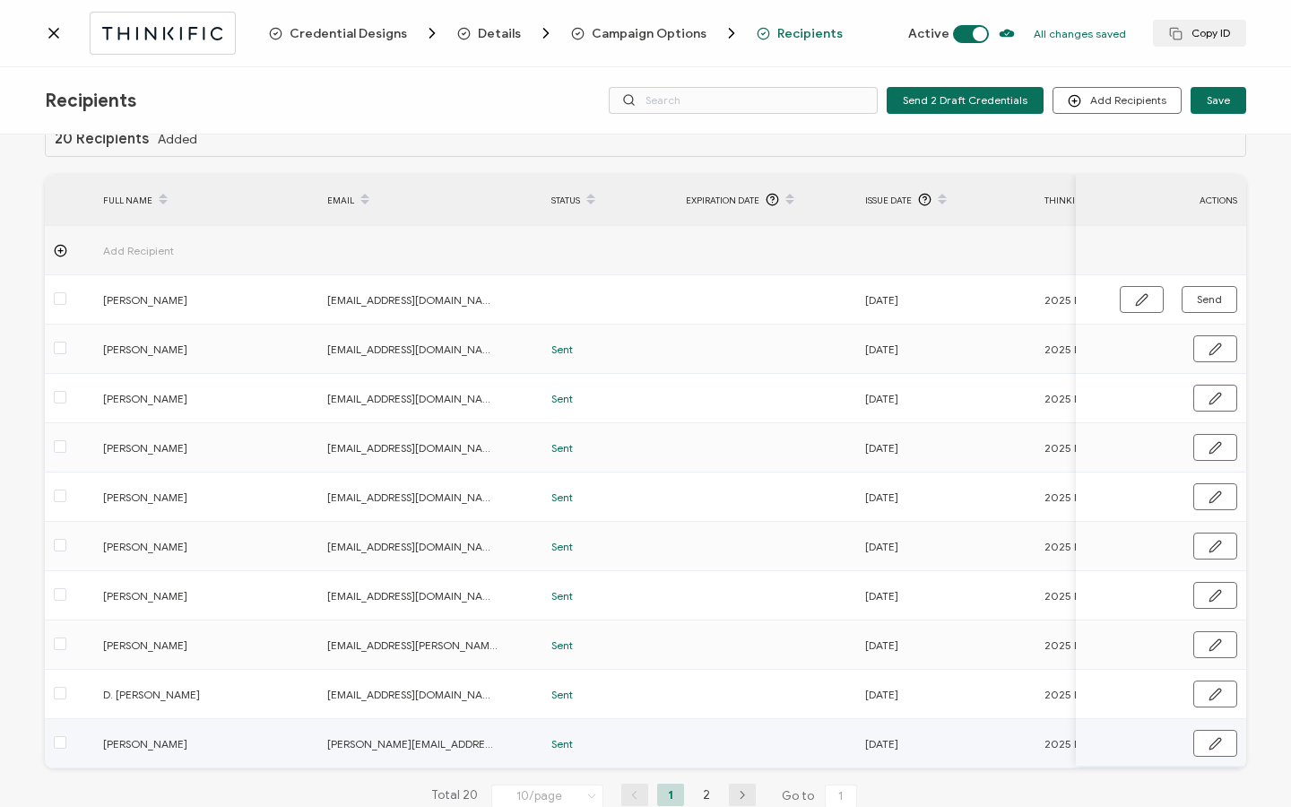
scroll to position [91, 0]
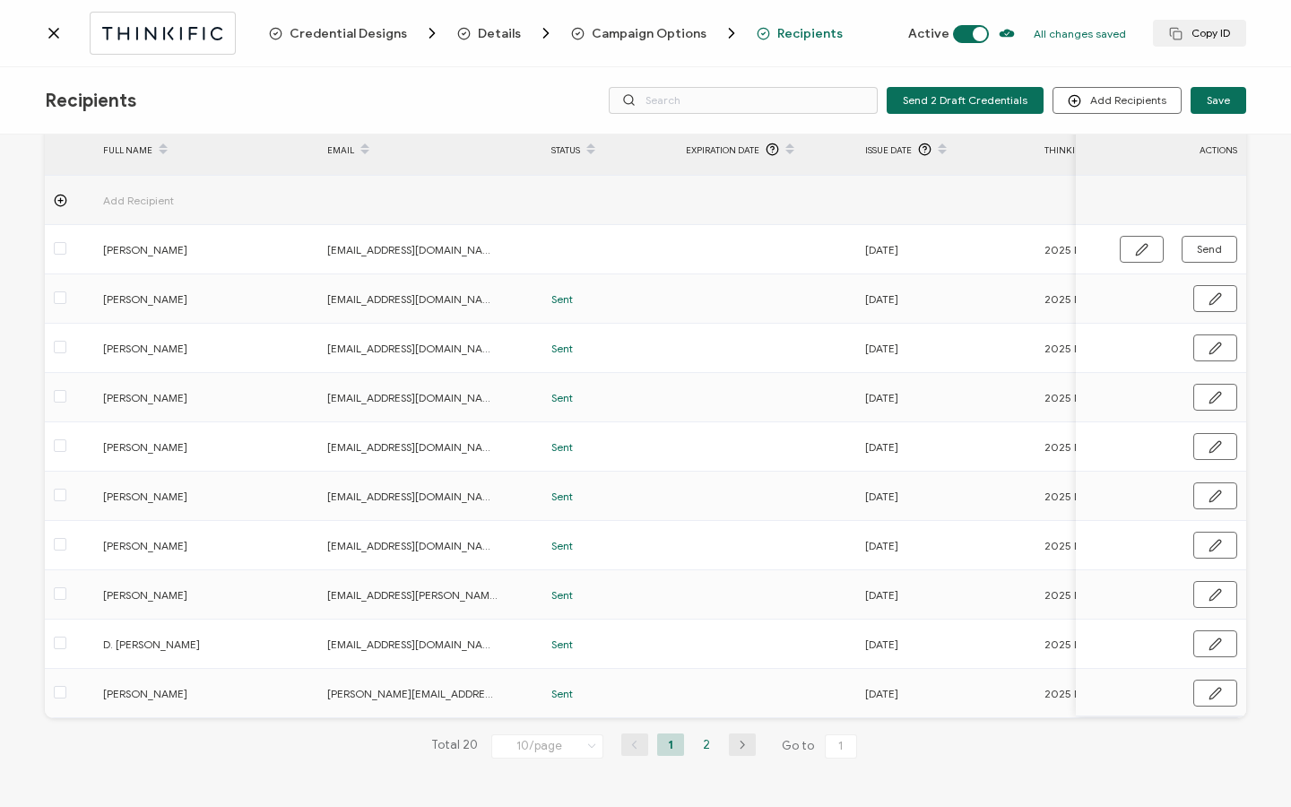
click at [696, 747] on li "2" at bounding box center [706, 745] width 27 height 22
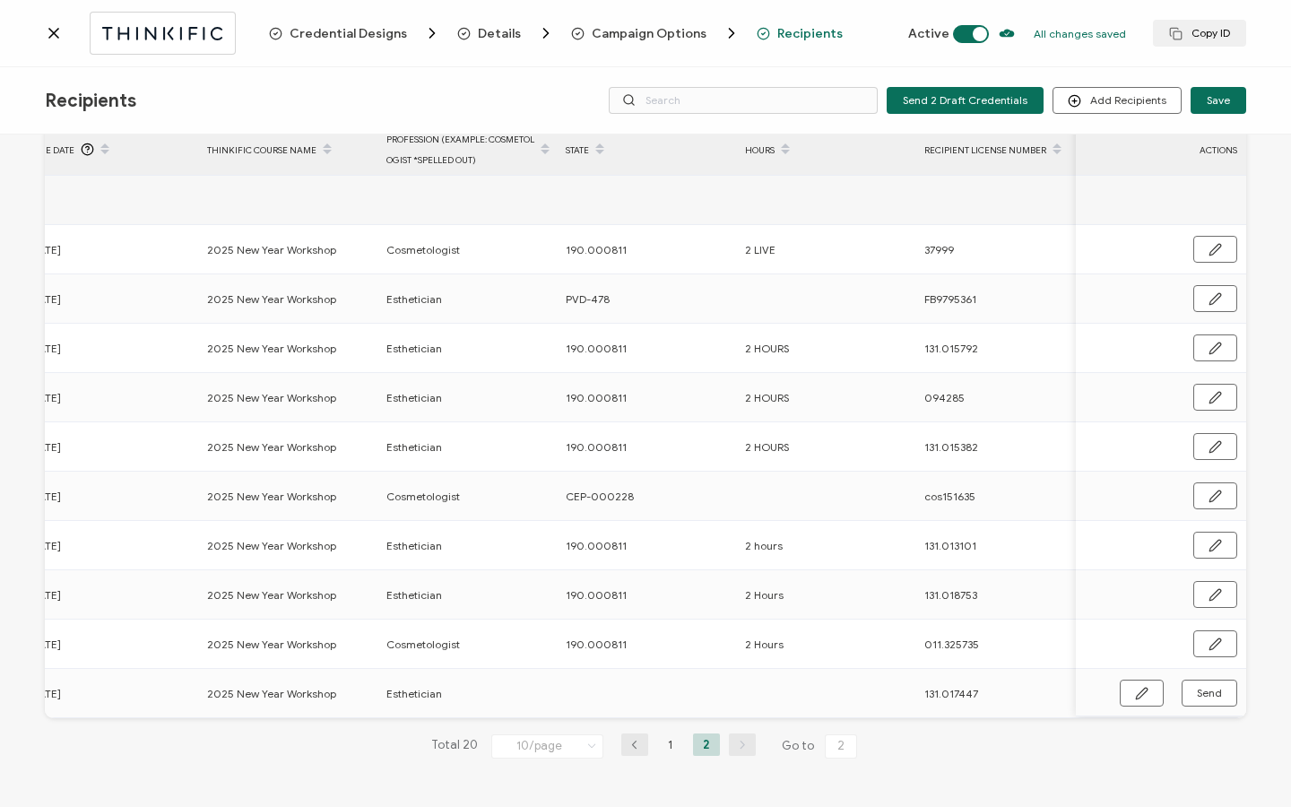
scroll to position [0, 863]
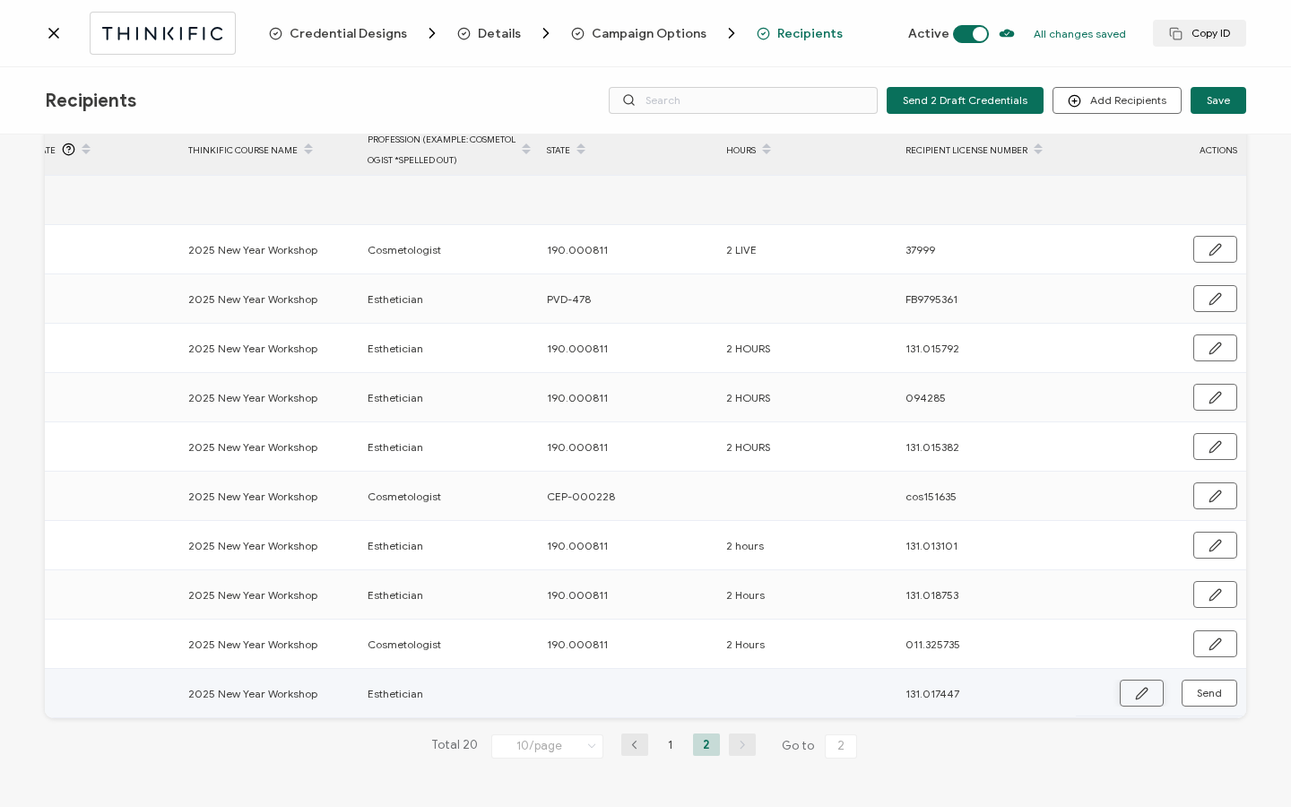
click at [1140, 680] on button "button" at bounding box center [1142, 693] width 44 height 27
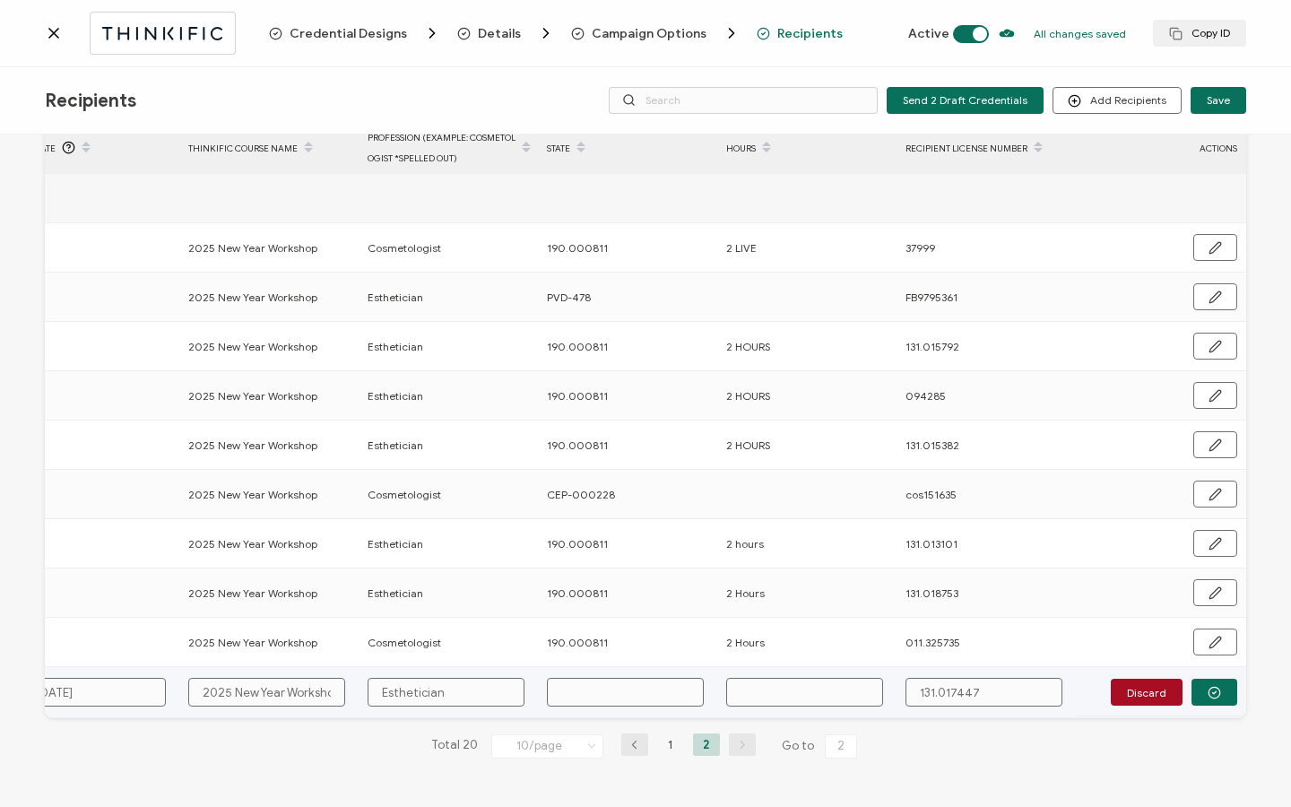
scroll to position [92, 0]
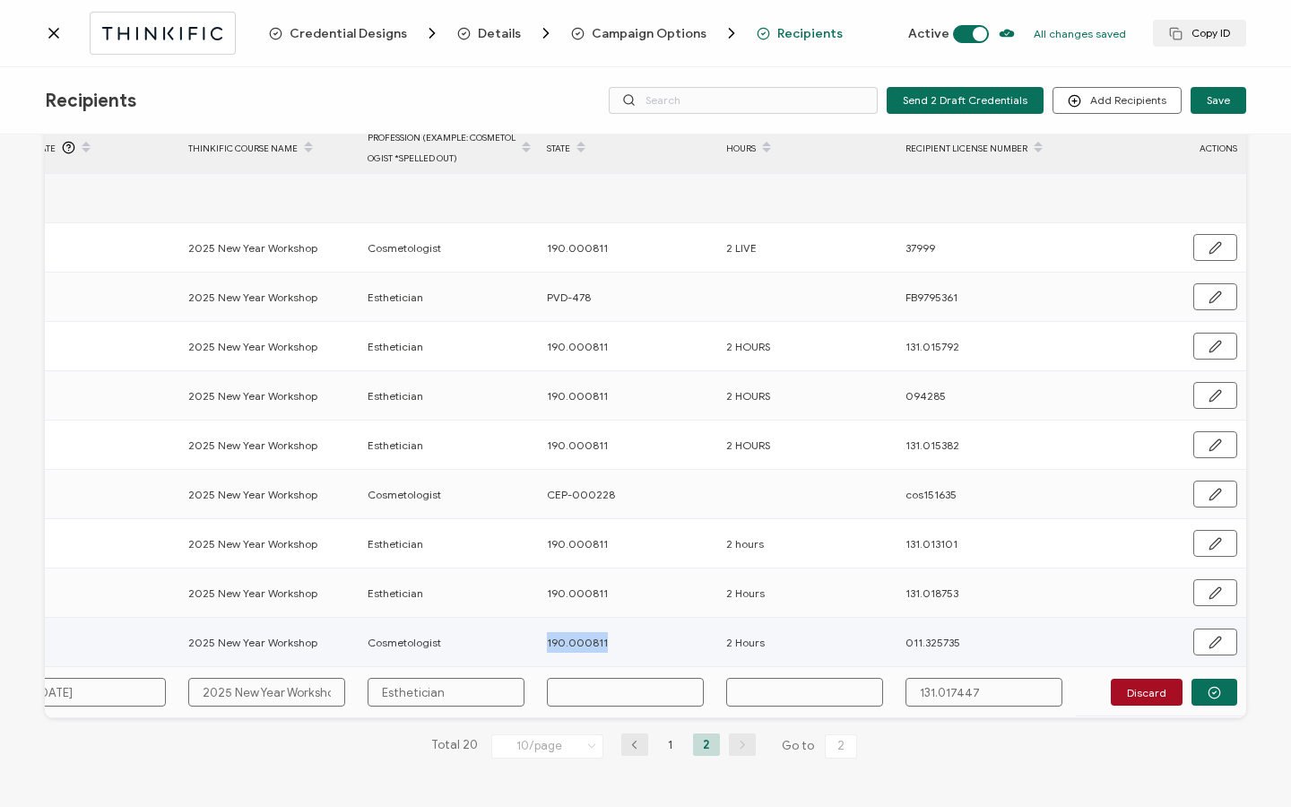
drag, startPoint x: 568, startPoint y: 636, endPoint x: 519, endPoint y: 633, distance: 48.5
click at [509, 631] on tr "[PERSON_NAME] [EMAIL_ADDRESS][DOMAIN_NAME] Sent [DATE] 2025 New Year Workshop C…" at bounding box center [217, 642] width 2058 height 49
copy tr "190.000811"
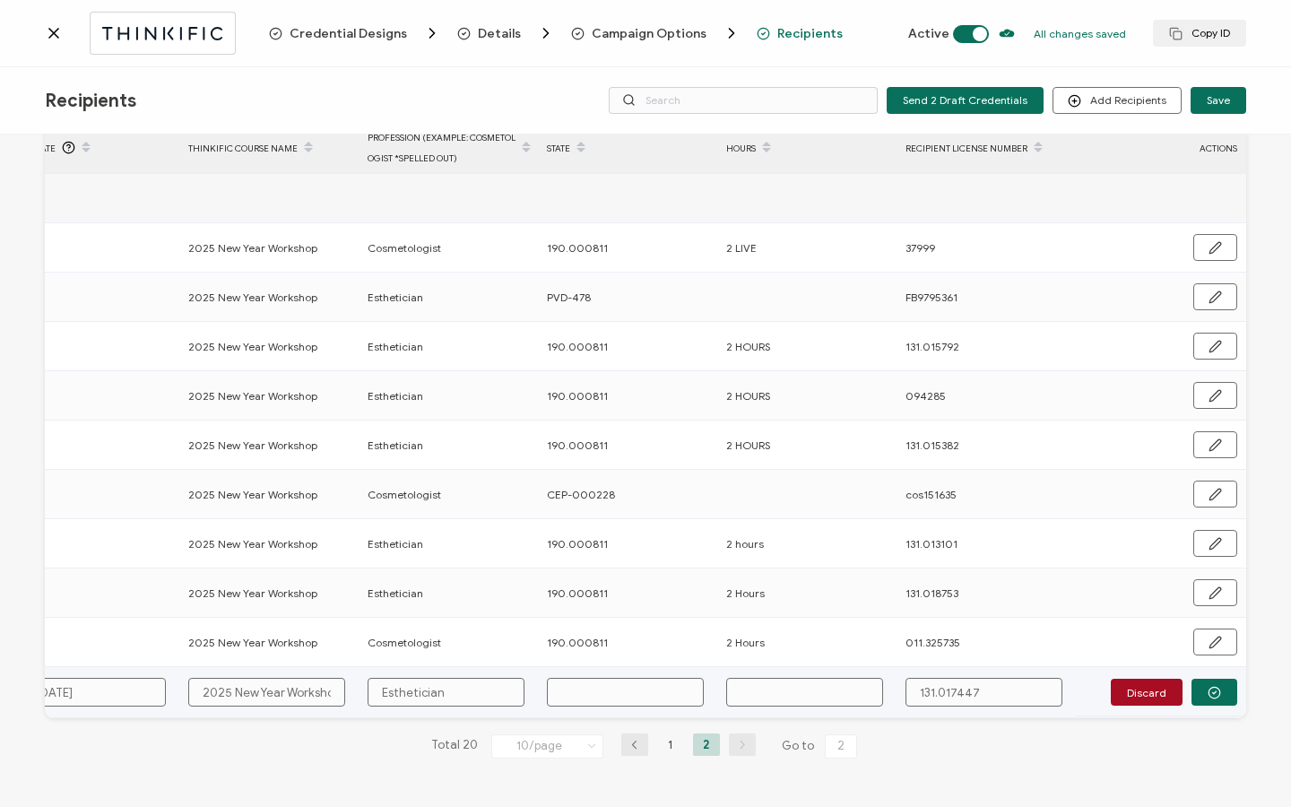
click at [588, 672] on td at bounding box center [627, 692] width 179 height 51
click at [587, 683] on input "text" at bounding box center [625, 692] width 157 height 29
paste input "190.000811"
click at [808, 688] on input "text" at bounding box center [804, 692] width 157 height 29
click at [1224, 691] on button "button" at bounding box center [1215, 692] width 46 height 27
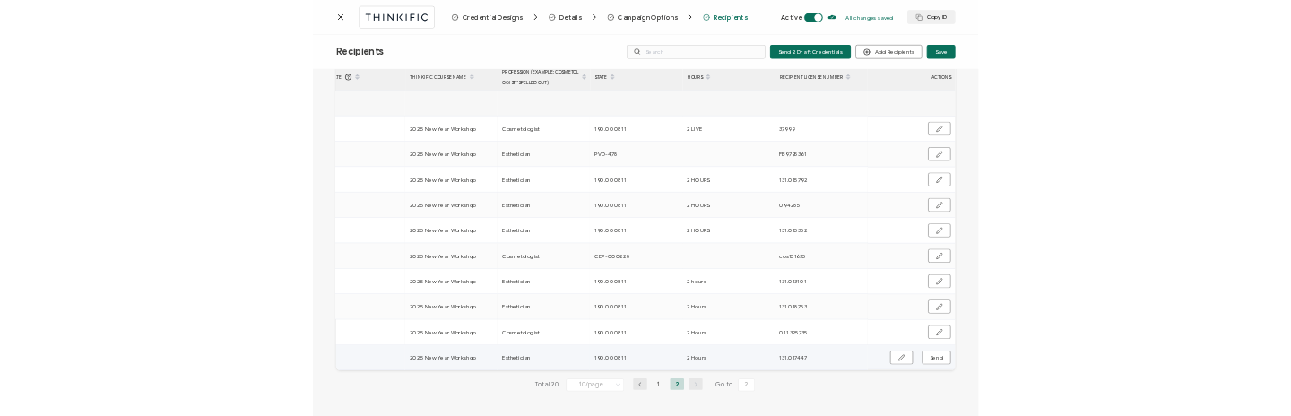
scroll to position [91, 0]
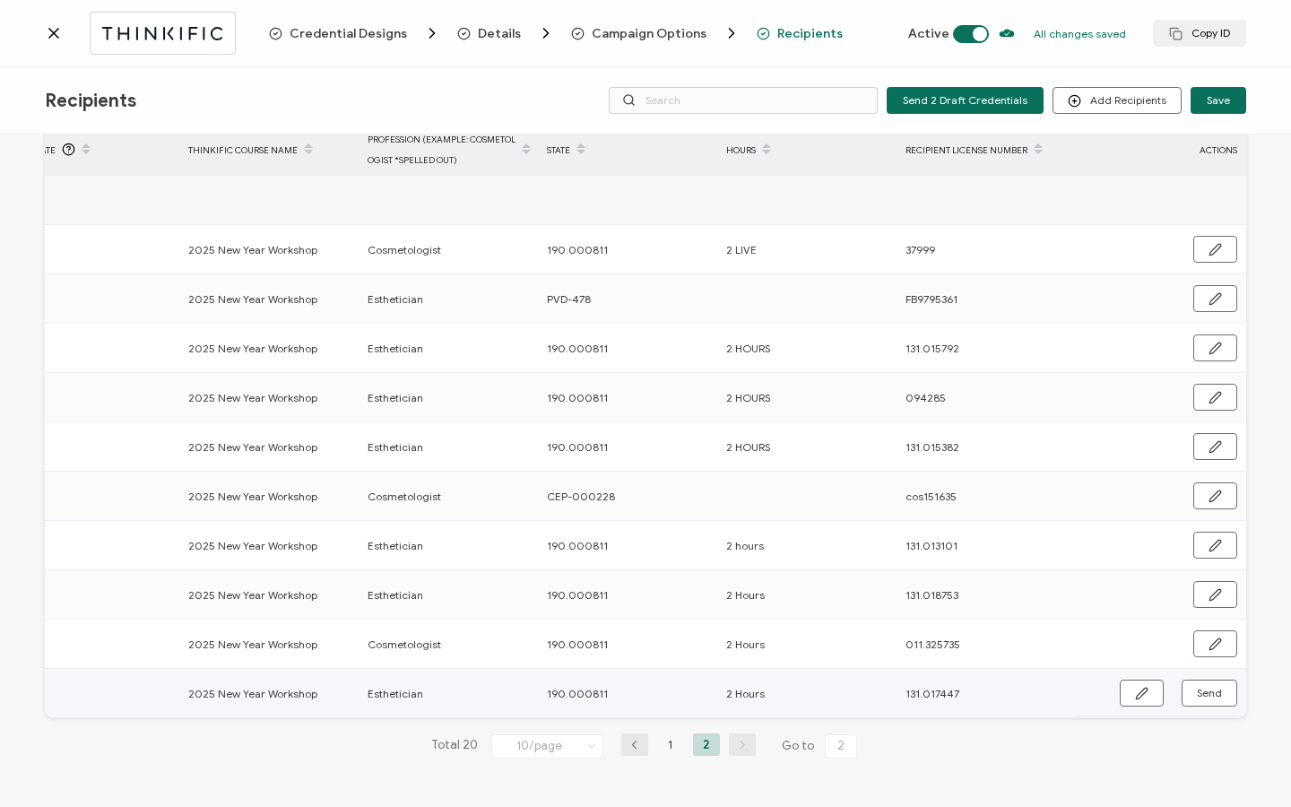
click at [1221, 690] on button "Send" at bounding box center [1210, 693] width 56 height 27
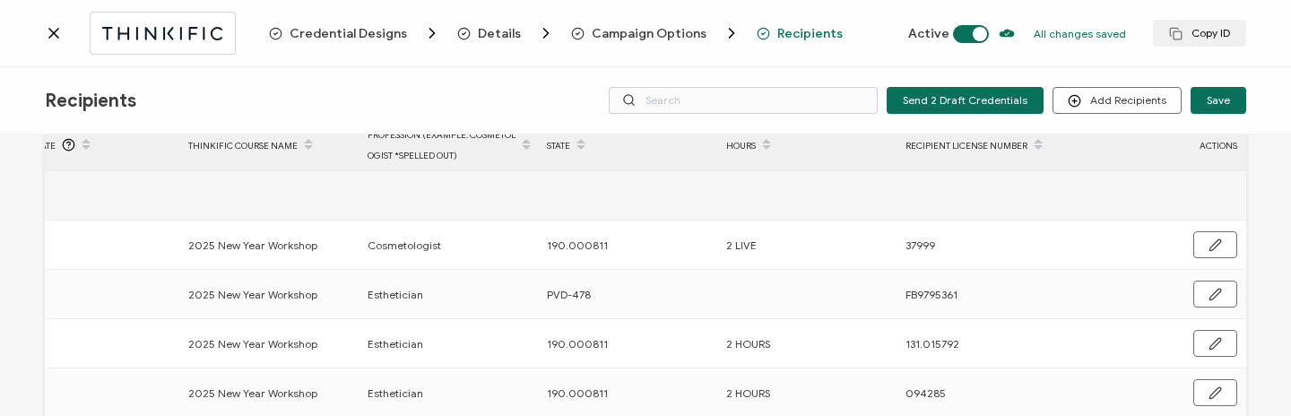
click at [48, 34] on icon at bounding box center [54, 33] width 18 height 18
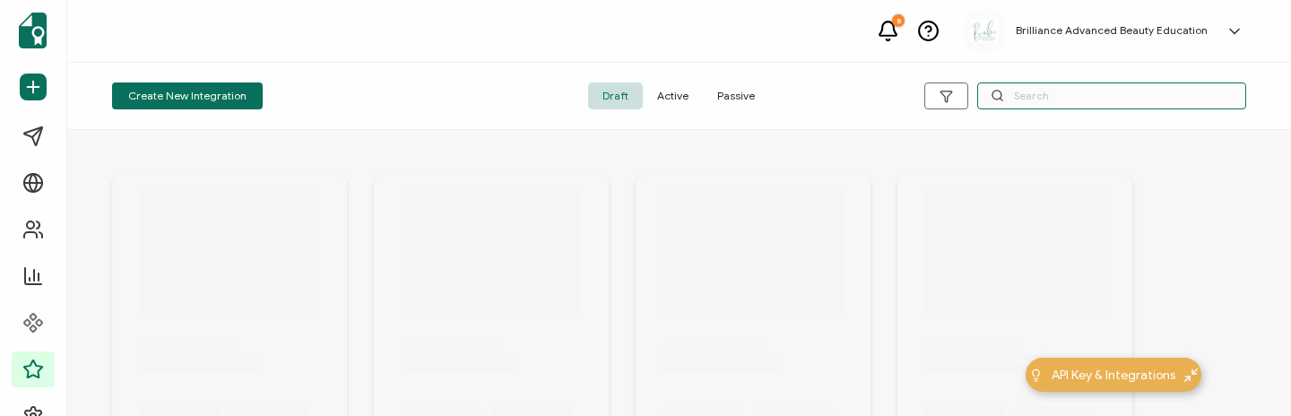
click at [1042, 99] on input "text" at bounding box center [1112, 96] width 269 height 27
click at [678, 93] on span "Active" at bounding box center [673, 96] width 60 height 27
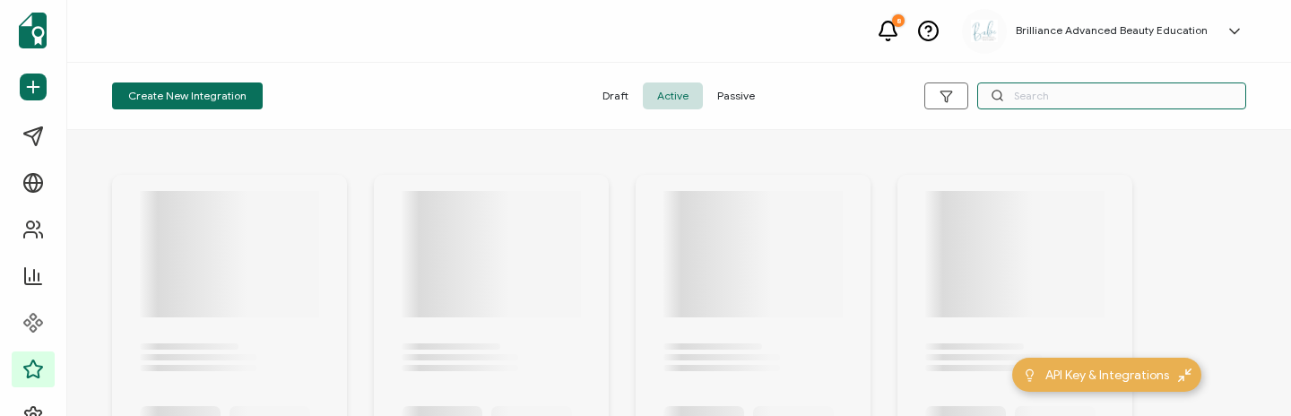
click at [1066, 90] on input "text" at bounding box center [1112, 96] width 269 height 27
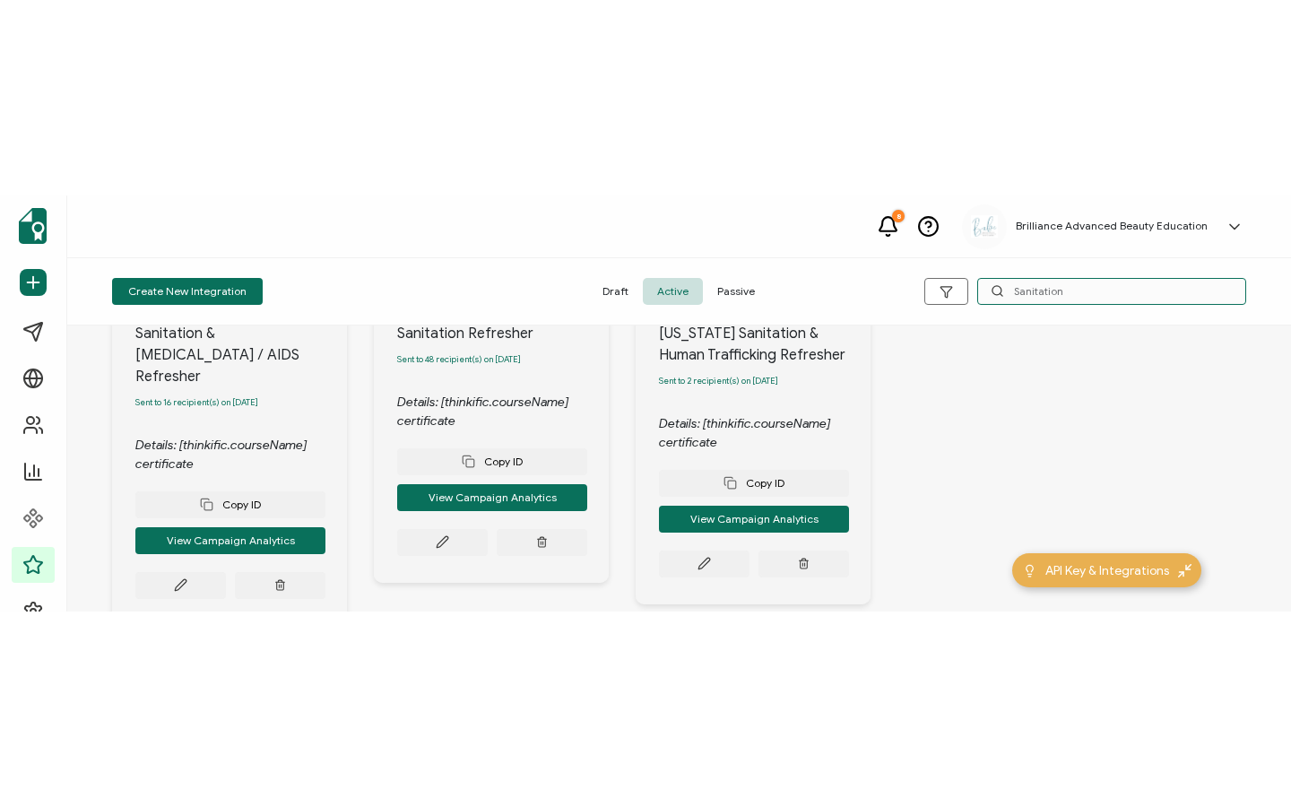
scroll to position [265, 0]
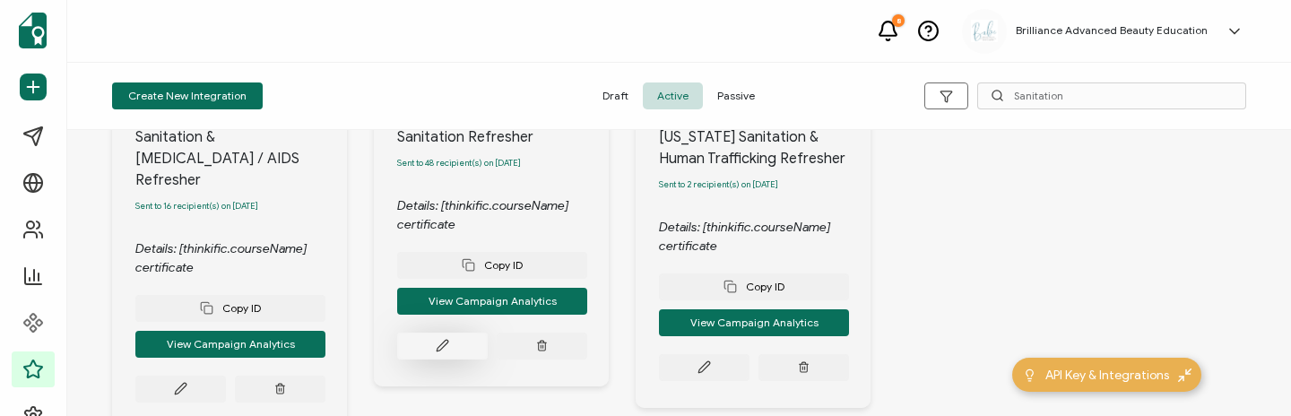
click at [446, 344] on icon at bounding box center [442, 346] width 11 height 11
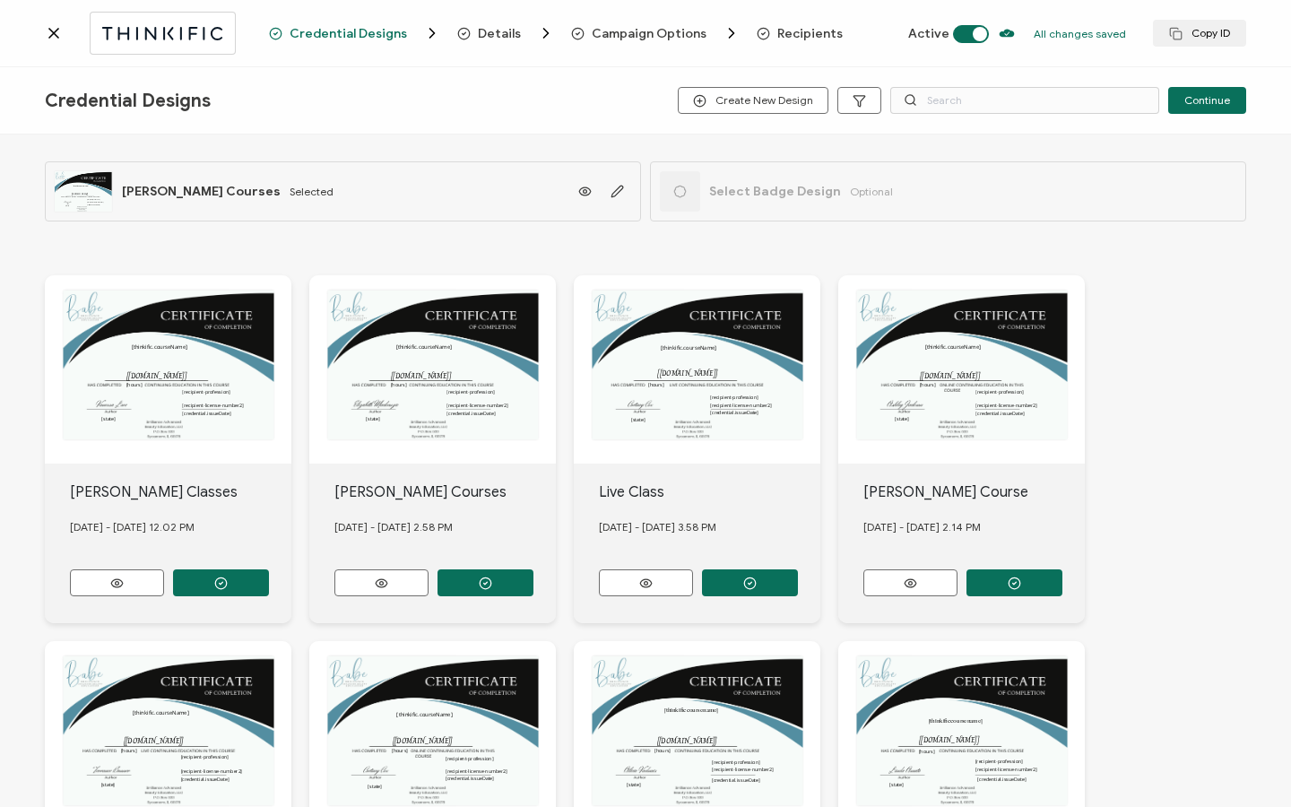
click at [805, 29] on span "Recipients" at bounding box center [810, 33] width 65 height 13
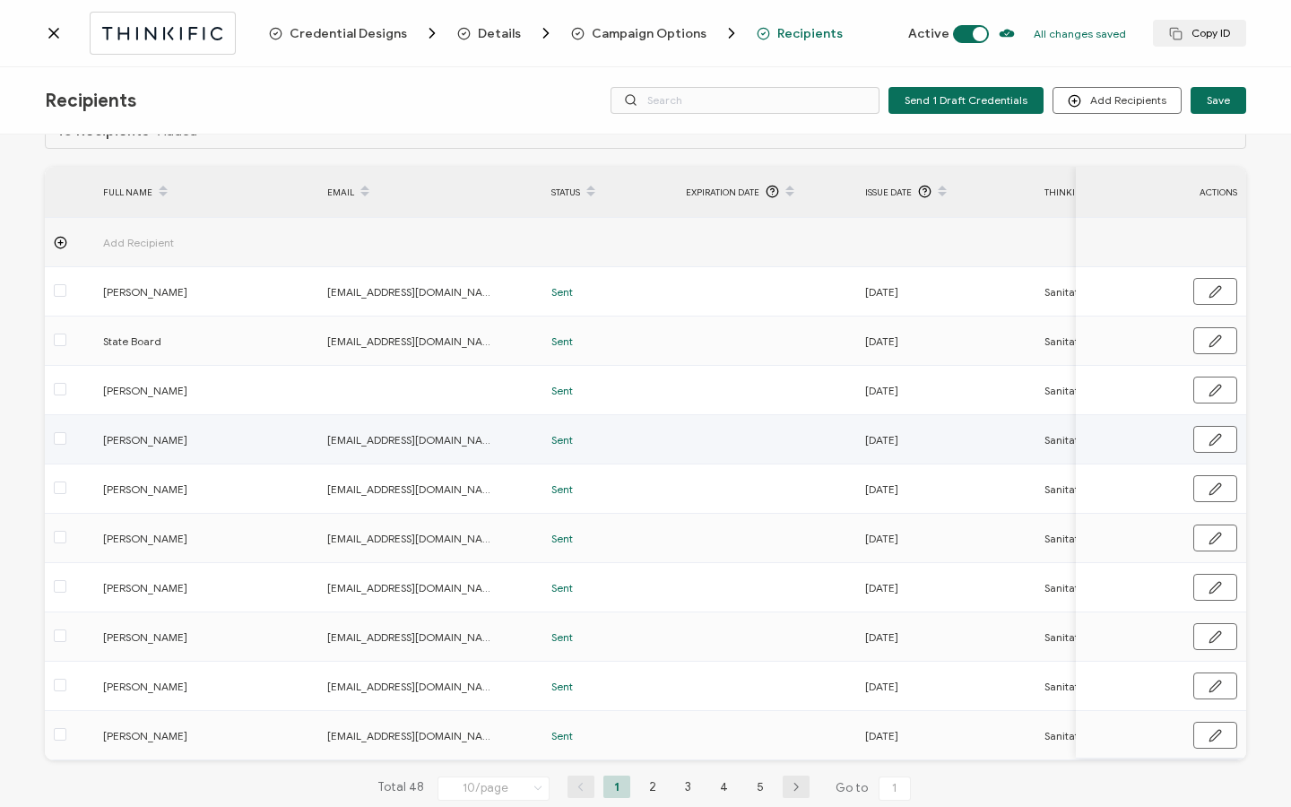
scroll to position [91, 0]
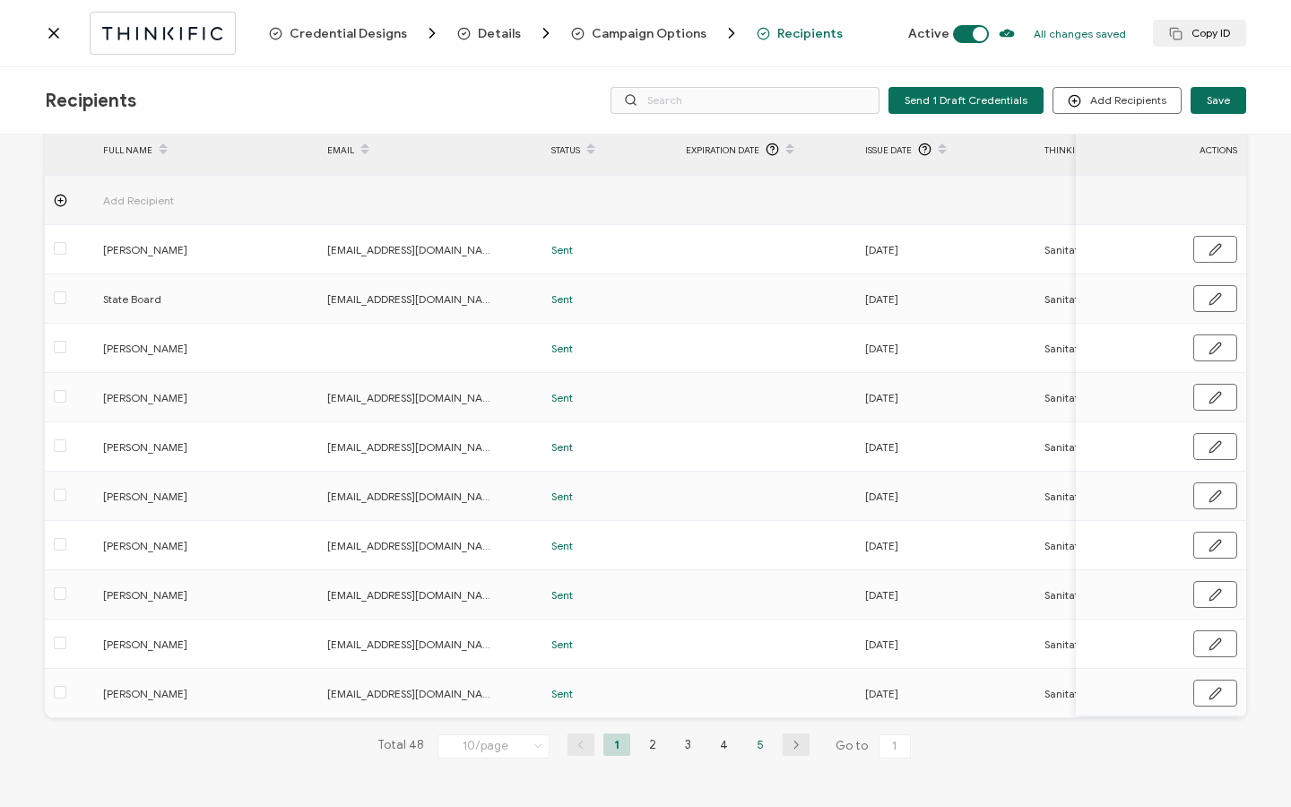
click at [750, 739] on li "5" at bounding box center [760, 745] width 27 height 22
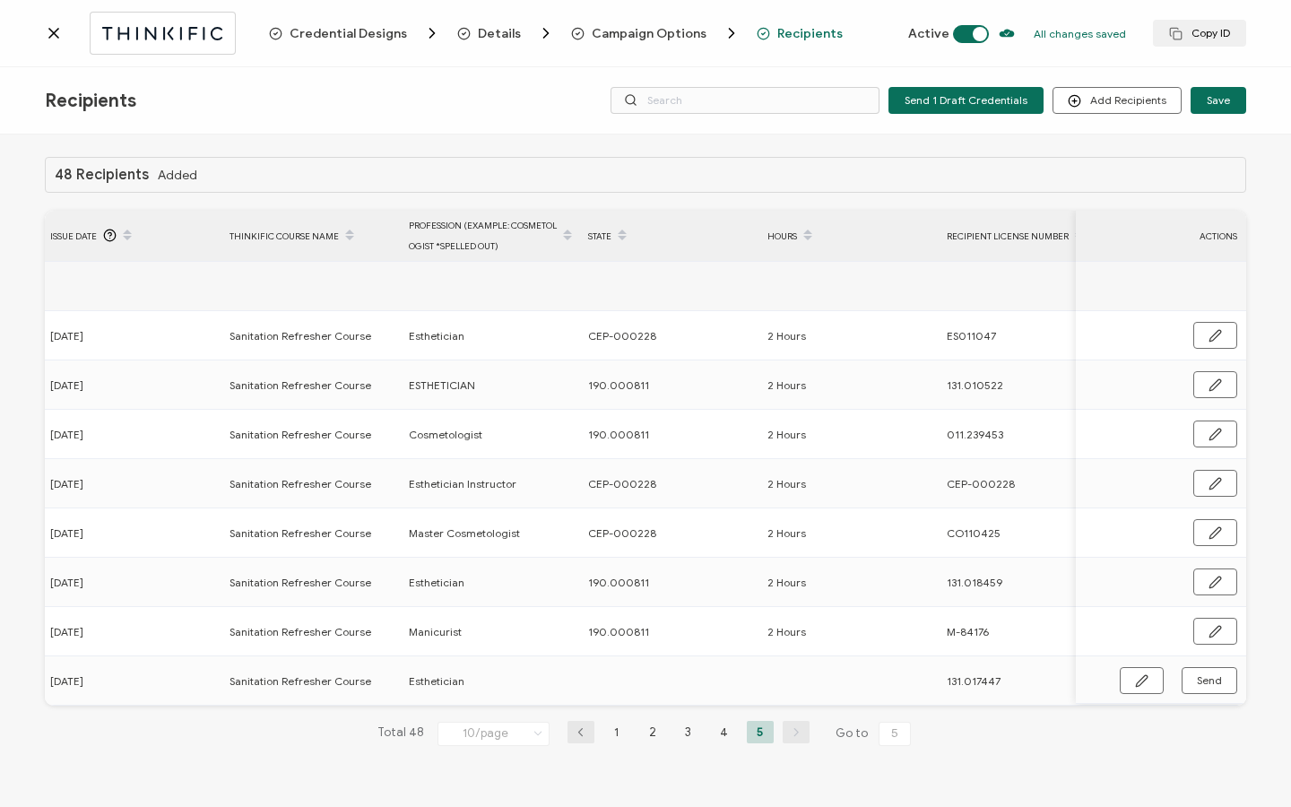
scroll to position [0, 856]
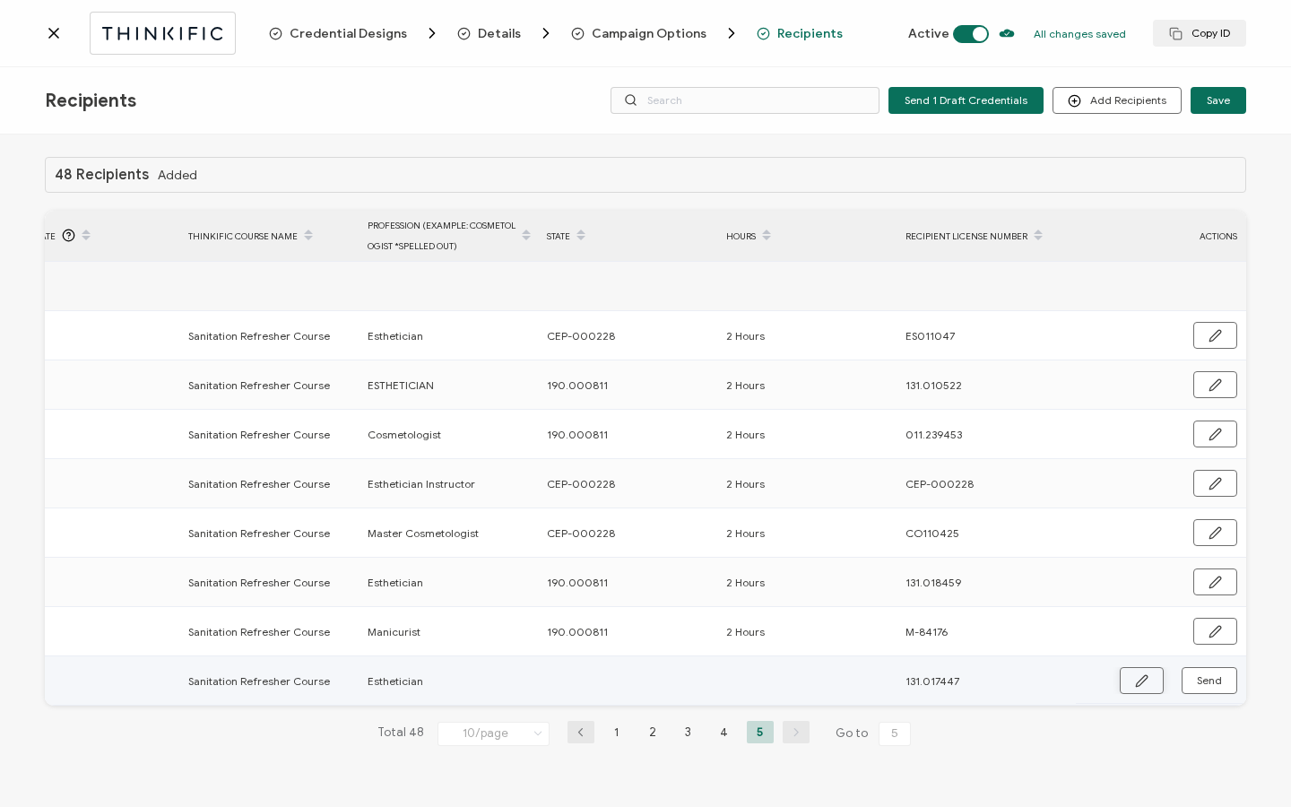
click at [1142, 674] on icon "button" at bounding box center [1141, 680] width 13 height 13
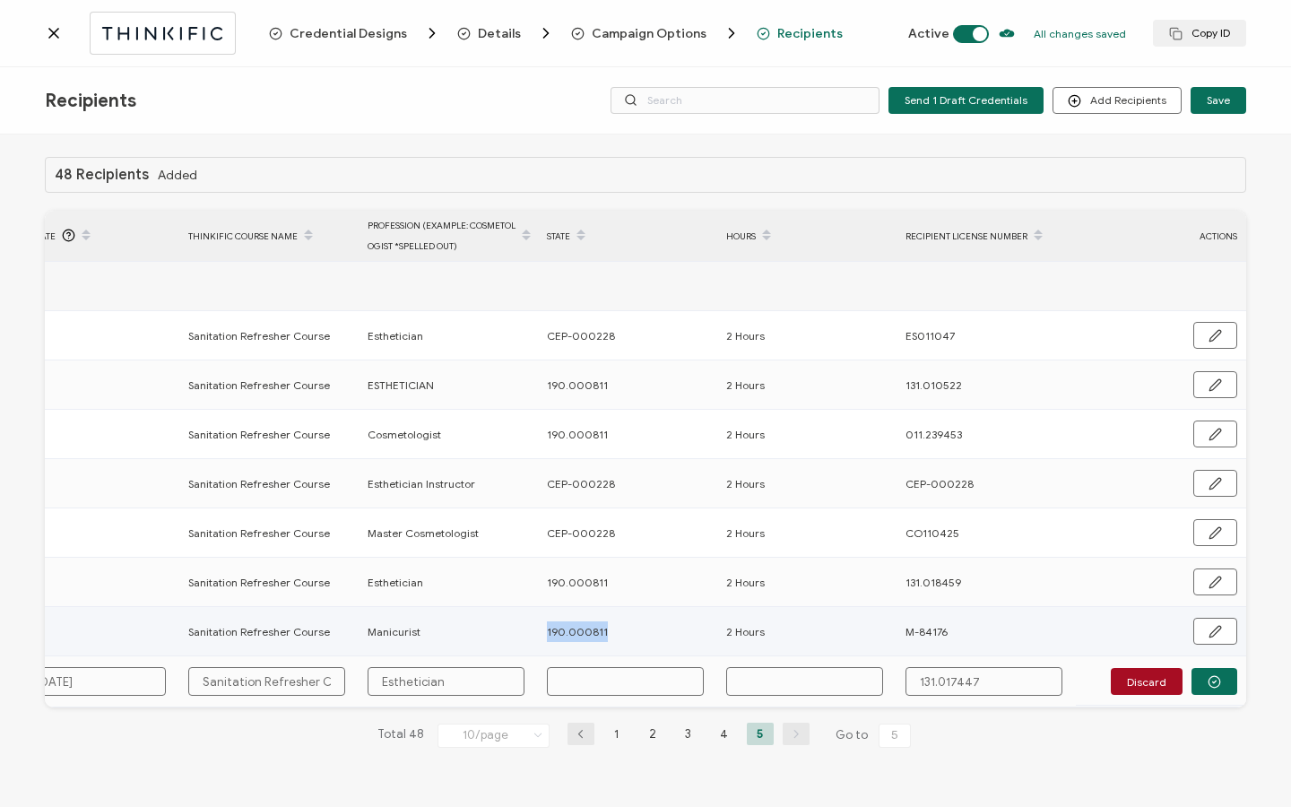
drag, startPoint x: 621, startPoint y: 639, endPoint x: 549, endPoint y: 630, distance: 72.3
click at [543, 634] on div "190.000811" at bounding box center [627, 631] width 178 height 21
copy span "190.000811"
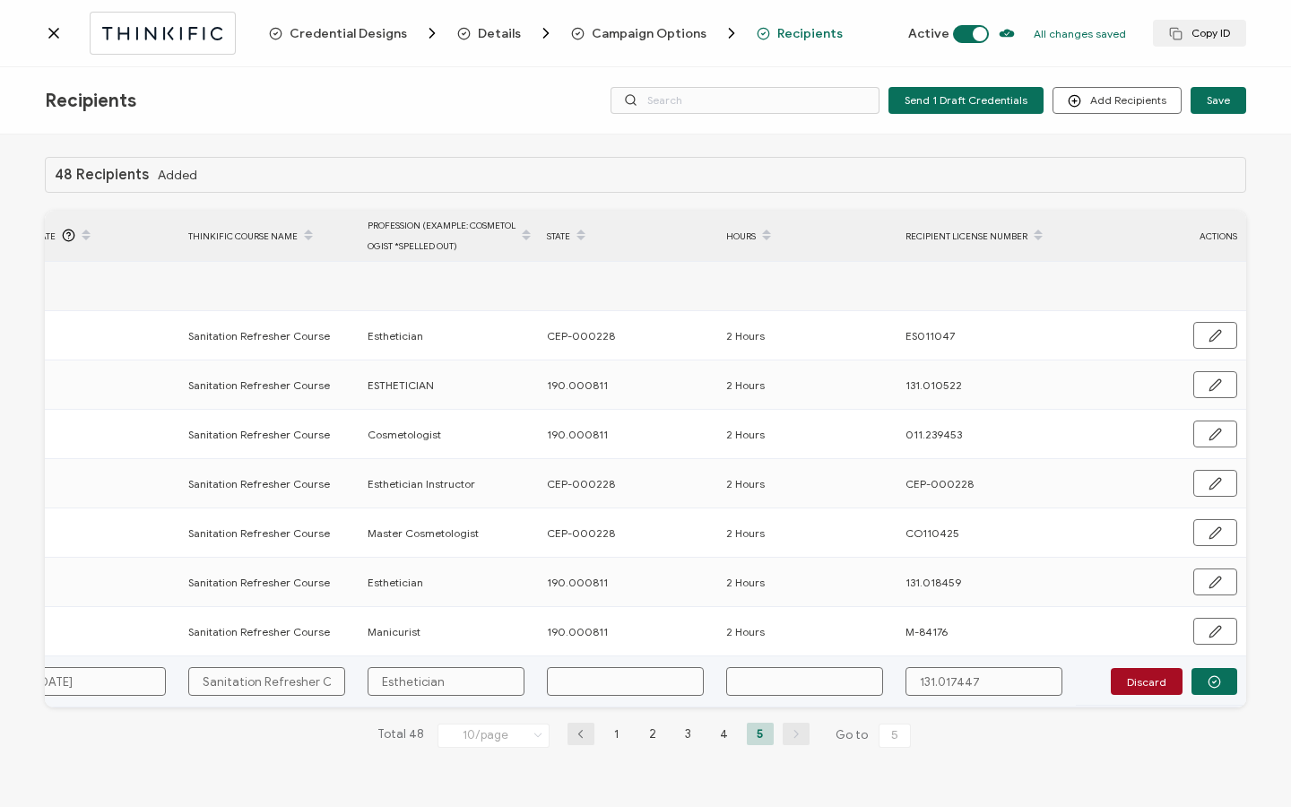
click at [601, 686] on input "text" at bounding box center [625, 681] width 157 height 29
paste input "190.000811"
click at [759, 675] on input "text" at bounding box center [804, 681] width 157 height 29
click at [1227, 687] on button "button" at bounding box center [1215, 681] width 46 height 27
click at [1218, 683] on span "Send" at bounding box center [1209, 680] width 25 height 11
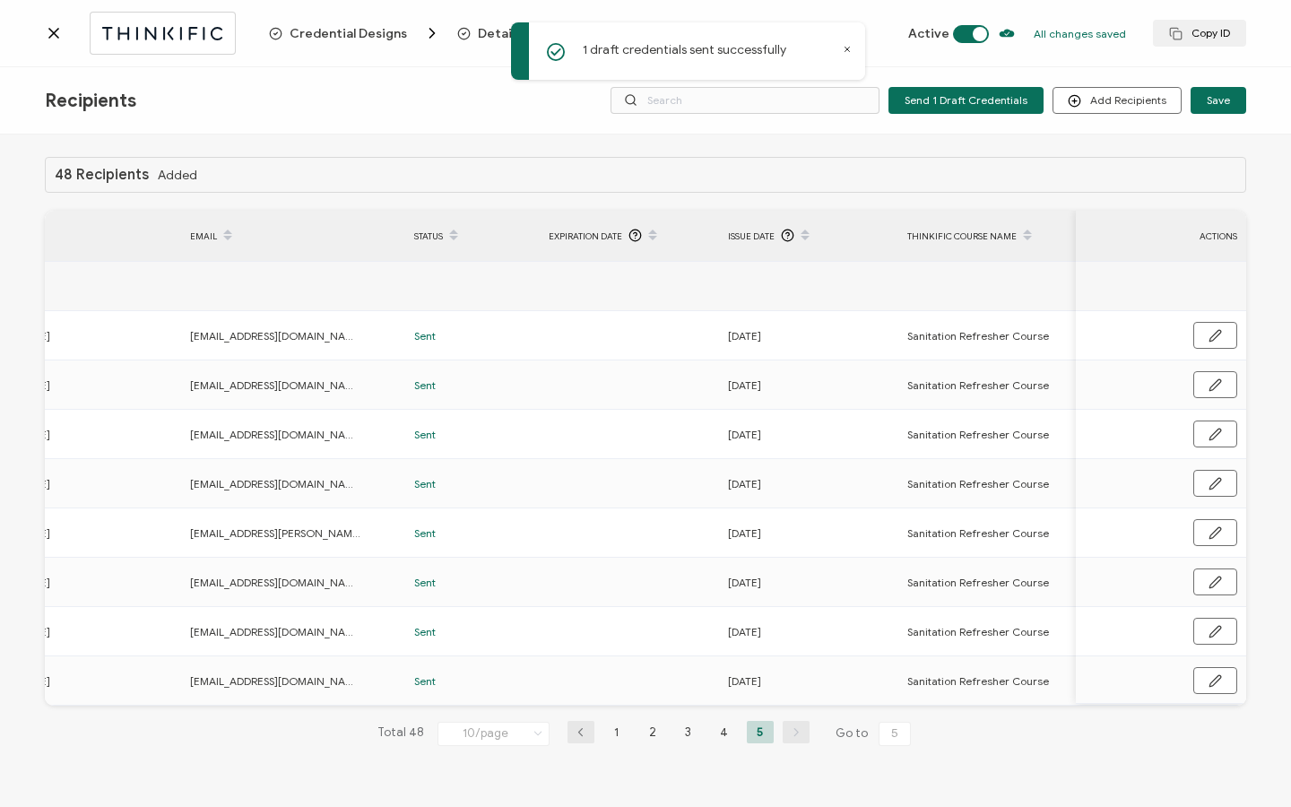
scroll to position [0, 0]
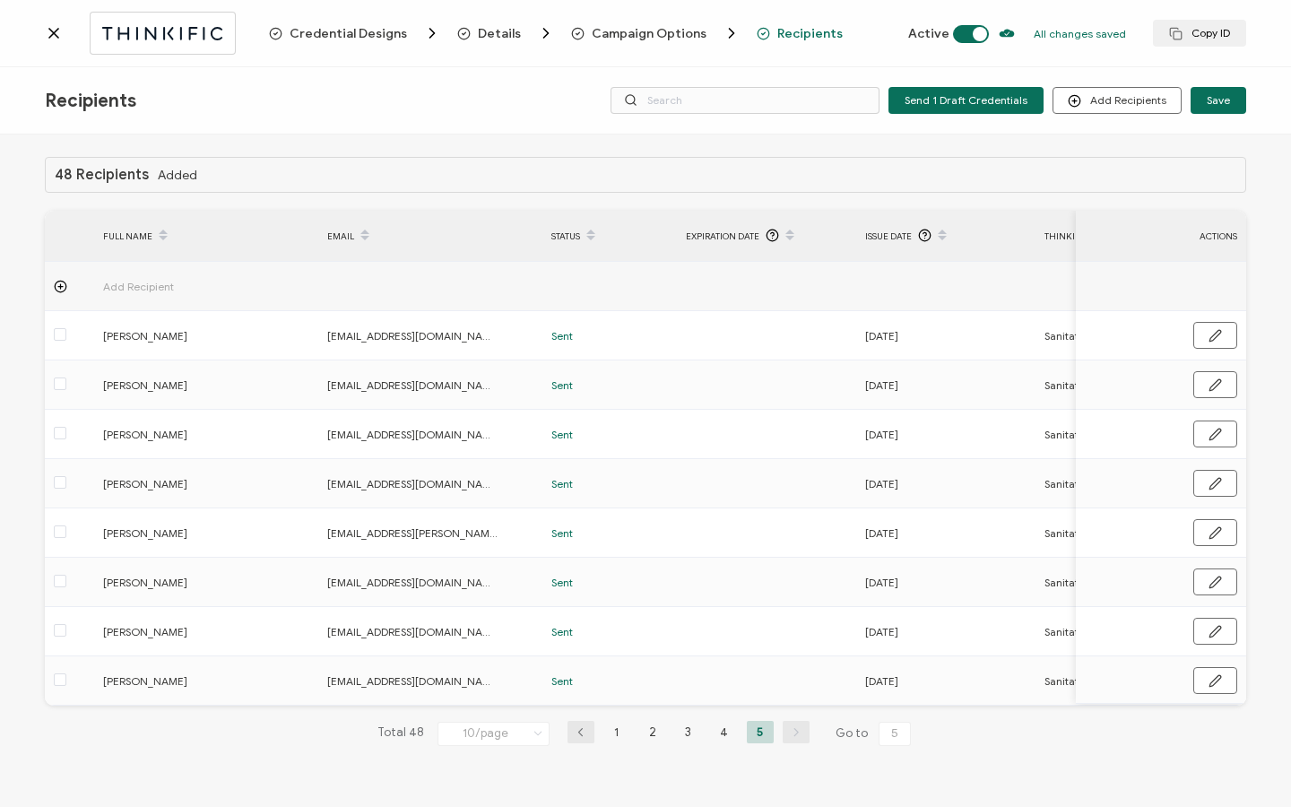
click at [51, 39] on icon at bounding box center [54, 33] width 18 height 18
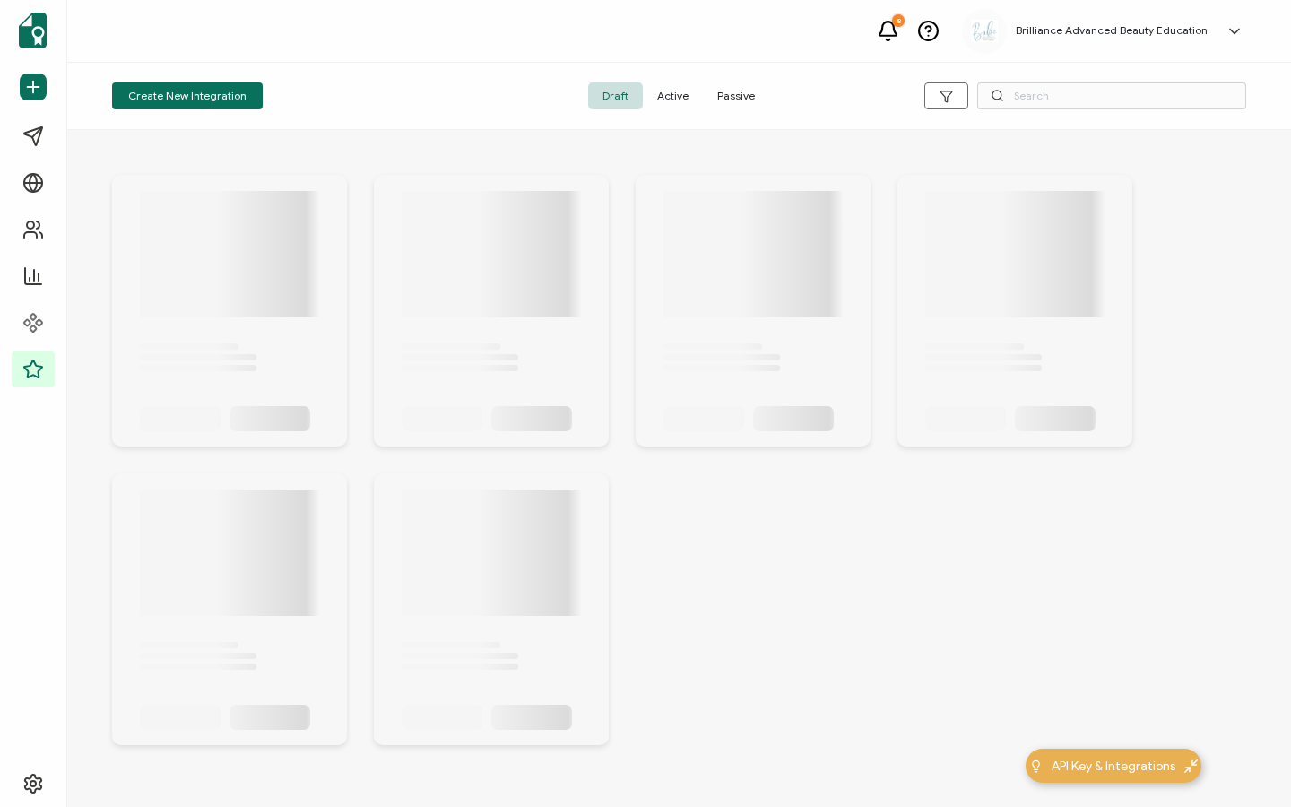
click at [669, 96] on span "Active" at bounding box center [673, 96] width 60 height 27
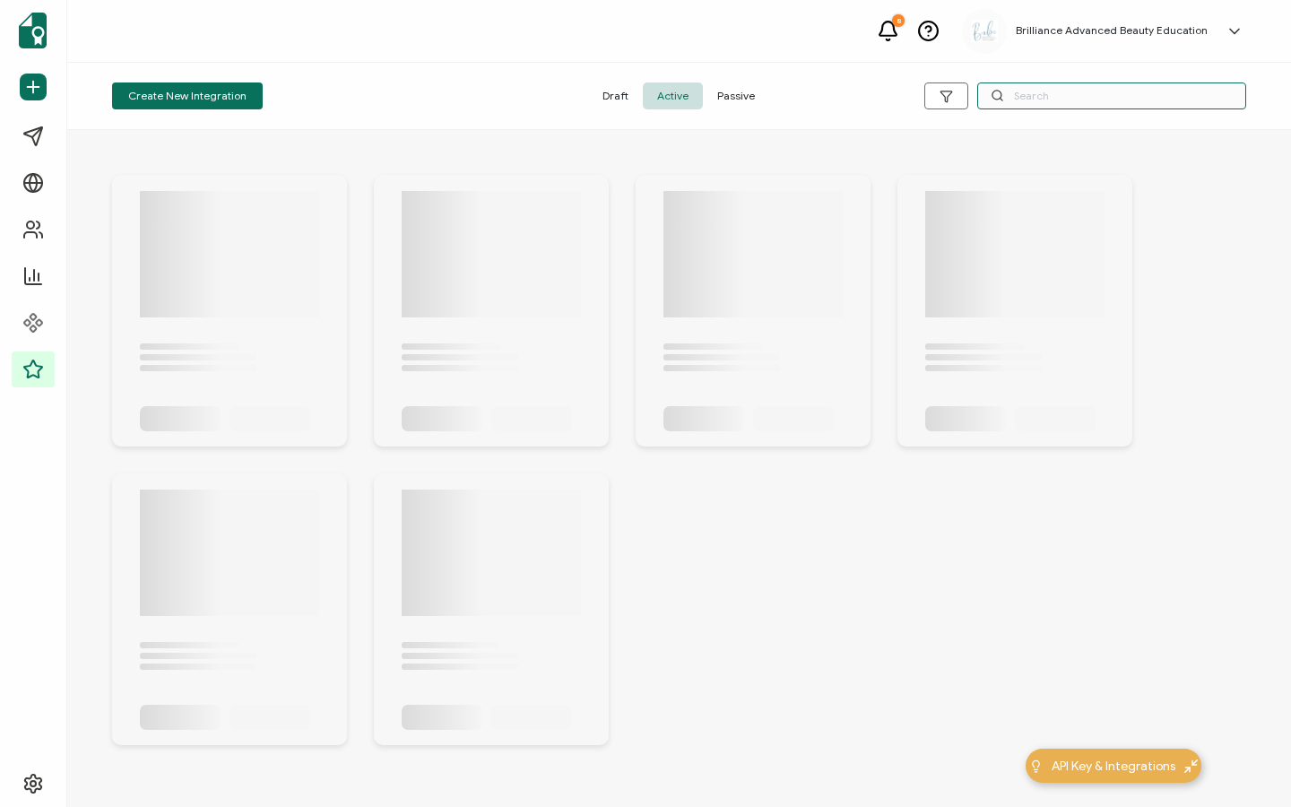
click at [1143, 101] on input "text" at bounding box center [1112, 96] width 269 height 27
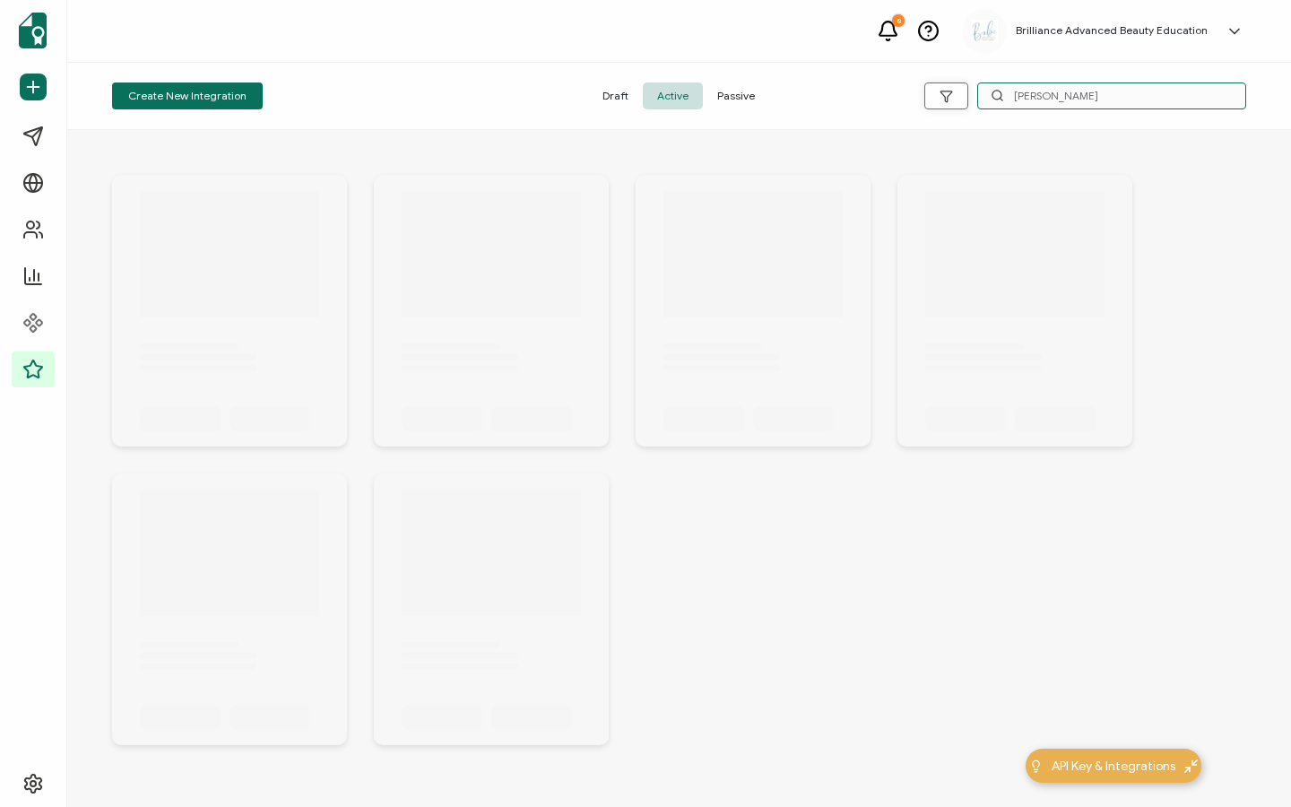
drag, startPoint x: 1057, startPoint y: 100, endPoint x: 957, endPoint y: 87, distance: 101.3
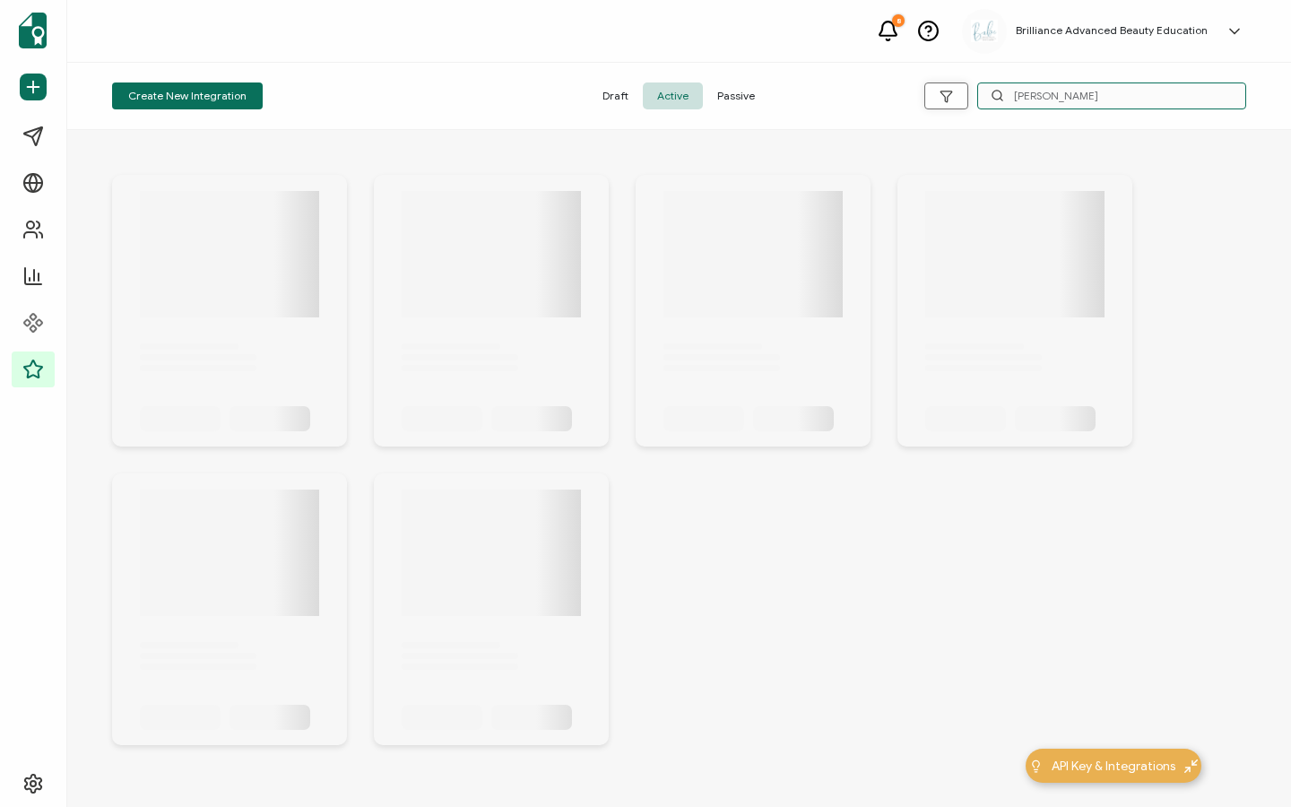
click at [957, 87] on div "[PERSON_NAME]" at bounding box center [1057, 96] width 378 height 27
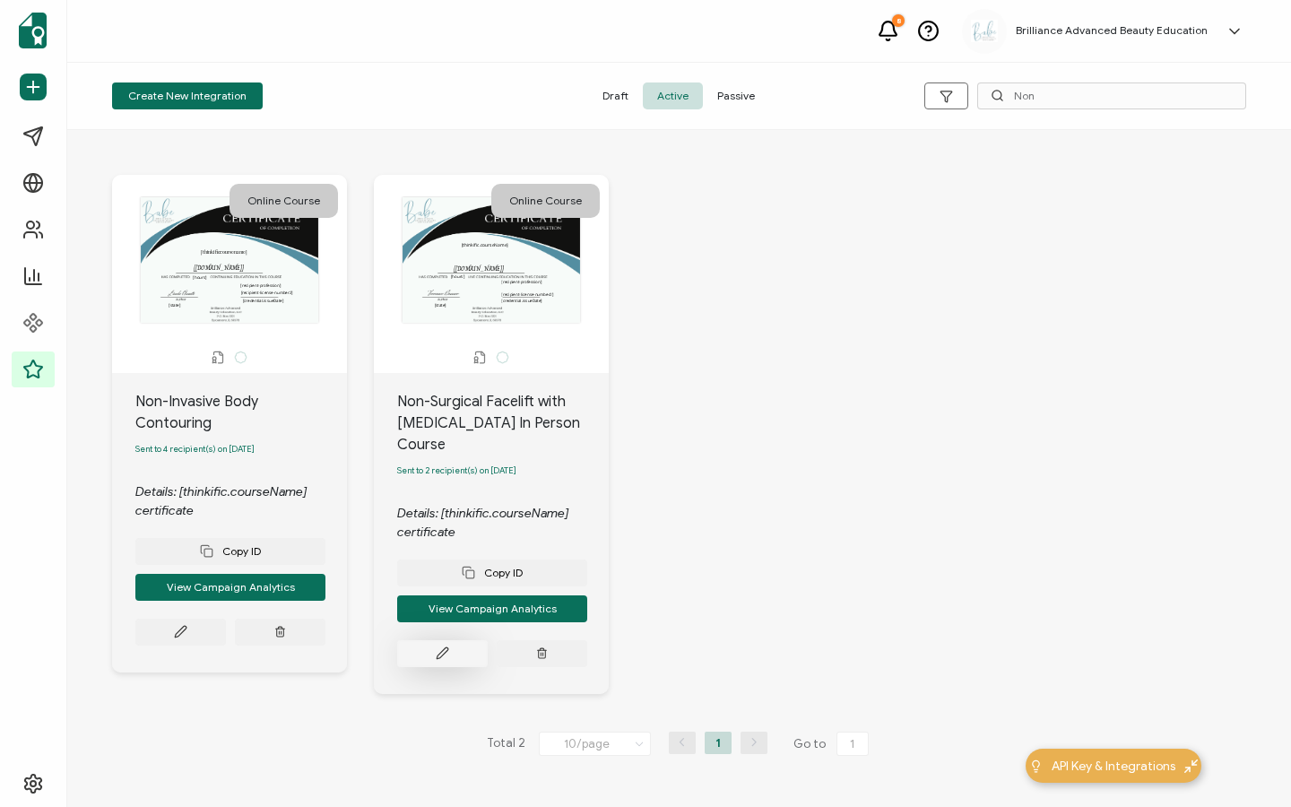
click at [442, 654] on icon at bounding box center [442, 653] width 13 height 13
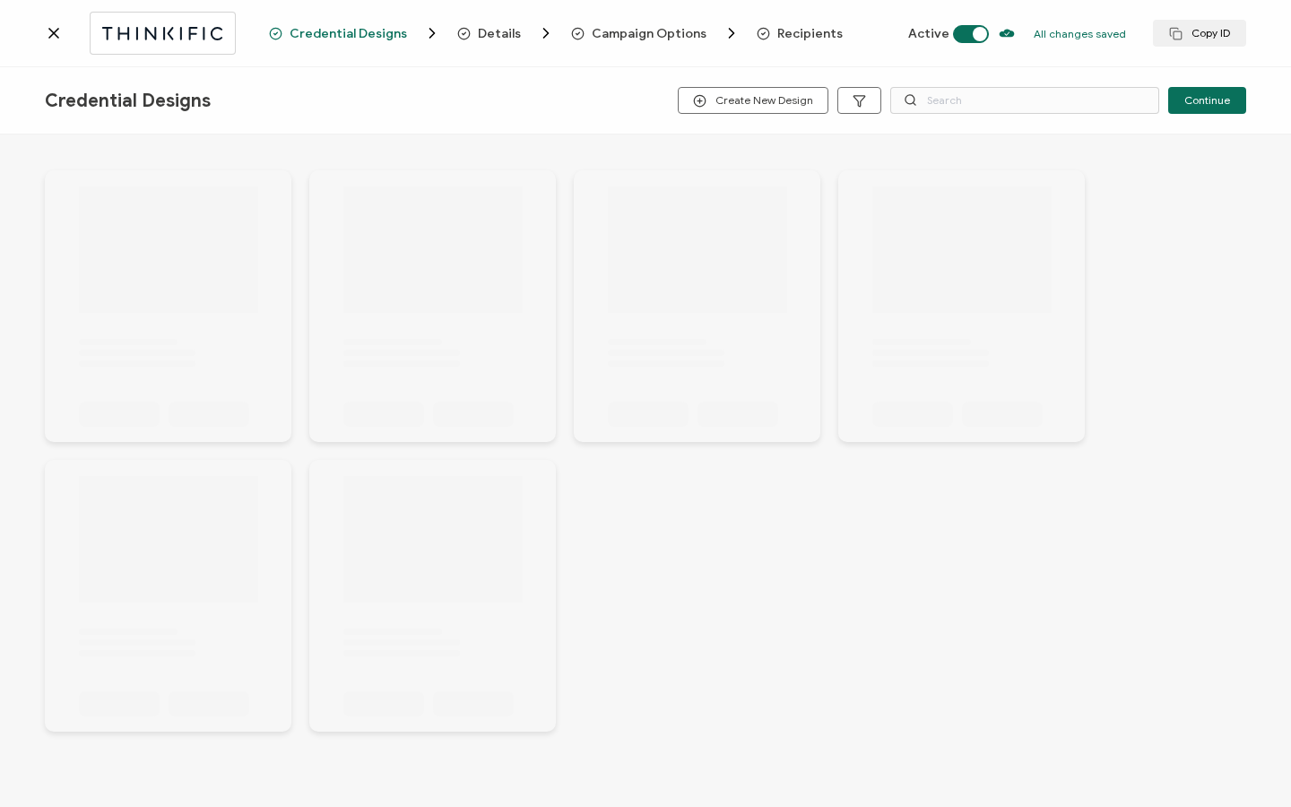
click at [797, 31] on span "Recipients" at bounding box center [810, 33] width 65 height 13
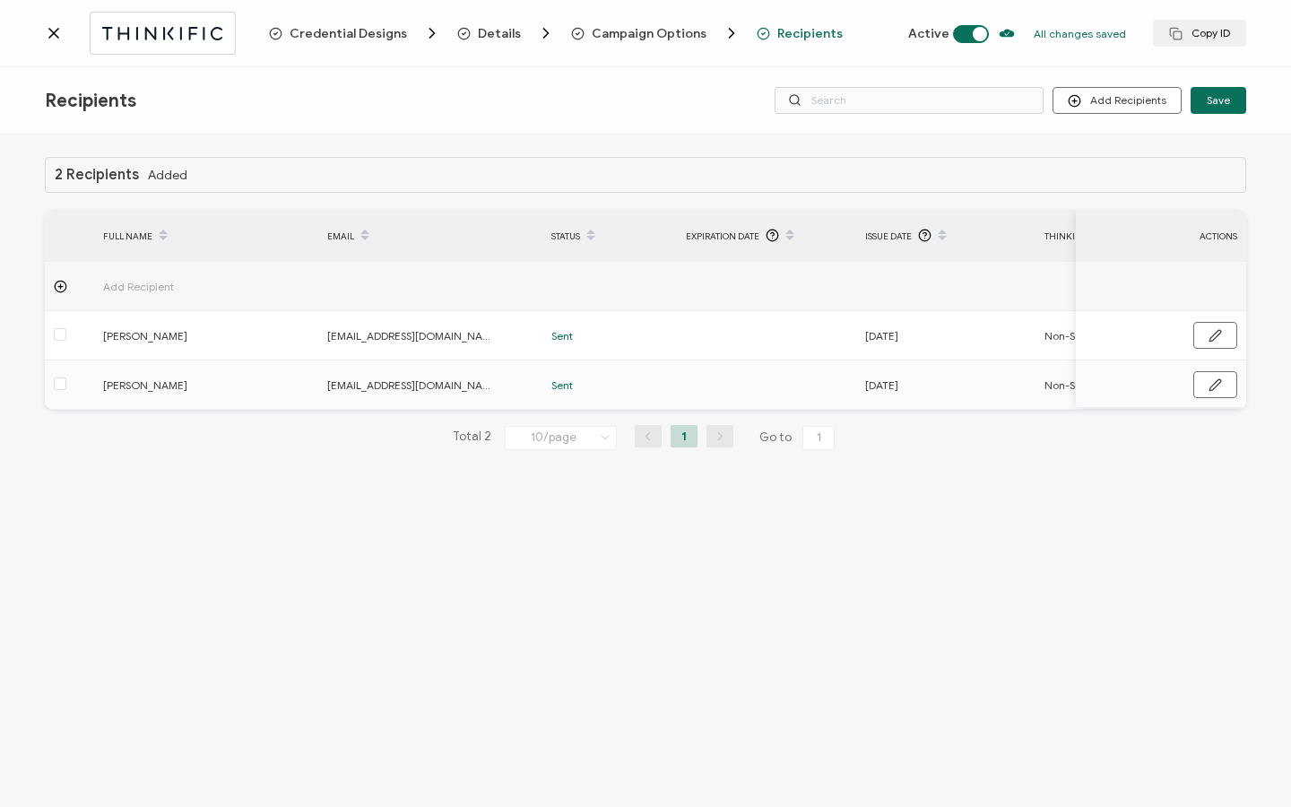
click at [49, 30] on icon at bounding box center [54, 33] width 18 height 18
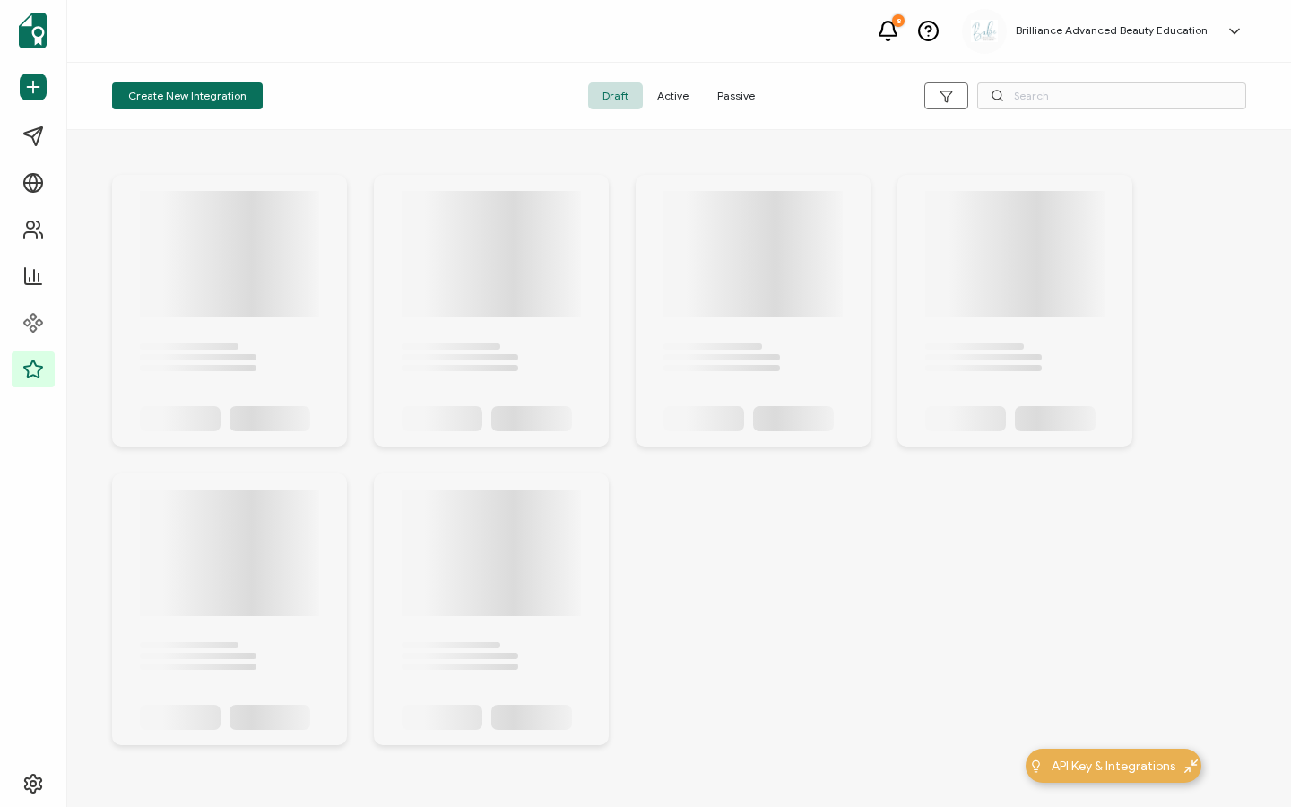
click at [686, 100] on span "Active" at bounding box center [673, 96] width 60 height 27
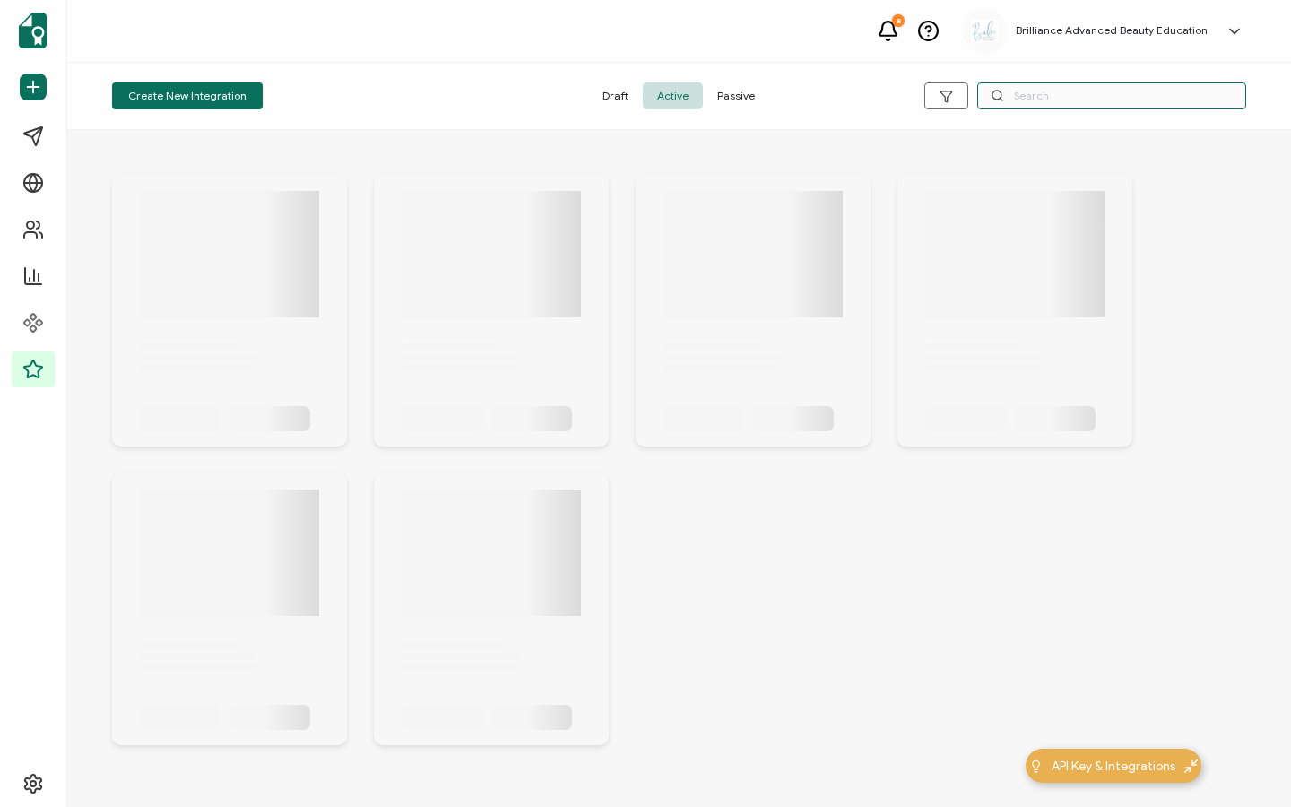
click at [1127, 102] on input "text" at bounding box center [1112, 96] width 269 height 27
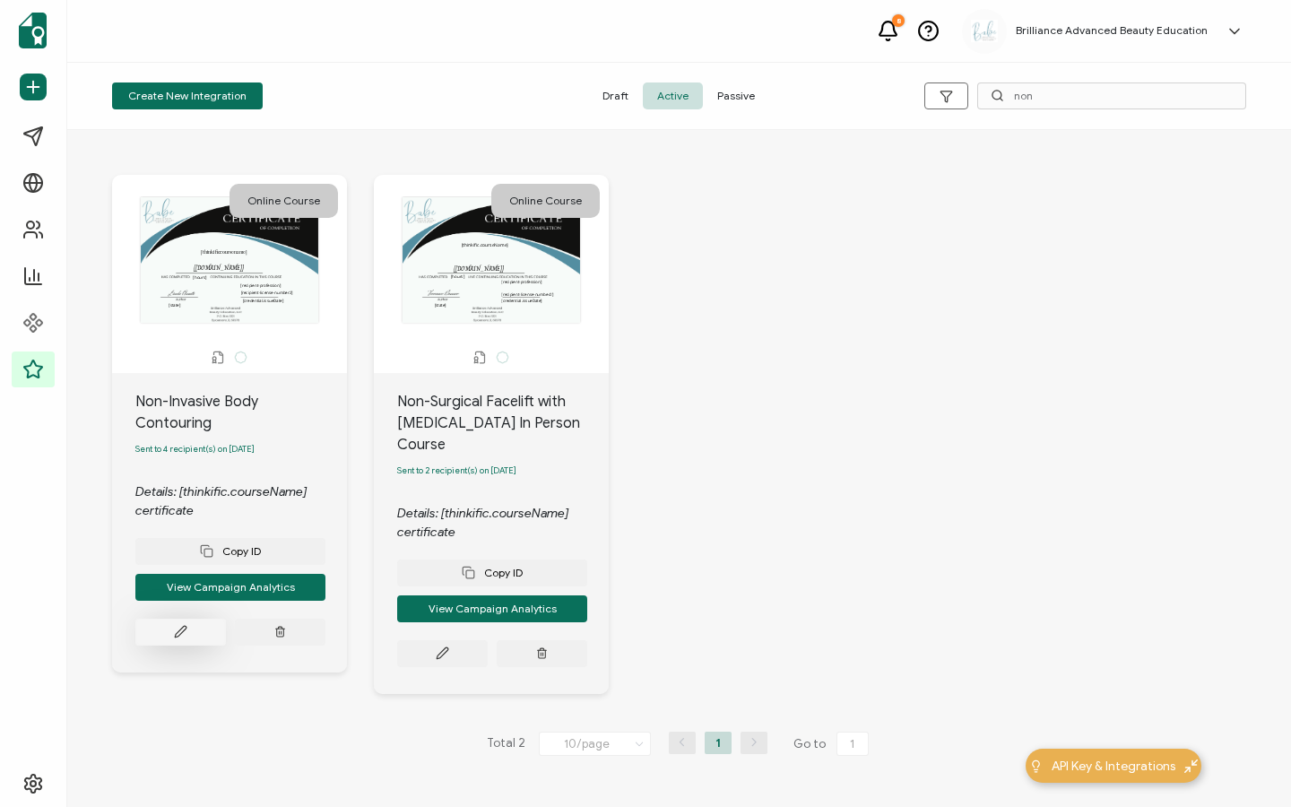
click at [169, 631] on button at bounding box center [180, 632] width 91 height 27
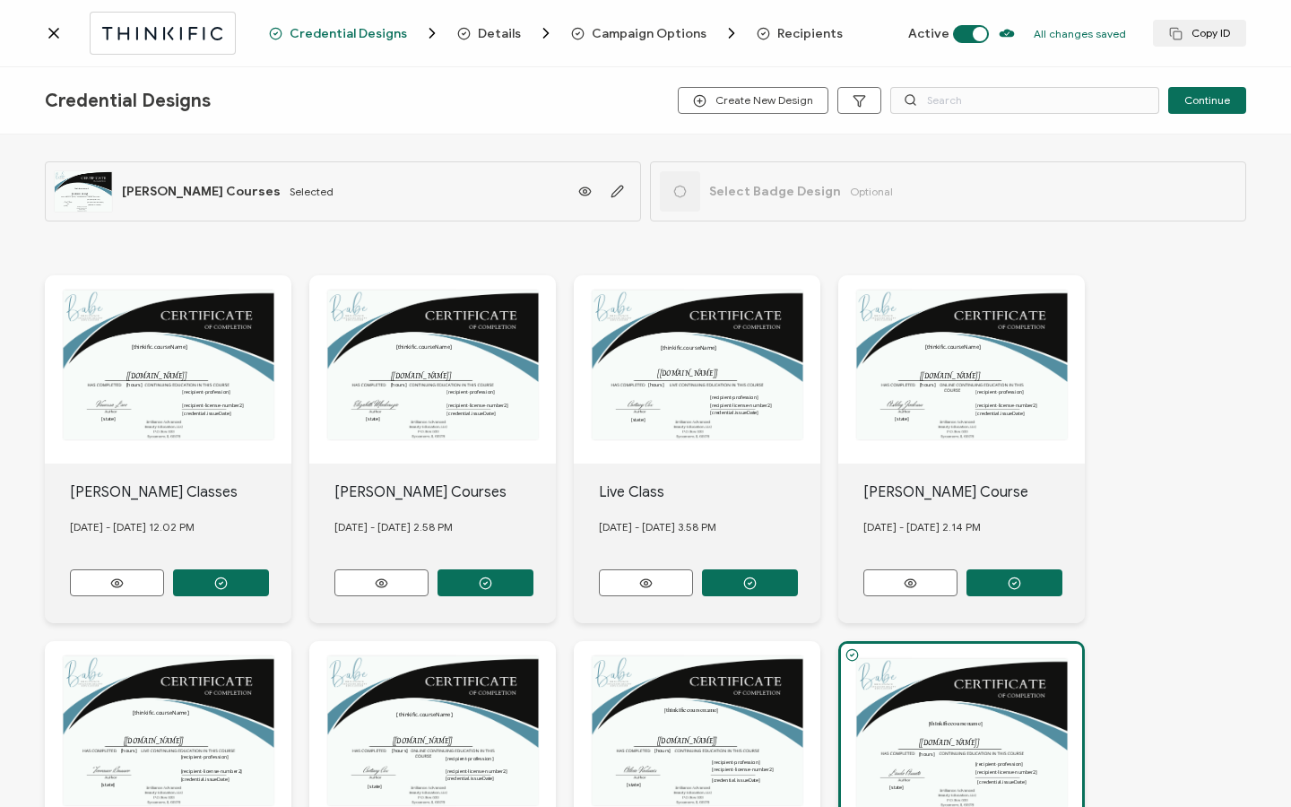
click at [800, 24] on div "Credential Designs Details Campaign Options Recipients Active All changes saved…" at bounding box center [645, 33] width 1291 height 67
click at [799, 29] on span "Recipients" at bounding box center [810, 33] width 65 height 13
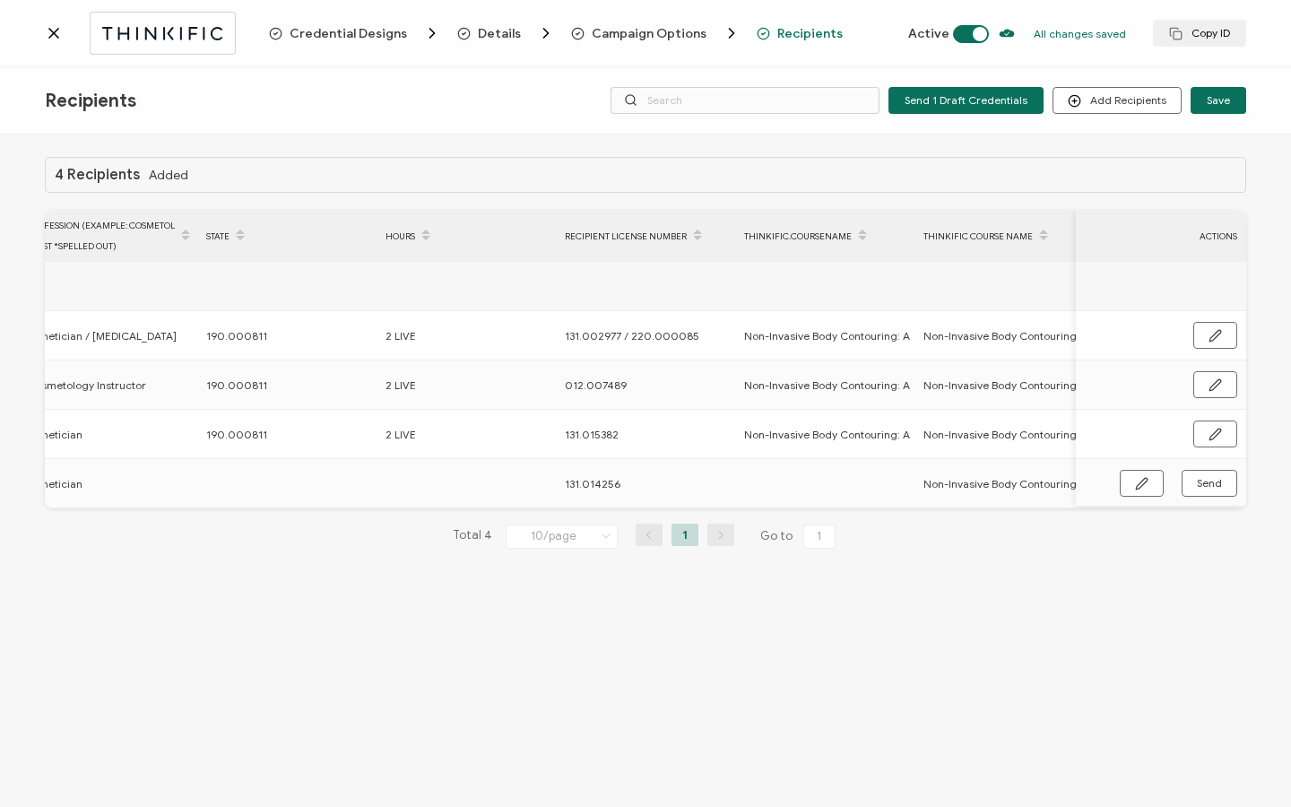
scroll to position [0, 1018]
click at [1136, 482] on icon "button" at bounding box center [1141, 483] width 13 height 13
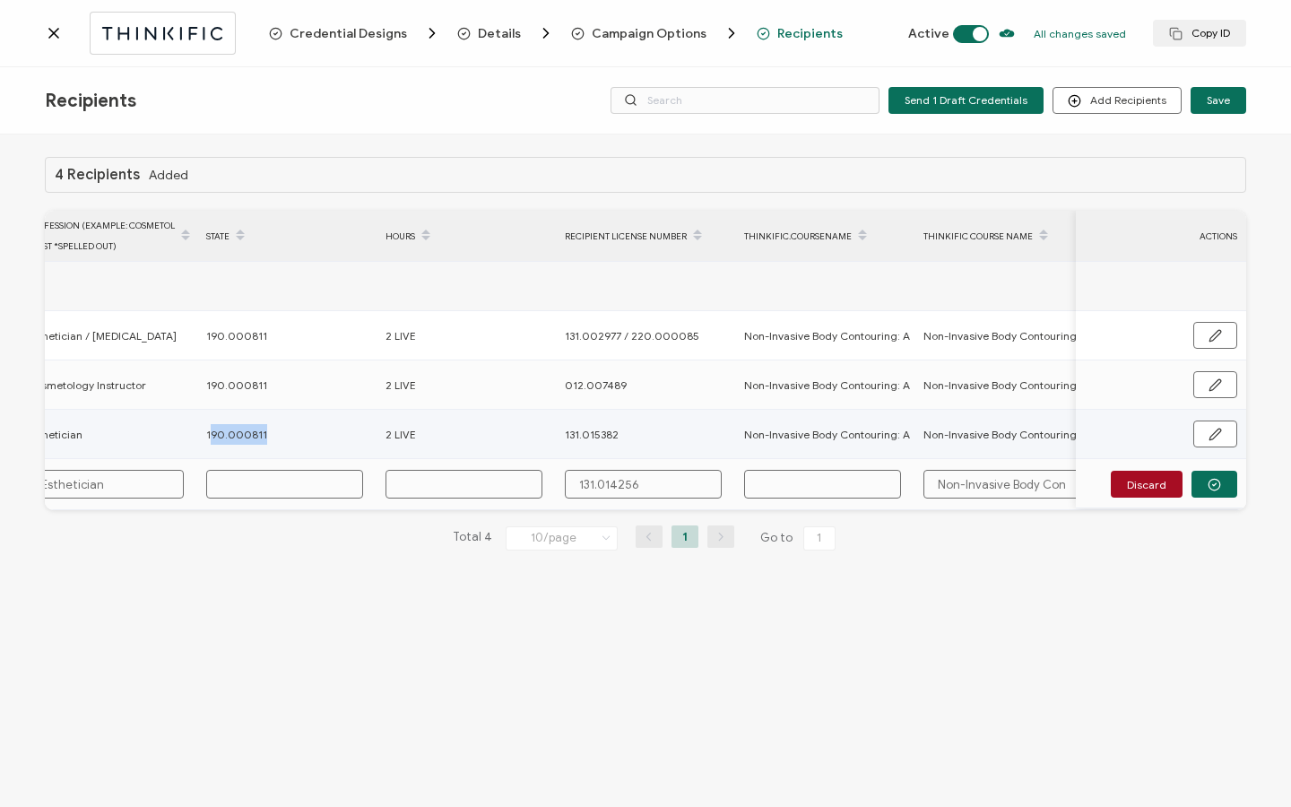
drag, startPoint x: 208, startPoint y: 430, endPoint x: 278, endPoint y: 438, distance: 70.3
click at [278, 438] on div "190.000811" at bounding box center [286, 434] width 178 height 21
click at [263, 432] on div "190.000811" at bounding box center [286, 434] width 178 height 21
drag, startPoint x: 265, startPoint y: 430, endPoint x: 187, endPoint y: 425, distance: 78.2
click at [185, 425] on tr "[PERSON_NAME] [EMAIL_ADDRESS][DOMAIN_NAME] Sent [DATE] Esthetician 190.000811 2…" at bounding box center [146, 434] width 2238 height 49
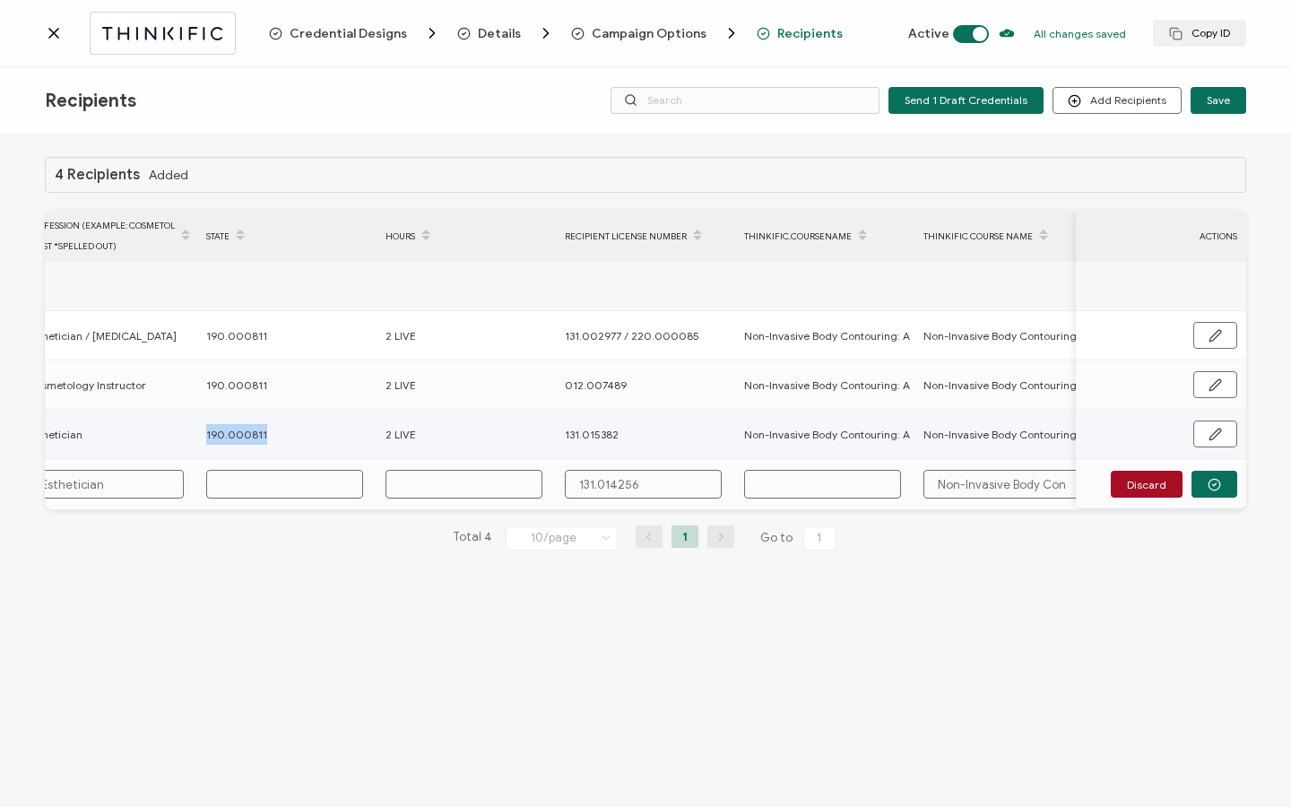
copy tr "190.000811"
click at [254, 484] on input "text" at bounding box center [284, 484] width 157 height 29
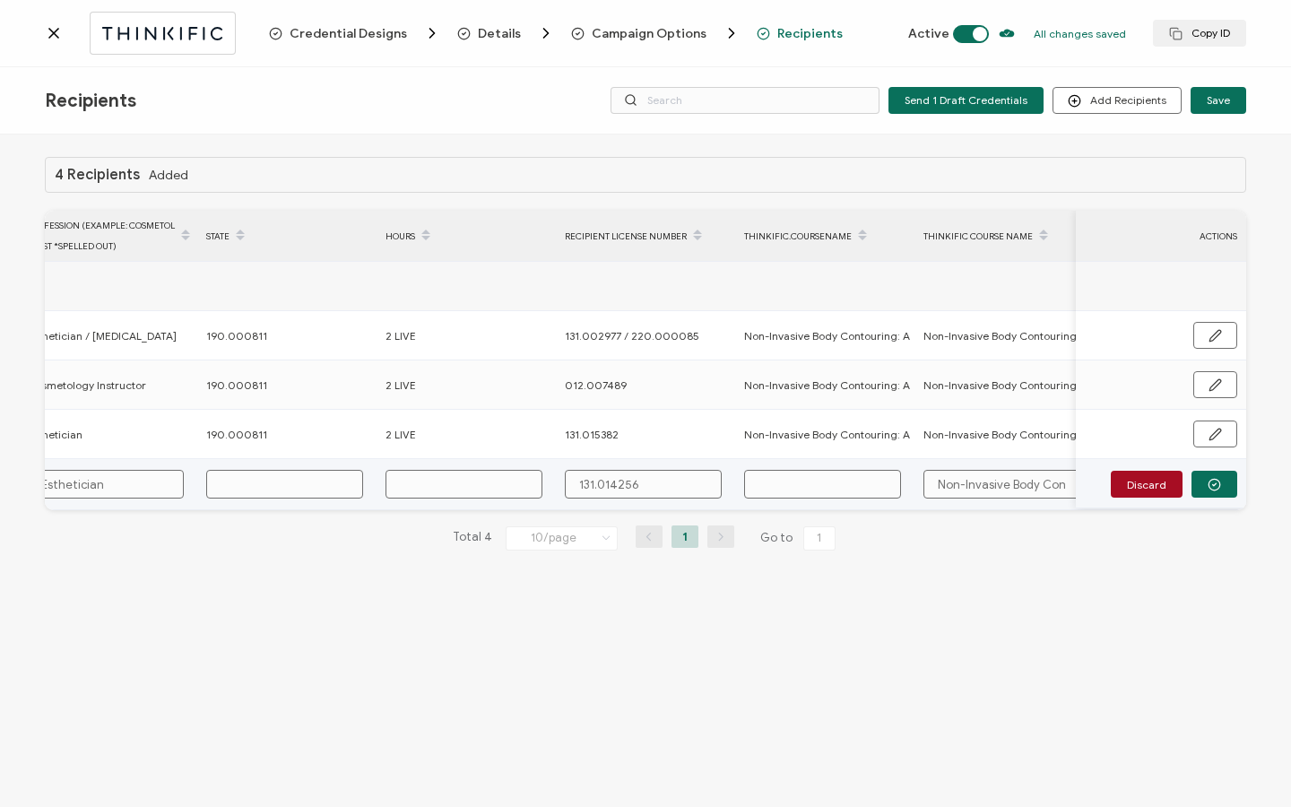
paste input "190.000811"
click at [433, 484] on input "text" at bounding box center [464, 484] width 157 height 29
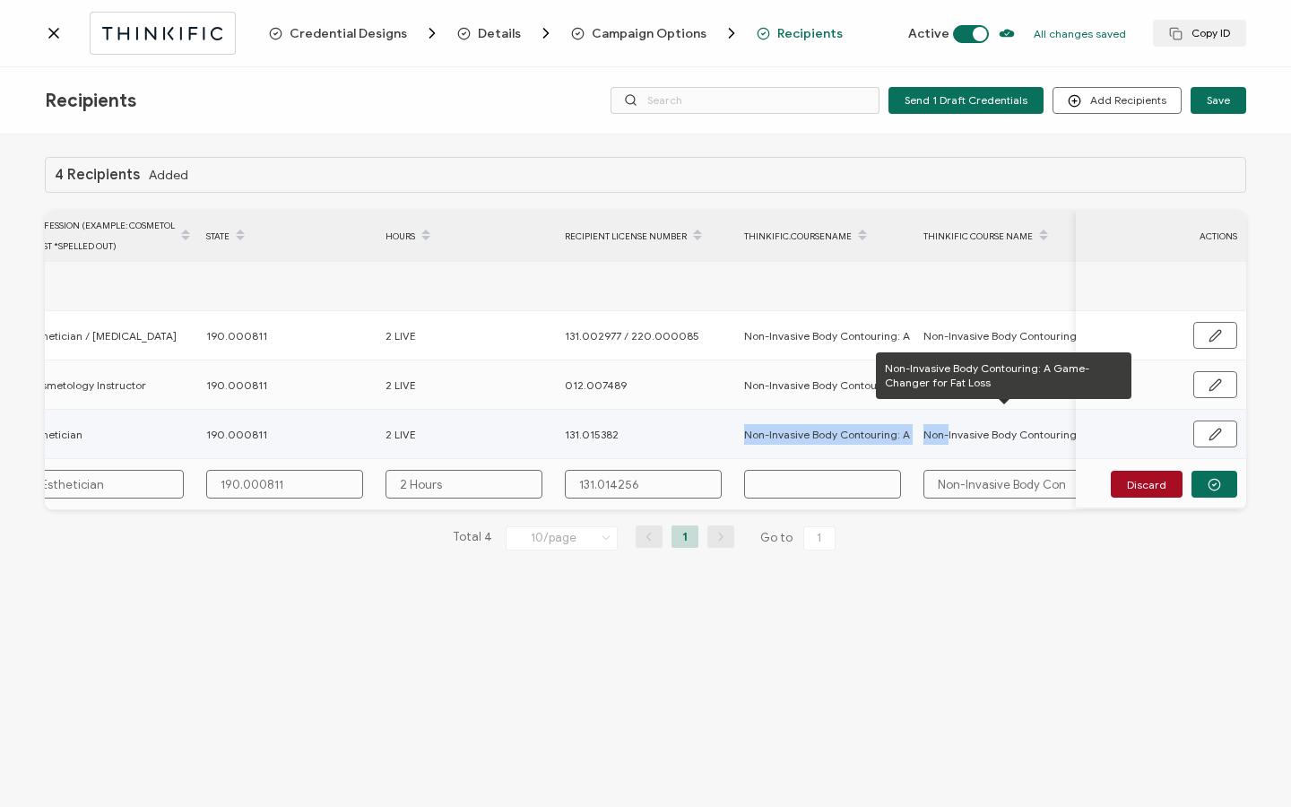
drag, startPoint x: 745, startPoint y: 433, endPoint x: 948, endPoint y: 430, distance: 202.7
click at [948, 430] on tr "[PERSON_NAME] [EMAIL_ADDRESS][DOMAIN_NAME] Sent [DATE] Esthetician 190.000811 2…" at bounding box center [146, 434] width 2238 height 49
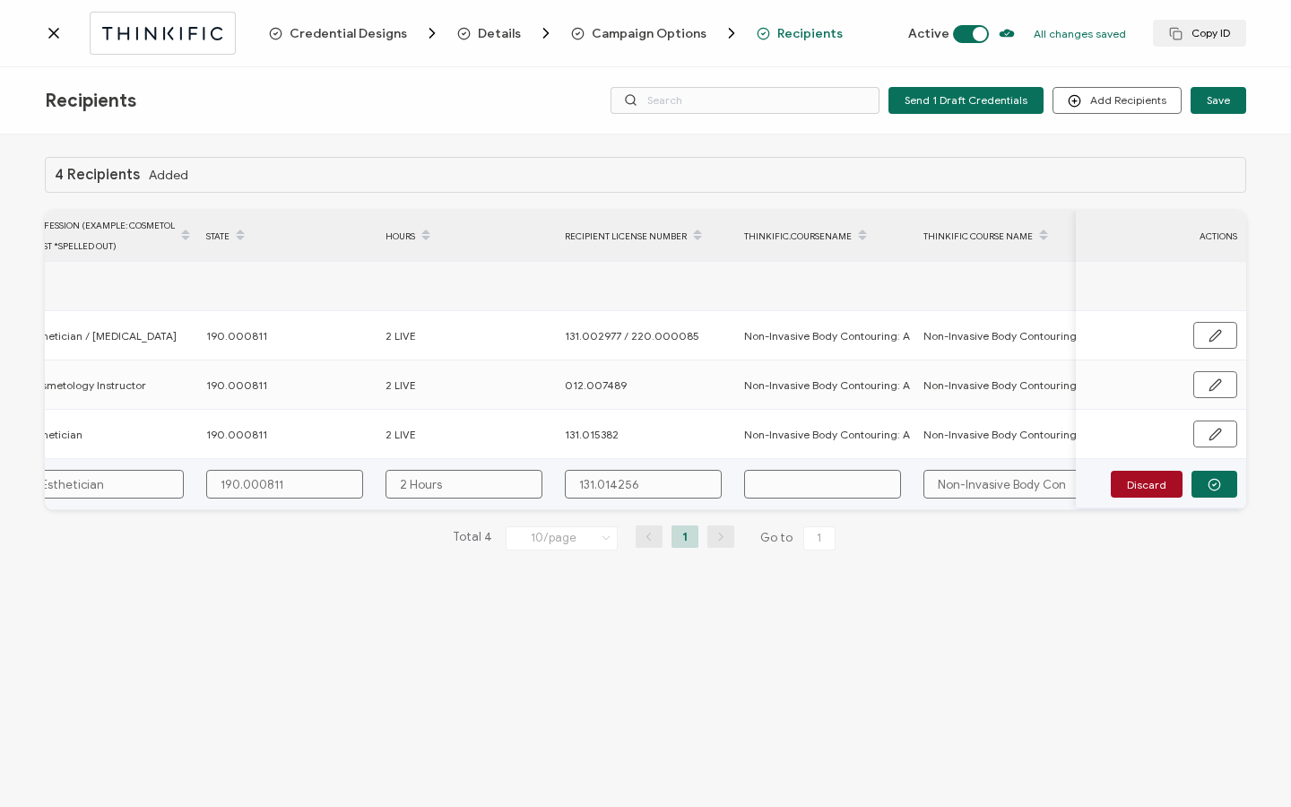
click at [940, 480] on input "Non-Invasive Body Contouring: A Game-Changer for Fat Loss" at bounding box center [1002, 484] width 157 height 29
drag, startPoint x: 973, startPoint y: 486, endPoint x: 925, endPoint y: 461, distance: 54.6
click at [1134, 488] on div "FULL NAME EMAIL Status Expiration Date Issue Date Profession (Example: cosmetol…" at bounding box center [646, 361] width 1202 height 300
click at [778, 486] on input "text" at bounding box center [822, 484] width 157 height 29
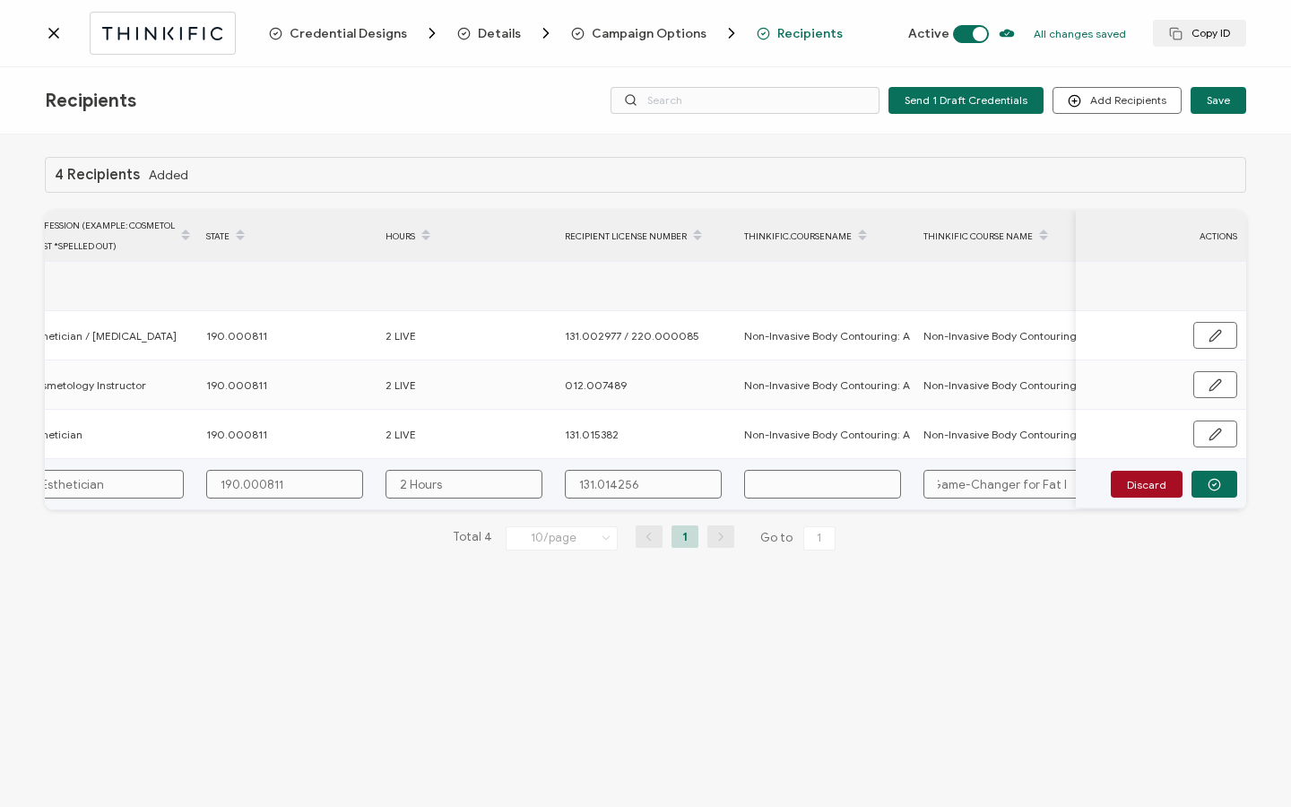
scroll to position [0, 0]
paste input "Non-Invasive Body Contouring: A Game-Changer for Fat Loss"
click at [1231, 493] on button "button" at bounding box center [1215, 484] width 46 height 27
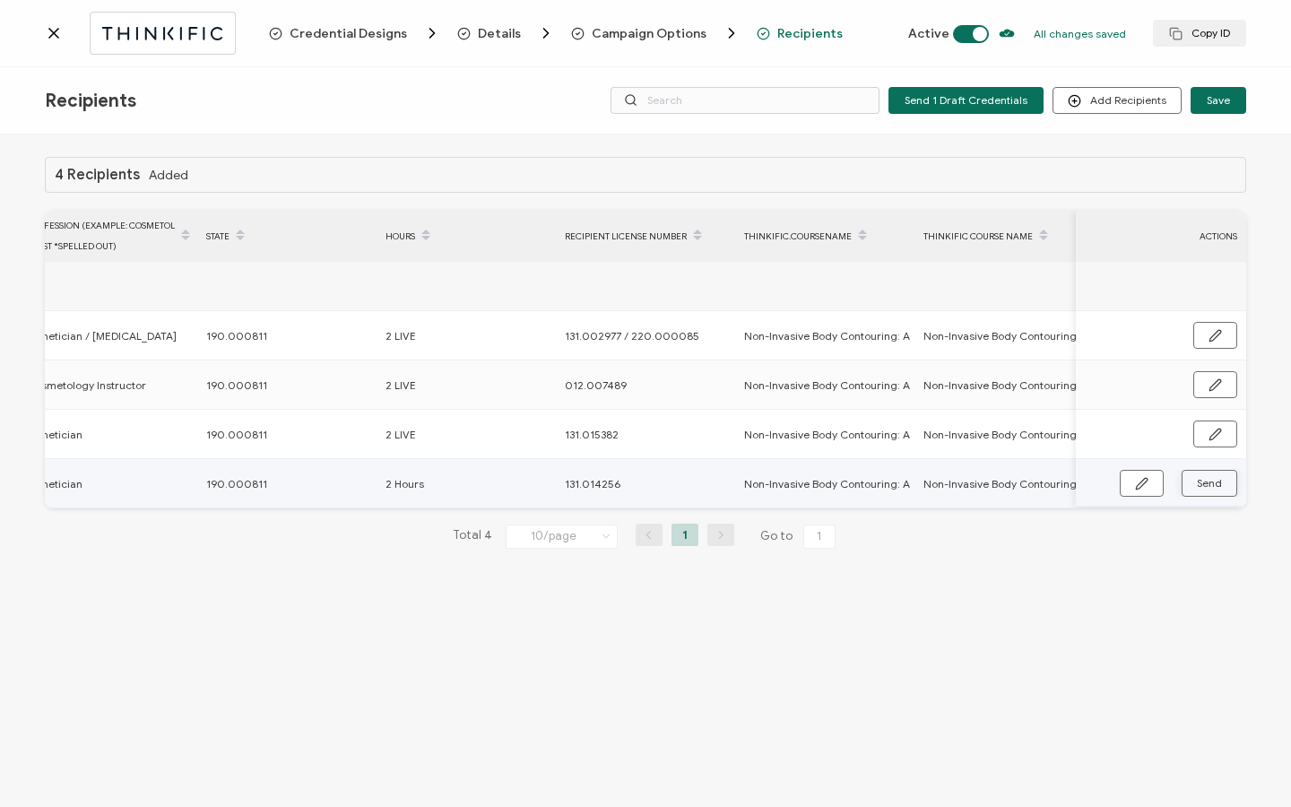
click at [1230, 496] on button "Send" at bounding box center [1210, 483] width 56 height 27
